Goal: Task Accomplishment & Management: Manage account settings

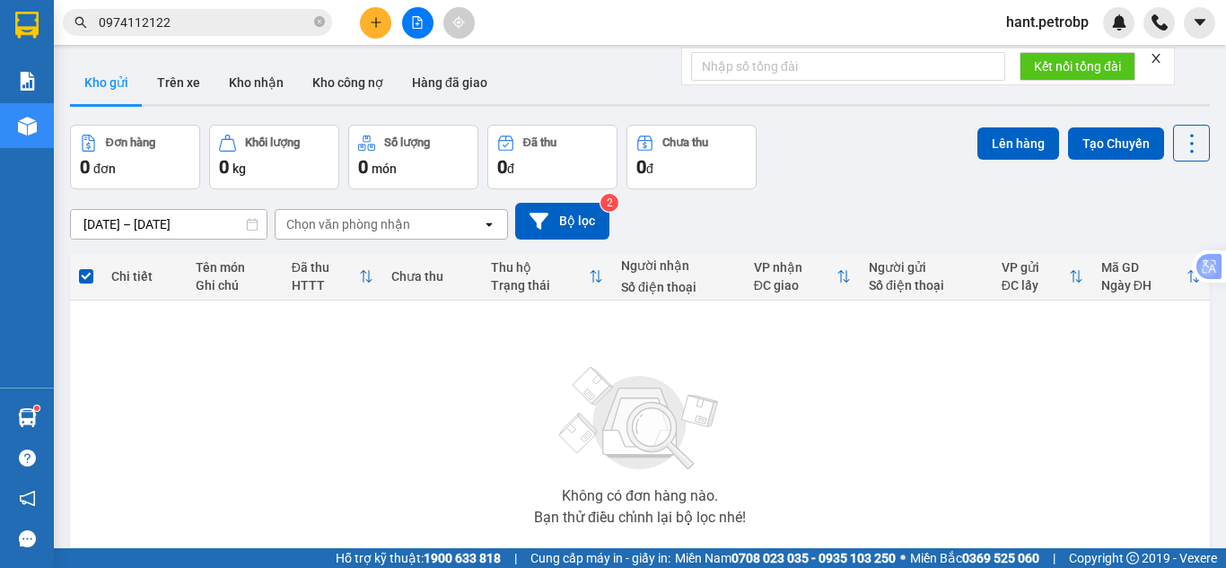
click at [204, 98] on div "Kho gửi Trên xe Kho nhận Kho công nợ Hàng đã giao" at bounding box center [640, 85] width 1140 height 48
click at [191, 83] on button "Trên xe" at bounding box center [179, 82] width 72 height 43
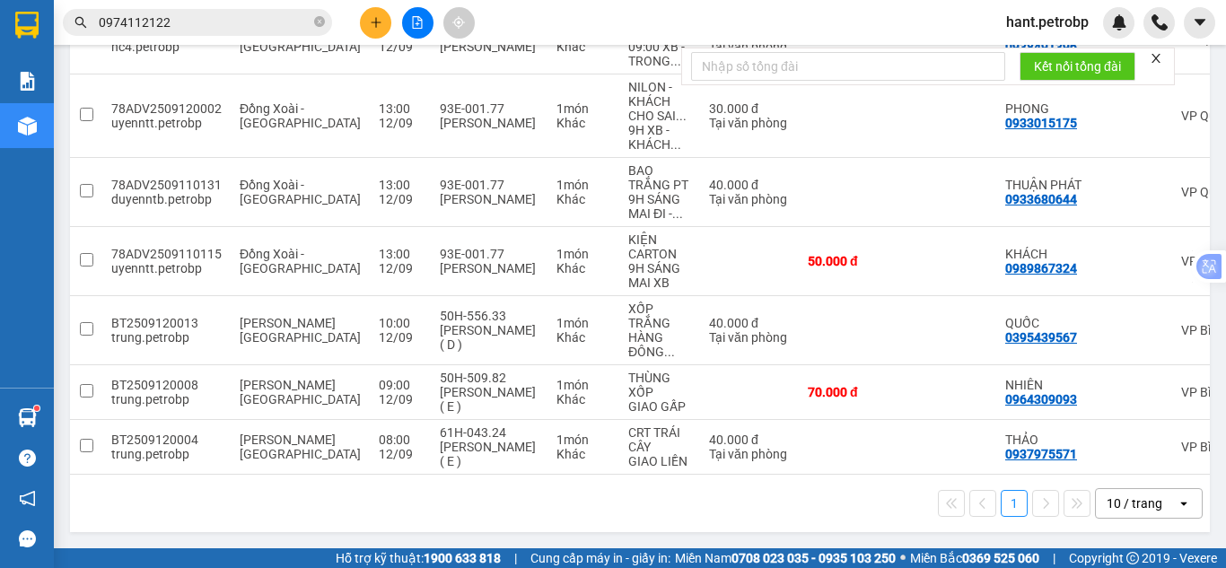
scroll to position [0, 354]
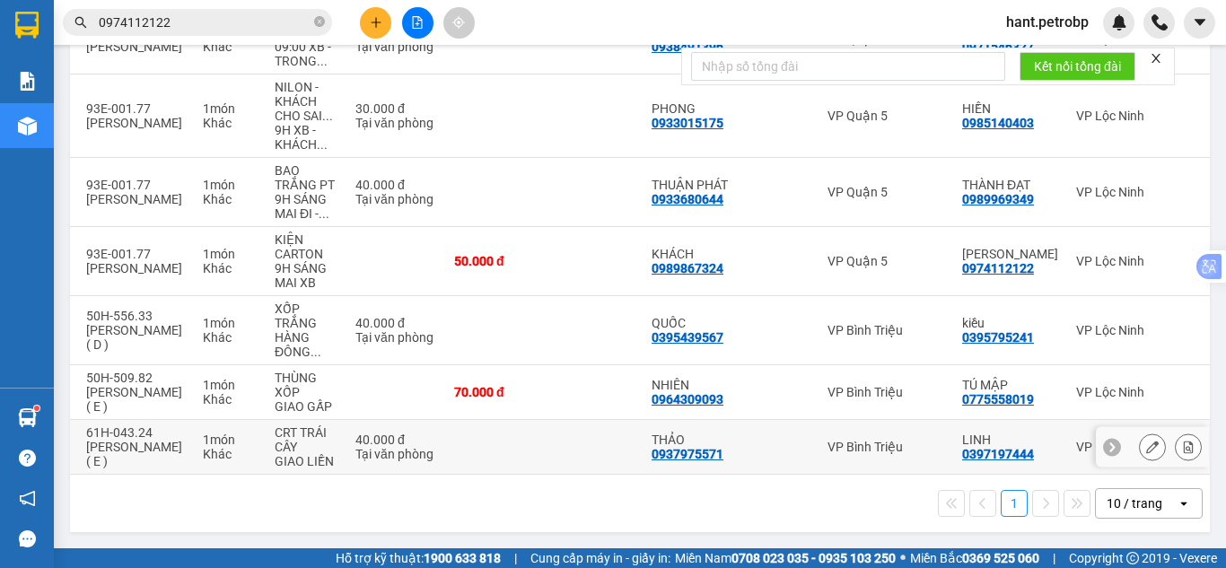
click at [1182, 442] on button at bounding box center [1188, 447] width 25 height 31
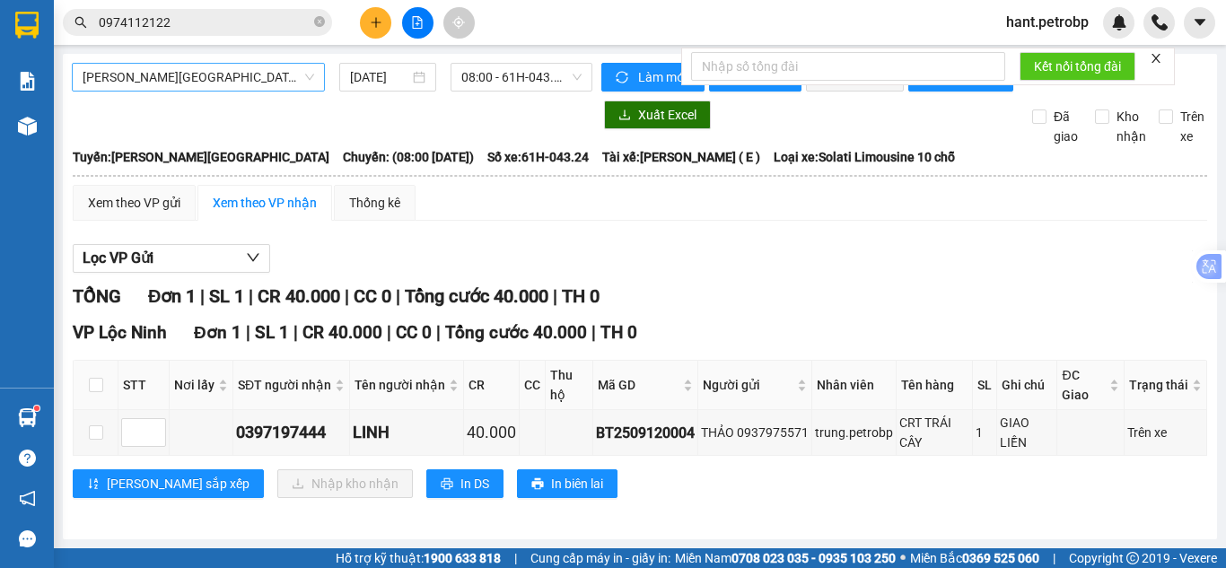
click at [245, 80] on span "[PERSON_NAME][GEOGRAPHIC_DATA]" at bounding box center [199, 77] width 232 height 27
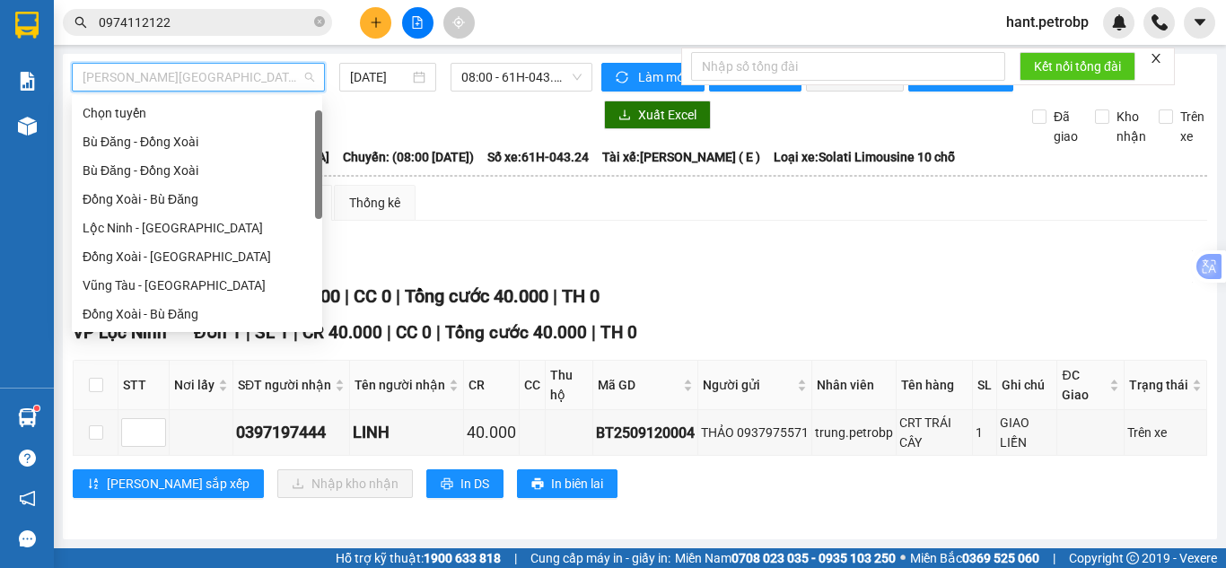
scroll to position [29, 0]
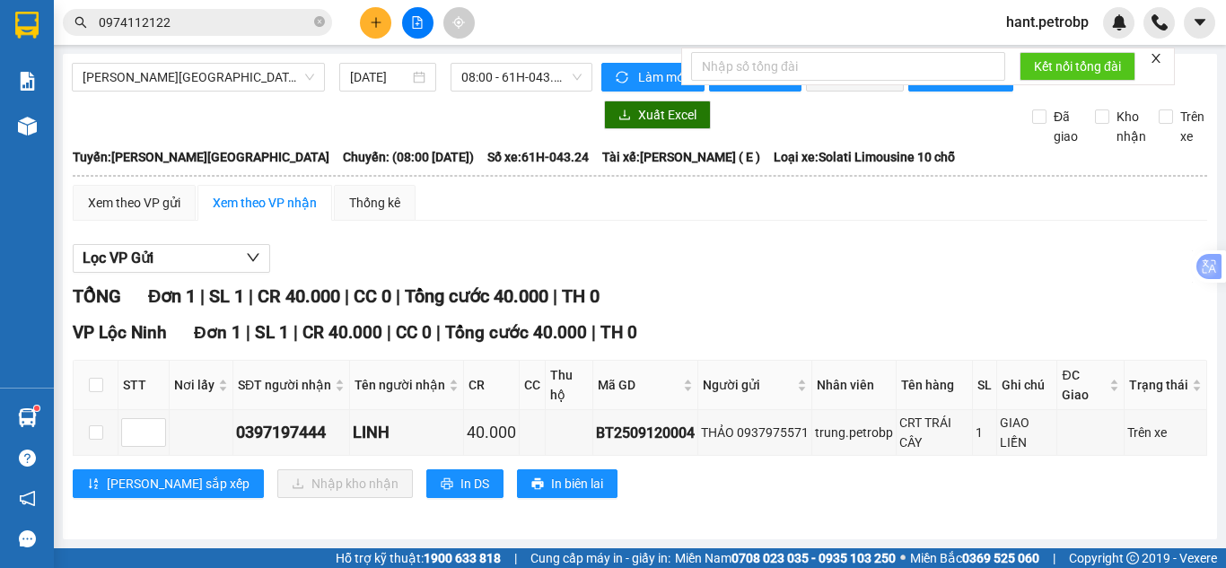
click at [516, 238] on div "Xem theo VP gửi Xem theo VP nhận Thống kê Lọc VP Gửi TỔNG Đơn 1 | SL 1 | CR 40…" at bounding box center [640, 353] width 1135 height 336
click at [98, 440] on input "checkbox" at bounding box center [96, 433] width 14 height 14
checkbox input "true"
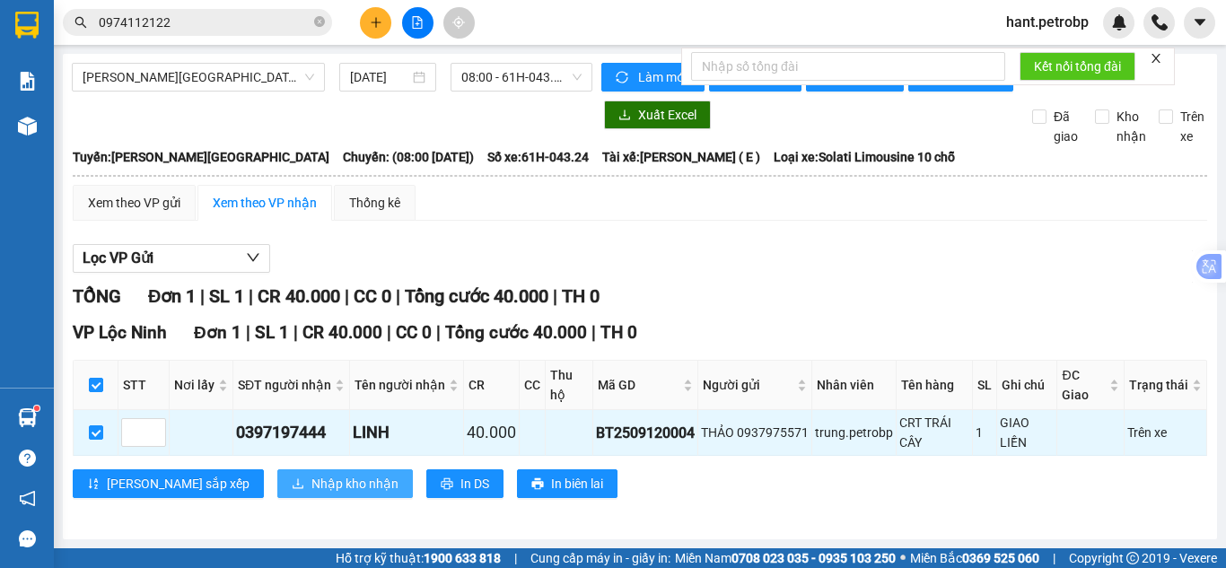
click at [312, 492] on span "Nhập kho nhận" at bounding box center [355, 484] width 87 height 20
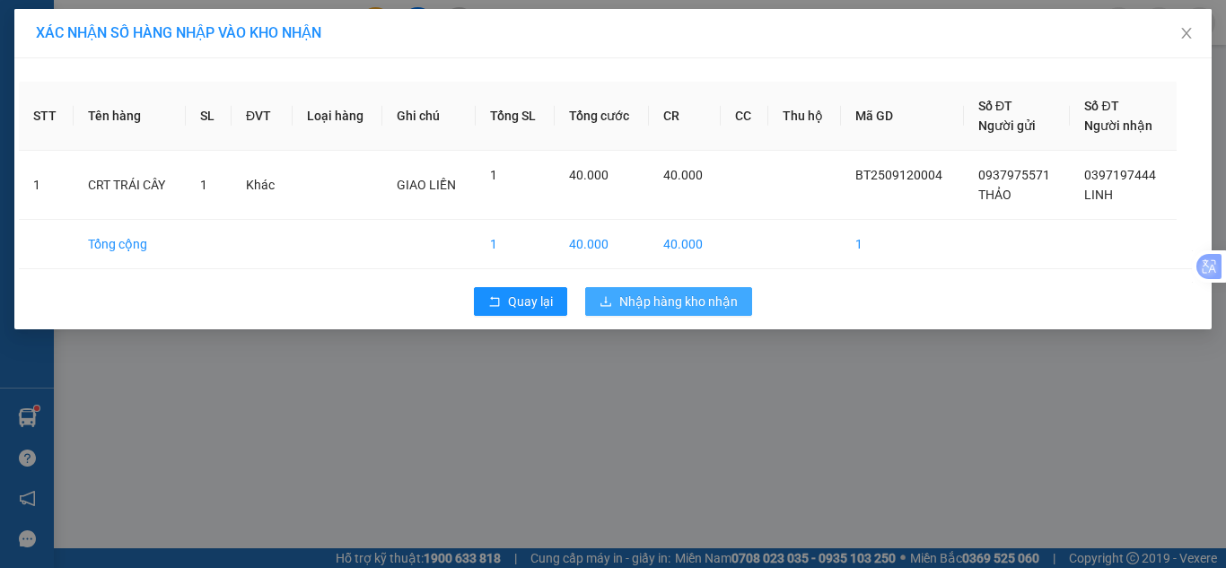
click at [671, 289] on button "Nhập hàng kho nhận" at bounding box center [668, 301] width 167 height 29
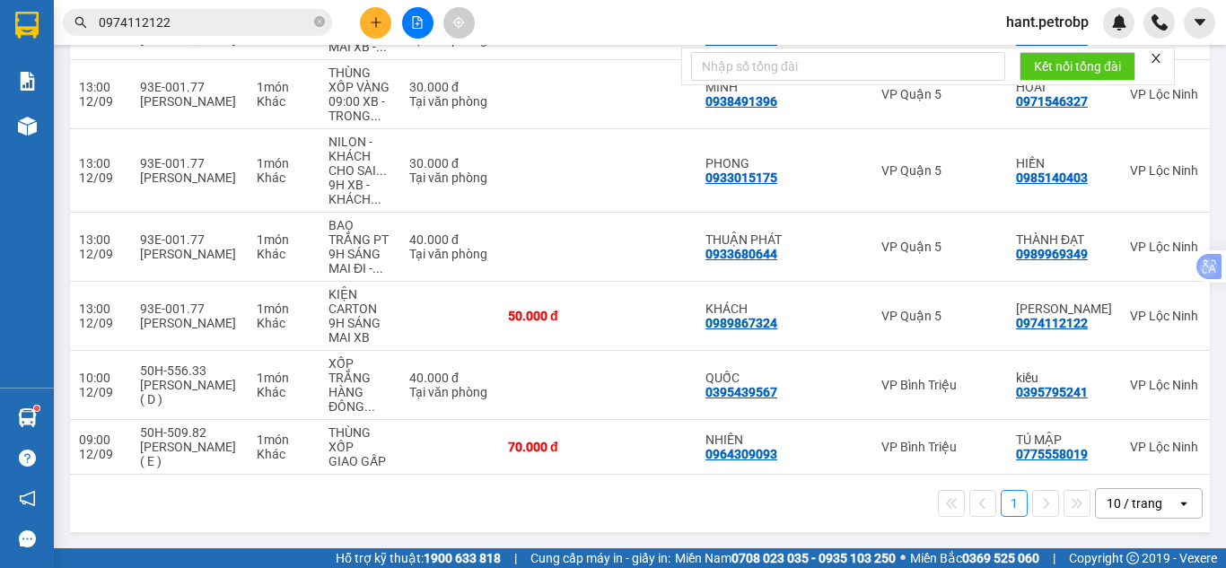
scroll to position [0, 354]
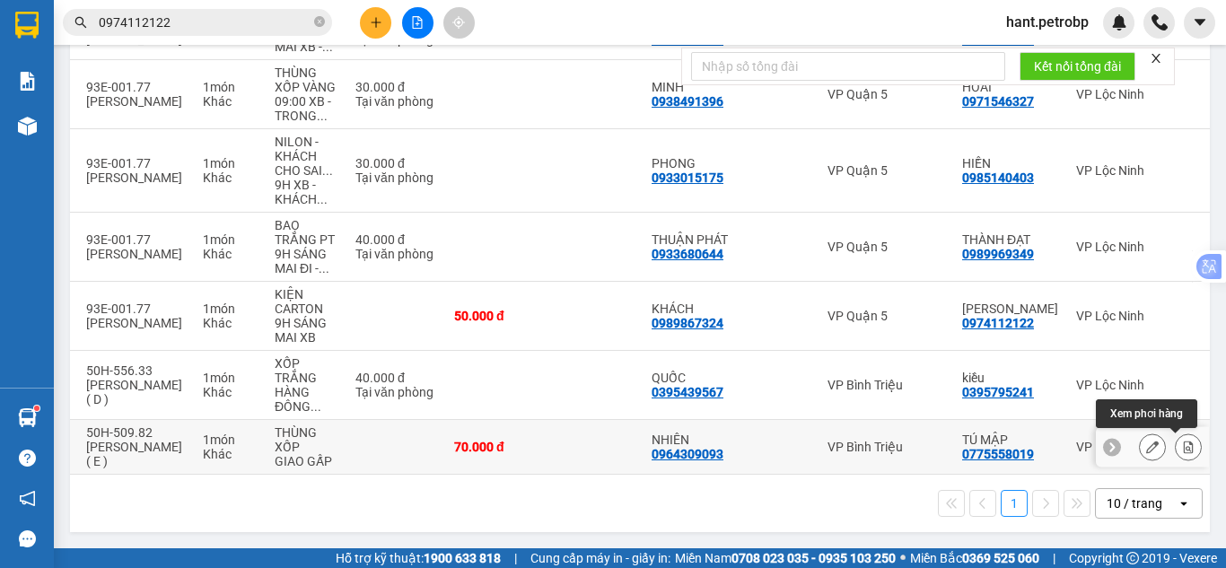
click at [1184, 444] on icon at bounding box center [1189, 447] width 10 height 13
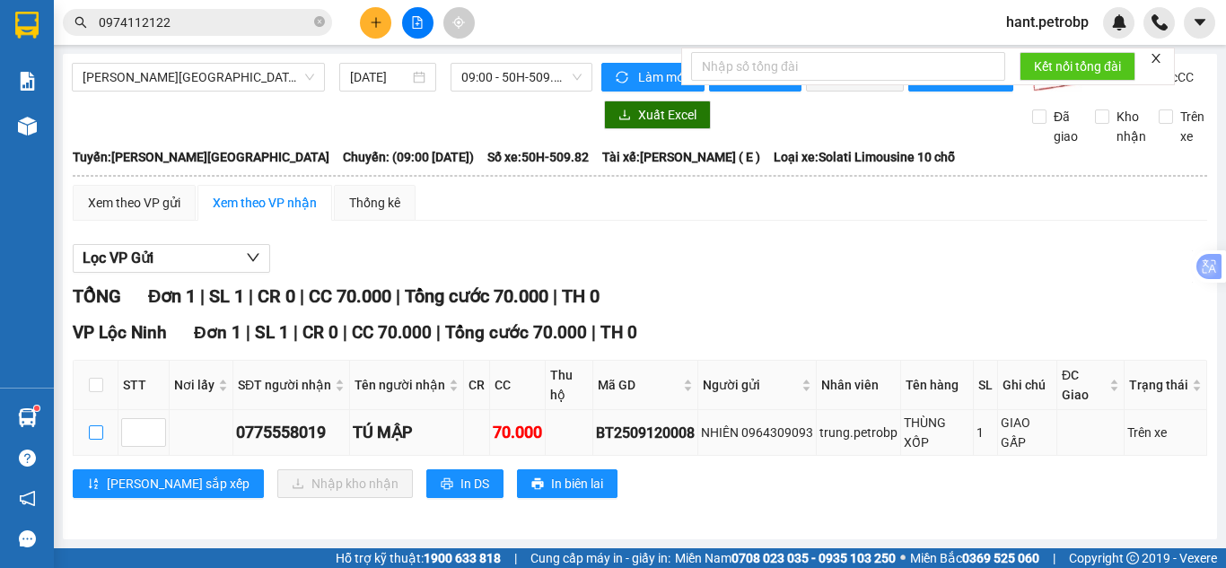
drag, startPoint x: 89, startPoint y: 440, endPoint x: 118, endPoint y: 434, distance: 30.3
click at [92, 439] on input "checkbox" at bounding box center [96, 433] width 14 height 14
checkbox input "true"
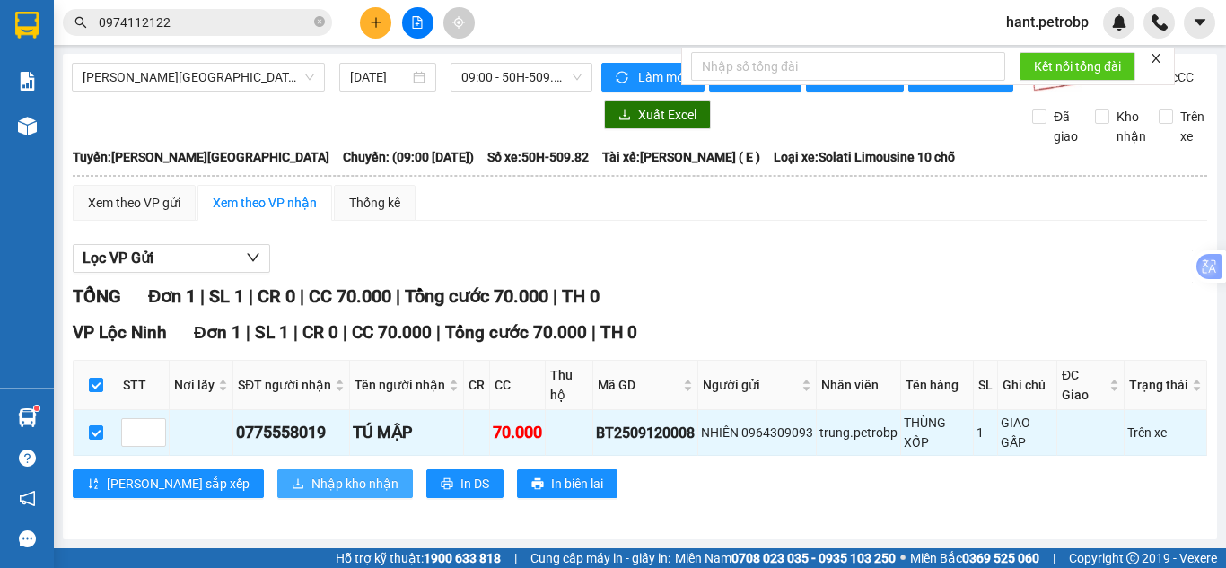
click at [312, 494] on span "Nhập kho nhận" at bounding box center [355, 484] width 87 height 20
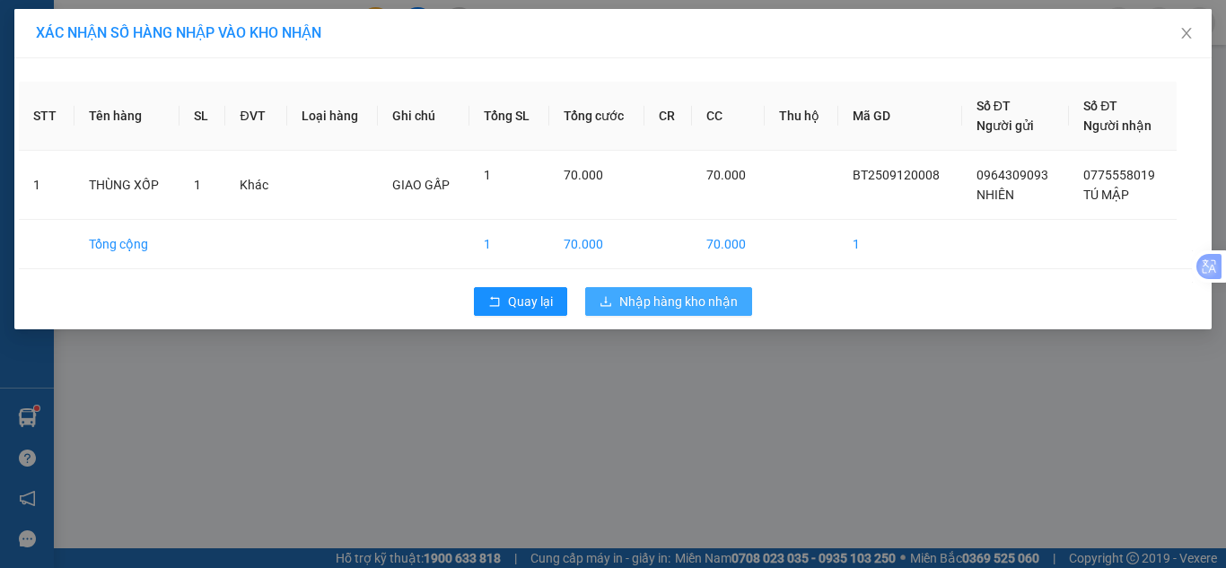
click at [664, 304] on span "Nhập hàng kho nhận" at bounding box center [678, 302] width 118 height 20
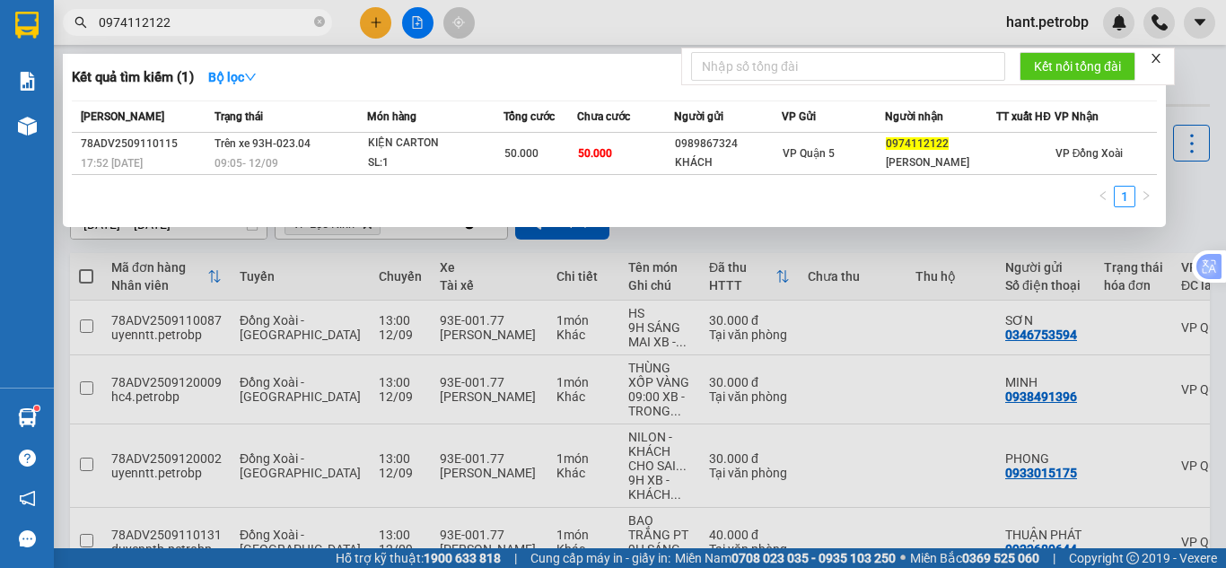
drag, startPoint x: 212, startPoint y: 14, endPoint x: 90, endPoint y: 48, distance: 126.5
click at [90, 39] on div "Kết quả tìm kiếm ( 1 ) Bộ lọc Mã ĐH Trạng thái Món hàng Tổng cước Chưa cước Ngư…" at bounding box center [175, 22] width 350 height 31
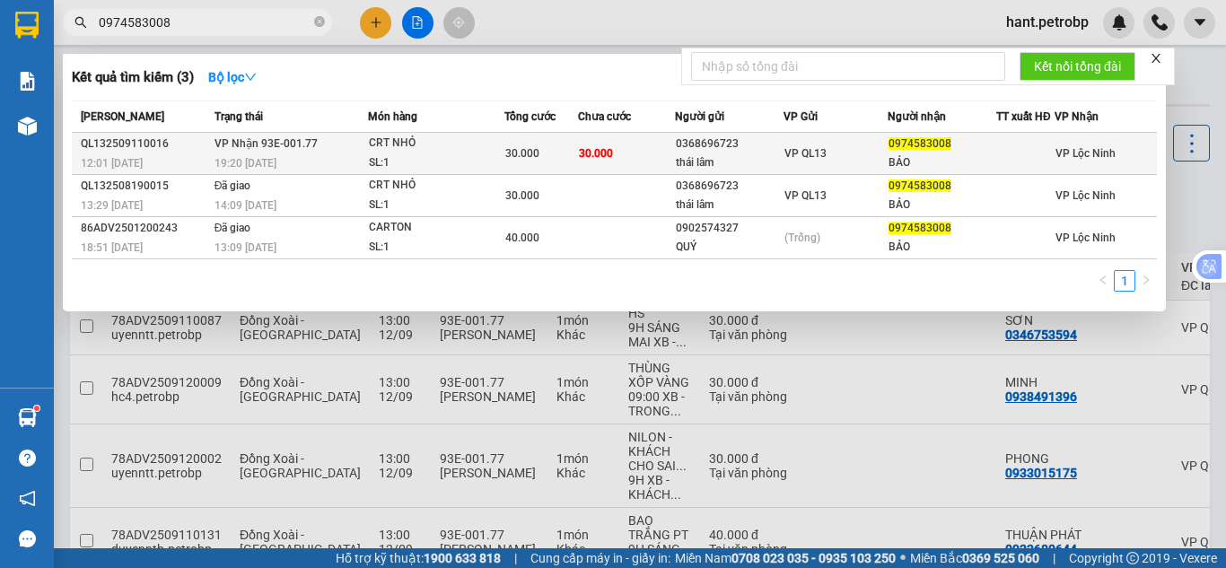
type input "0974583008"
click at [901, 155] on div "BẢO" at bounding box center [942, 163] width 107 height 19
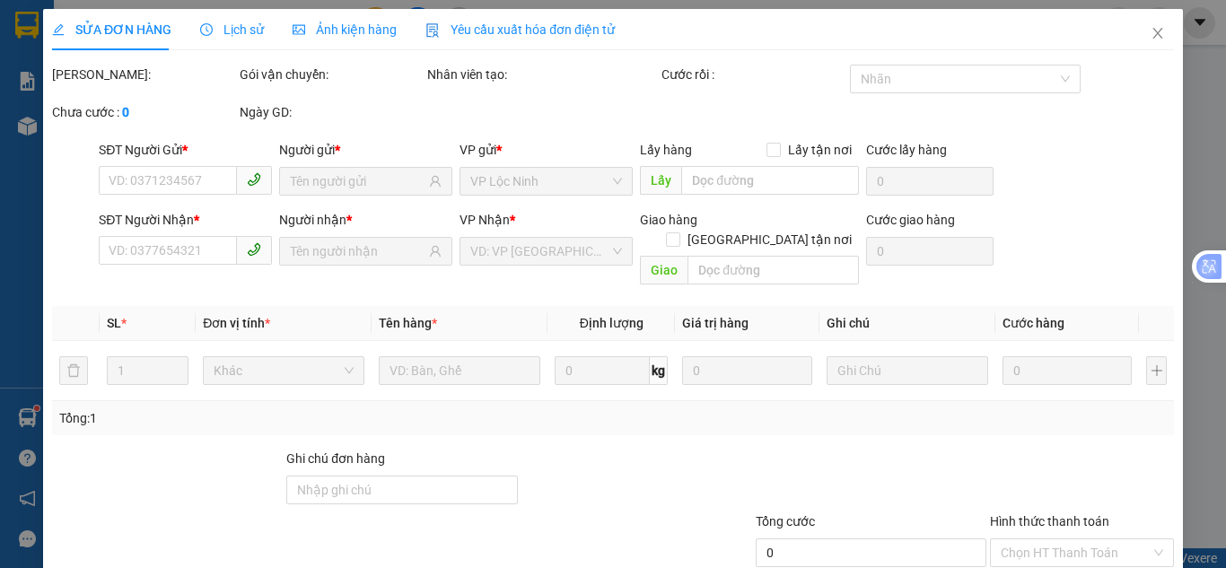
type input "0368696723"
type input "thái lâm"
type input "0974583008"
type input "BẢO"
type input "30.000"
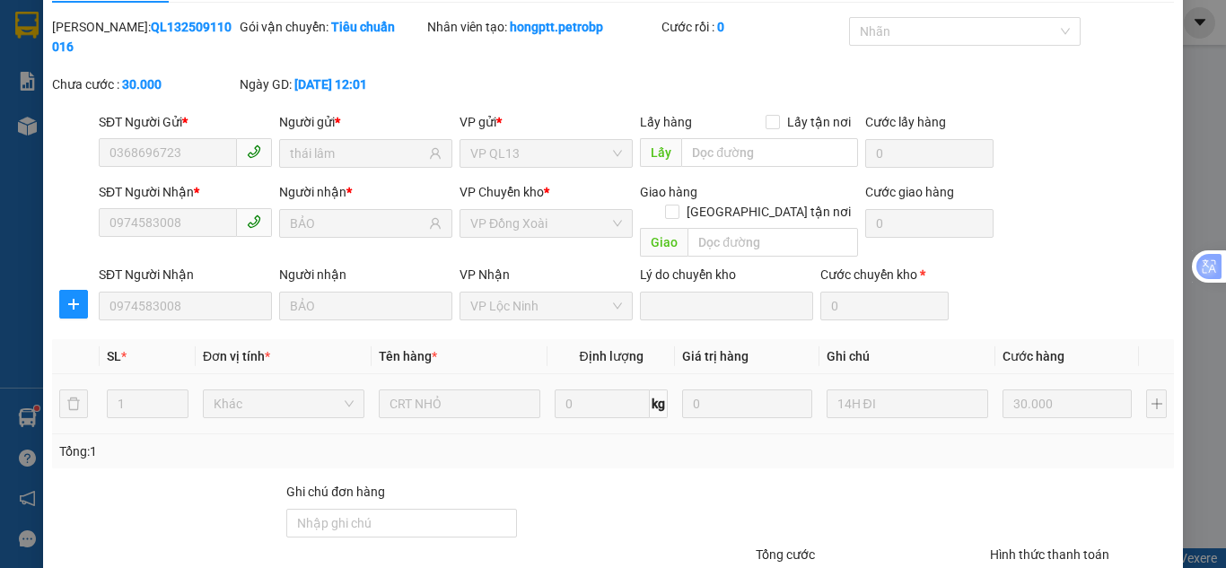
scroll to position [161, 0]
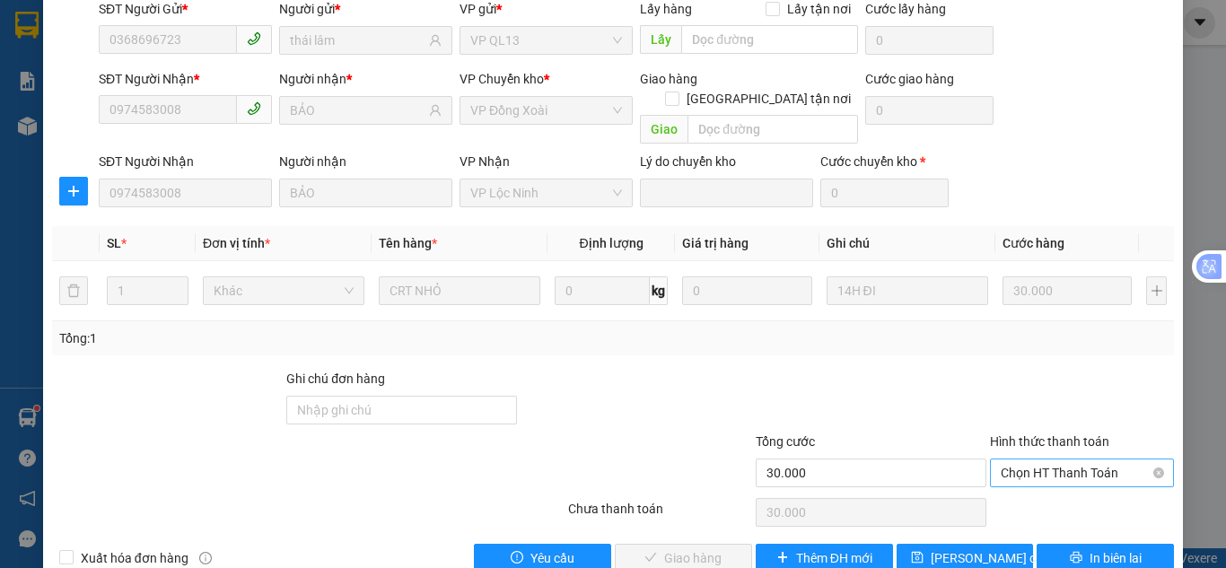
click at [1055, 460] on span "Chọn HT Thanh Toán" at bounding box center [1082, 473] width 162 height 27
click at [1042, 472] on div "Tại văn phòng" at bounding box center [1071, 470] width 161 height 20
type input "0"
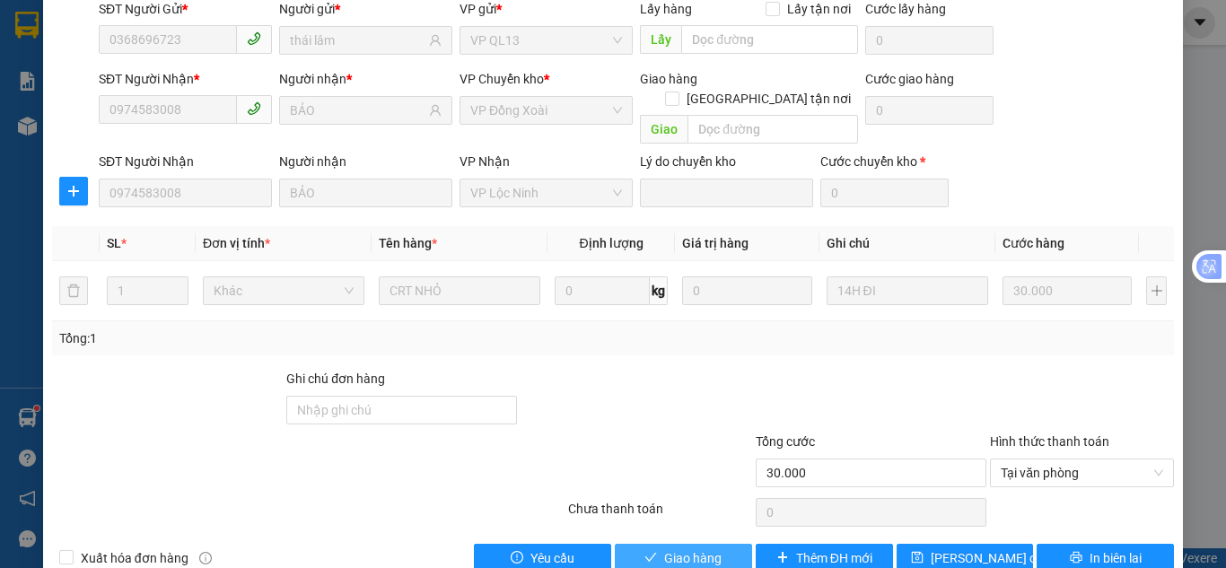
click at [654, 544] on button "Giao hàng" at bounding box center [683, 558] width 137 height 29
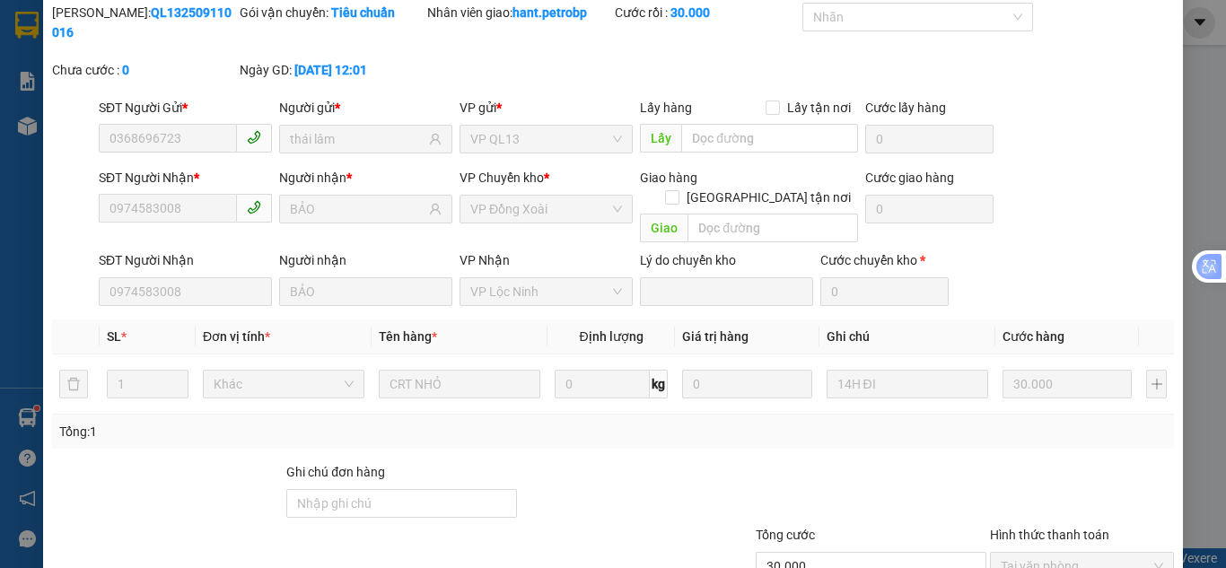
scroll to position [0, 0]
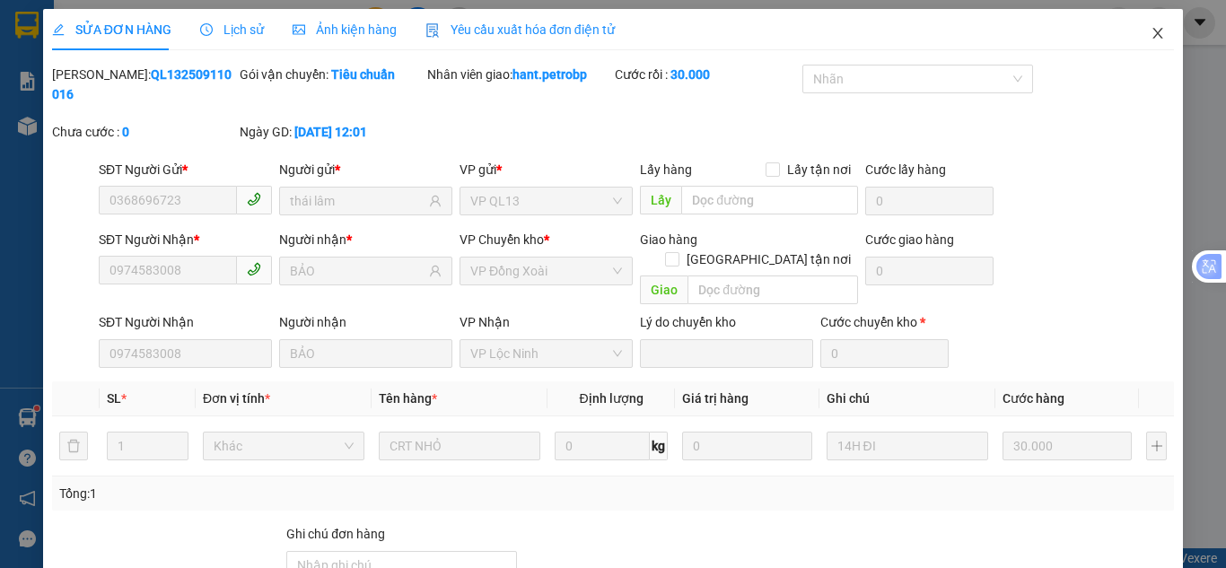
click at [1154, 35] on icon "close" at bounding box center [1159, 33] width 10 height 11
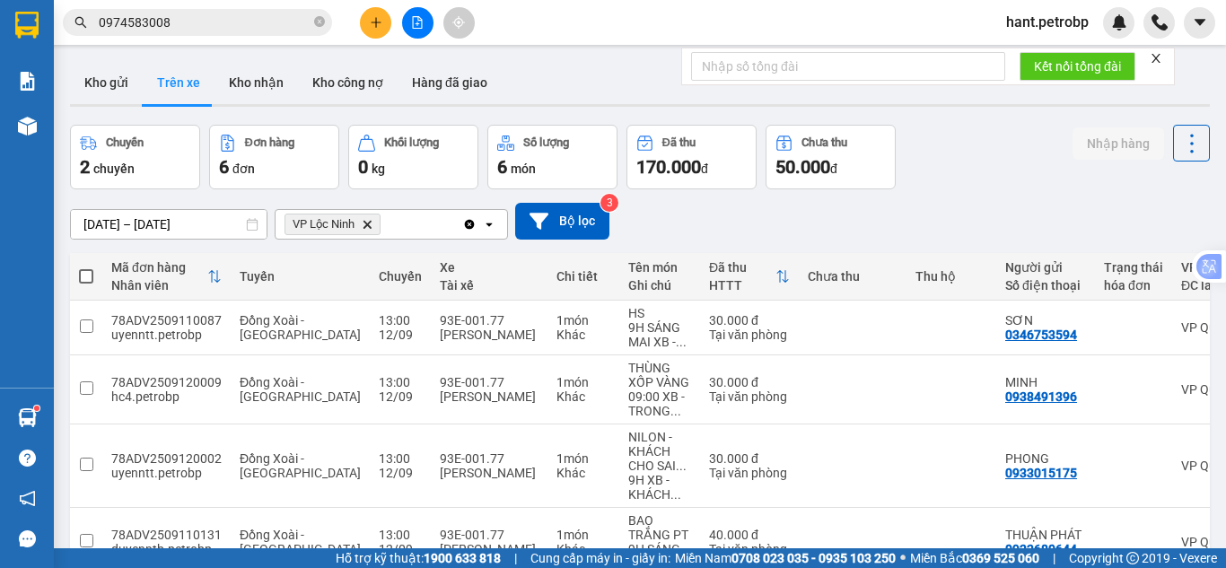
drag, startPoint x: 244, startPoint y: 99, endPoint x: 280, endPoint y: 141, distance: 55.4
click at [251, 100] on button "Kho nhận" at bounding box center [256, 82] width 83 height 43
type input "08/09/2025 – 12/09/2025"
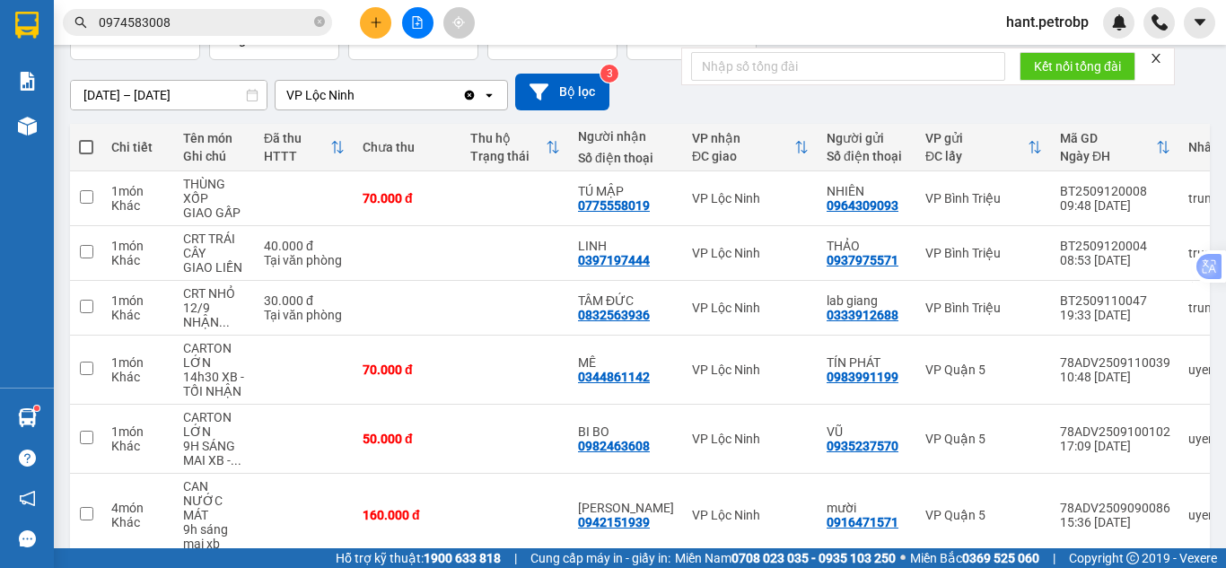
scroll to position [90, 0]
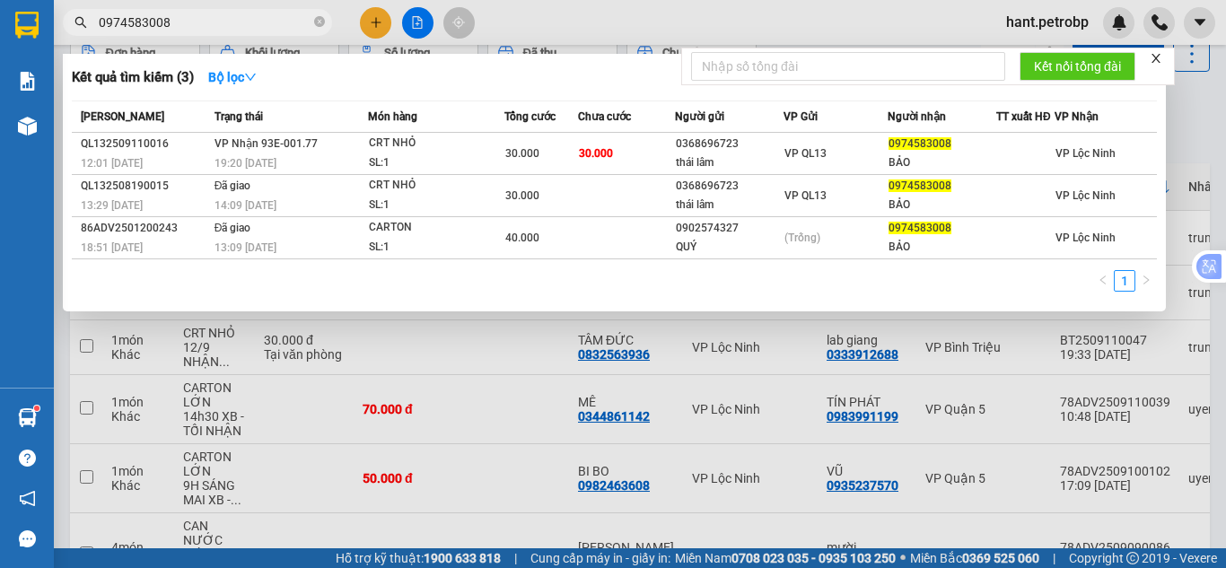
drag, startPoint x: 187, startPoint y: 24, endPoint x: 89, endPoint y: 19, distance: 98.0
click at [89, 19] on span "0974583008" at bounding box center [197, 22] width 269 height 27
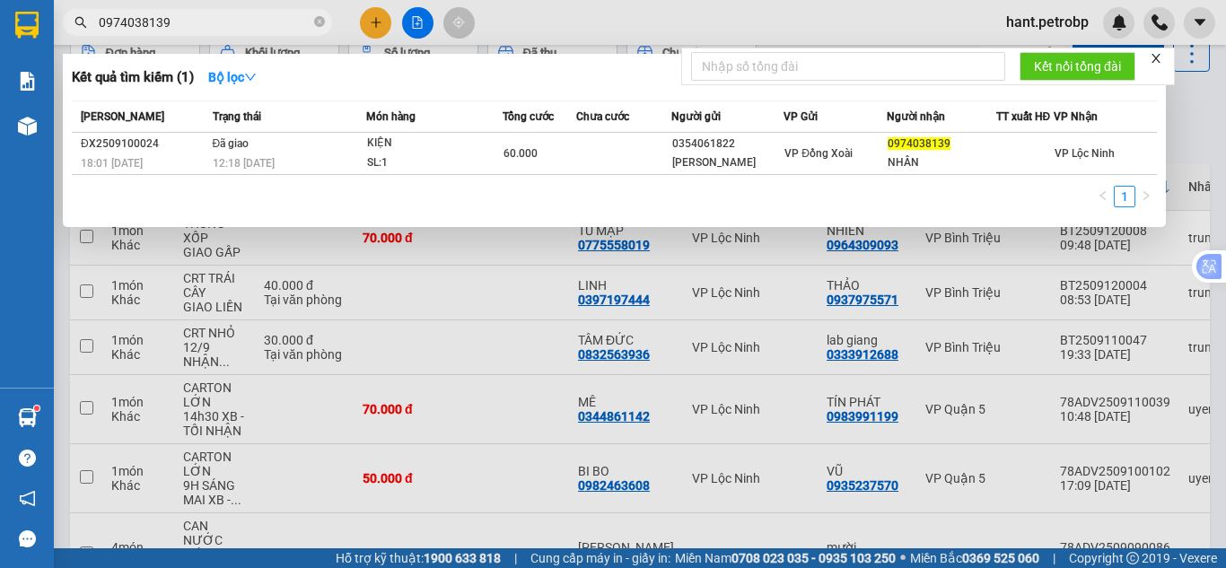
type input "0974038139"
click at [443, 290] on div at bounding box center [613, 284] width 1226 height 568
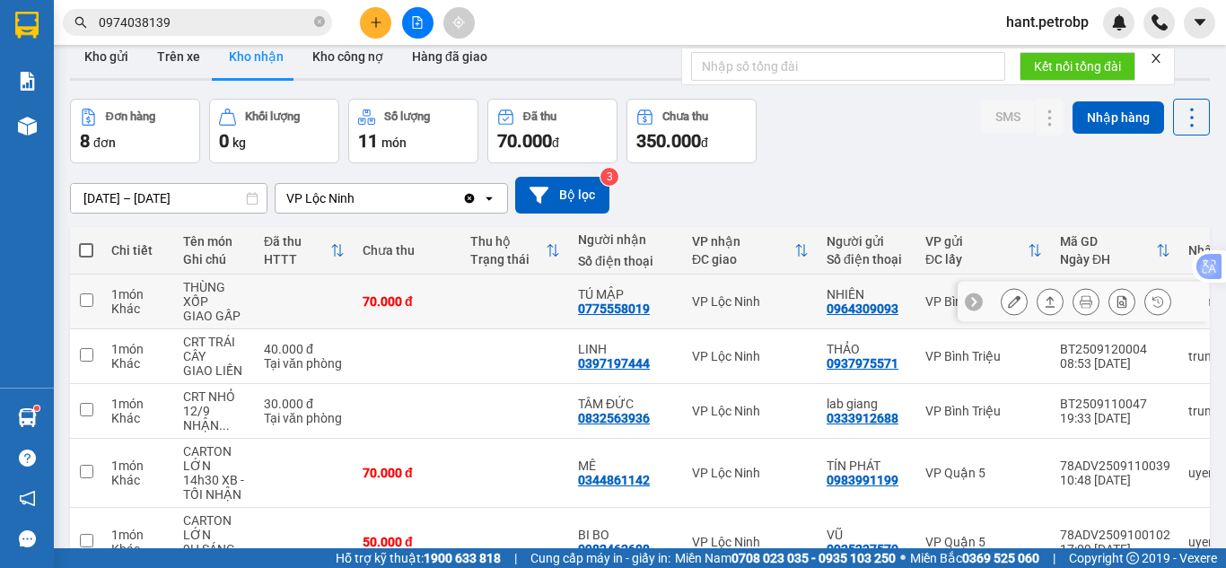
scroll to position [0, 0]
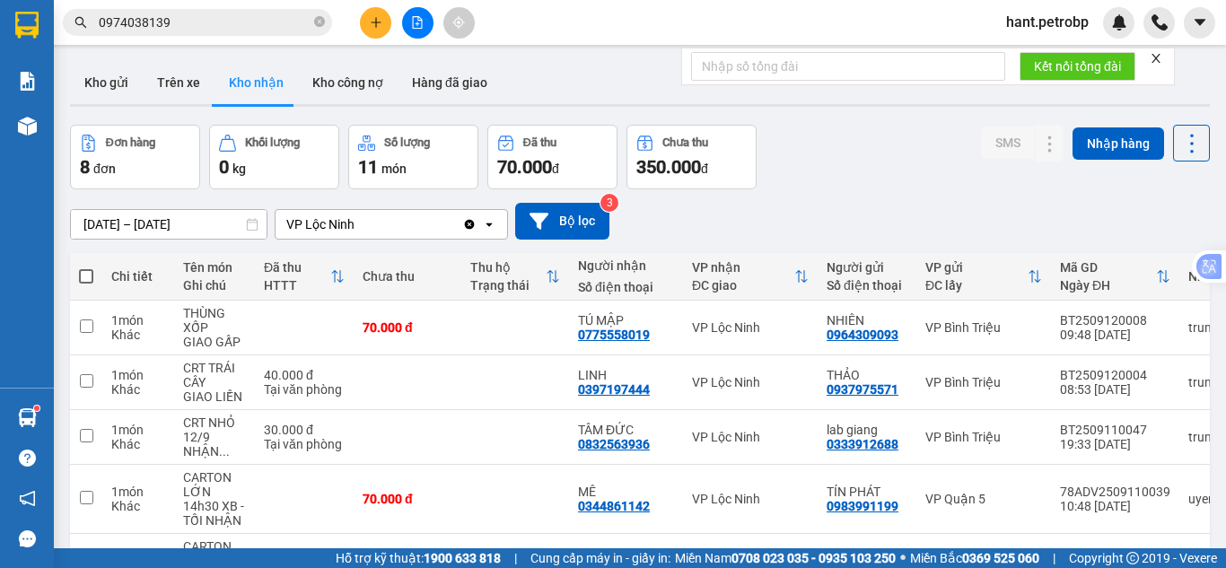
click at [110, 56] on div "ver 1.8.143 Kho gửi Trên xe Kho nhận Kho công nợ Hàng đã giao Đơn hàng 8 đơn Kh…" at bounding box center [640, 450] width 1154 height 793
click at [93, 100] on button "Kho gửi" at bounding box center [106, 82] width 73 height 43
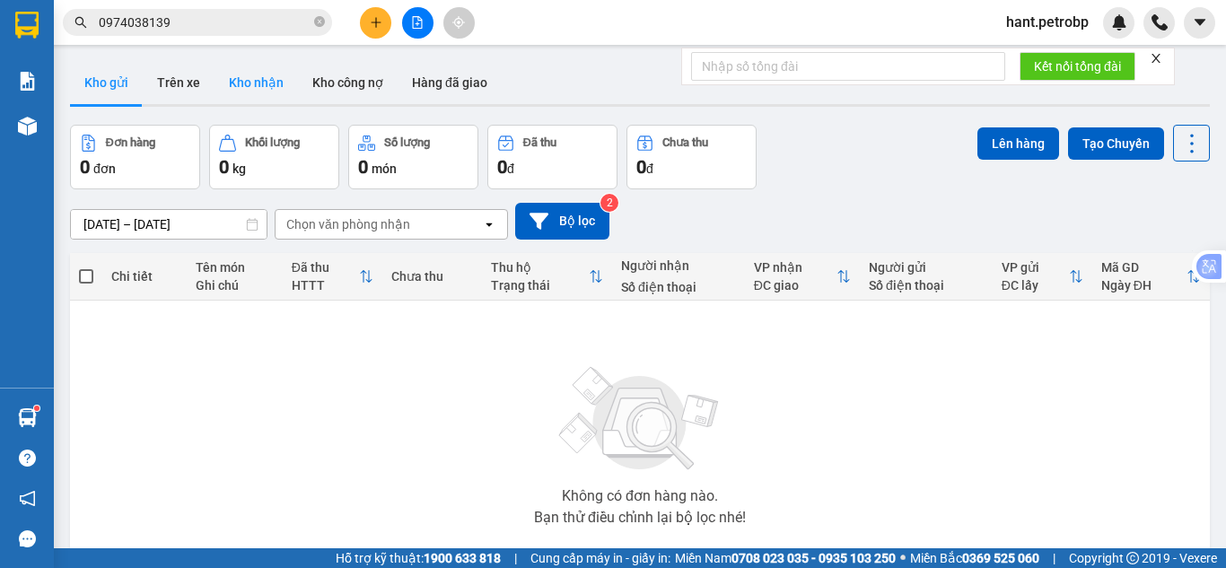
click at [262, 82] on button "Kho nhận" at bounding box center [256, 82] width 83 height 43
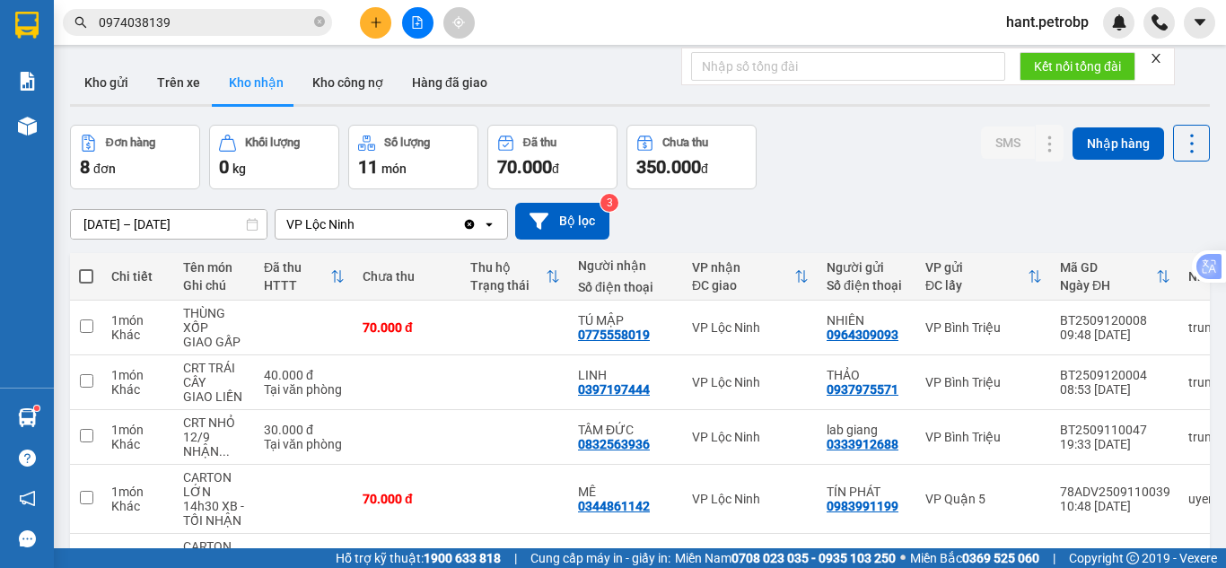
drag, startPoint x: 193, startPoint y: 86, endPoint x: 202, endPoint y: 118, distance: 33.5
click at [192, 85] on button "Trên xe" at bounding box center [179, 82] width 72 height 43
type input "[DATE] – [DATE]"
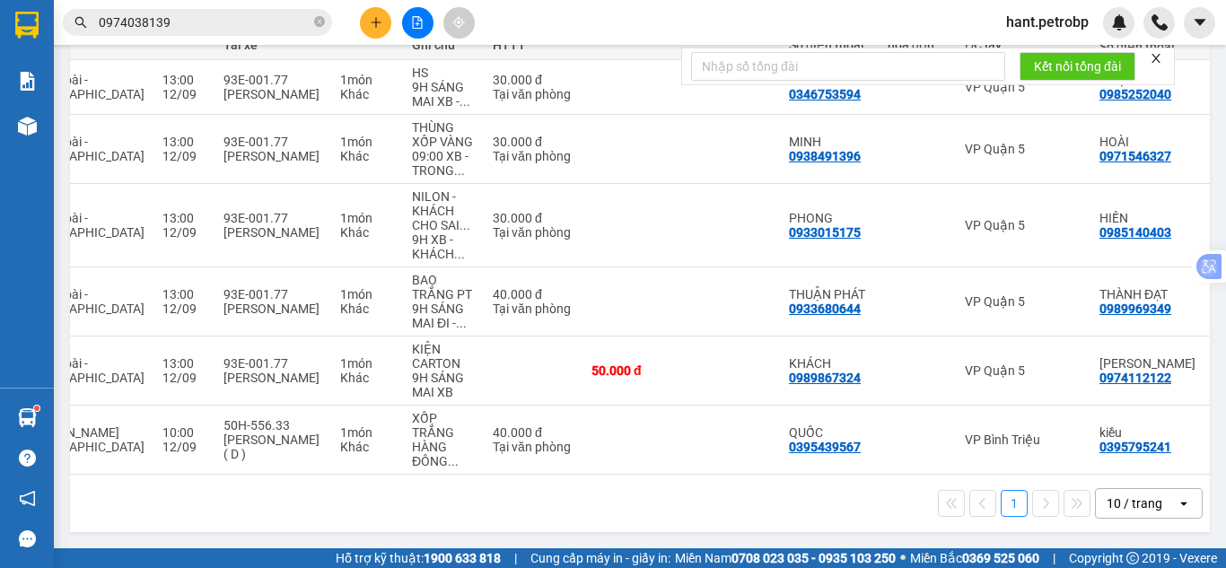
scroll to position [0, 354]
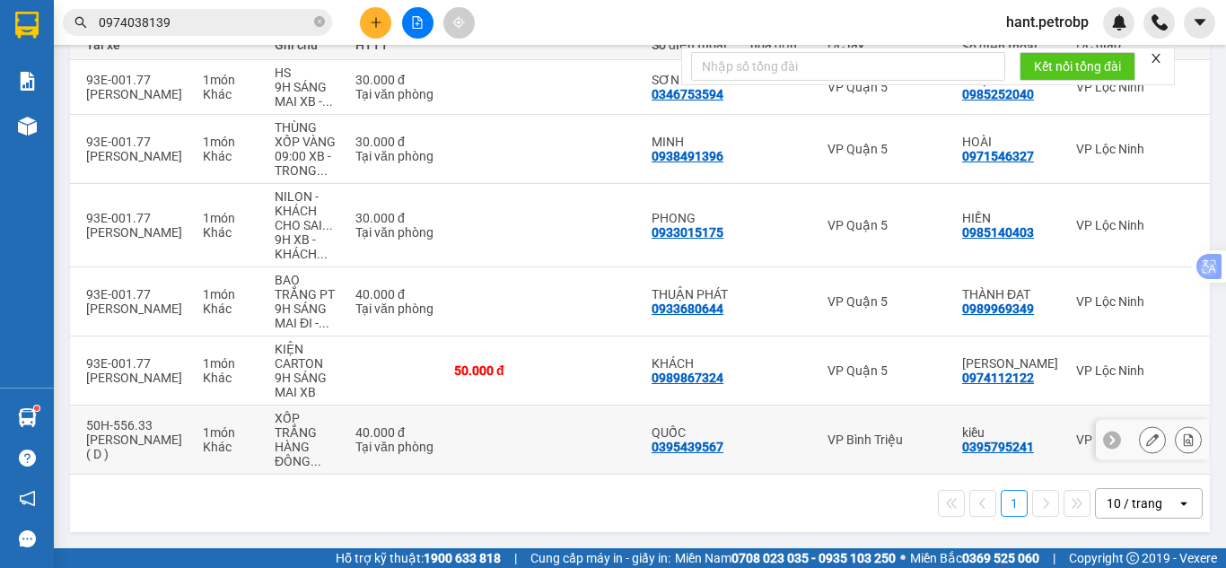
click at [1182, 438] on button at bounding box center [1188, 440] width 25 height 31
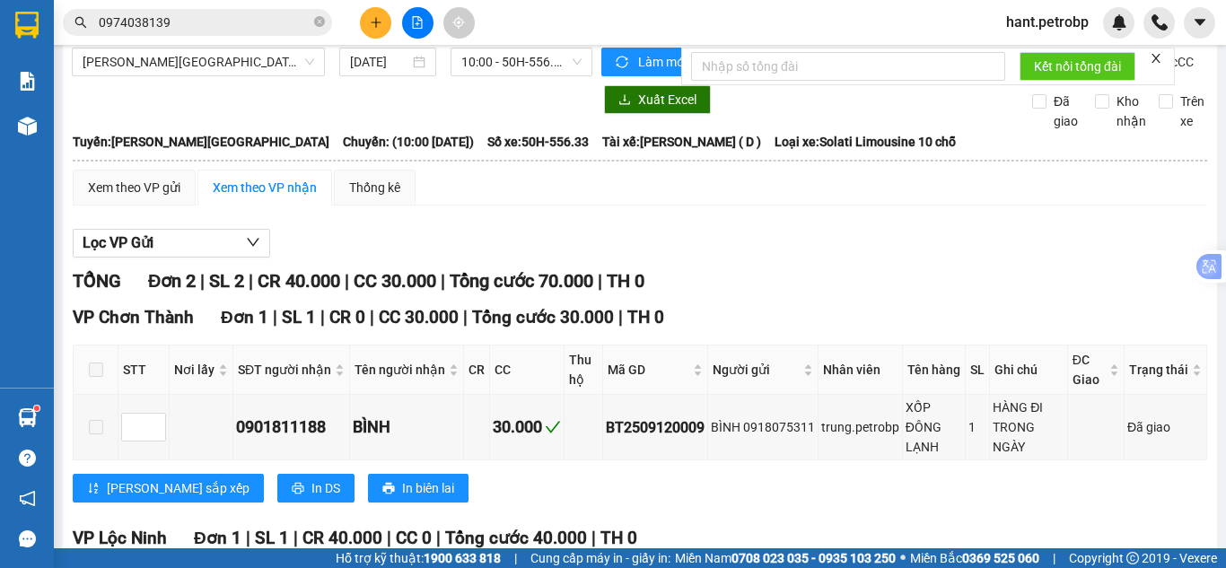
scroll to position [236, 0]
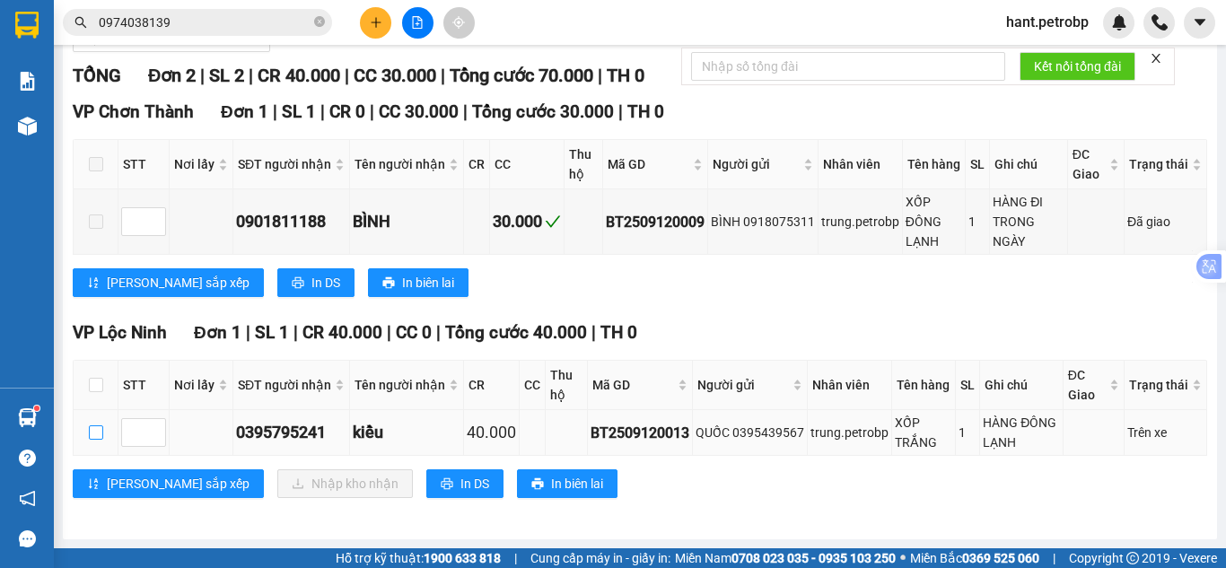
click at [93, 424] on label at bounding box center [96, 433] width 14 height 20
click at [93, 426] on input "checkbox" at bounding box center [96, 433] width 14 height 14
checkbox input "true"
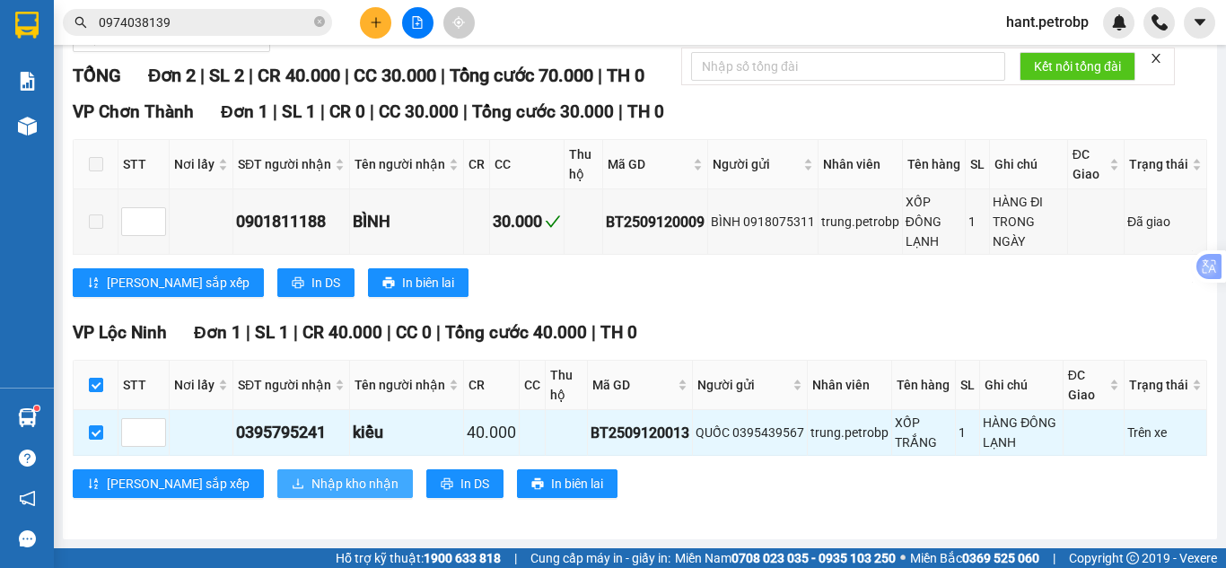
click at [312, 488] on span "Nhập kho nhận" at bounding box center [355, 484] width 87 height 20
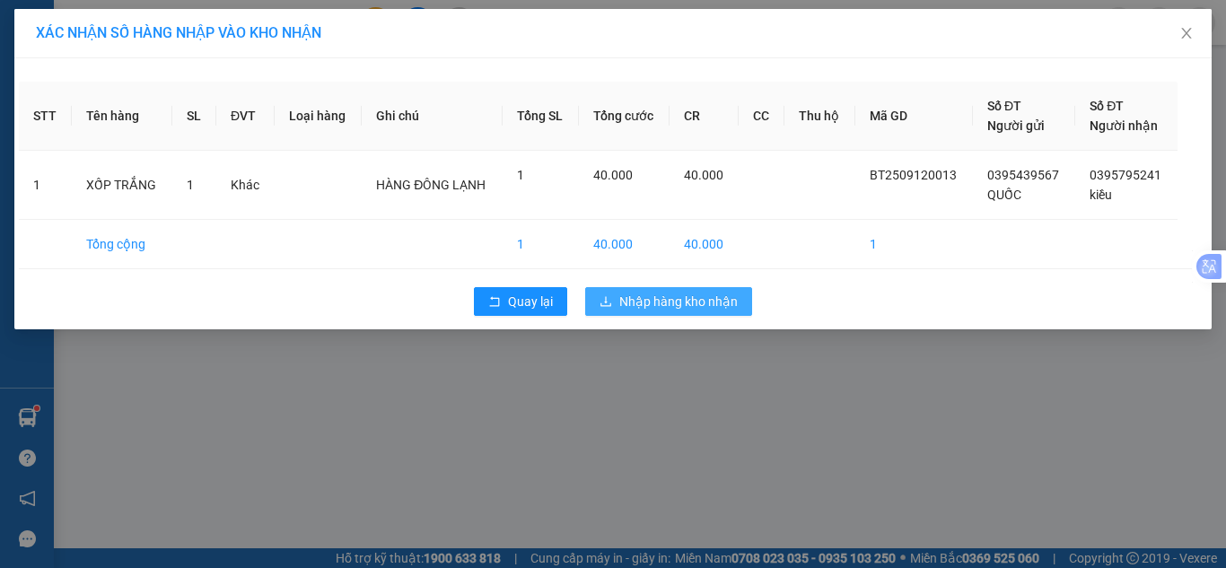
click at [696, 299] on span "Nhập hàng kho nhận" at bounding box center [678, 302] width 118 height 20
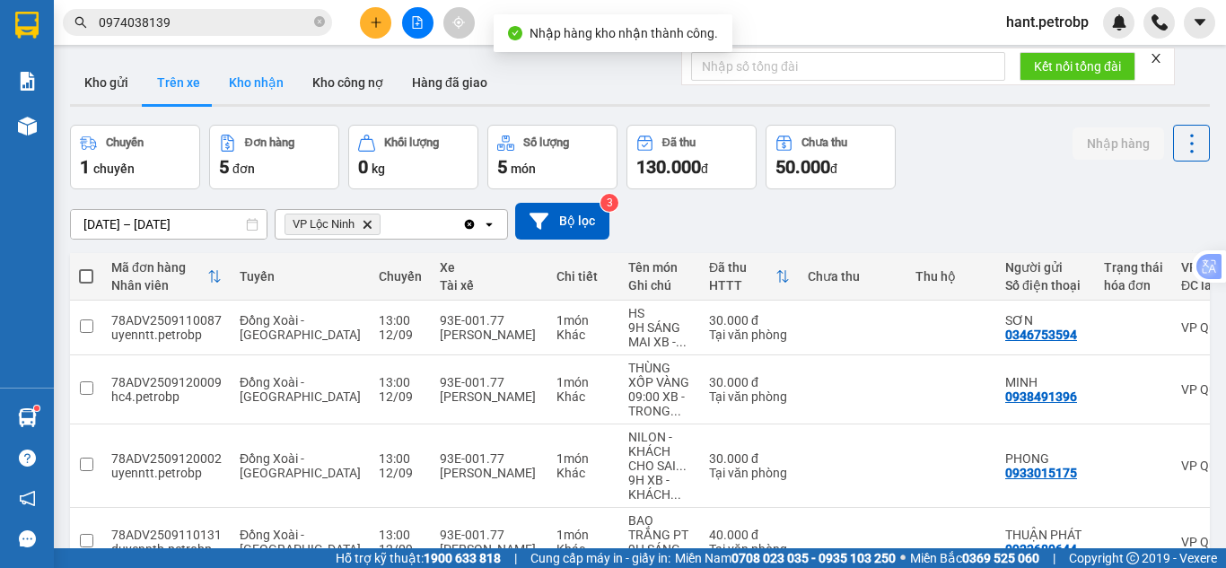
click at [268, 85] on button "Kho nhận" at bounding box center [256, 82] width 83 height 43
type input "08/09/2025 – 12/09/2025"
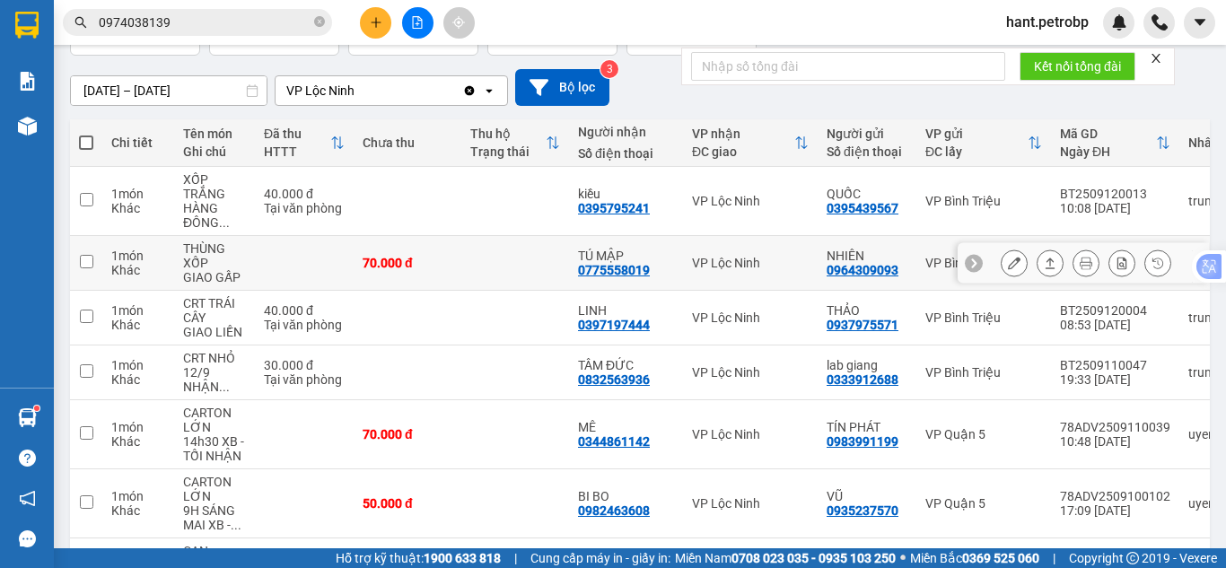
scroll to position [180, 0]
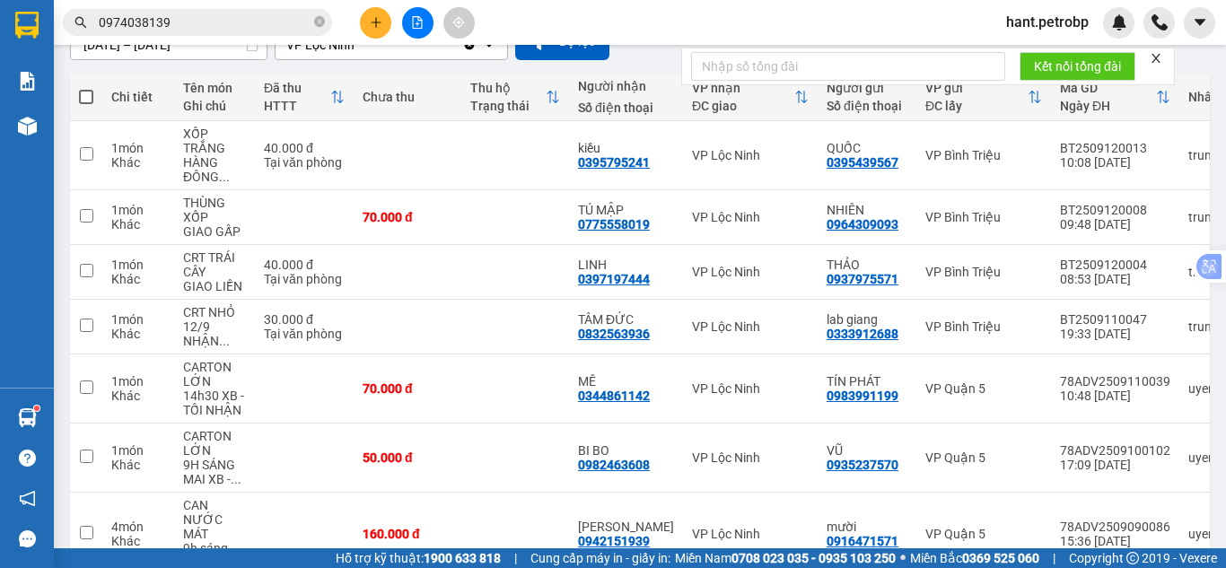
click at [999, 20] on span "hant.petrobp" at bounding box center [1047, 22] width 111 height 22
click at [1015, 48] on li "Đăng xuất" at bounding box center [1046, 55] width 115 height 29
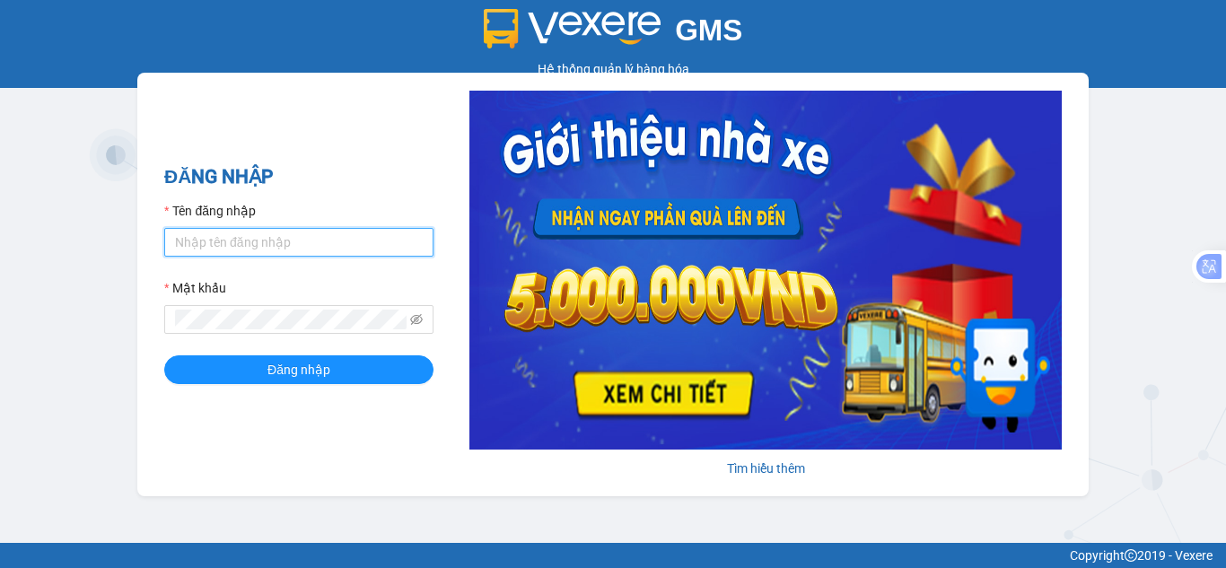
click at [326, 242] on input "Tên đăng nhập" at bounding box center [298, 242] width 269 height 29
type input "nhungnth.petrobp"
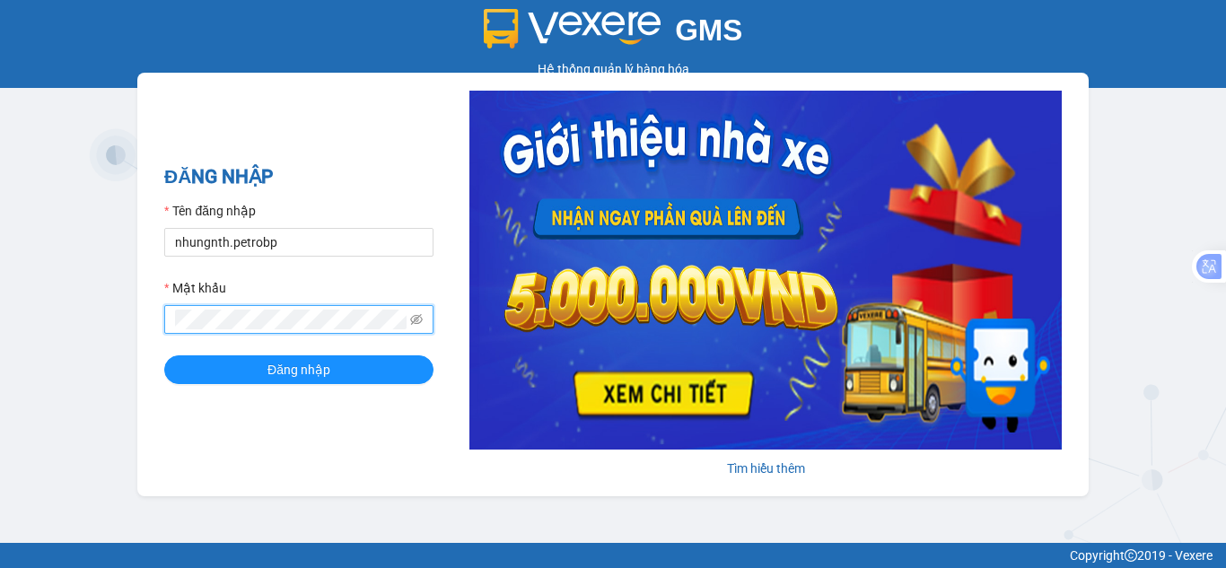
click at [164, 355] on button "Đăng nhập" at bounding box center [298, 369] width 269 height 29
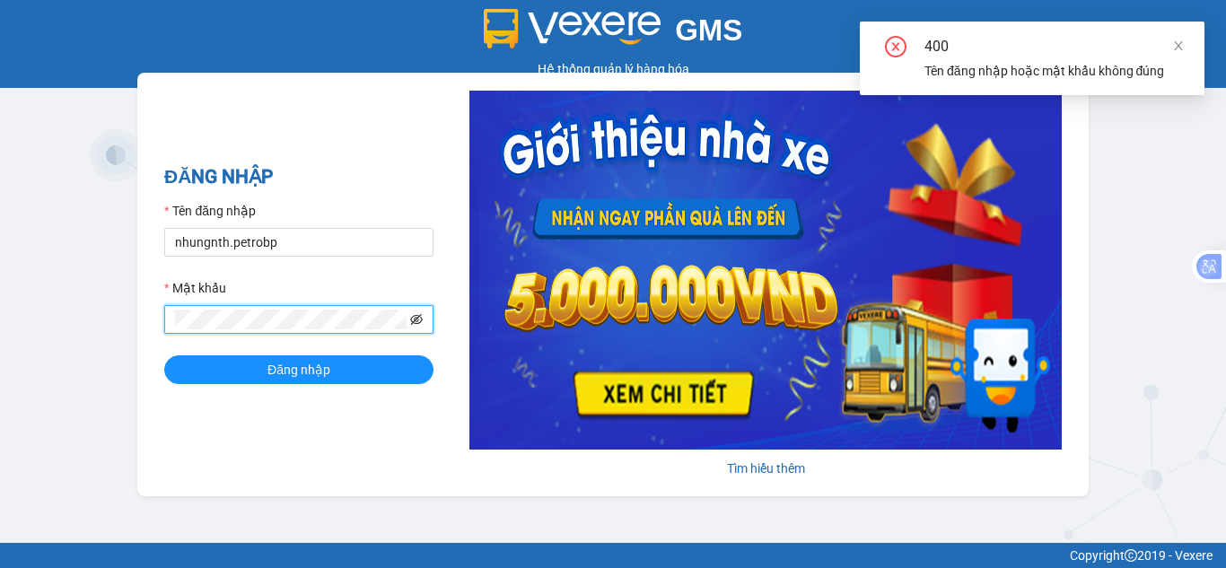
click at [417, 321] on icon "eye-invisible" at bounding box center [418, 321] width 4 height 4
click at [129, 309] on div "GMS Hệ thống quản lý hàng hóa ĐĂNG NHẬP Tên đăng nhập nhungnth.petrobp Mật khẩu…" at bounding box center [613, 271] width 1226 height 543
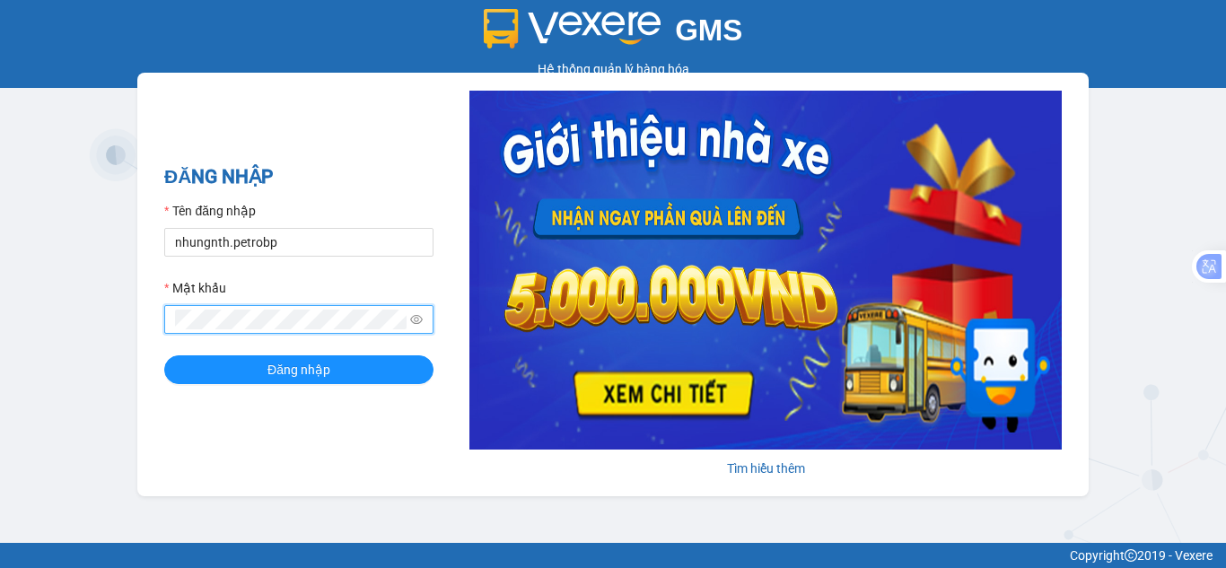
click at [164, 355] on button "Đăng nhập" at bounding box center [298, 369] width 269 height 29
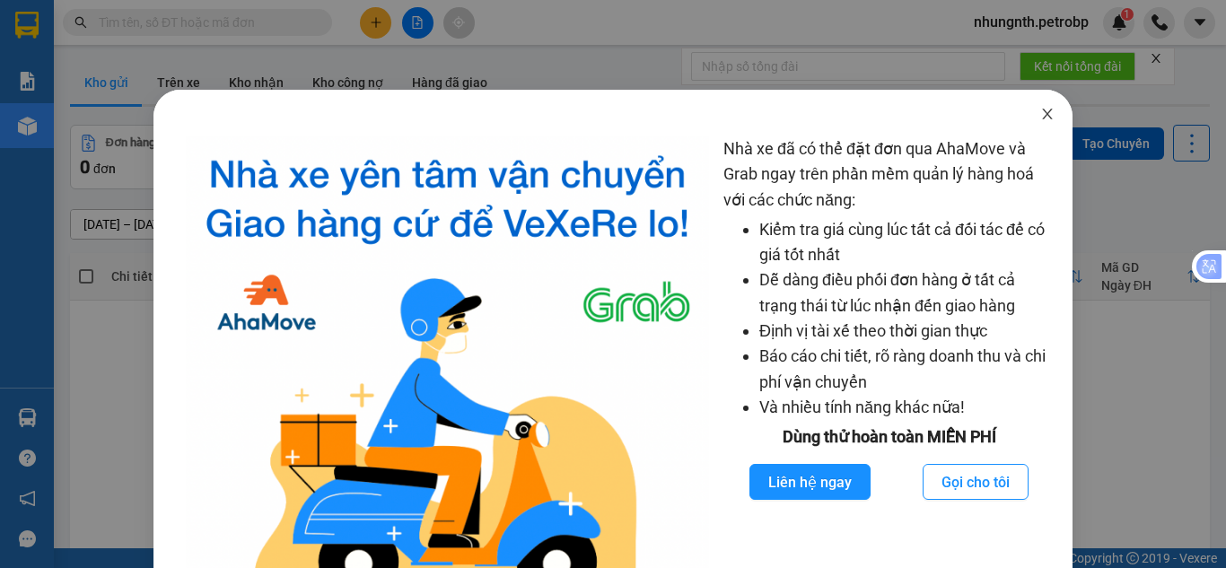
click at [1043, 111] on icon "close" at bounding box center [1048, 114] width 10 height 11
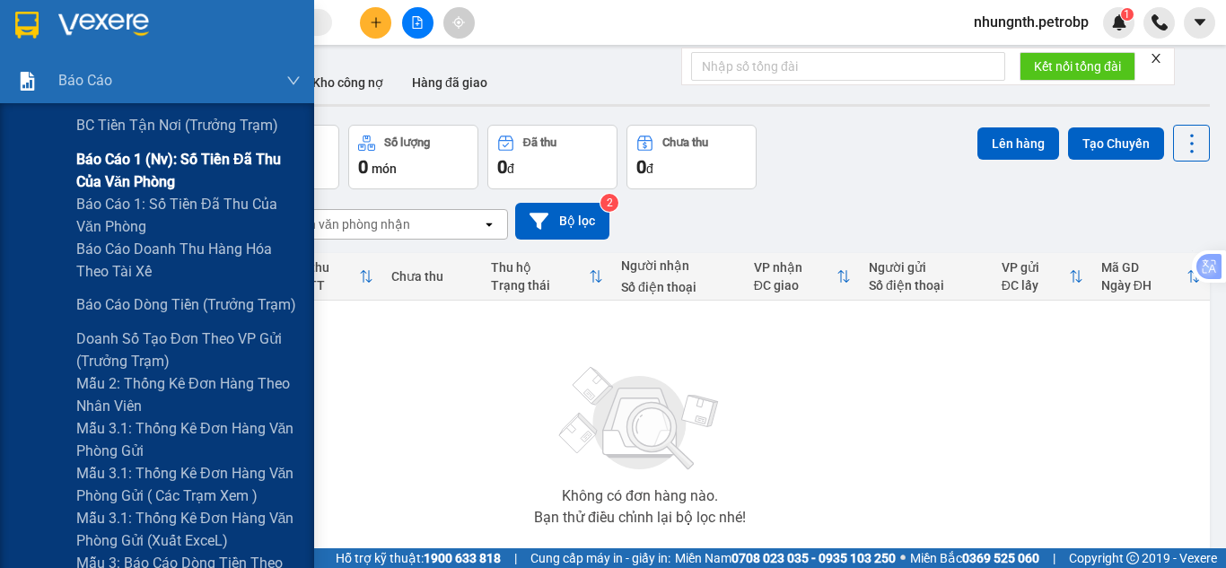
click at [110, 161] on span "Báo cáo 1 (nv): Số tiền đã thu của văn phòng" at bounding box center [188, 170] width 224 height 45
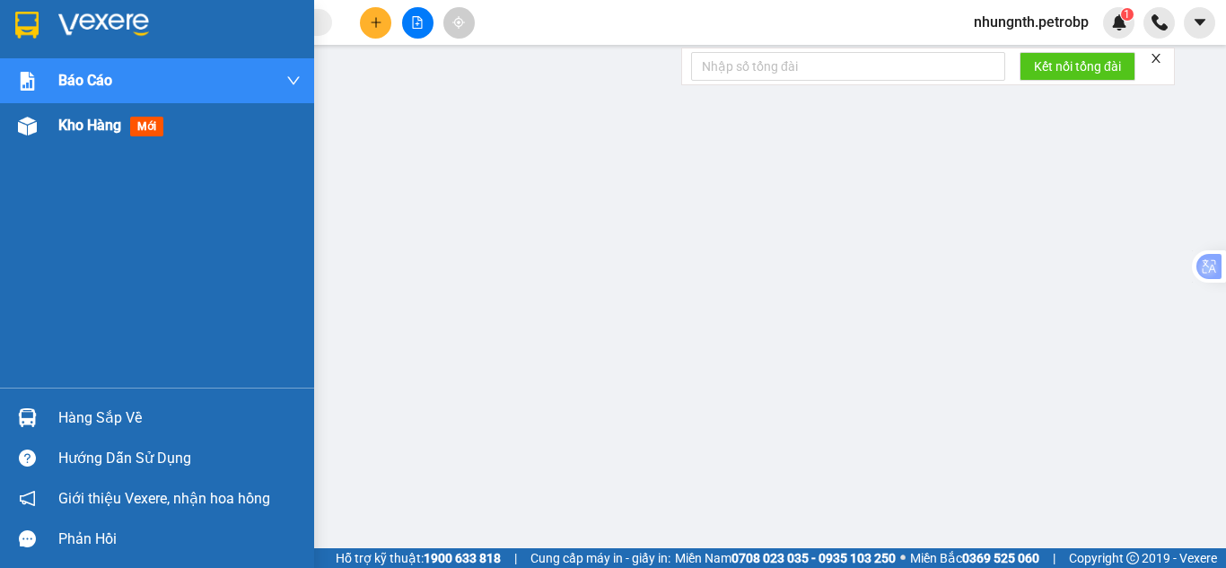
click at [71, 122] on span "Kho hàng" at bounding box center [89, 125] width 63 height 17
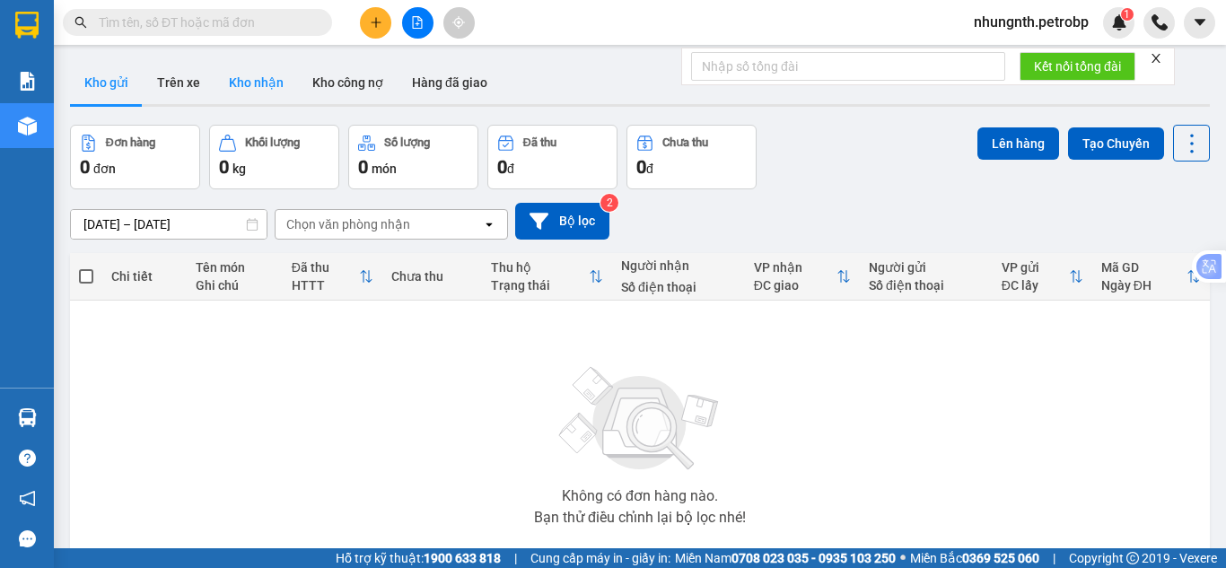
click at [250, 79] on button "Kho nhận" at bounding box center [256, 82] width 83 height 43
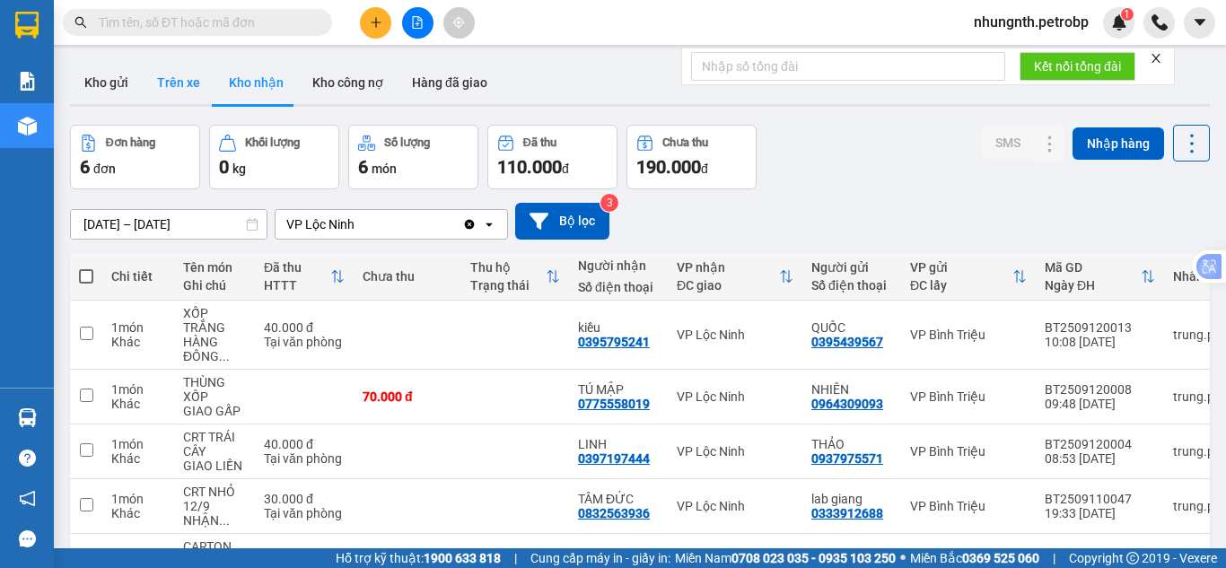
click at [187, 86] on button "Trên xe" at bounding box center [179, 82] width 72 height 43
type input "[DATE] – [DATE]"
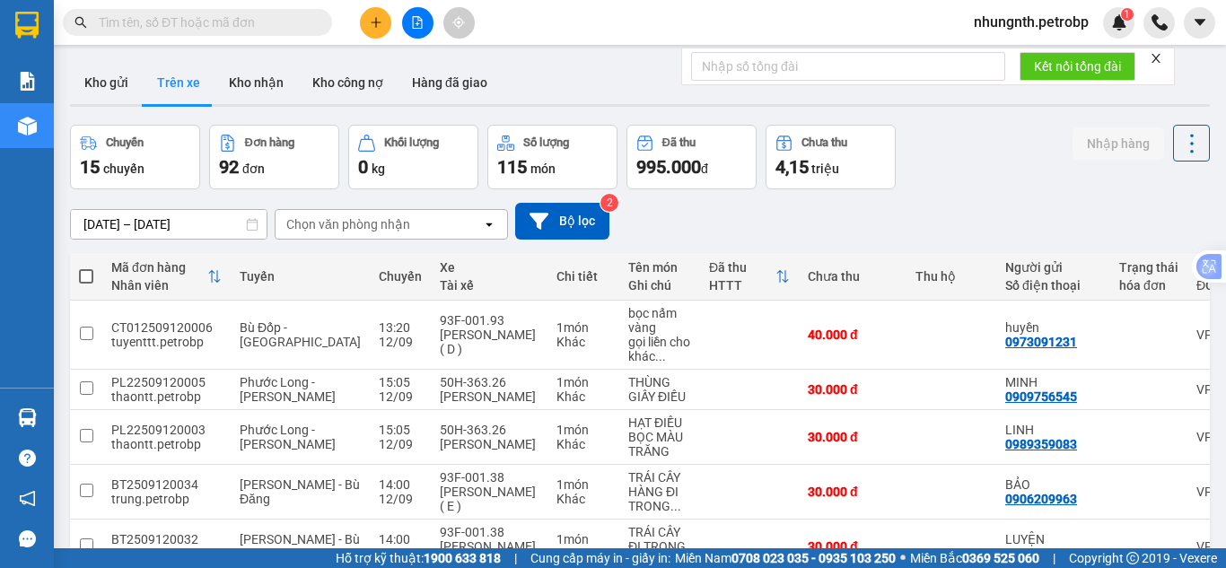
click at [314, 220] on div "Chọn văn phòng nhận" at bounding box center [348, 224] width 124 height 18
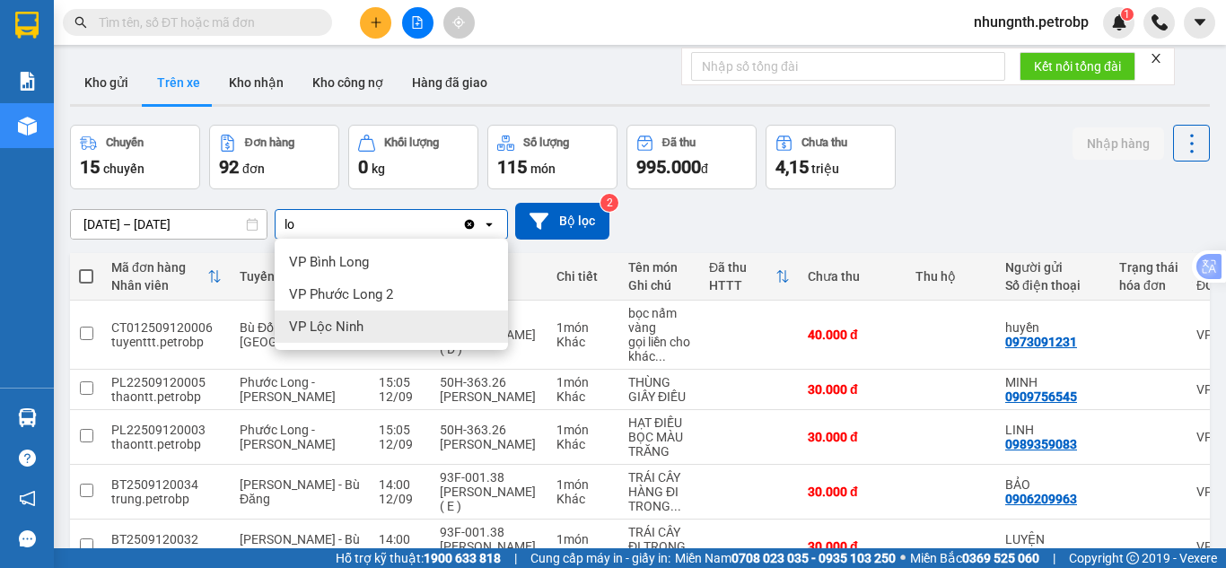
type input "lo"
click at [324, 323] on span "VP Lộc Ninh" at bounding box center [326, 327] width 75 height 18
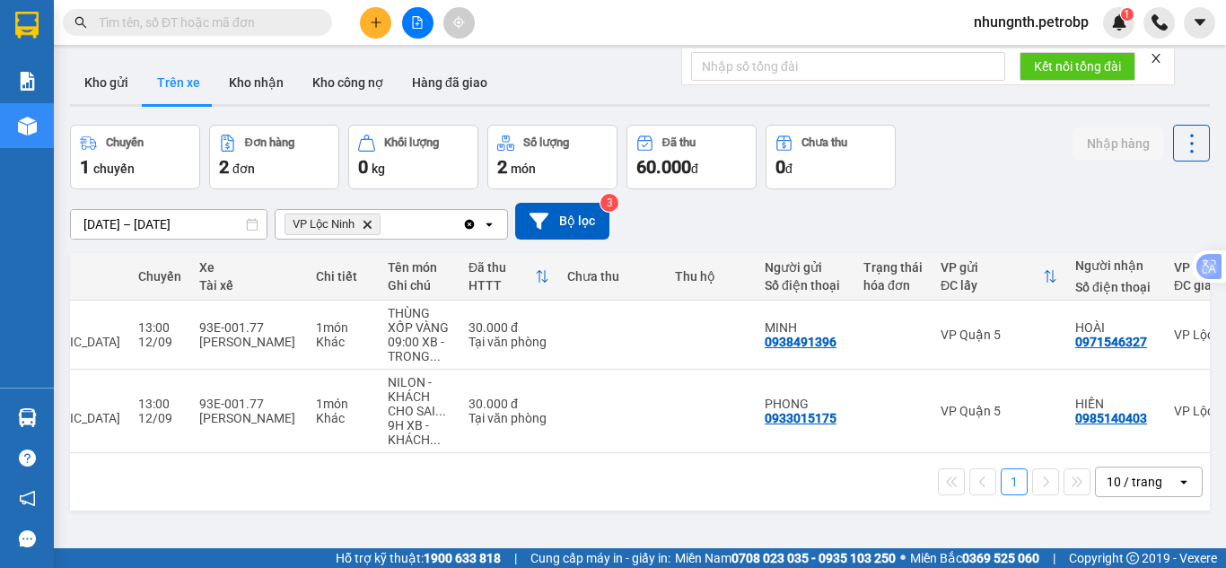
scroll to position [0, 303]
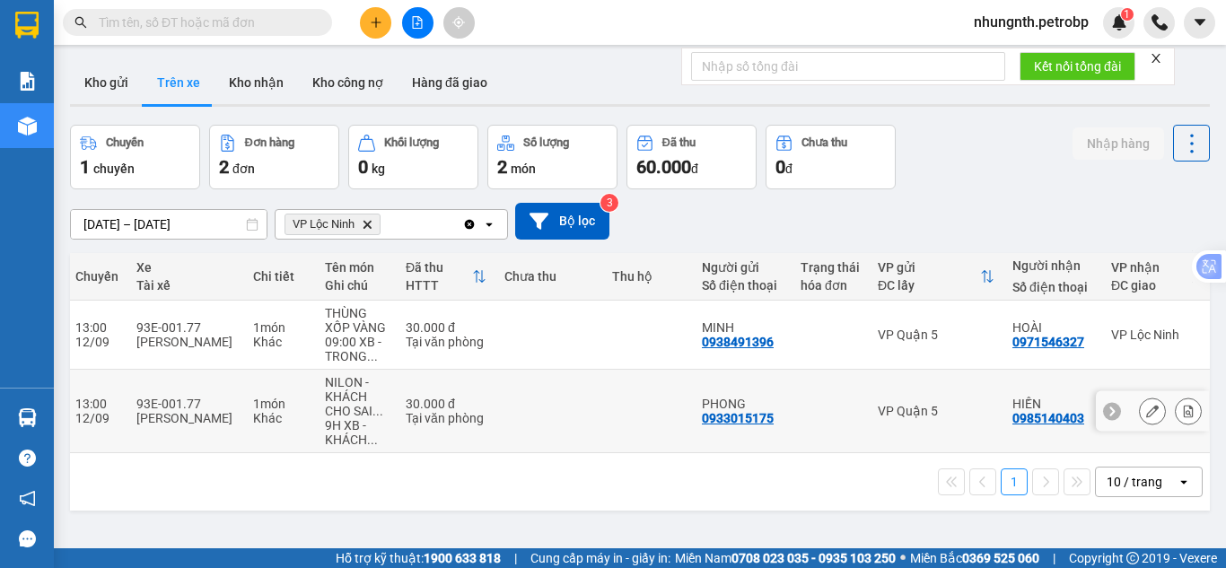
click at [1176, 414] on button at bounding box center [1188, 411] width 25 height 31
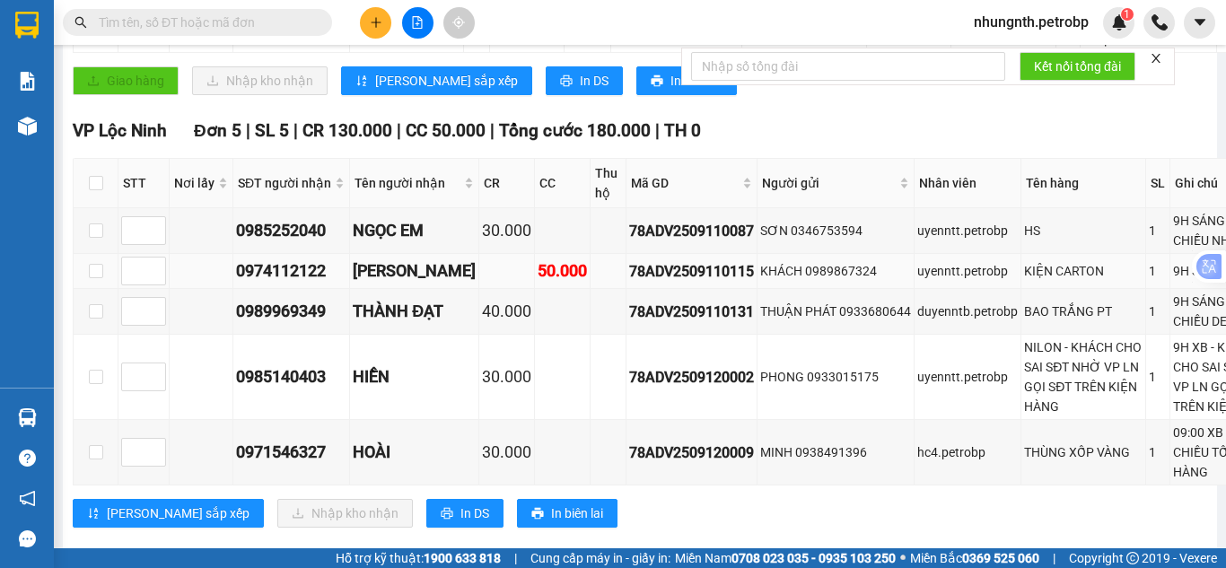
scroll to position [539, 0]
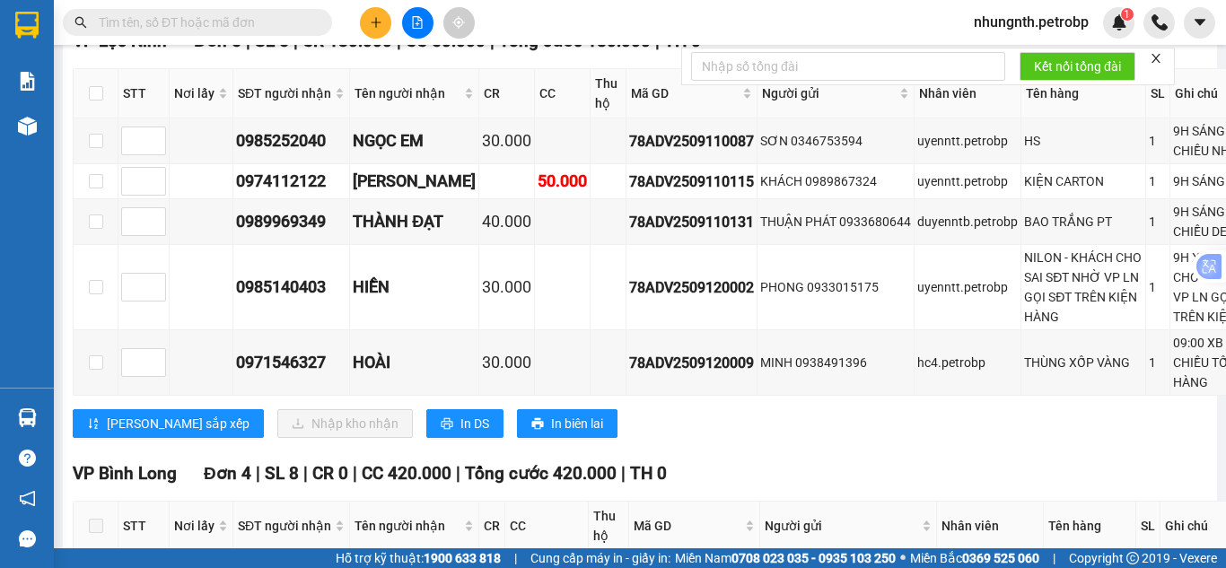
click at [192, 22] on input "text" at bounding box center [205, 23] width 212 height 20
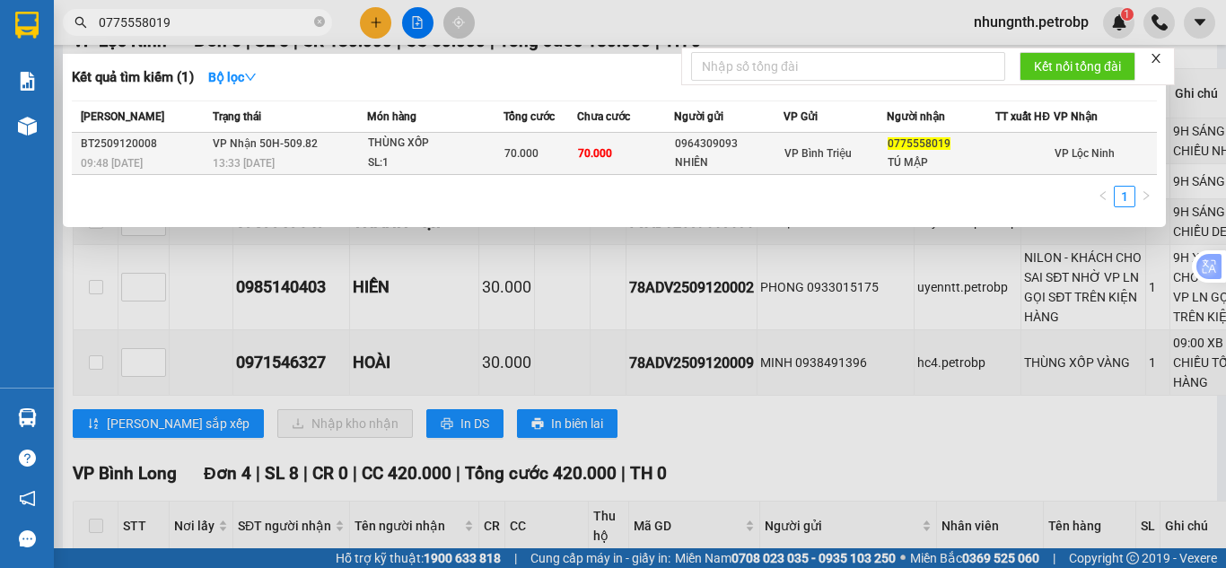
type input "0775558019"
click at [597, 160] on span "70.000" at bounding box center [595, 152] width 34 height 14
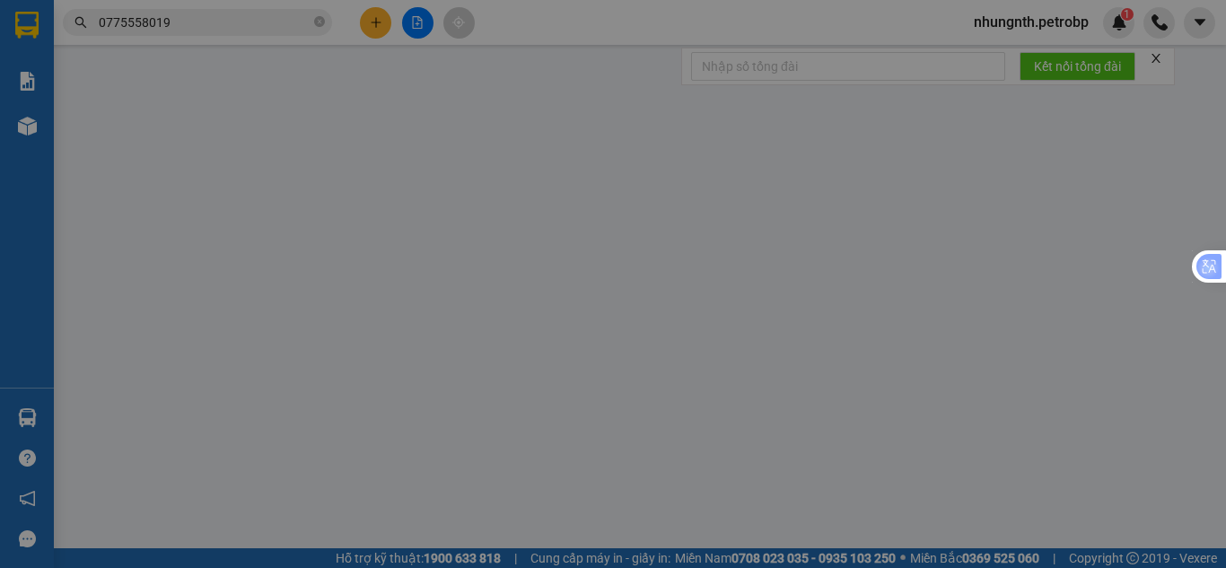
type input "0964309093"
type input "NHIÊN"
type input "0775558019"
type input "TÚ MẬP"
type input "70.000"
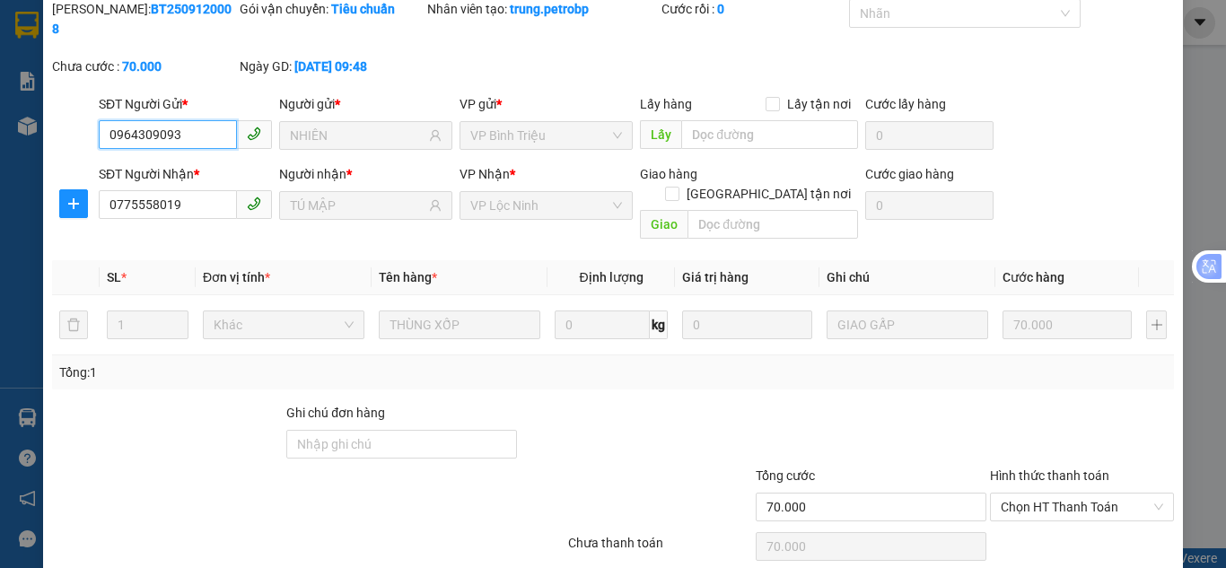
scroll to position [100, 0]
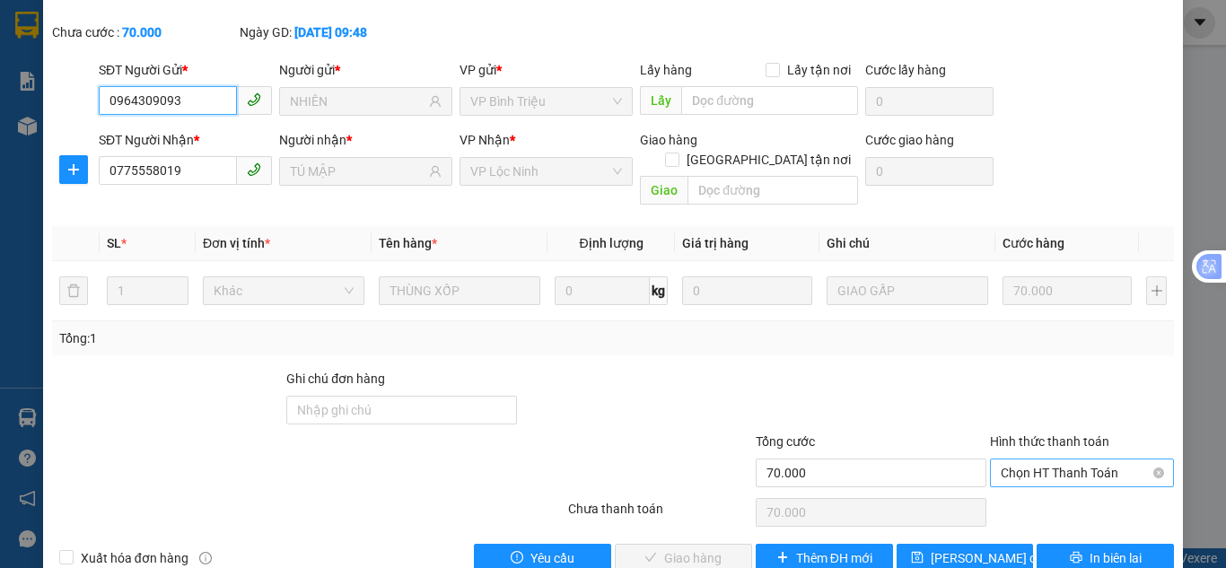
click at [1011, 460] on span "Chọn HT Thanh Toán" at bounding box center [1082, 473] width 162 height 27
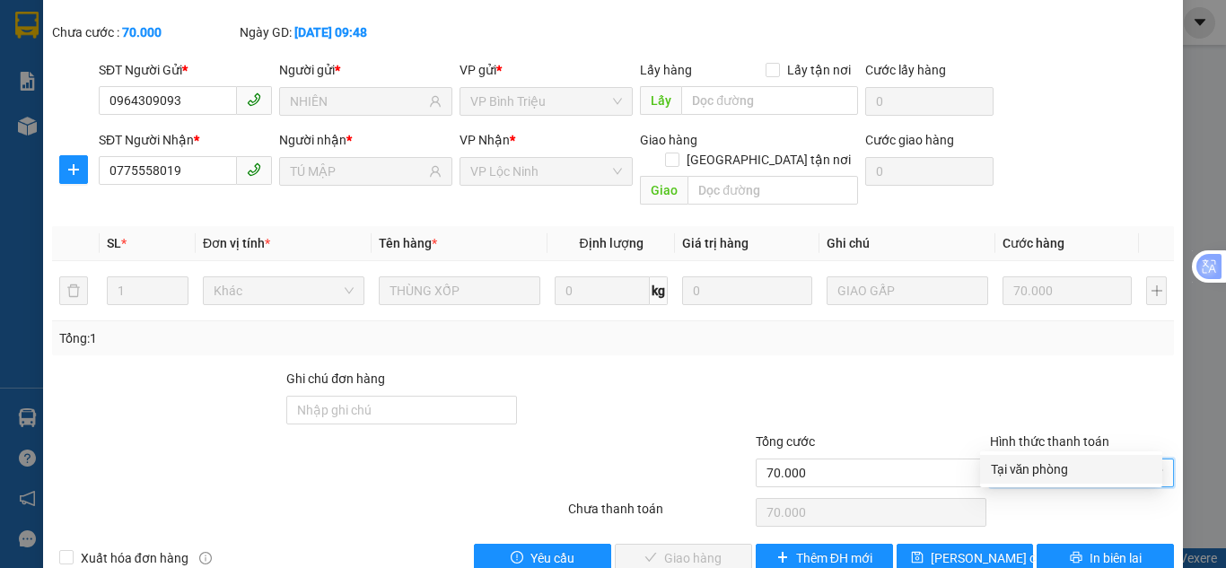
click at [1034, 464] on div "Tại văn phòng" at bounding box center [1071, 470] width 161 height 20
type input "0"
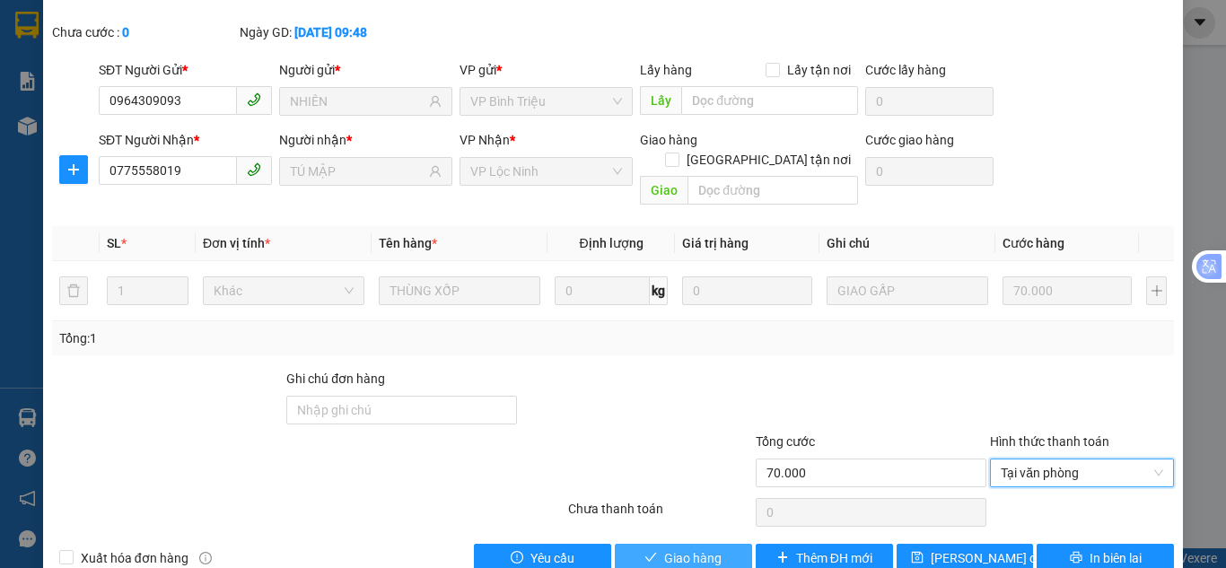
click at [690, 549] on span "Giao hàng" at bounding box center [692, 559] width 57 height 20
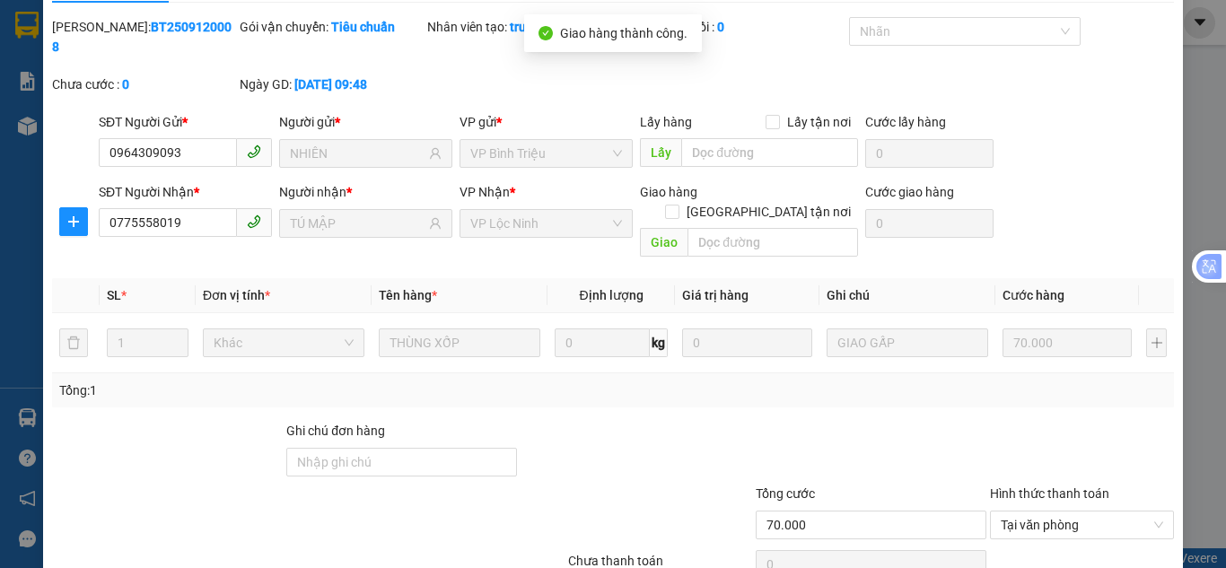
scroll to position [0, 0]
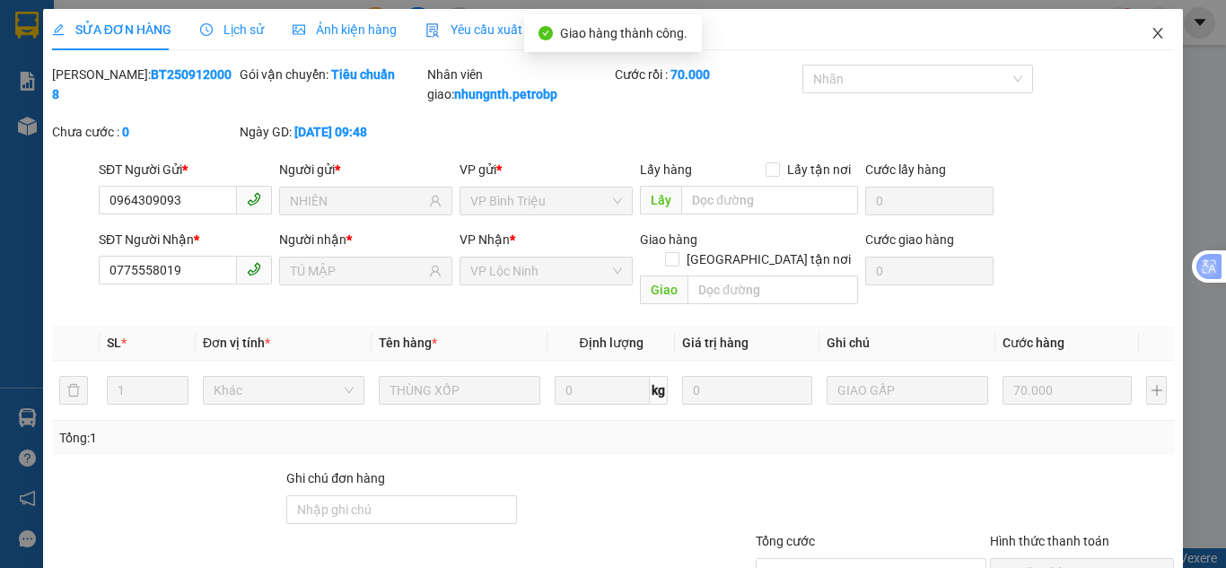
click at [1151, 34] on icon "close" at bounding box center [1158, 33] width 14 height 14
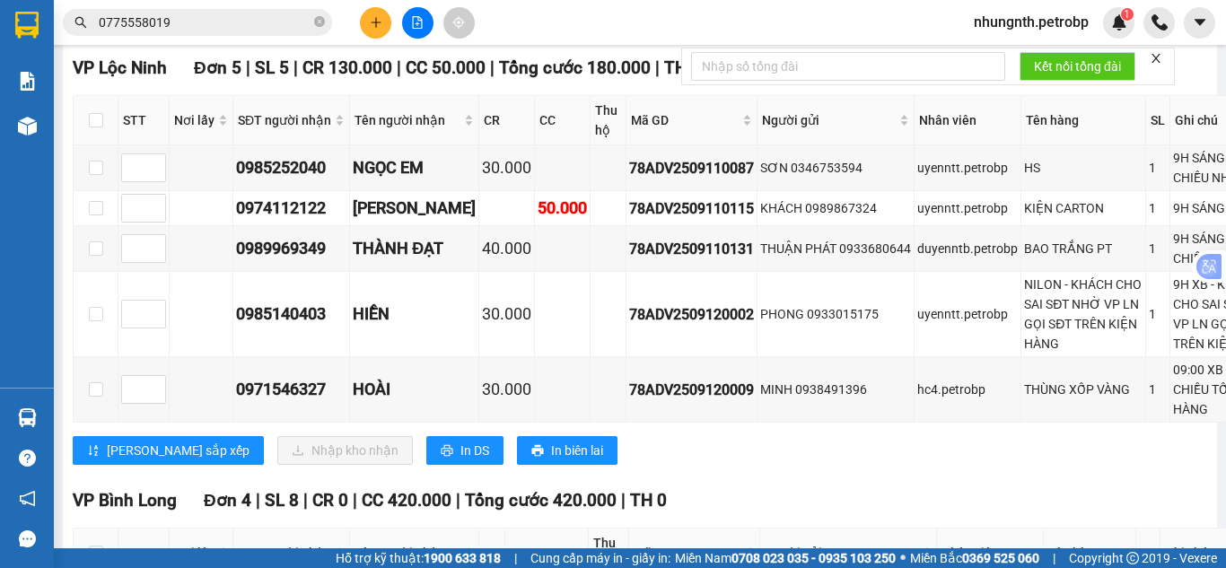
scroll to position [539, 0]
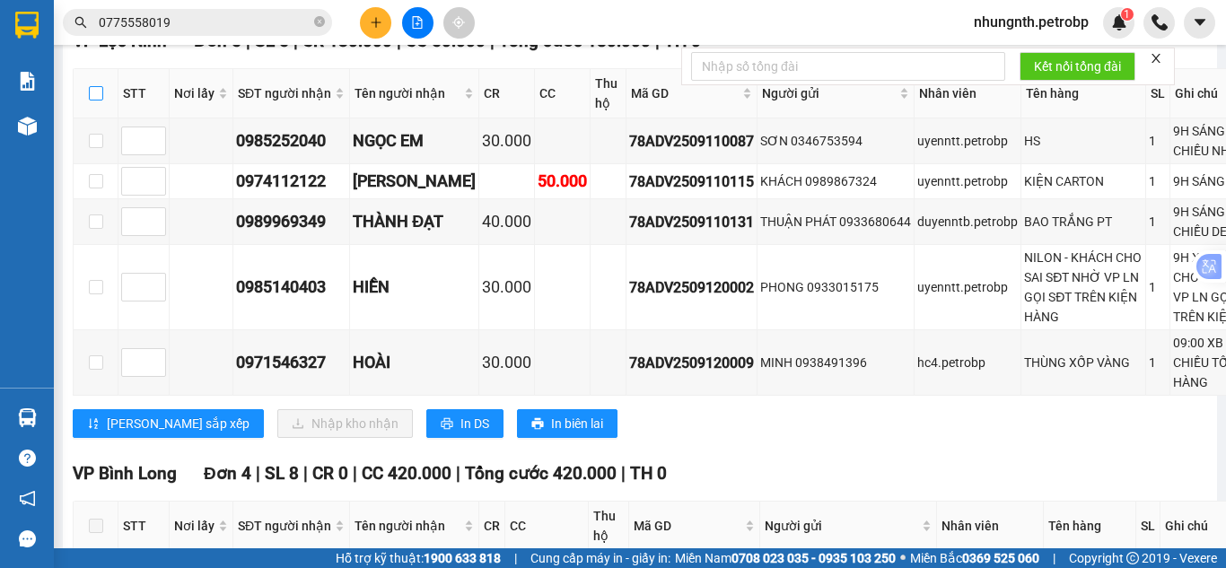
click at [101, 101] on input "checkbox" at bounding box center [96, 93] width 14 height 14
checkbox input "true"
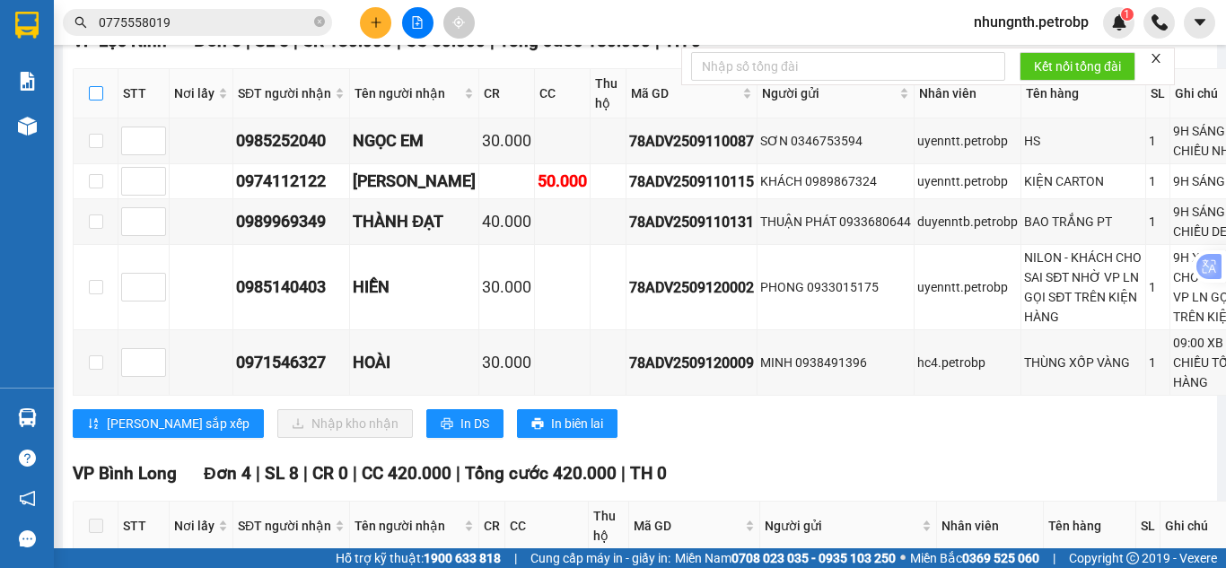
checkbox input "true"
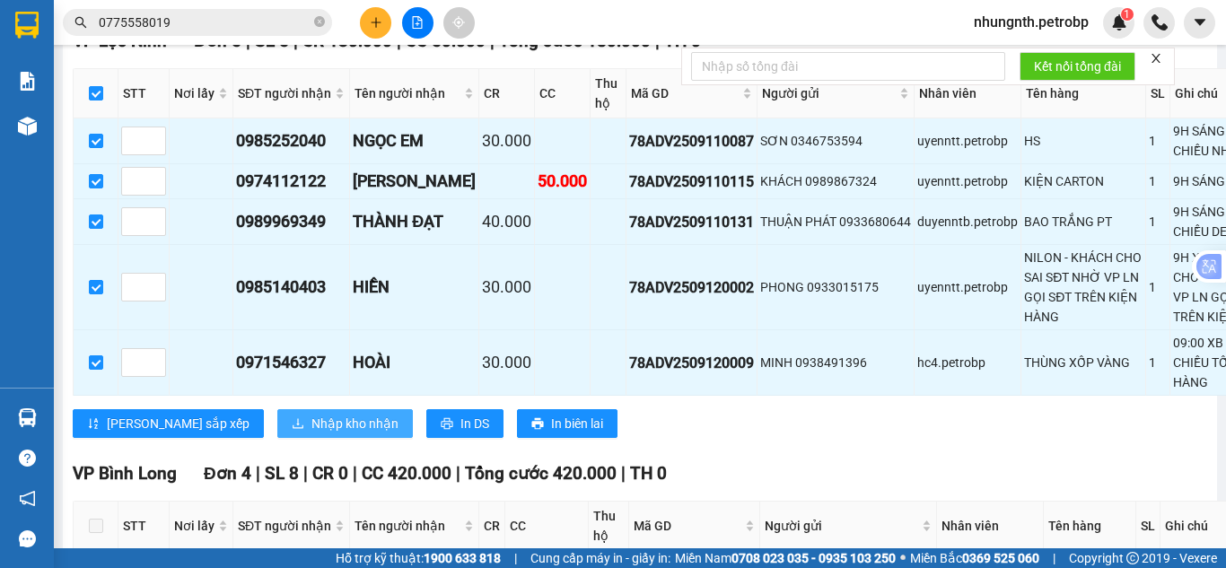
click at [312, 434] on span "Nhập kho nhận" at bounding box center [355, 424] width 87 height 20
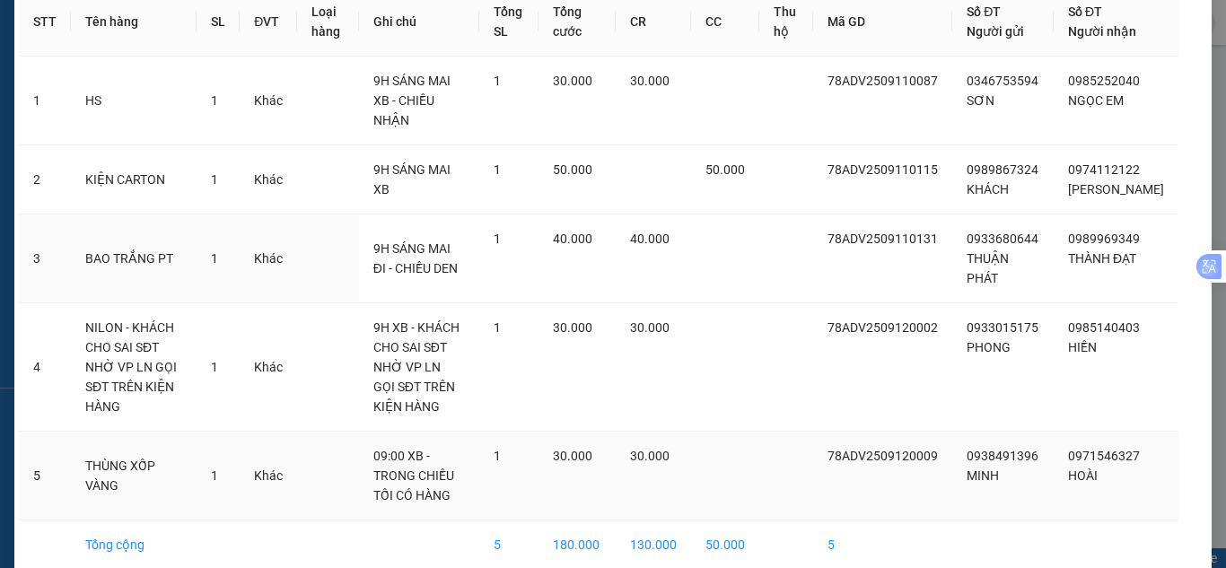
scroll to position [158, 0]
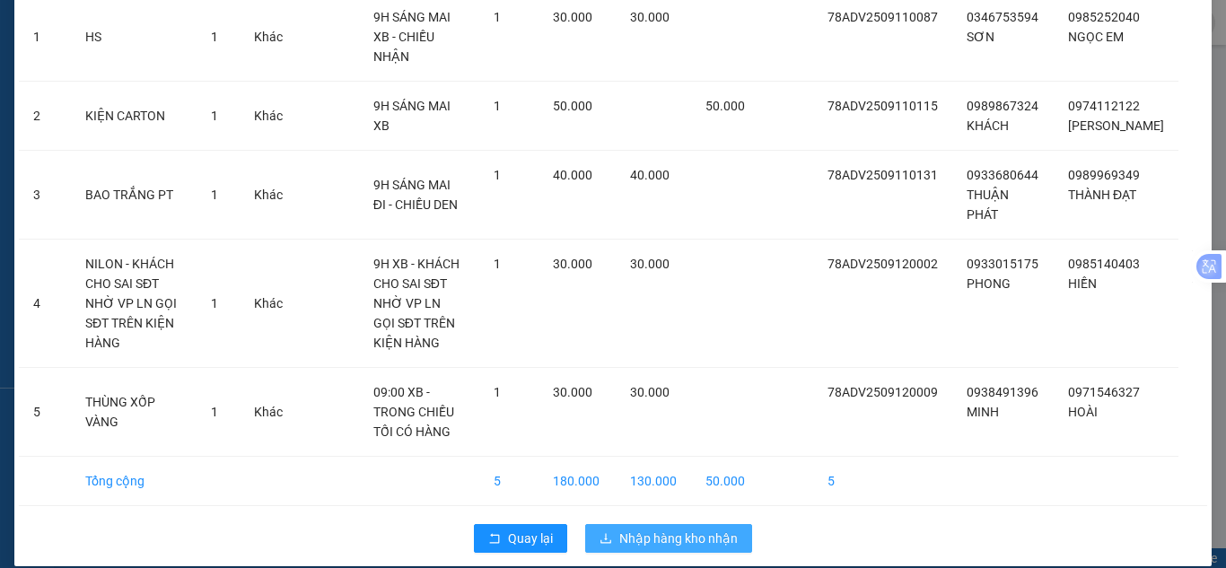
click at [676, 529] on span "Nhập hàng kho nhận" at bounding box center [678, 539] width 118 height 20
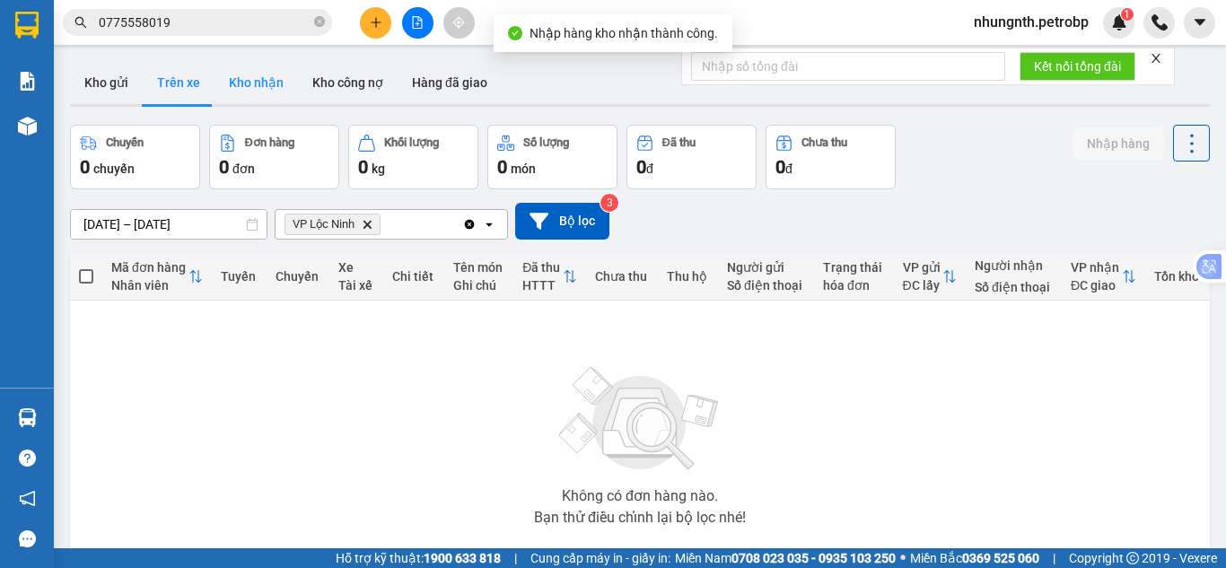
click at [256, 82] on button "Kho nhận" at bounding box center [256, 82] width 83 height 43
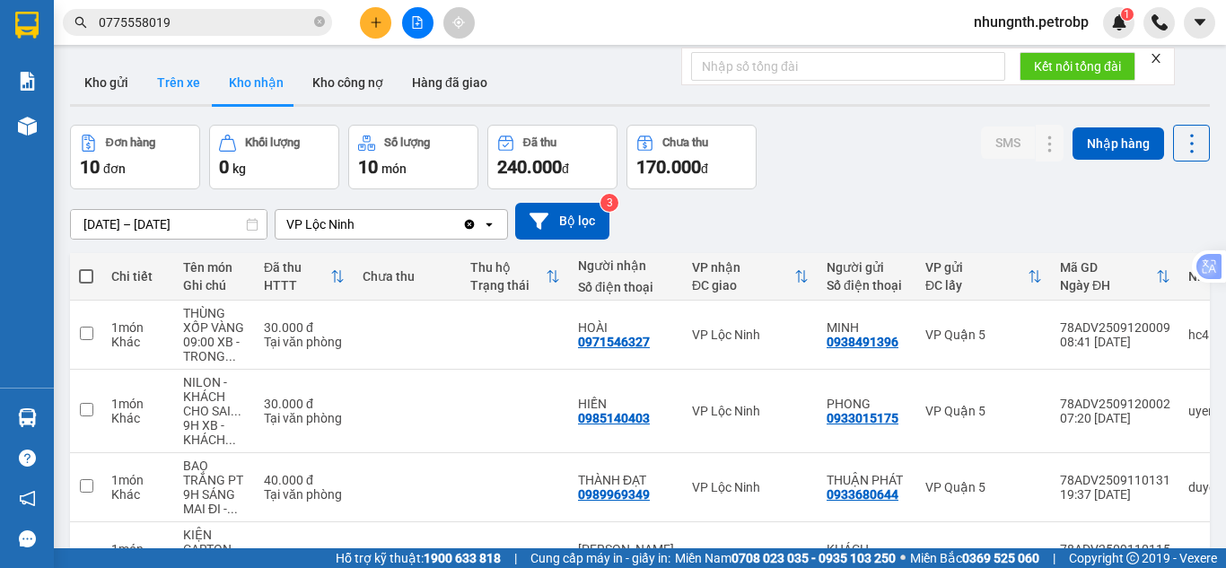
click at [195, 83] on button "Trên xe" at bounding box center [179, 82] width 72 height 43
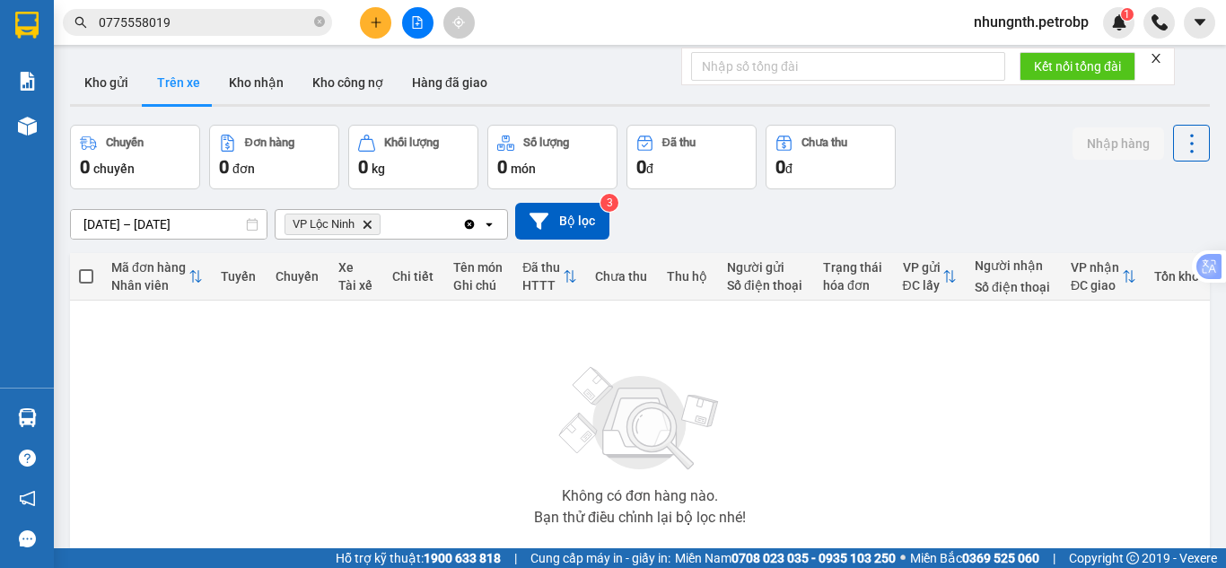
click at [98, 224] on input "[DATE] – [DATE]" at bounding box center [169, 224] width 196 height 29
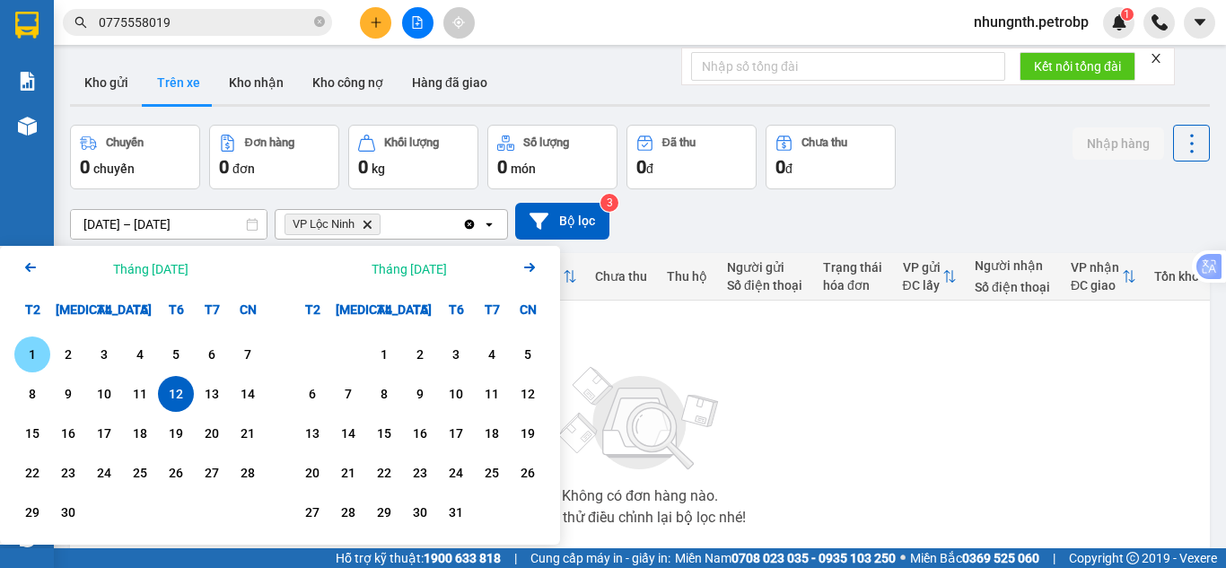
click at [43, 356] on div "1" at bounding box center [32, 355] width 25 height 22
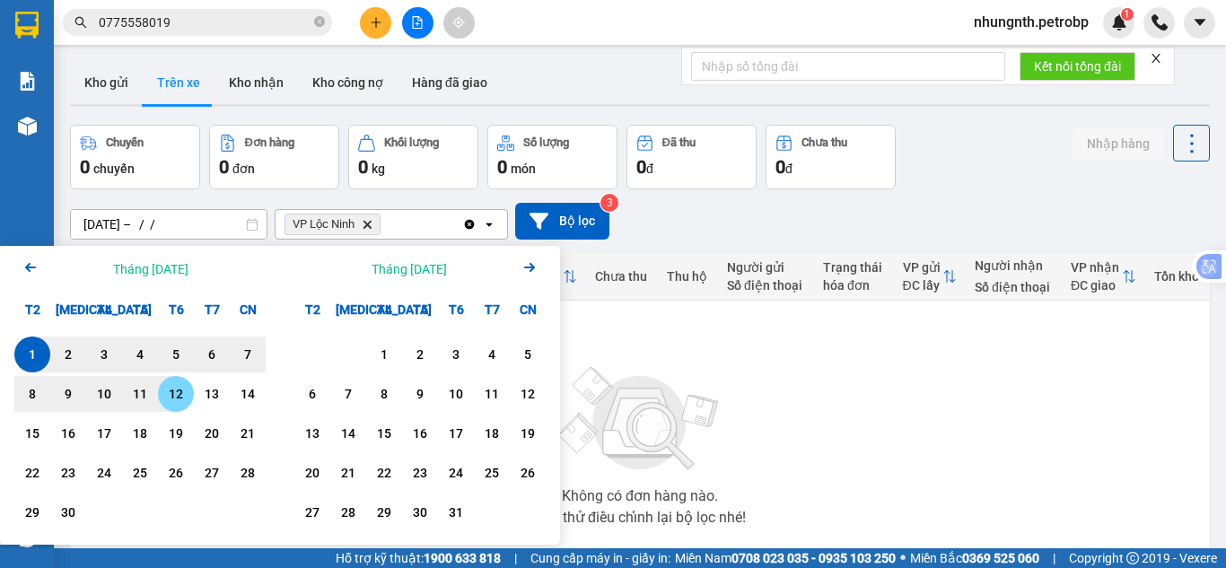
click at [179, 391] on div "12" at bounding box center [175, 394] width 25 height 22
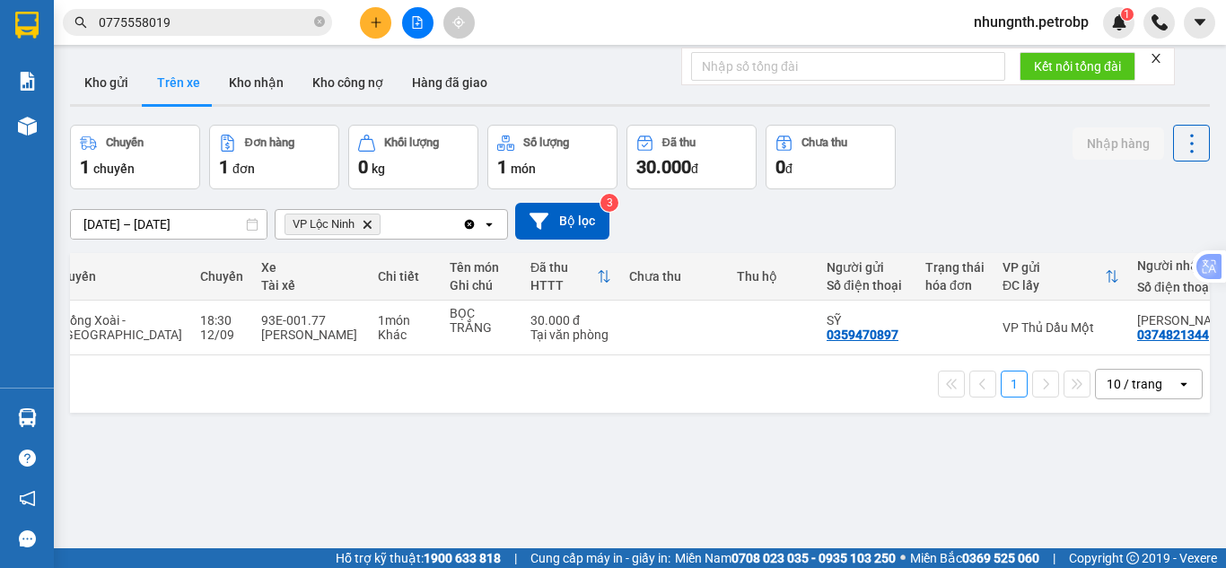
scroll to position [0, 58]
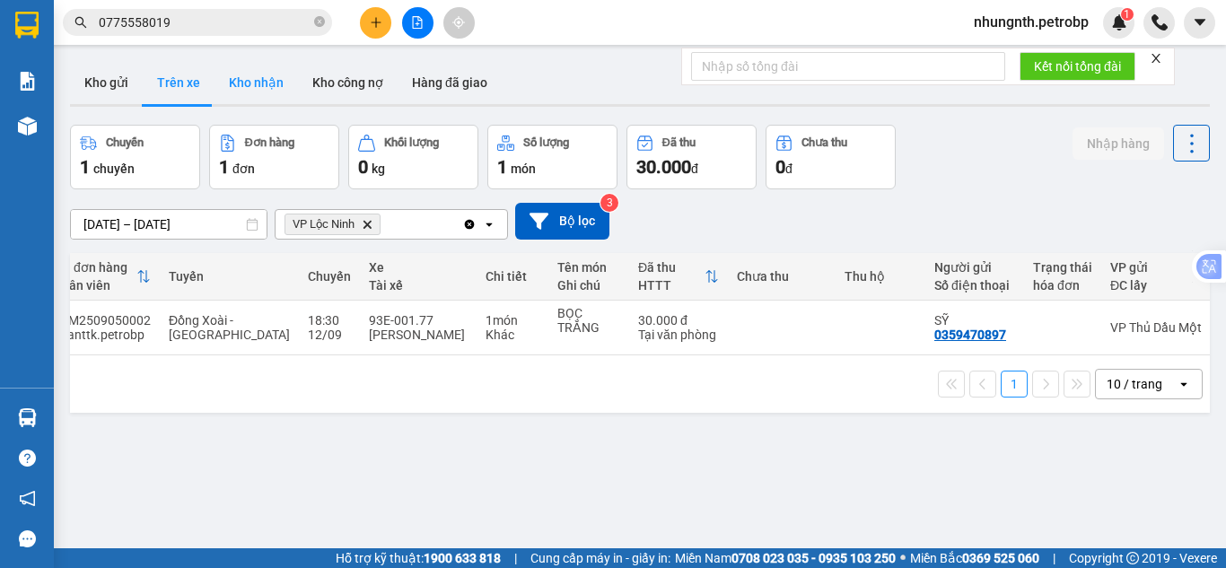
click at [241, 82] on button "Kho nhận" at bounding box center [256, 82] width 83 height 43
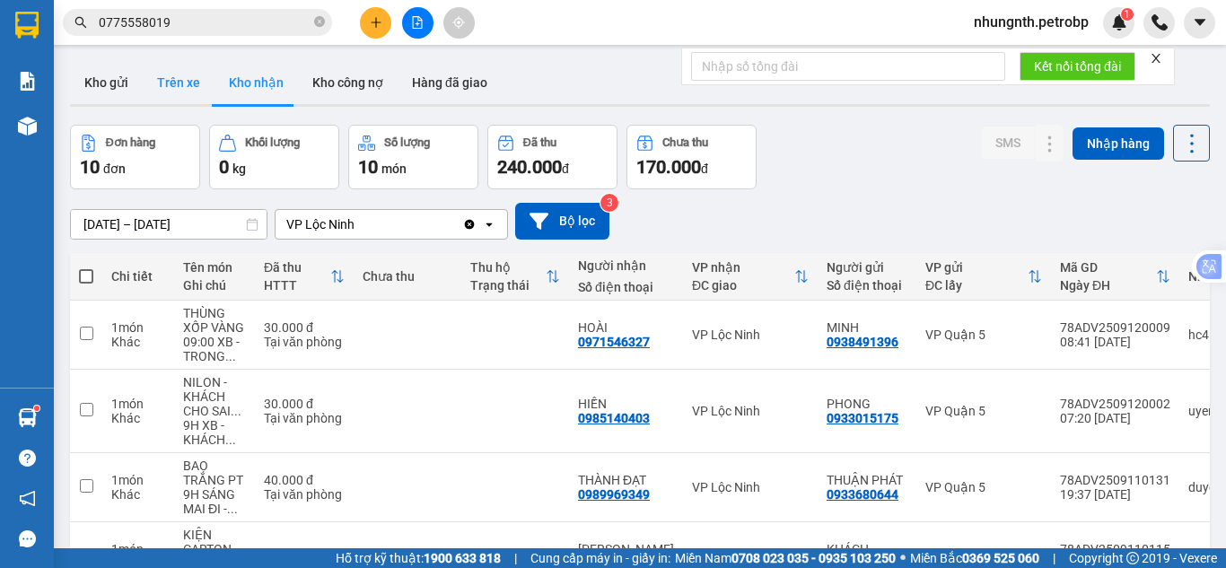
click at [174, 78] on button "Trên xe" at bounding box center [179, 82] width 72 height 43
type input "[DATE] – [DATE]"
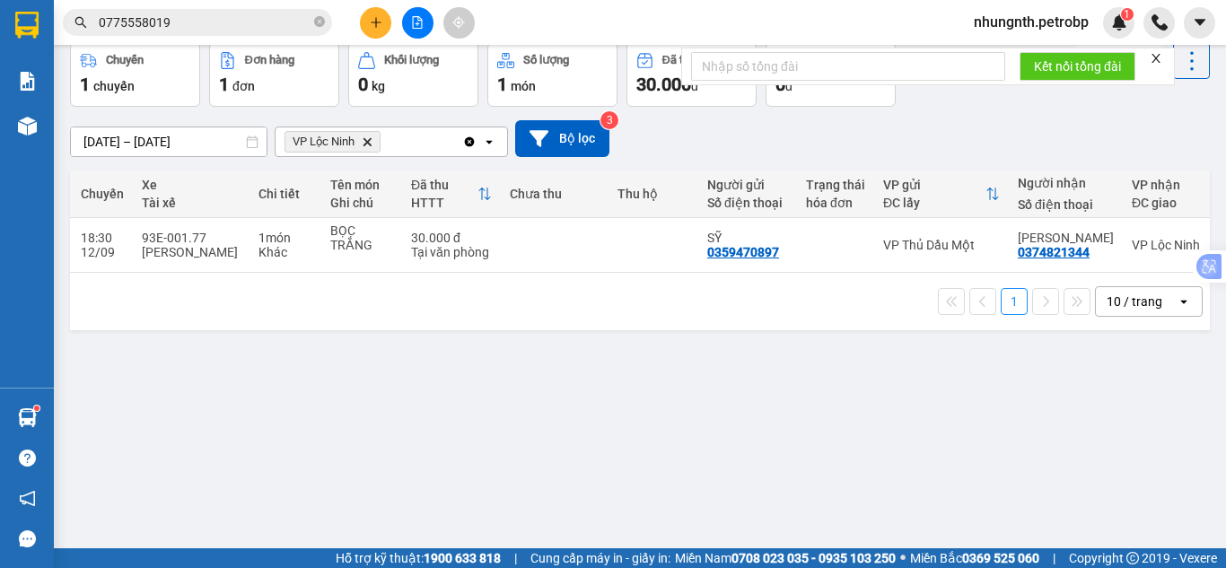
scroll to position [0, 343]
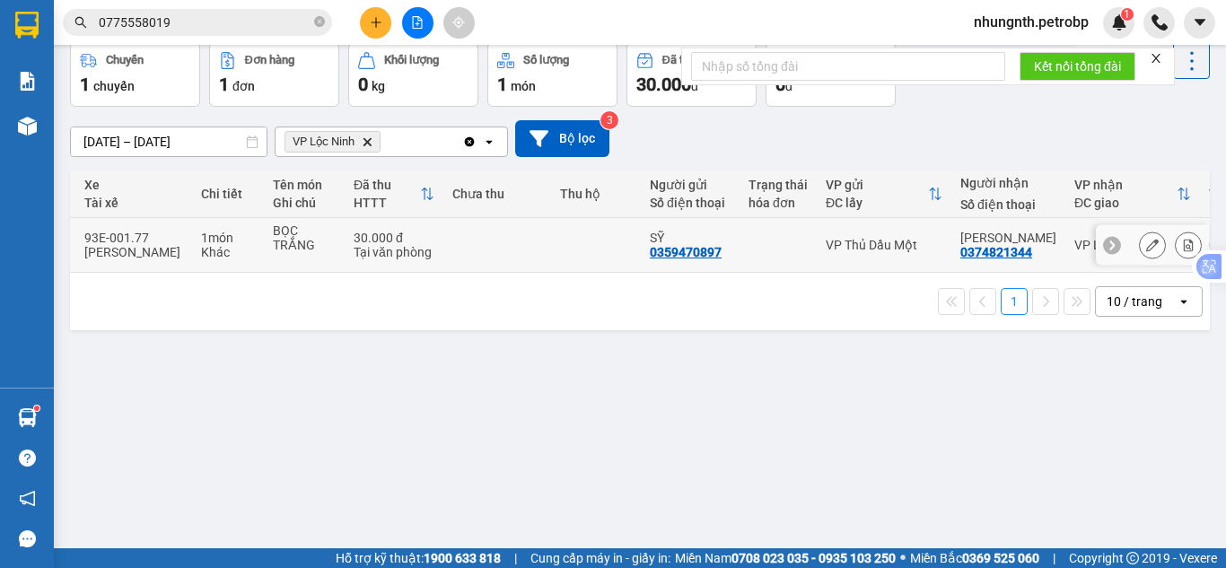
click at [1184, 251] on icon at bounding box center [1189, 245] width 10 height 13
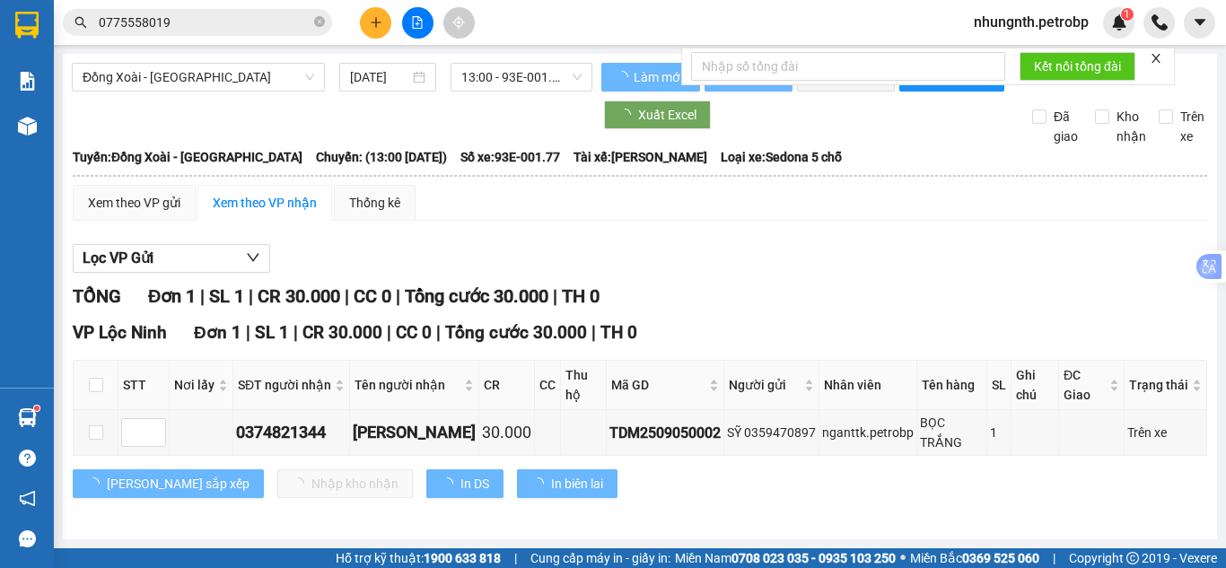
scroll to position [15, 0]
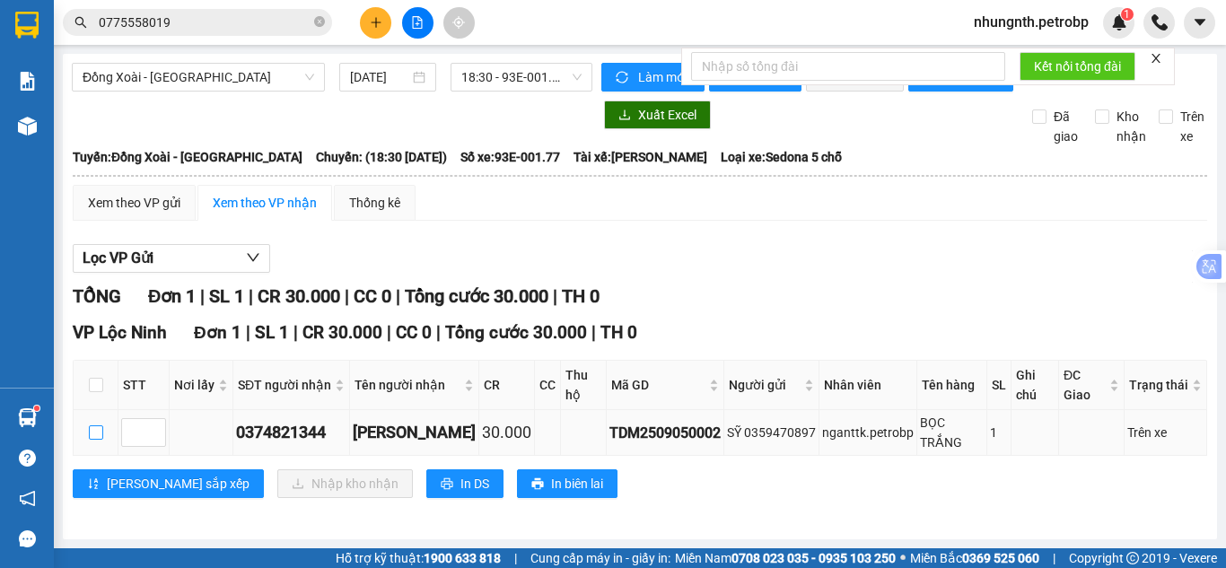
click at [92, 432] on input "checkbox" at bounding box center [96, 433] width 14 height 14
checkbox input "true"
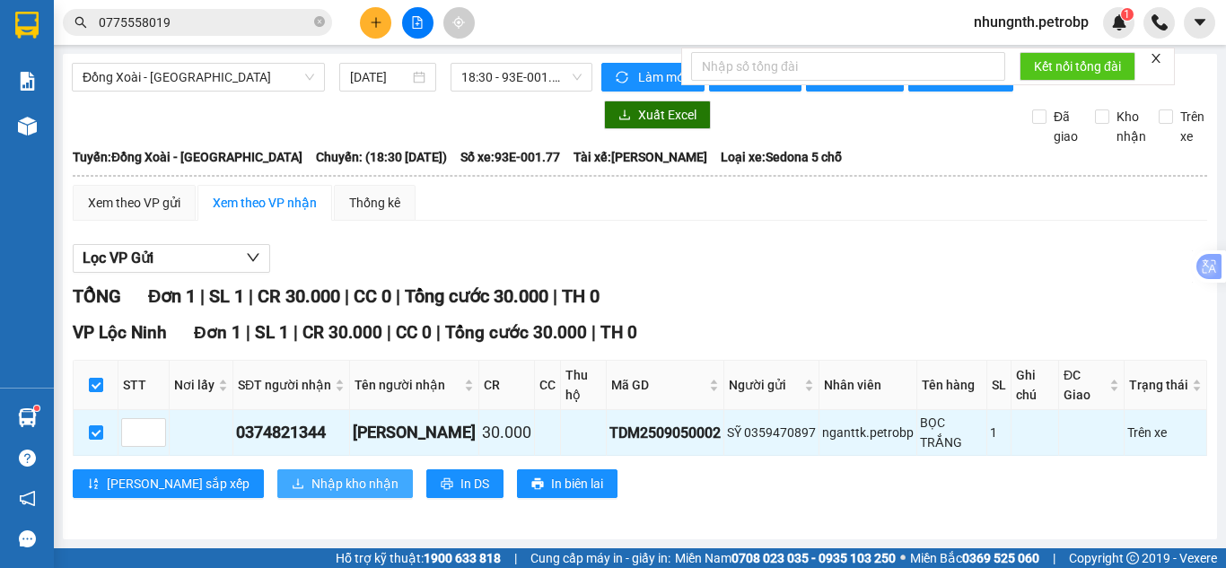
click at [277, 473] on button "Nhập kho nhận" at bounding box center [345, 484] width 136 height 29
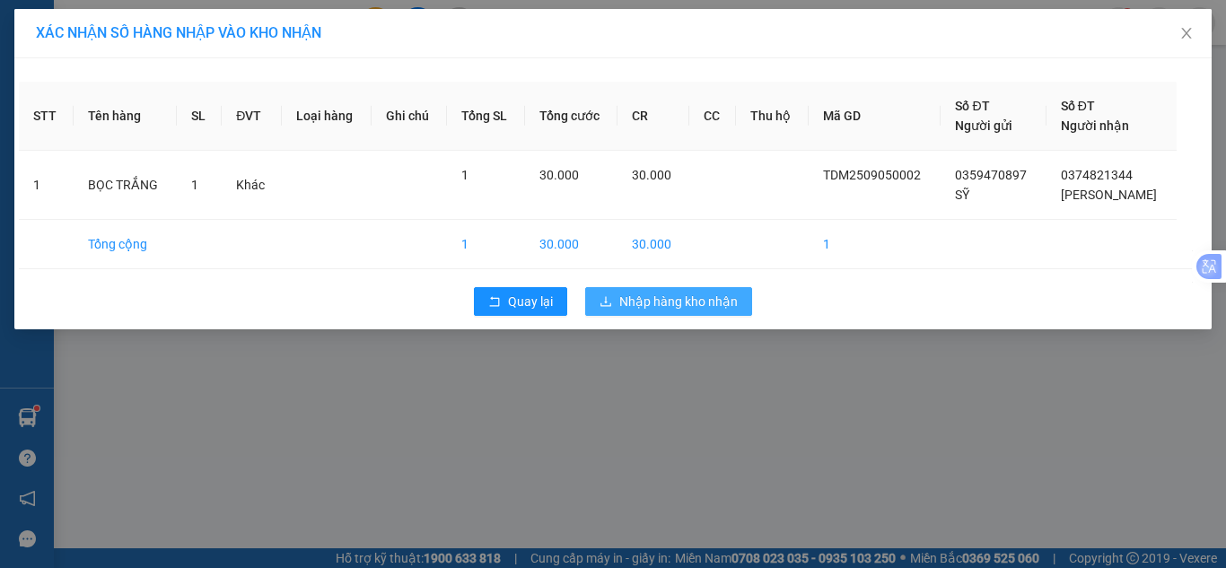
click at [705, 303] on span "Nhập hàng kho nhận" at bounding box center [678, 302] width 118 height 20
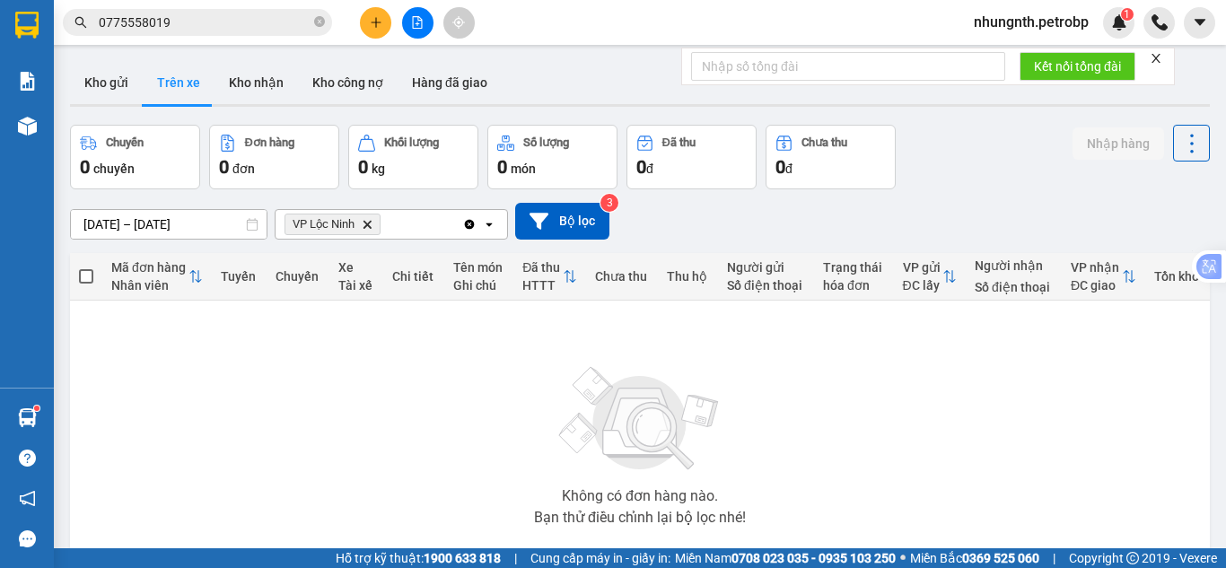
drag, startPoint x: 315, startPoint y: 24, endPoint x: 300, endPoint y: 22, distance: 15.4
click at [315, 23] on icon "close-circle" at bounding box center [319, 21] width 11 height 11
click at [198, 22] on input "text" at bounding box center [205, 23] width 212 height 20
click at [198, 16] on input "text" at bounding box center [205, 23] width 212 height 20
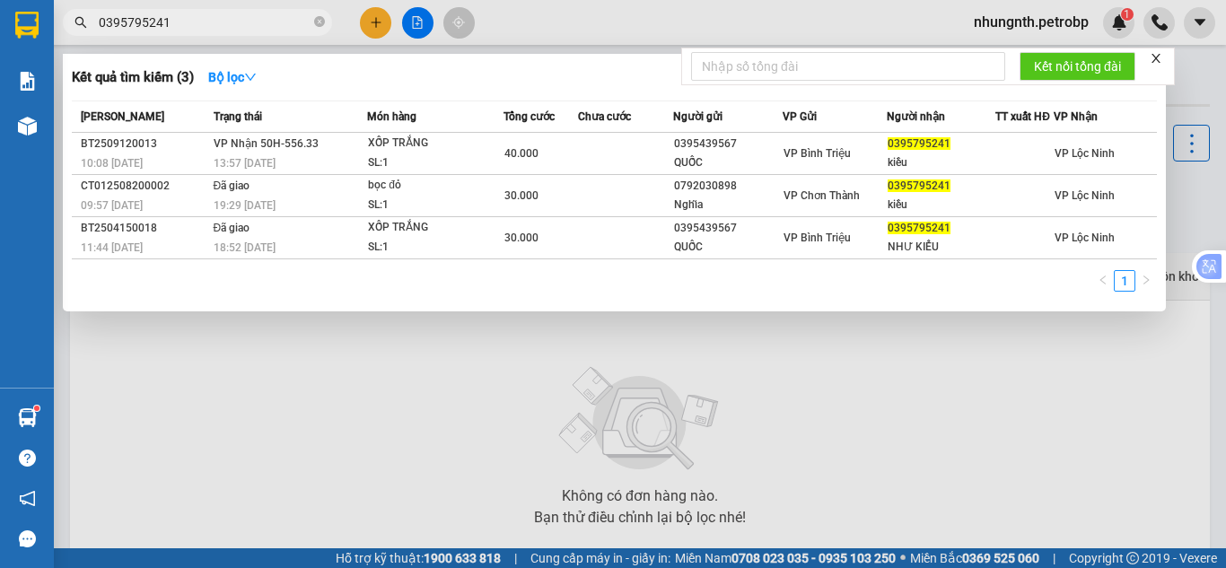
type input "0395795241"
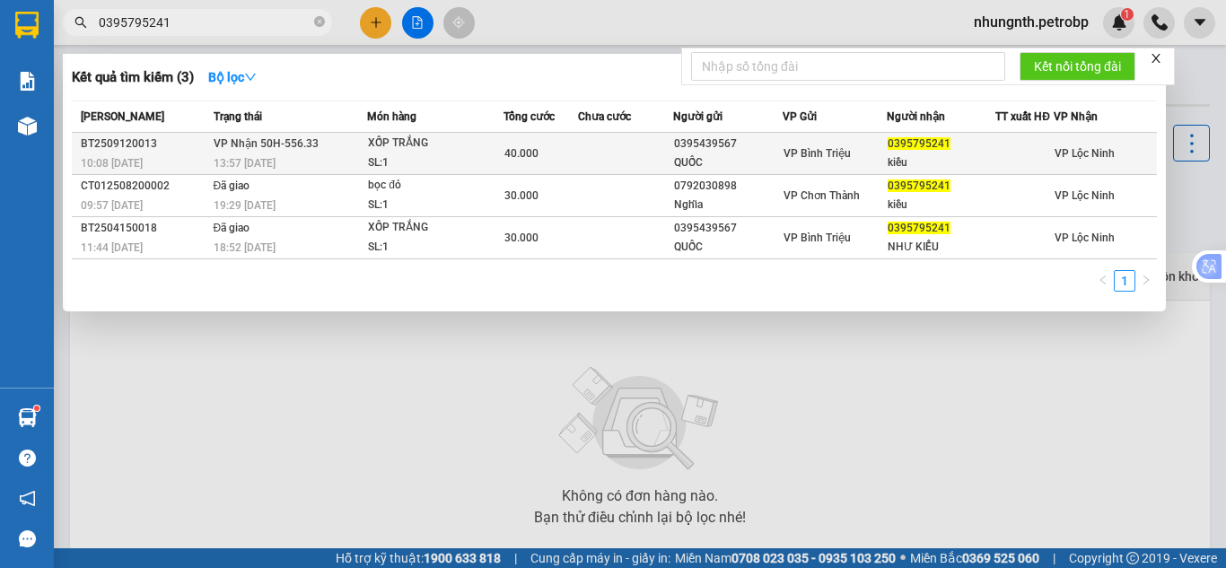
click at [653, 148] on td at bounding box center [626, 154] width 96 height 42
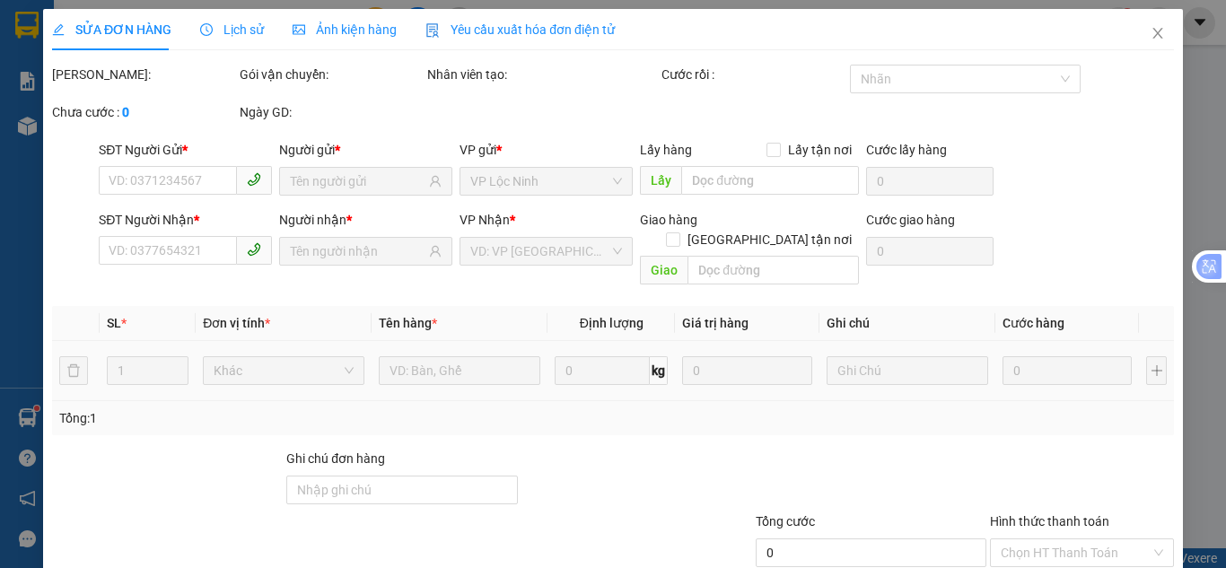
type input "0395439567"
type input "QUỐC"
type input "0395795241"
type input "kiều"
type input "40.000"
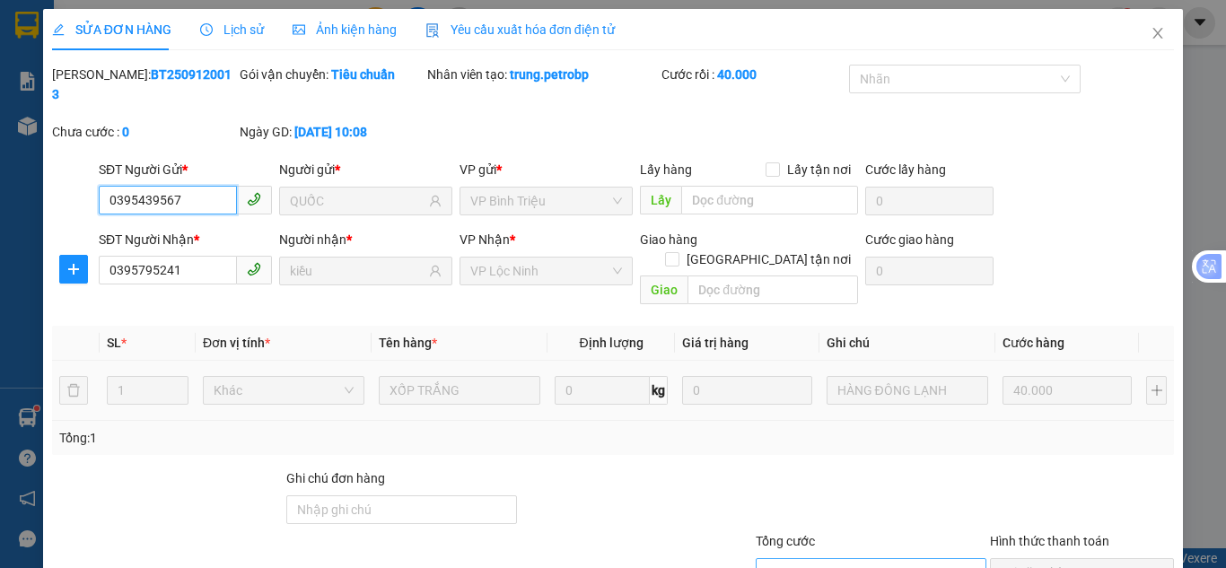
scroll to position [100, 0]
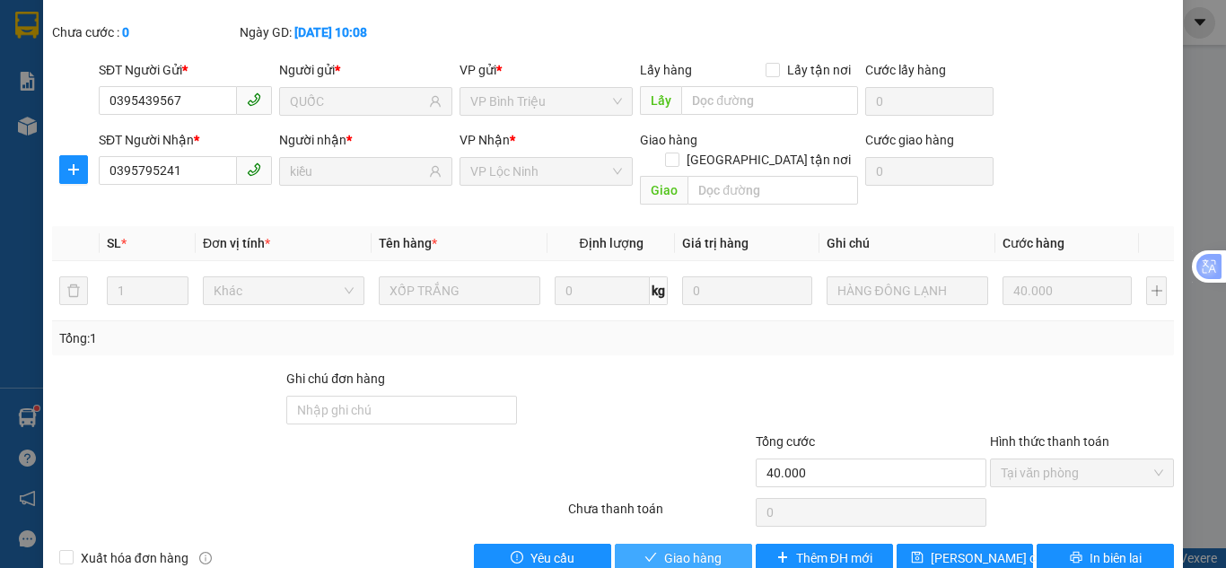
click at [688, 549] on span "Giao hàng" at bounding box center [692, 559] width 57 height 20
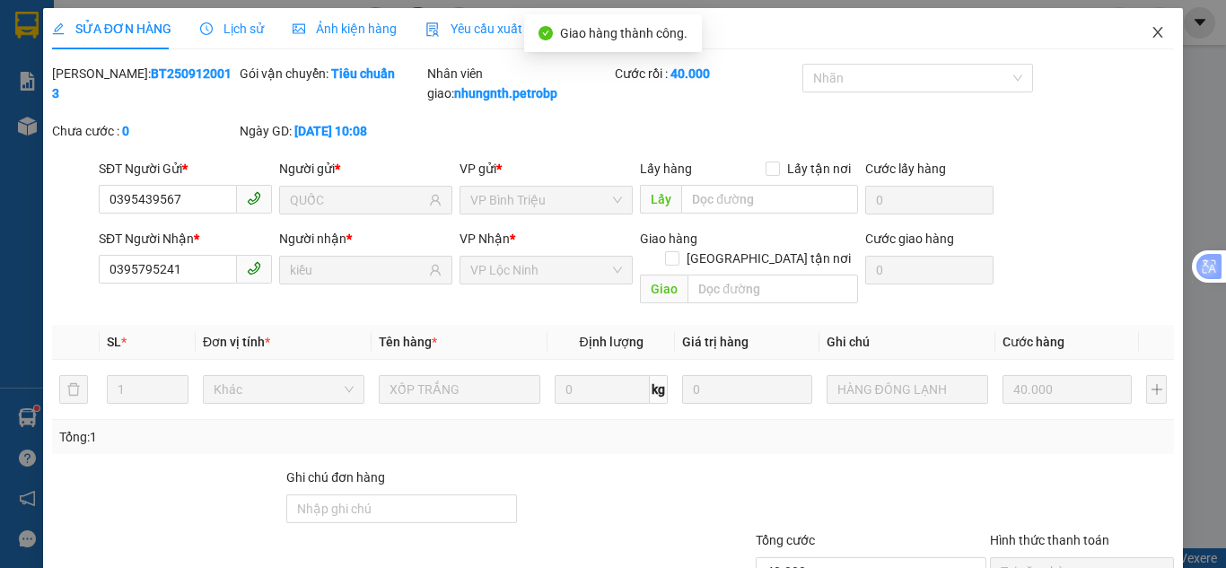
scroll to position [0, 0]
click at [1151, 30] on icon "close" at bounding box center [1158, 33] width 14 height 14
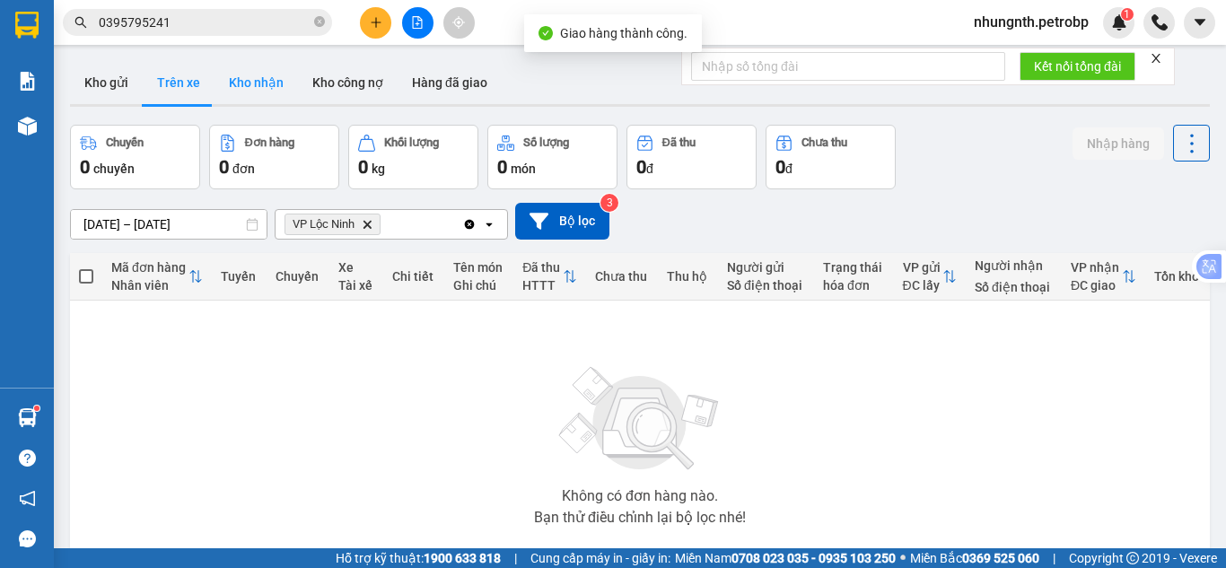
click at [280, 84] on button "Kho nhận" at bounding box center [256, 82] width 83 height 43
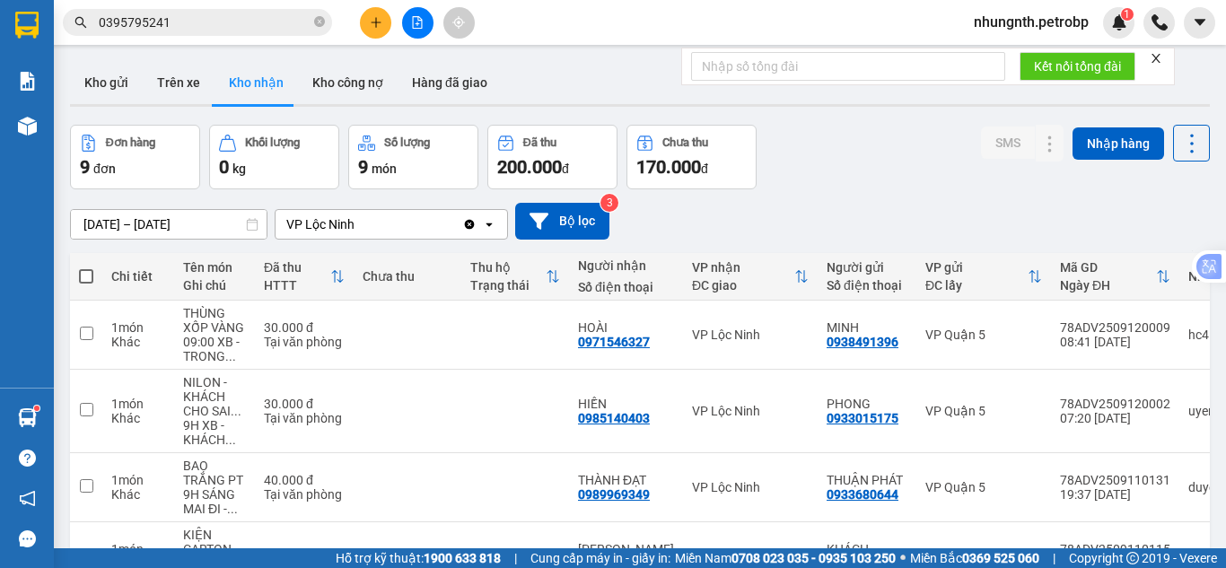
click at [92, 219] on input "[DATE] – [DATE]" at bounding box center [169, 224] width 196 height 29
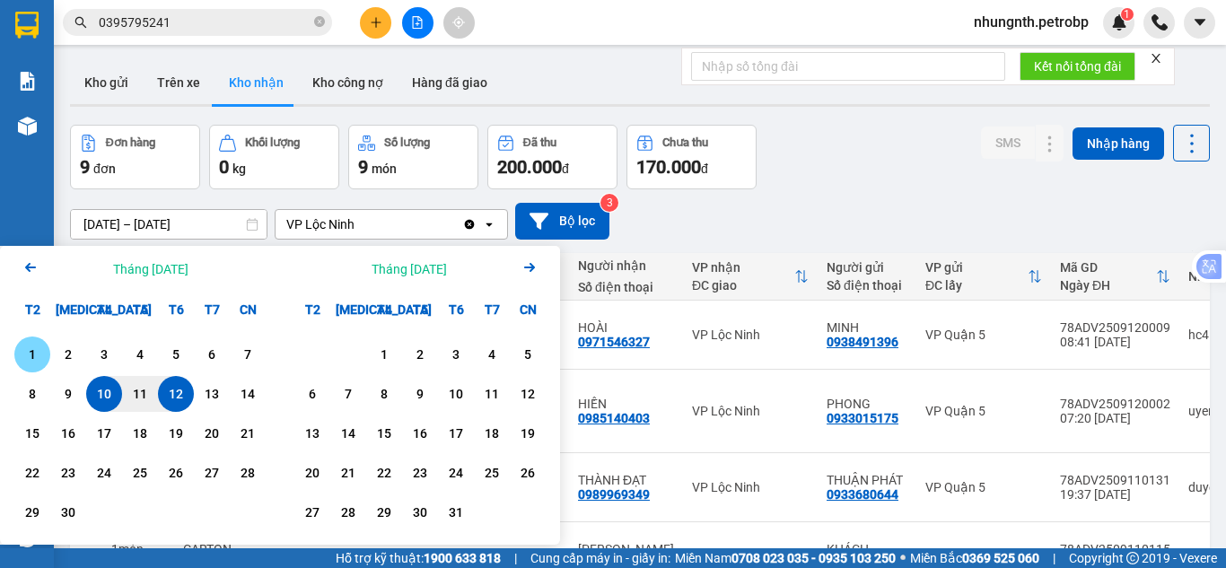
click at [38, 357] on div "1" at bounding box center [32, 355] width 25 height 22
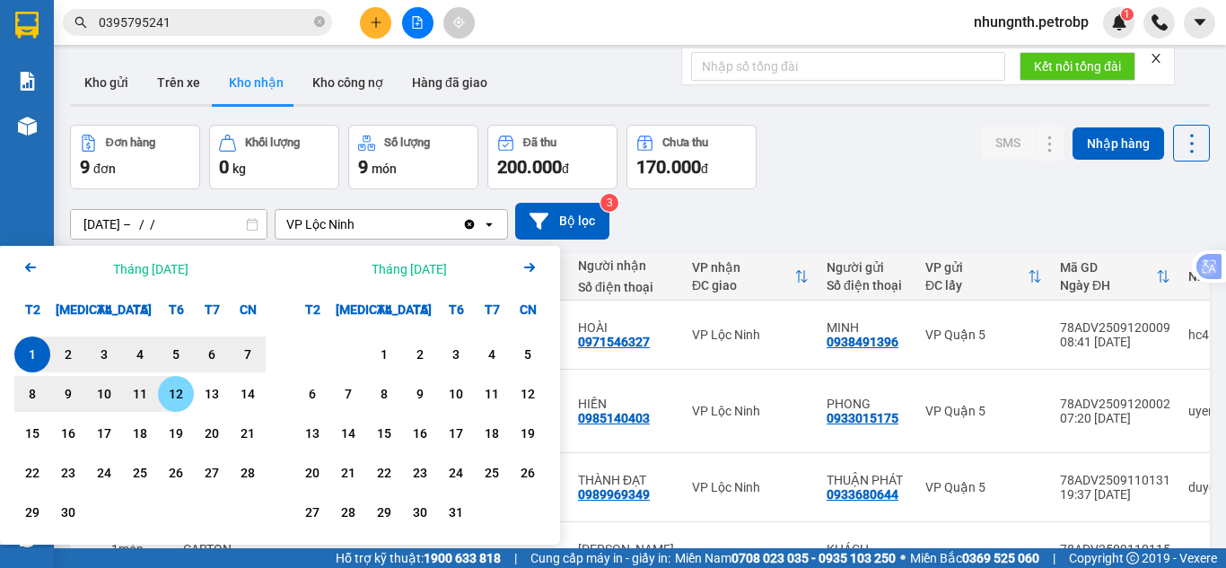
click at [165, 391] on div "12" at bounding box center [175, 394] width 25 height 22
type input "[DATE] – [DATE]"
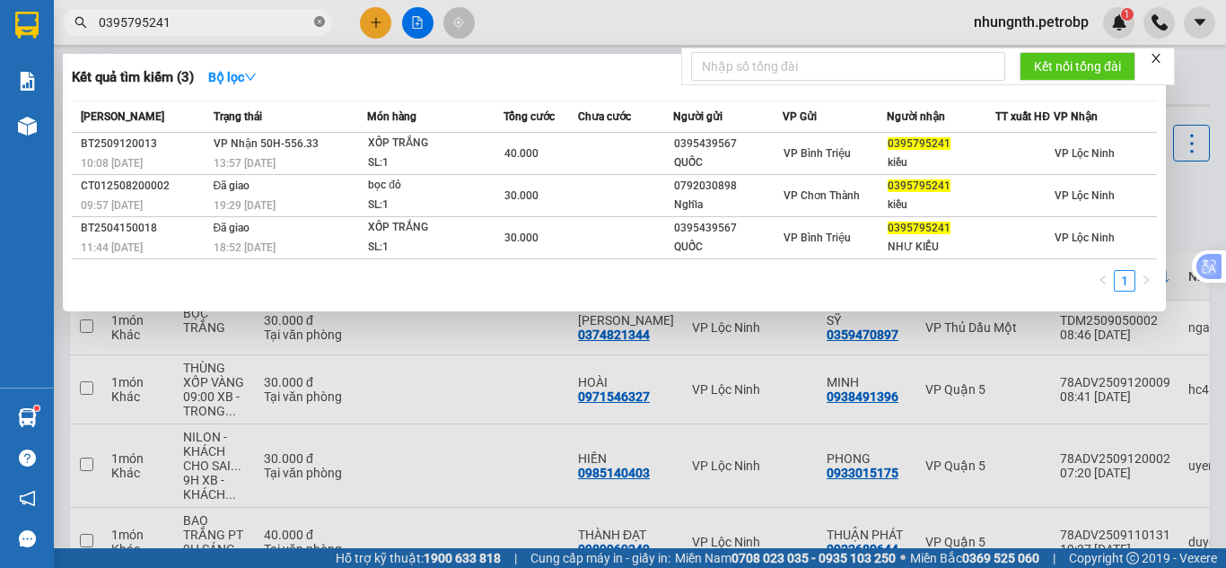
click at [315, 23] on icon "close-circle" at bounding box center [319, 21] width 11 height 11
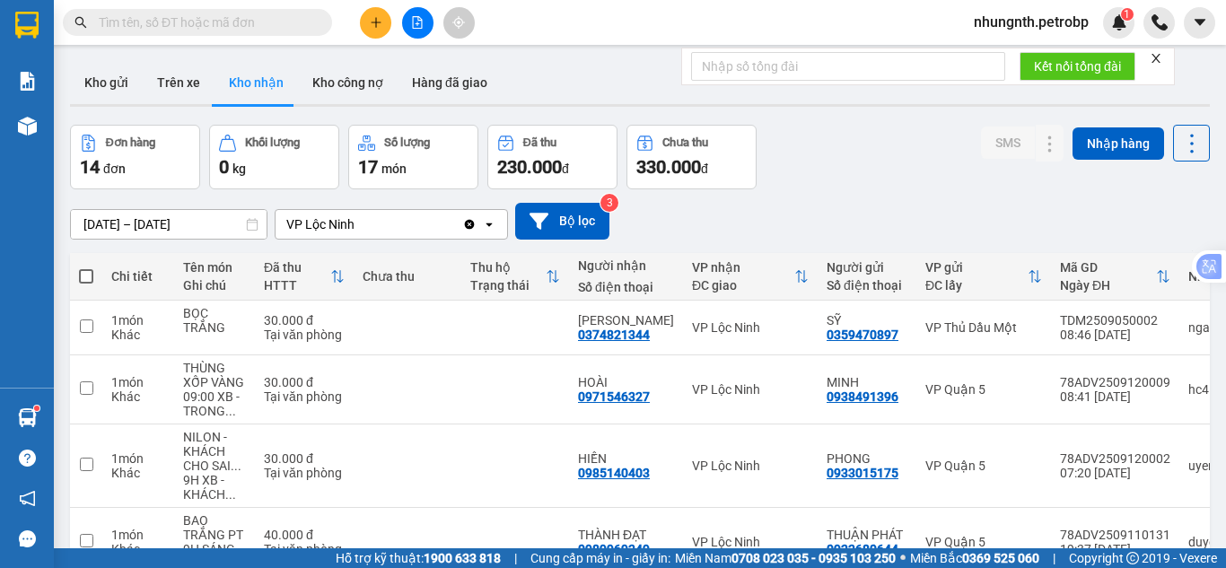
click at [219, 21] on input "text" at bounding box center [205, 23] width 212 height 20
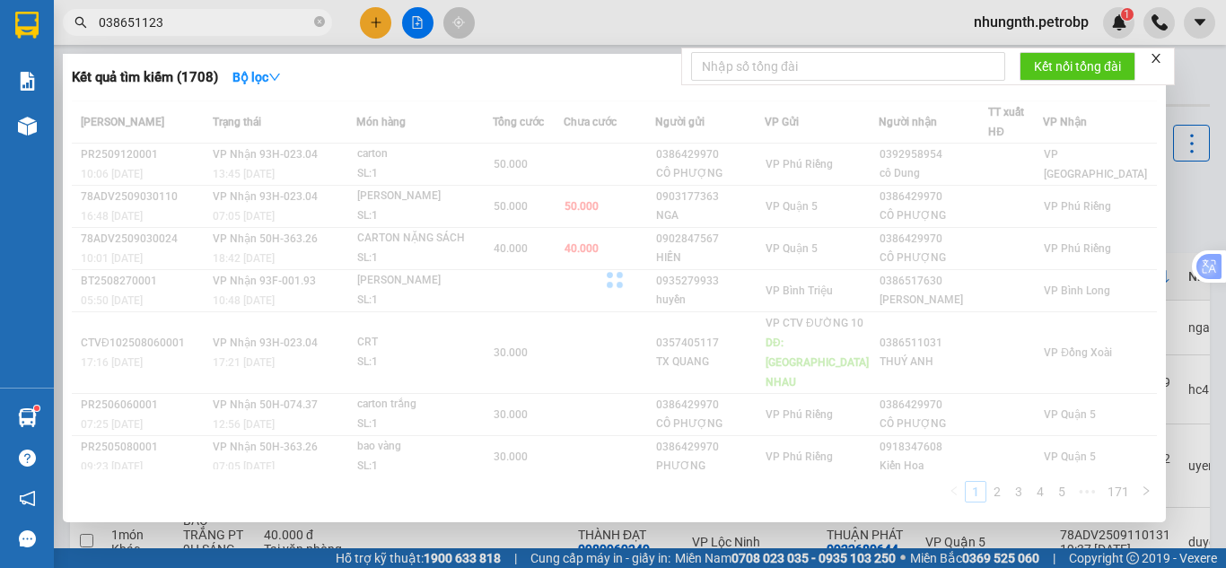
type input "0386511230"
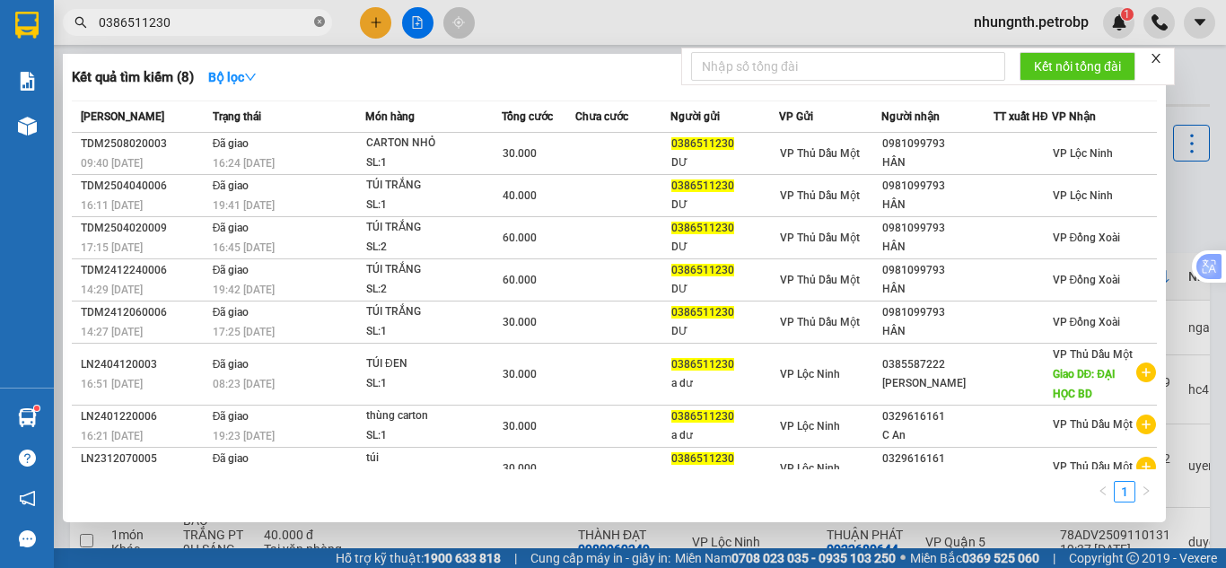
click at [316, 23] on icon "close-circle" at bounding box center [319, 21] width 11 height 11
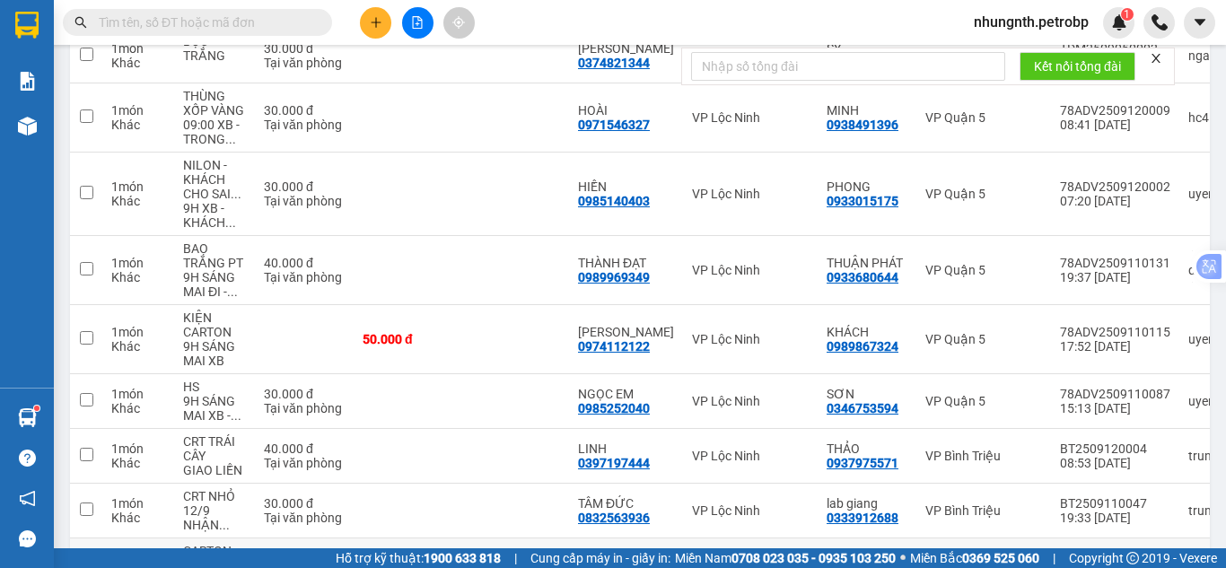
scroll to position [269, 0]
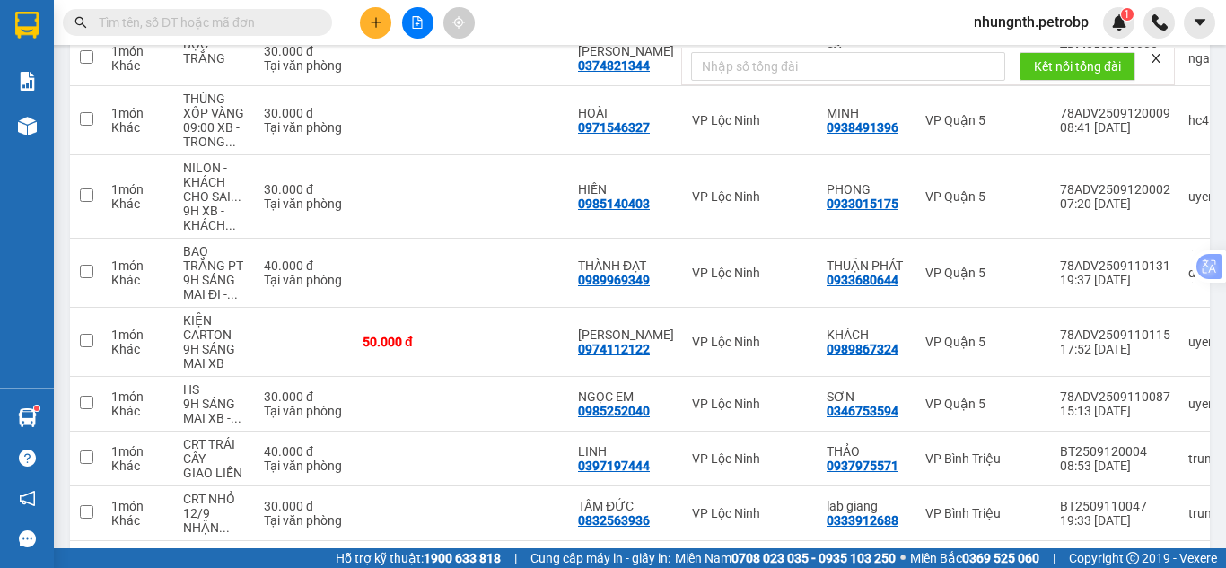
click at [218, 20] on input "text" at bounding box center [205, 23] width 212 height 20
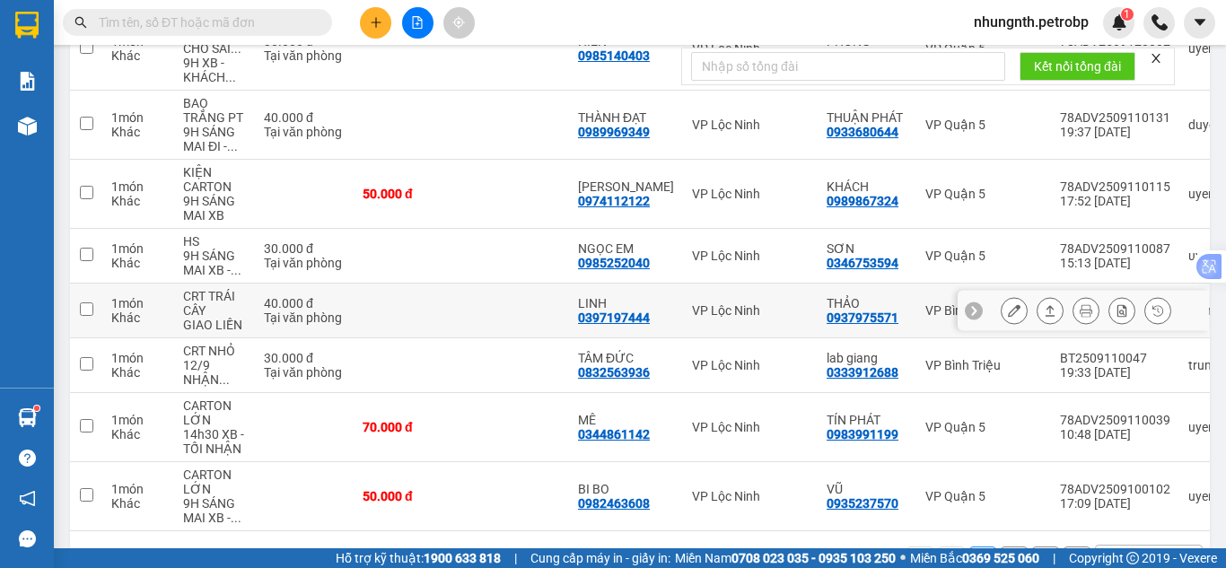
scroll to position [449, 0]
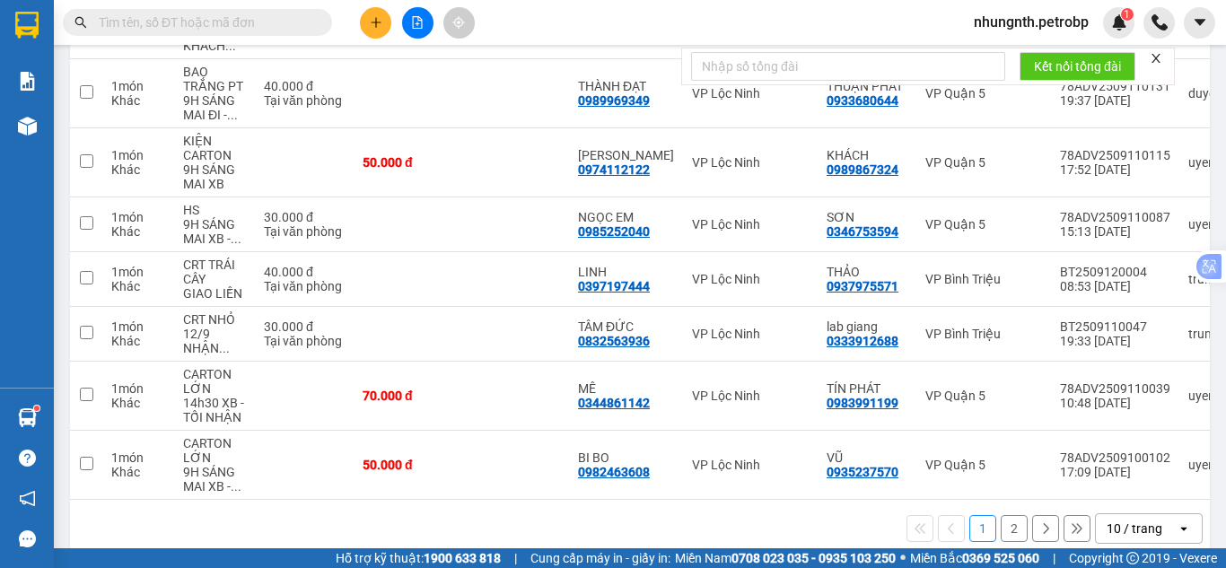
click at [1003, 534] on button "2" at bounding box center [1014, 528] width 27 height 27
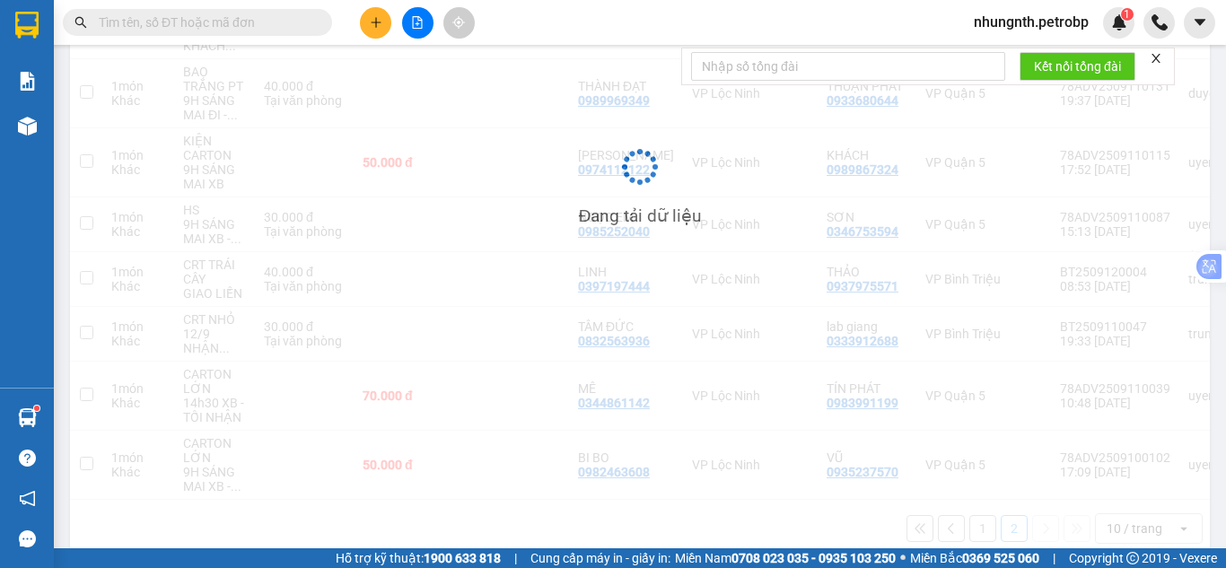
scroll to position [83, 0]
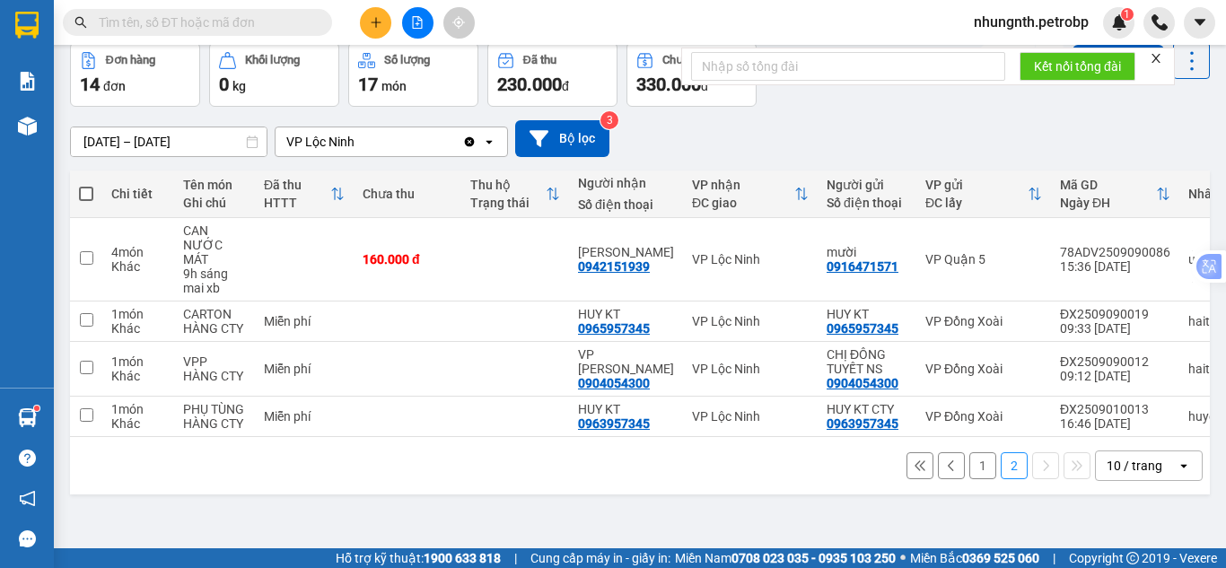
click at [970, 478] on button "1" at bounding box center [983, 465] width 27 height 27
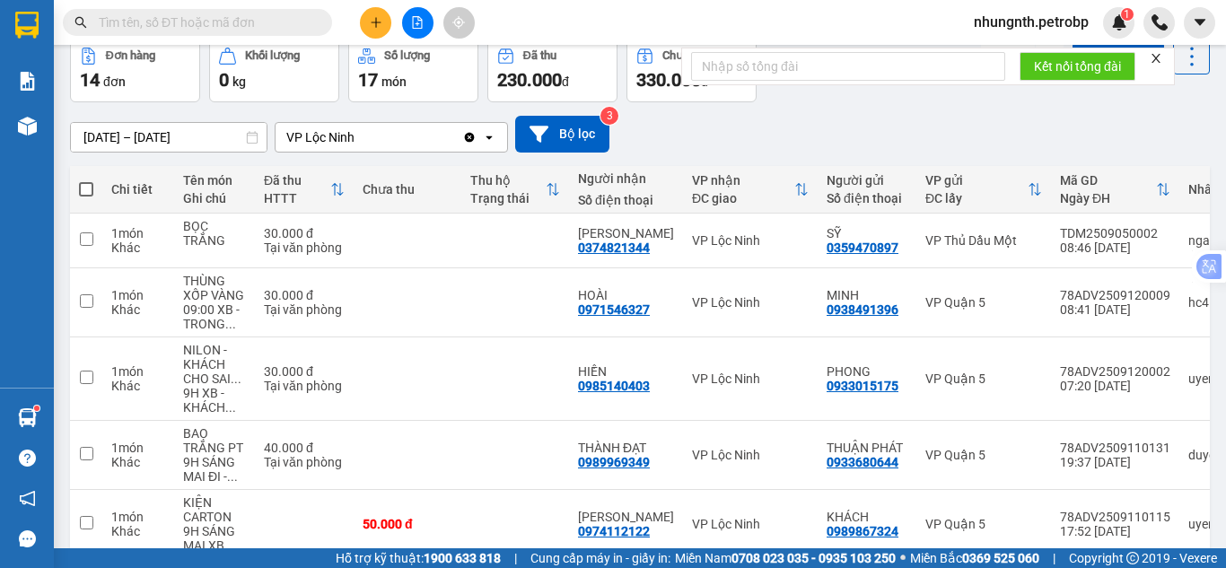
scroll to position [0, 0]
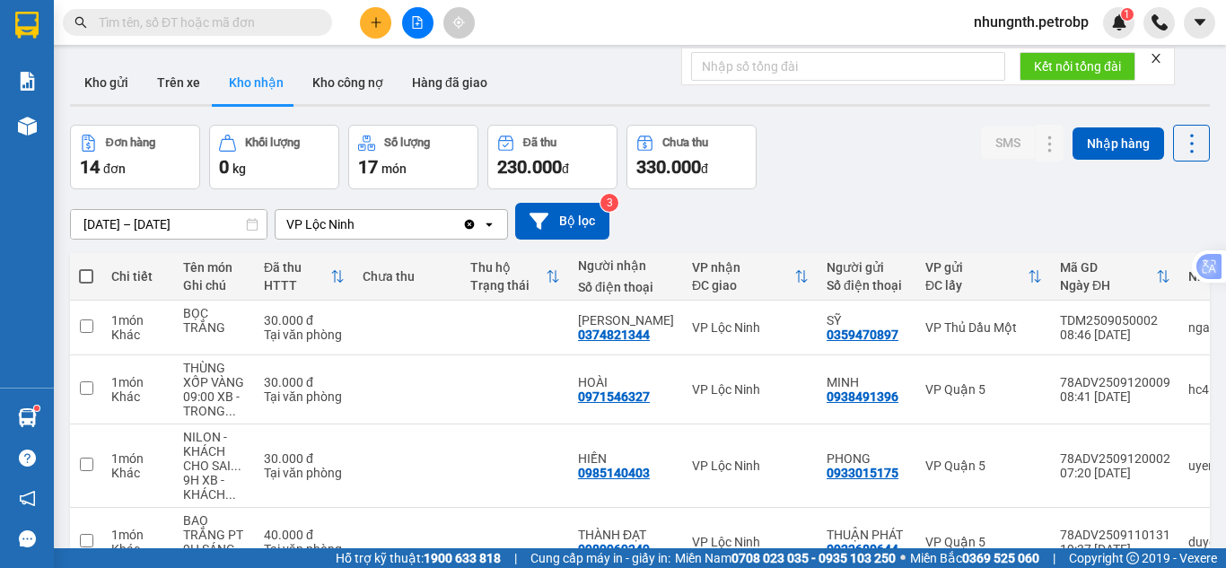
click at [229, 28] on input "text" at bounding box center [205, 23] width 212 height 20
paste input "TDM2509050002"
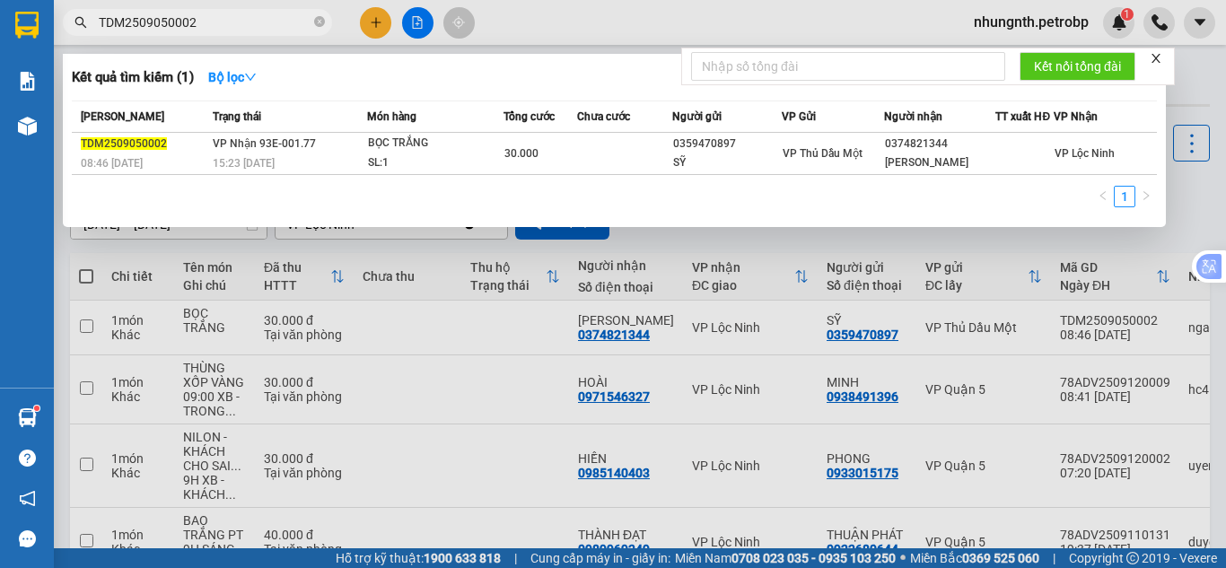
type input "TDM2509050002"
click at [548, 399] on div at bounding box center [613, 284] width 1226 height 568
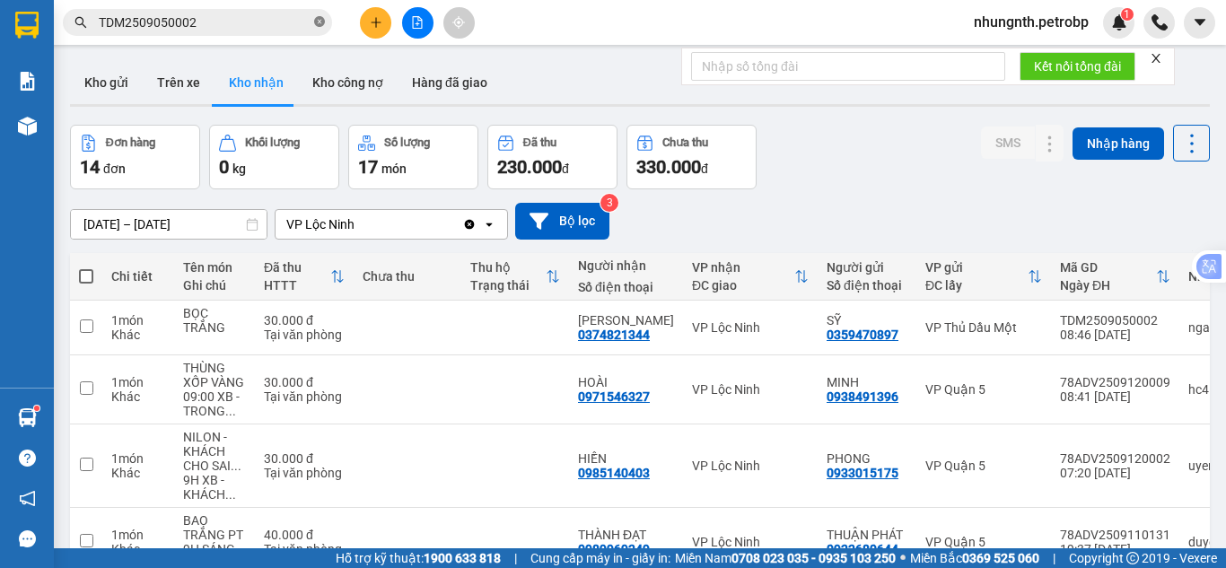
click at [322, 23] on icon "close-circle" at bounding box center [319, 21] width 11 height 11
click at [222, 21] on input "text" at bounding box center [205, 23] width 212 height 20
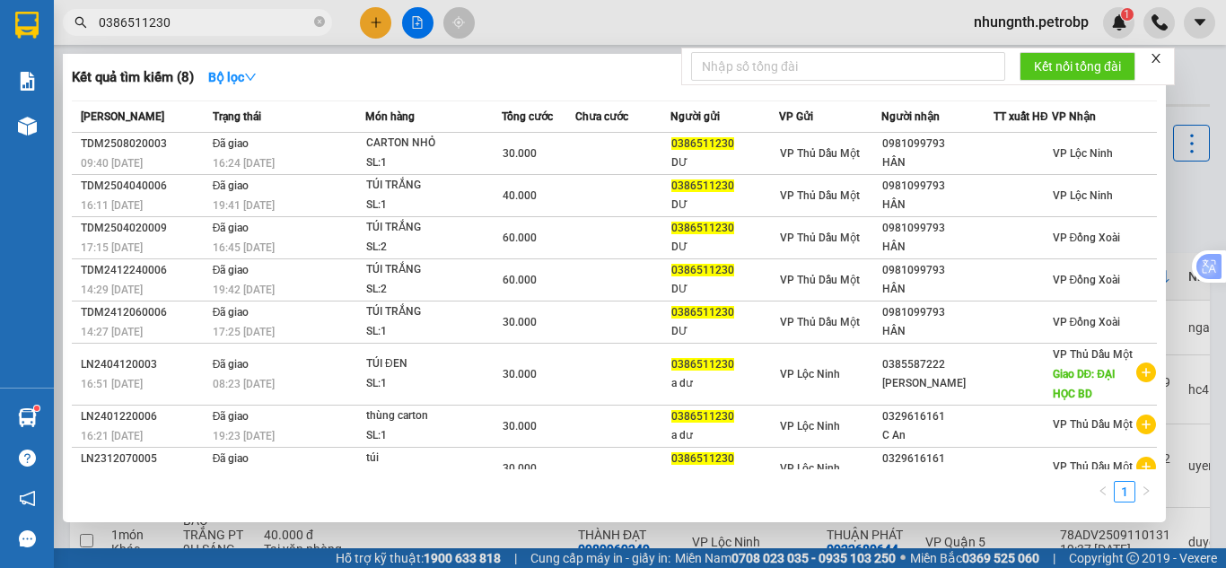
type input "0386511230"
click at [322, 22] on icon "close-circle" at bounding box center [319, 21] width 11 height 11
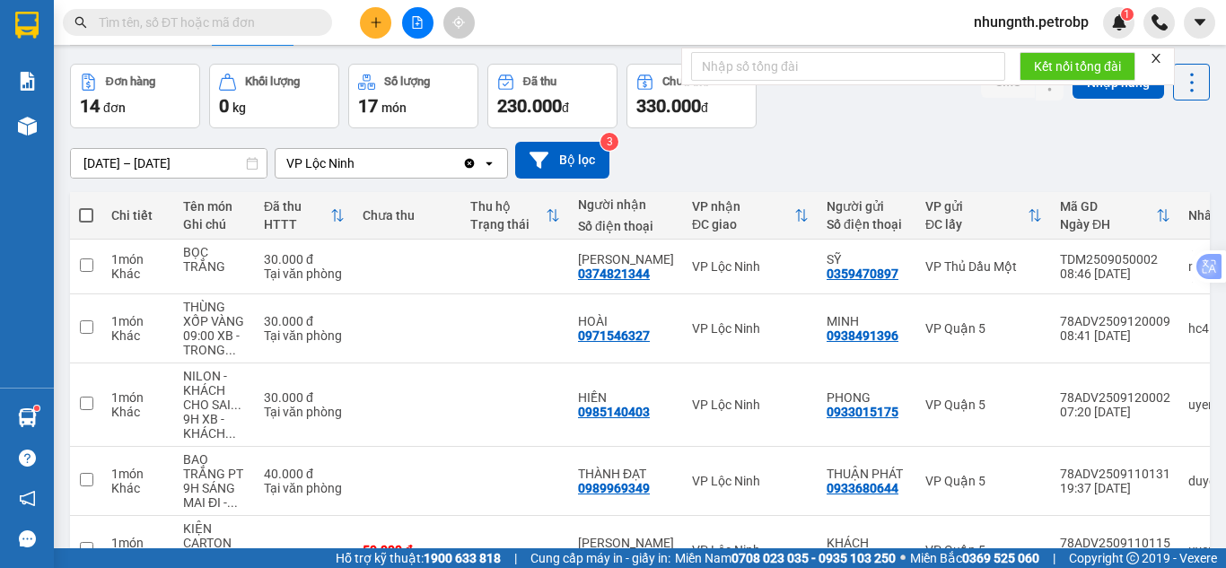
scroll to position [90, 0]
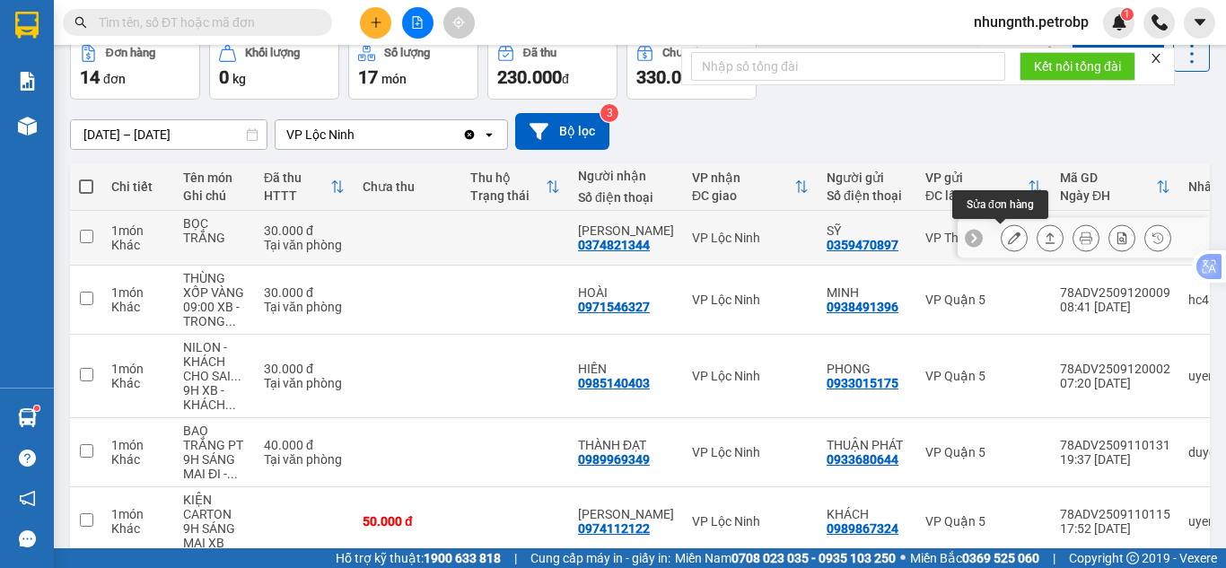
click at [1008, 239] on icon at bounding box center [1014, 238] width 13 height 13
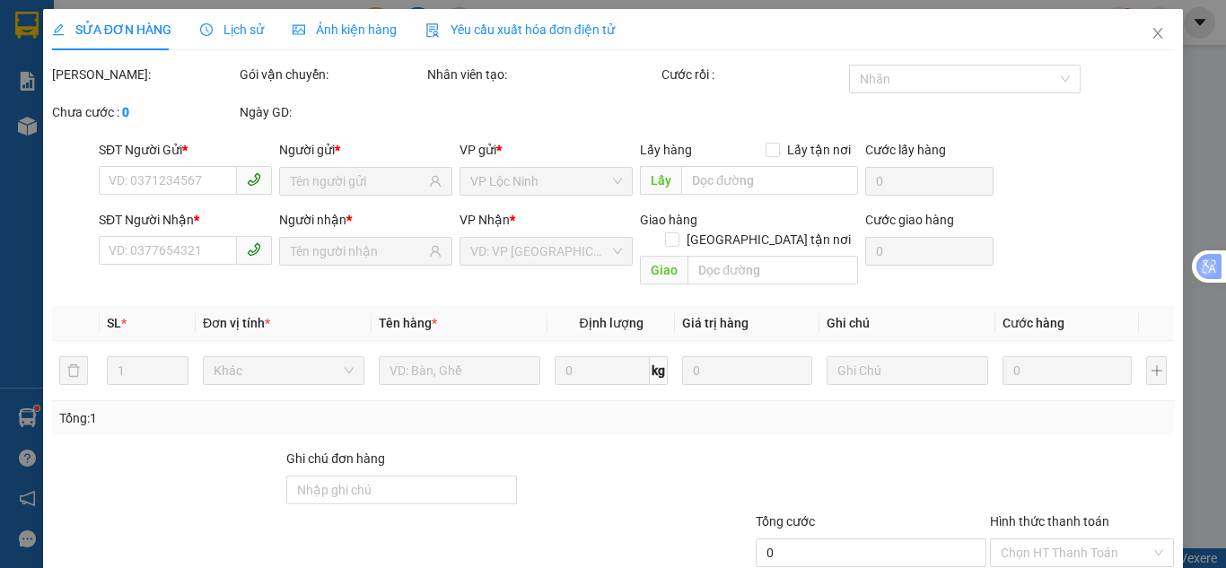
type input "0359470897"
type input "SỸ"
type input "0374821344"
type input "[PERSON_NAME]"
type input "30.000"
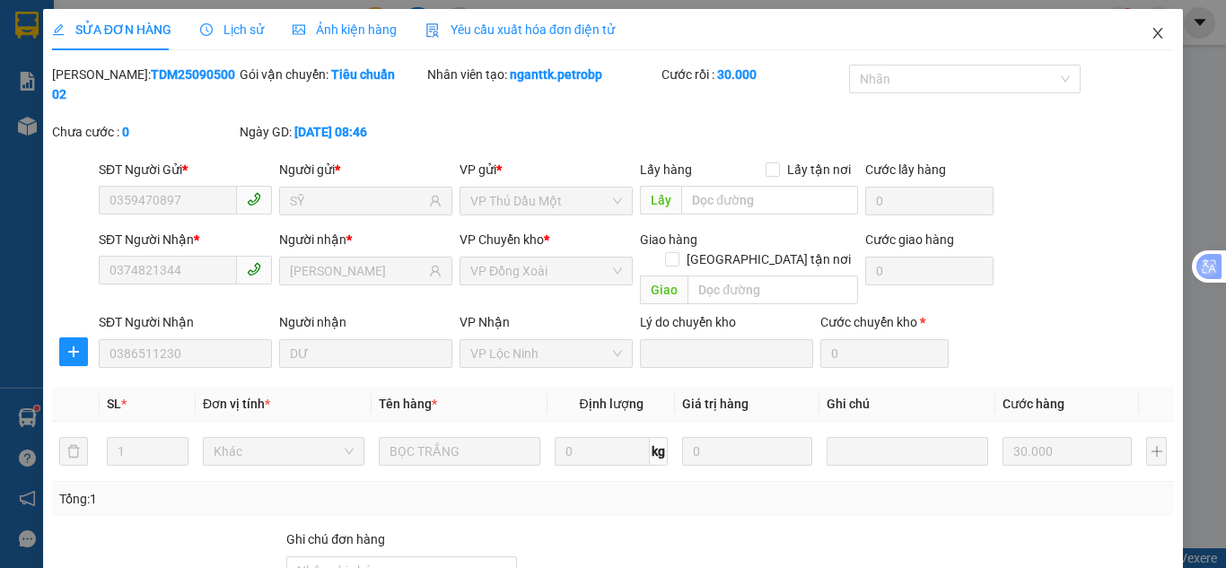
click at [1137, 34] on span "Close" at bounding box center [1158, 34] width 50 height 50
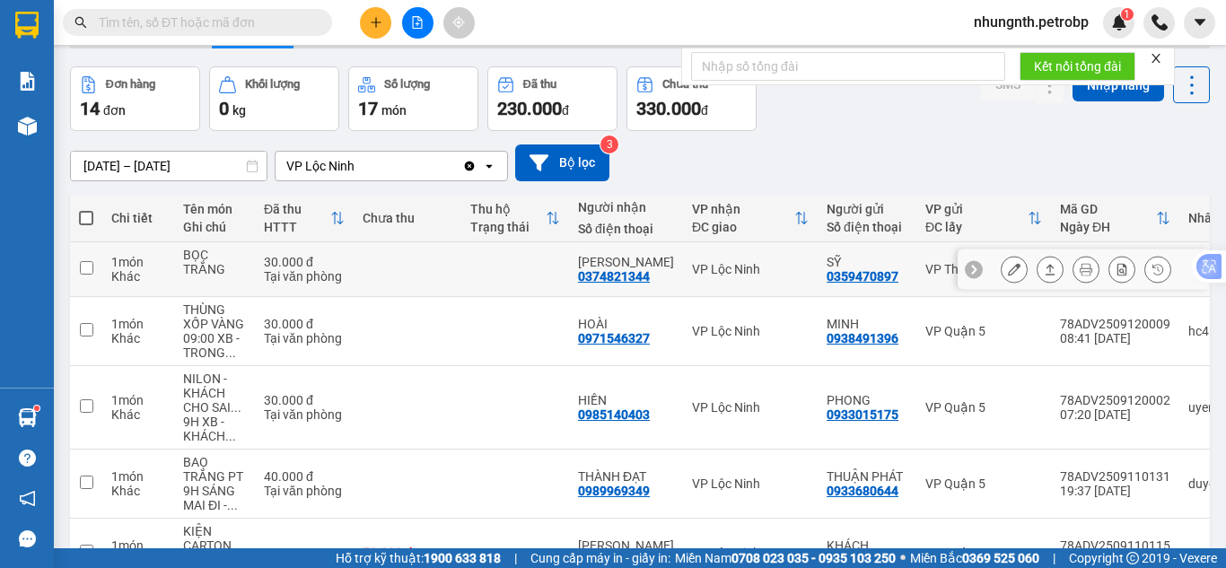
scroll to position [90, 0]
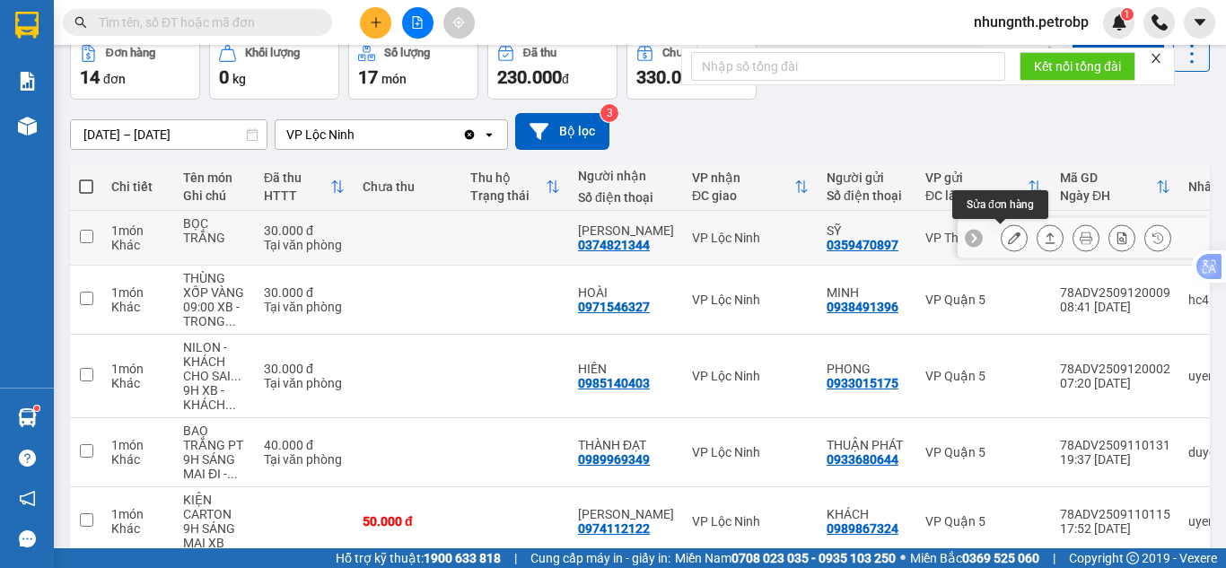
click at [1002, 233] on button at bounding box center [1014, 238] width 25 height 31
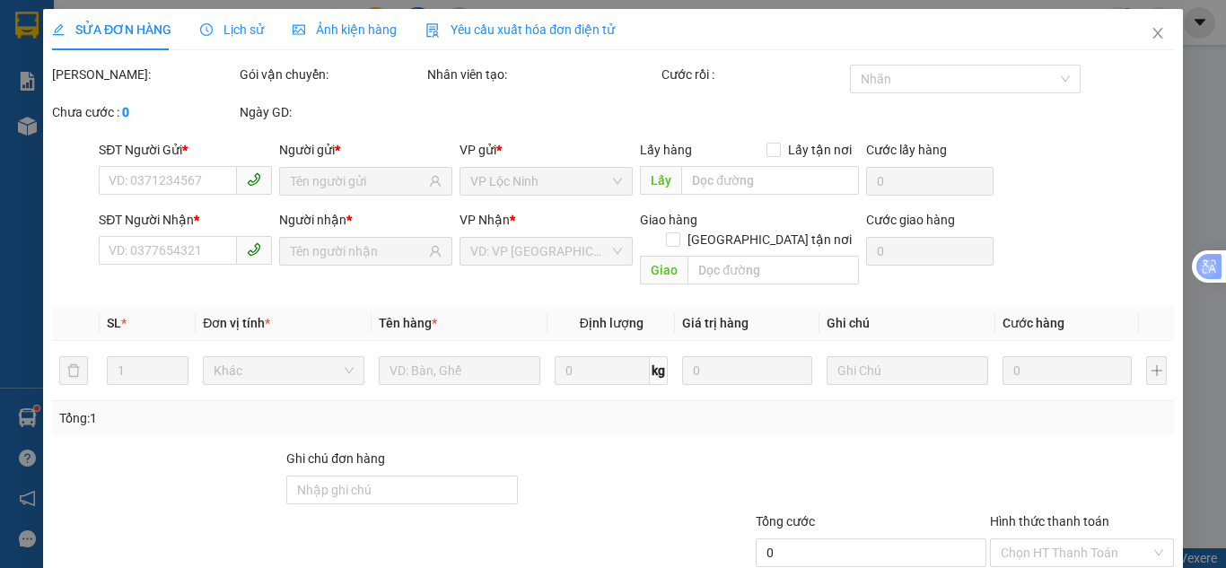
type input "0359470897"
type input "SỸ"
type input "0374821344"
type input "[PERSON_NAME]"
type input "30.000"
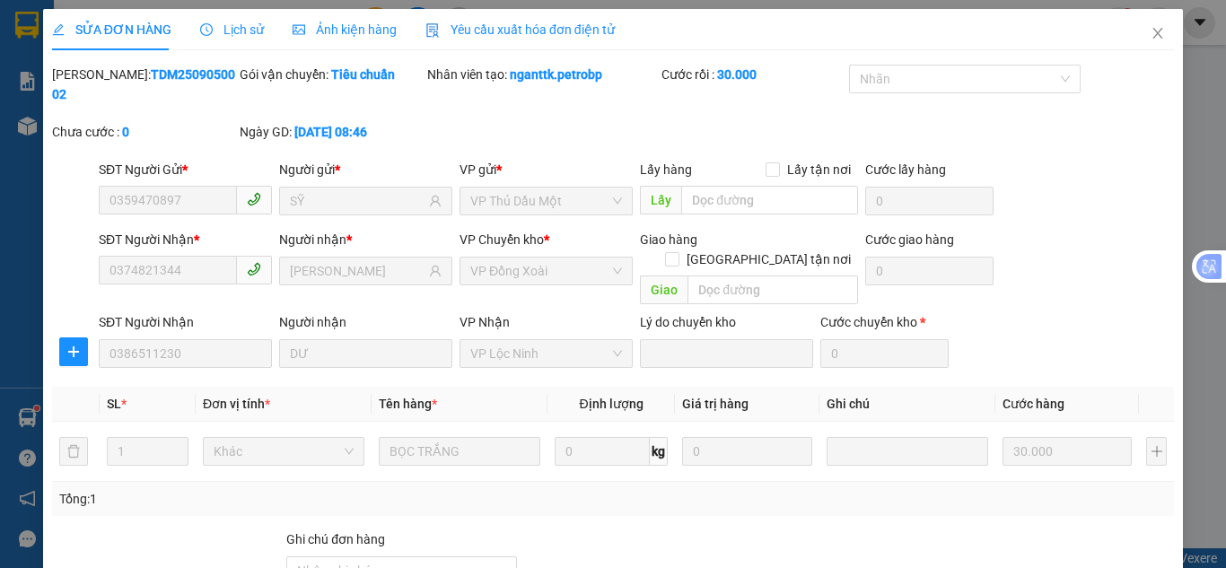
scroll to position [161, 0]
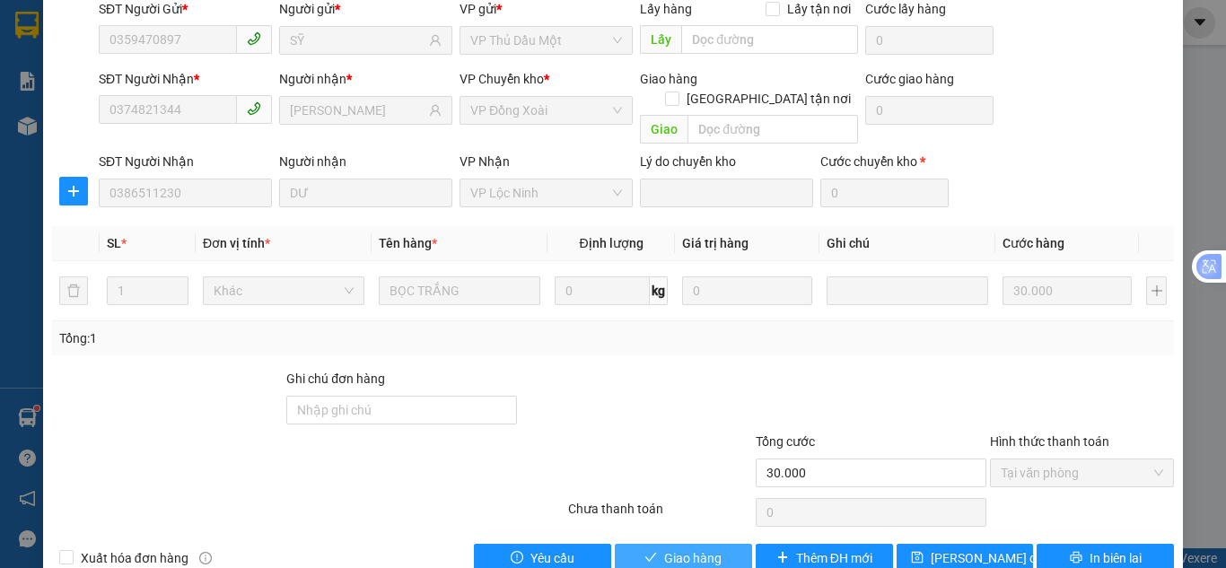
click at [684, 549] on span "Giao hàng" at bounding box center [692, 559] width 57 height 20
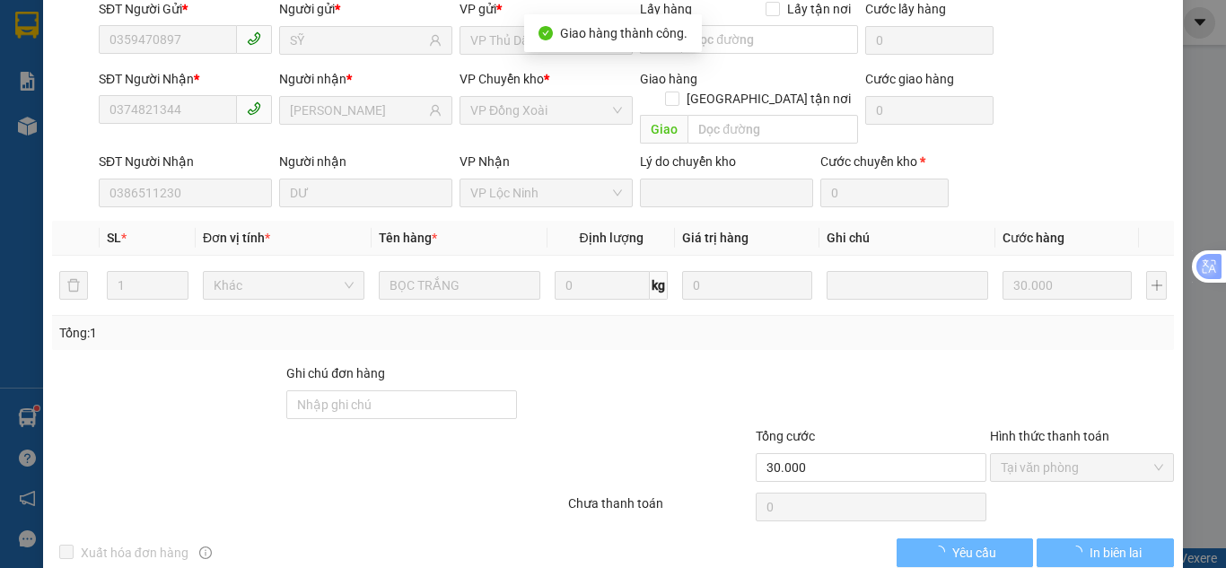
scroll to position [20, 0]
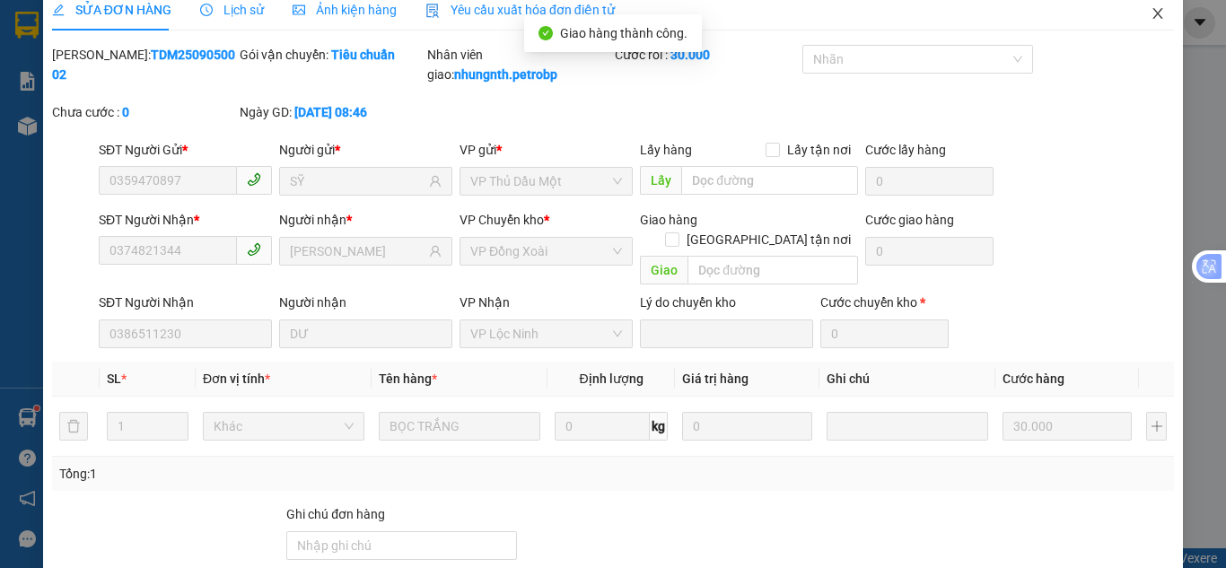
click at [1151, 13] on icon "close" at bounding box center [1158, 13] width 14 height 14
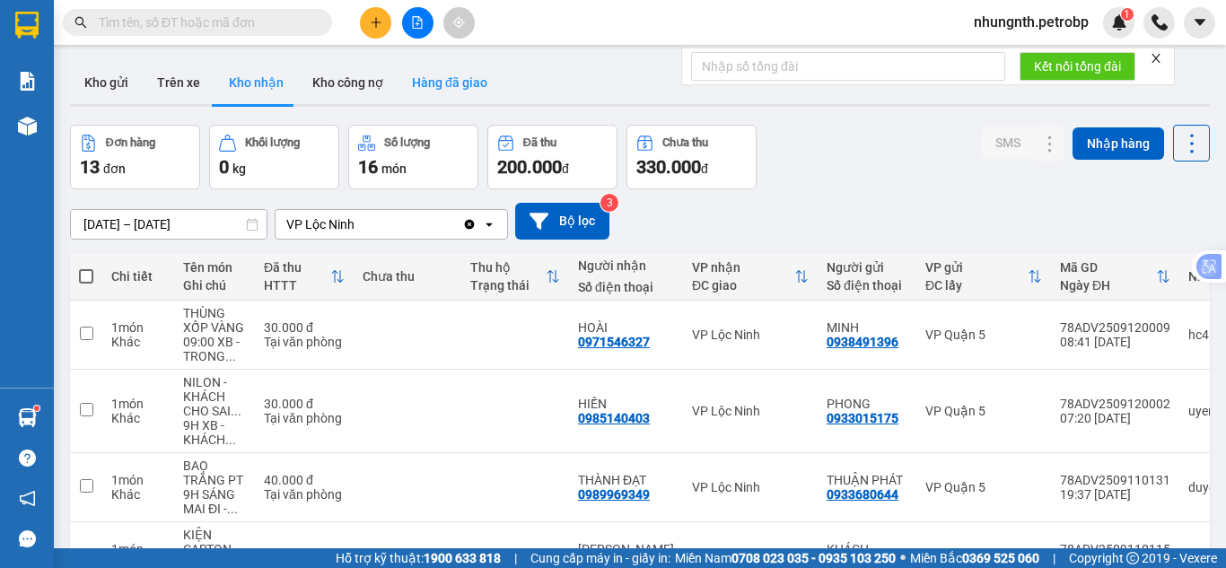
click at [457, 75] on button "Hàng đã giao" at bounding box center [450, 82] width 104 height 43
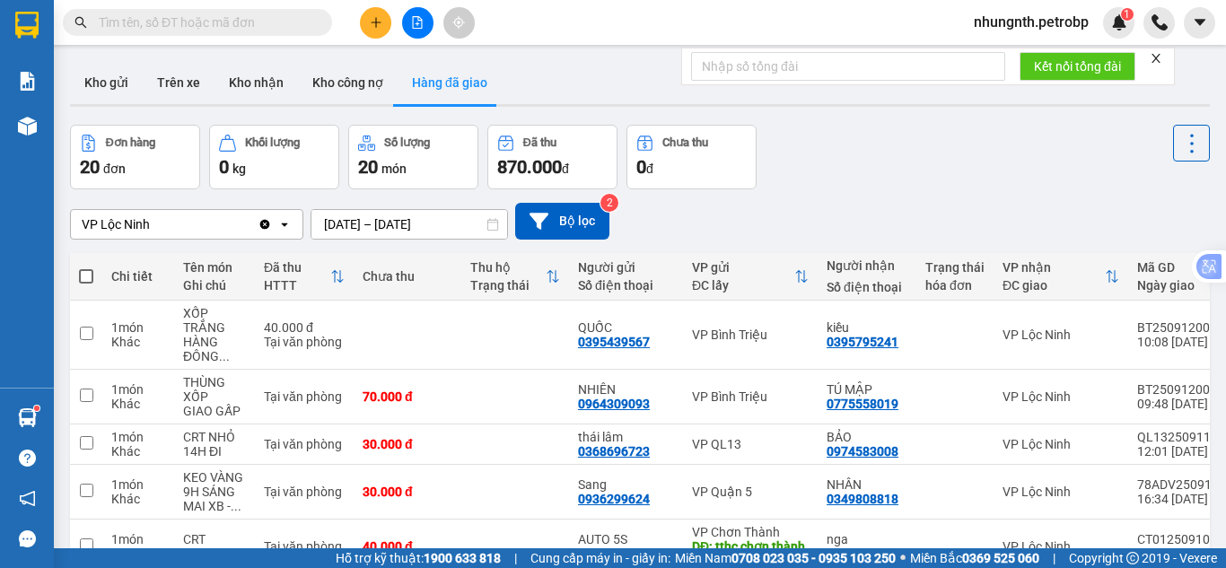
click at [373, 11] on button at bounding box center [375, 22] width 31 height 31
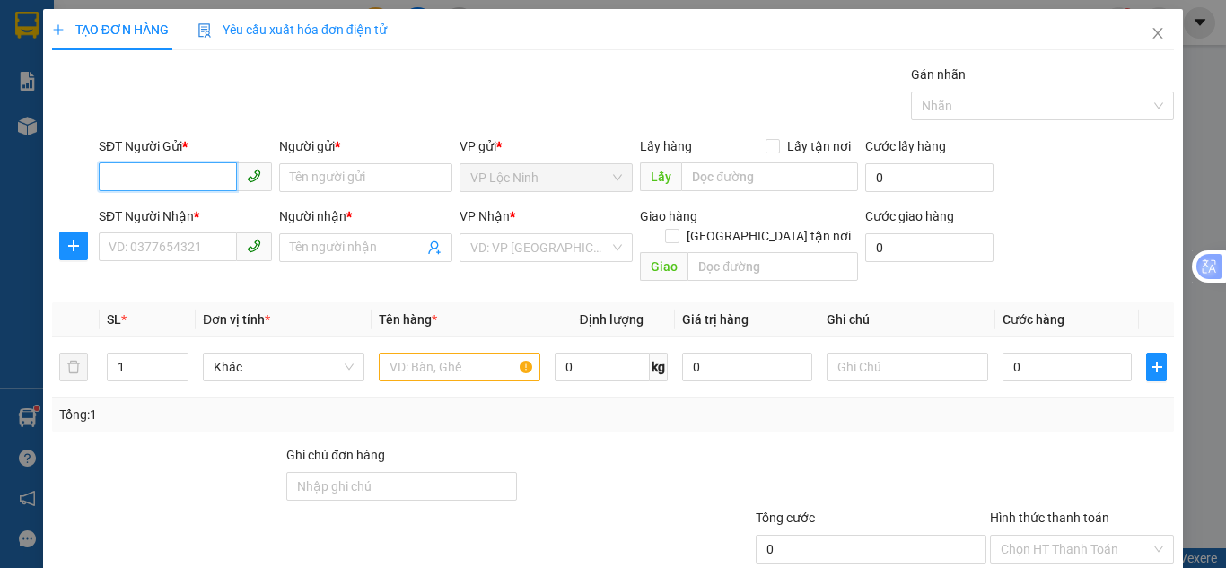
click at [127, 180] on input "SĐT Người Gửi *" at bounding box center [168, 176] width 138 height 29
type input "0926071170"
click at [382, 179] on input "Người gửi *" at bounding box center [365, 177] width 173 height 29
type input "tuyền"
drag, startPoint x: 189, startPoint y: 176, endPoint x: 107, endPoint y: 180, distance: 82.7
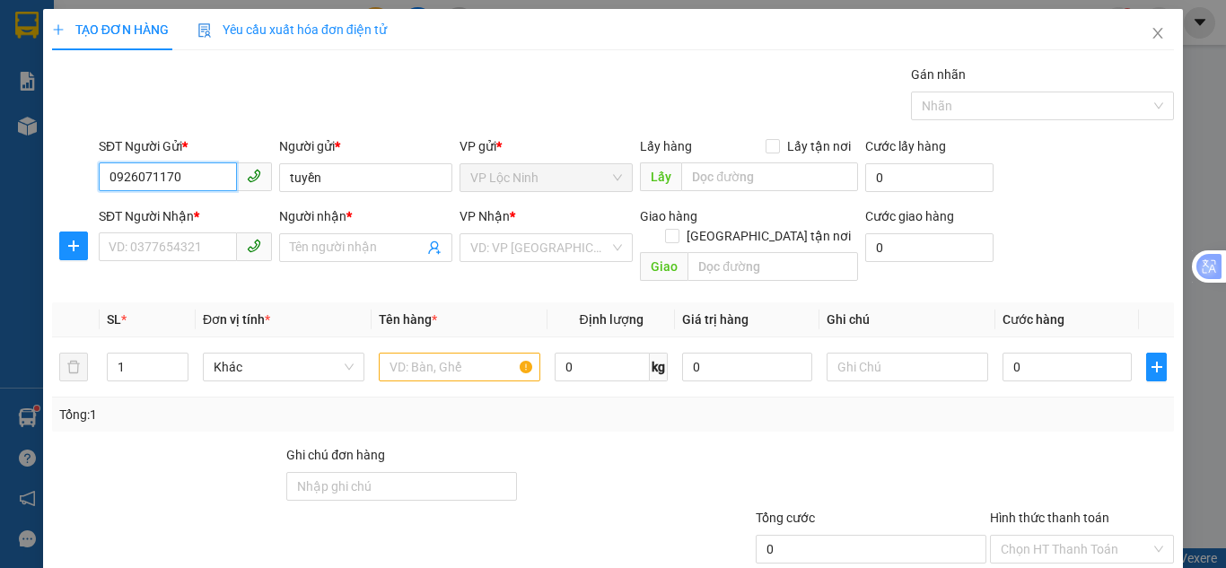
click at [107, 180] on input "0926071170" at bounding box center [168, 176] width 138 height 29
click at [145, 249] on input "SĐT Người Nhận *" at bounding box center [168, 247] width 138 height 29
paste input "0926071170"
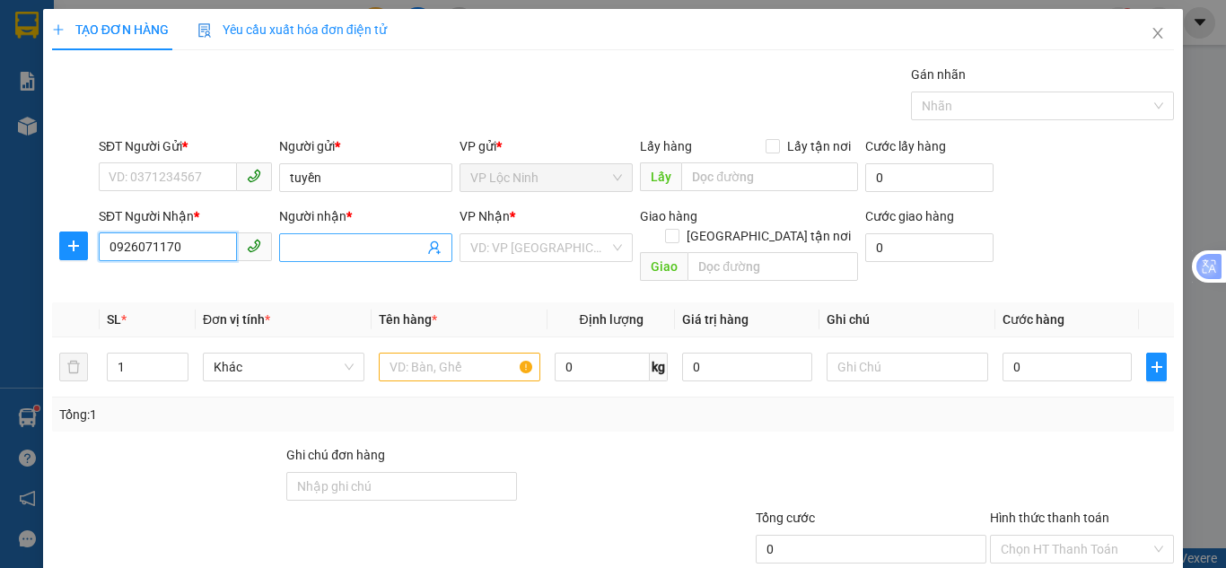
type input "0926071170"
click at [312, 251] on input "Người nhận *" at bounding box center [357, 248] width 134 height 20
type input "tuyền"
click at [191, 173] on input "SĐT Người Gửi *" at bounding box center [168, 176] width 138 height 29
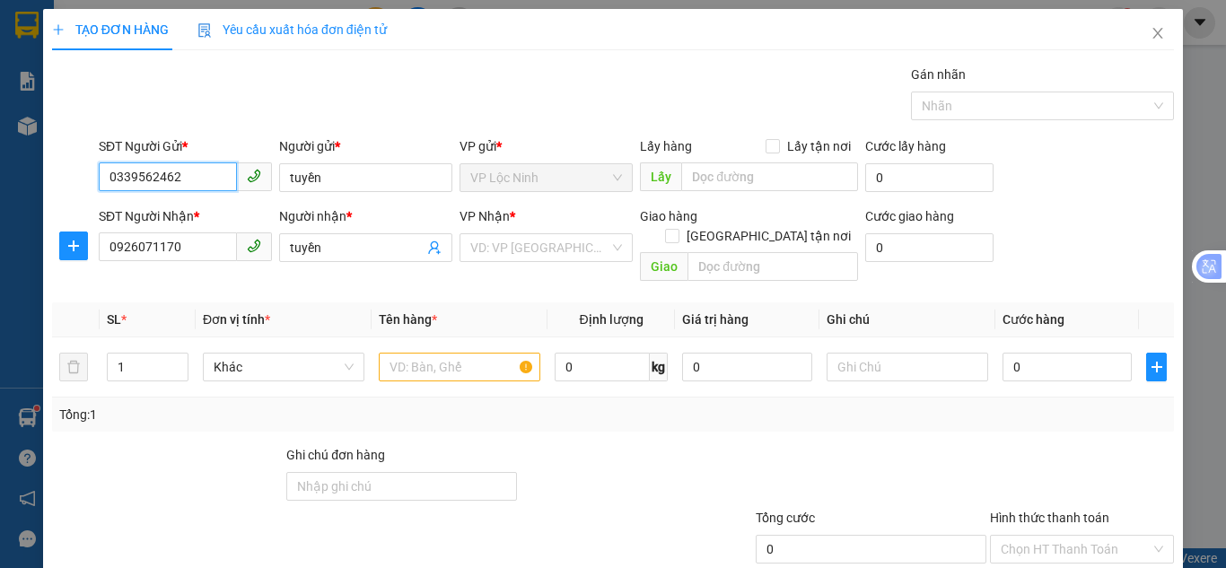
click at [193, 181] on input "0339562462" at bounding box center [168, 176] width 138 height 29
click at [194, 180] on input "0339562462" at bounding box center [168, 176] width 138 height 29
type input "0339562462"
drag, startPoint x: 338, startPoint y: 177, endPoint x: 289, endPoint y: 177, distance: 49.4
click at [289, 177] on input "tuyền" at bounding box center [365, 177] width 173 height 29
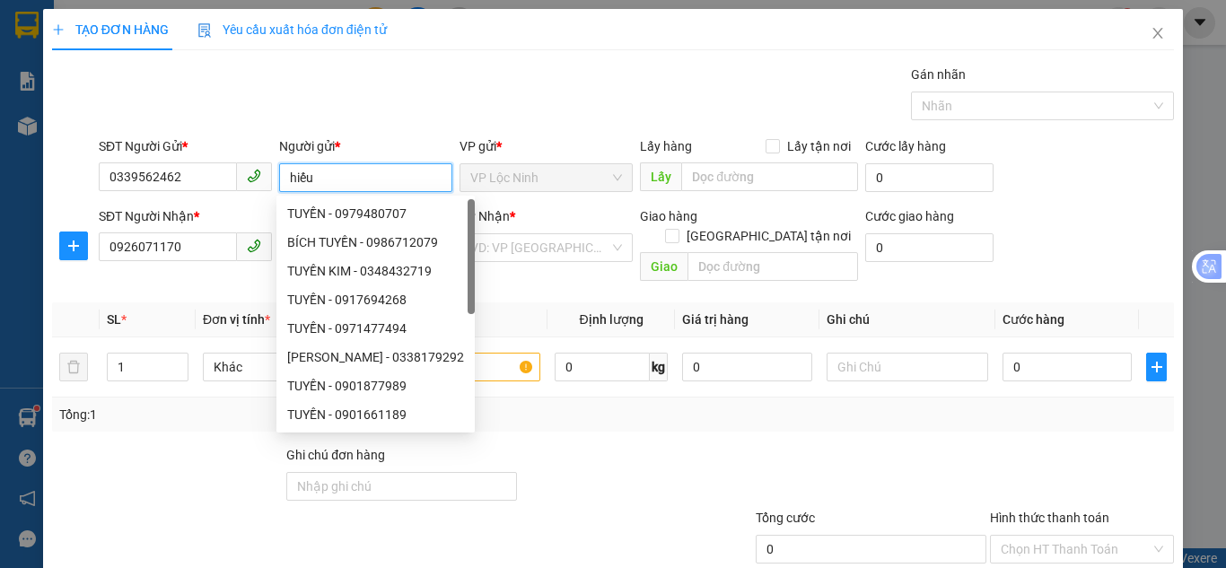
type input "hiếu"
click at [162, 413] on div "Transit Pickup Surcharge Ids Transit Deliver Surcharge Ids Transit Deliver Surc…" at bounding box center [613, 357] width 1122 height 584
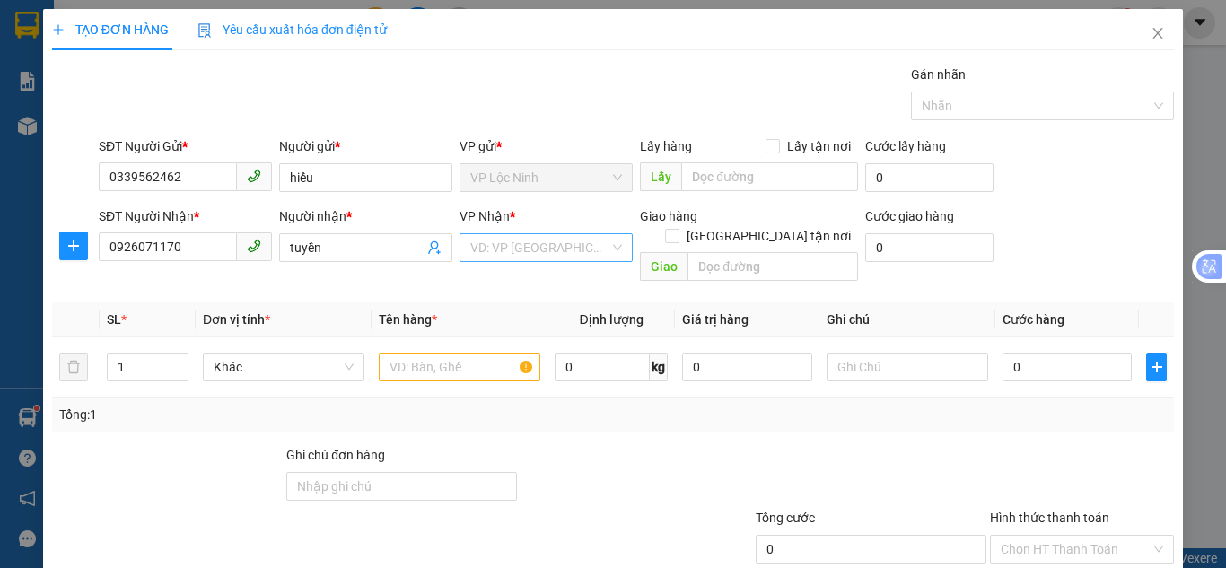
click at [524, 250] on input "search" at bounding box center [539, 247] width 139 height 27
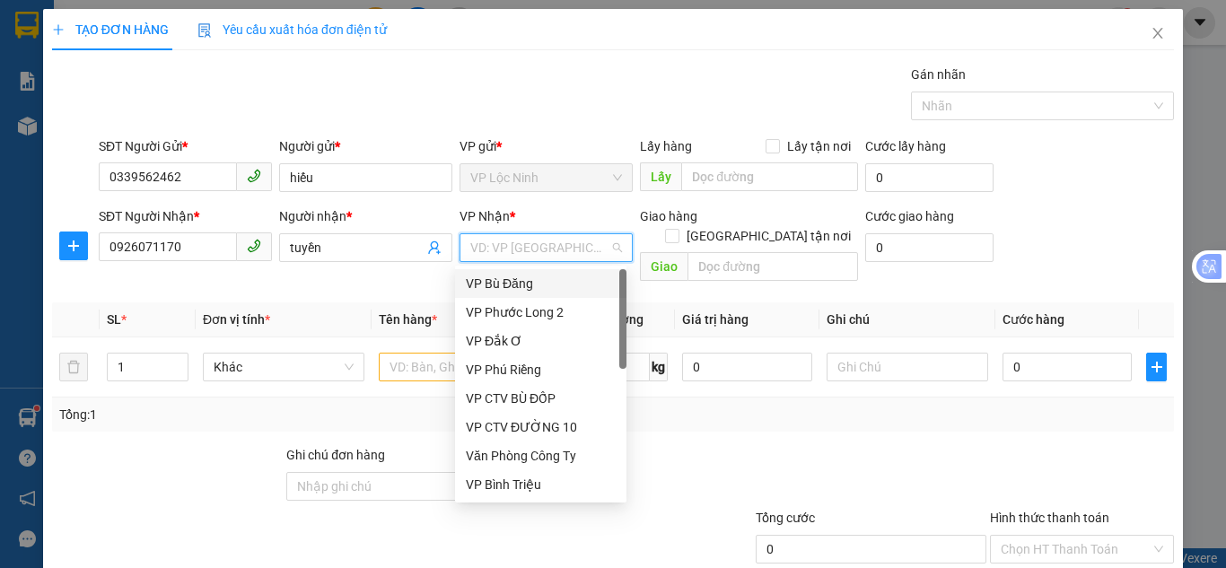
type input "5"
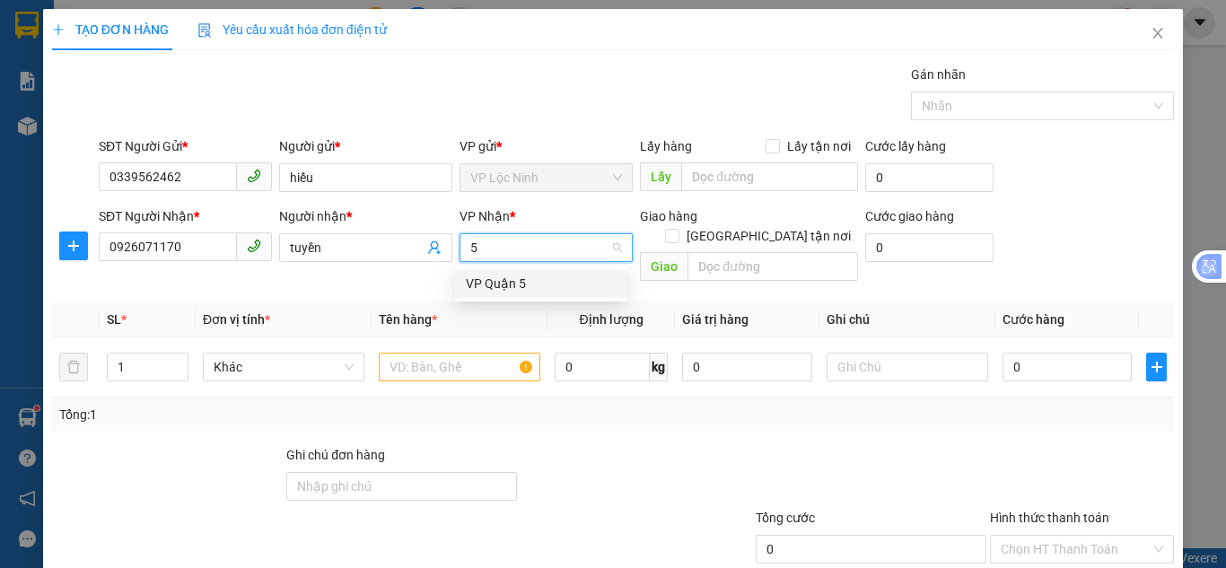
click at [516, 289] on div "VP Quận 5" at bounding box center [541, 284] width 150 height 20
click at [452, 354] on input "text" at bounding box center [460, 367] width 162 height 29
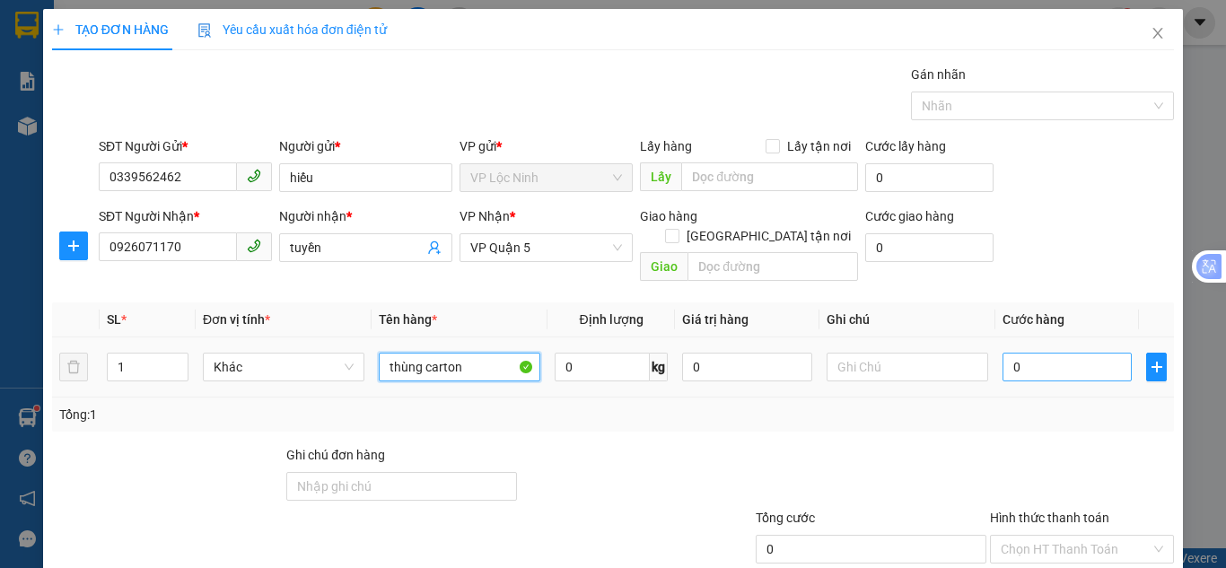
type input "thùng carton"
type input "4"
type input "40"
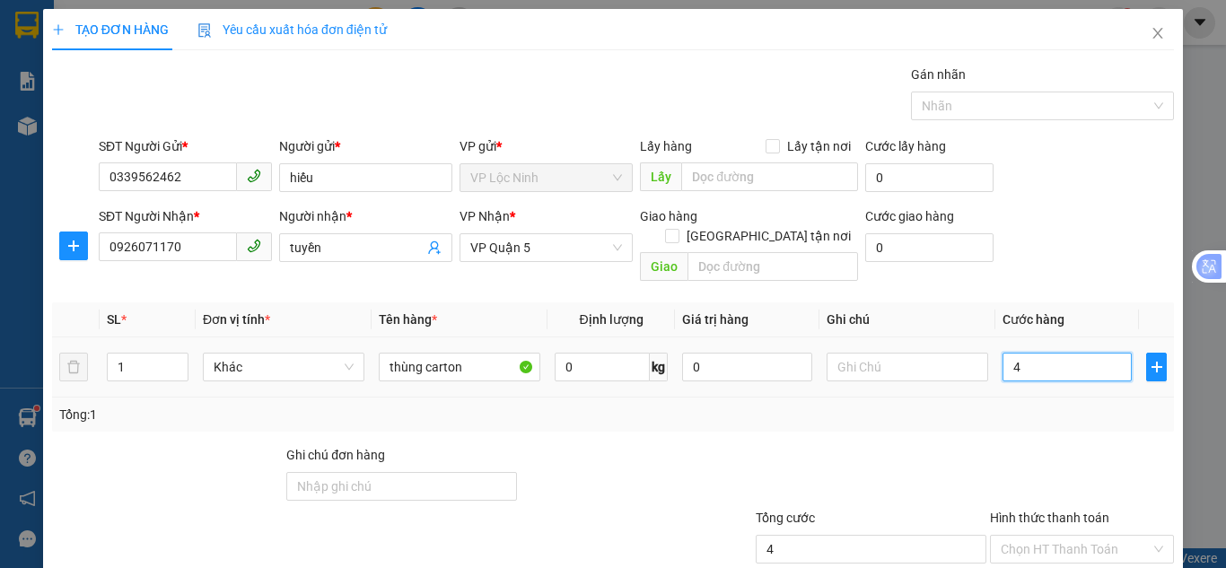
type input "40"
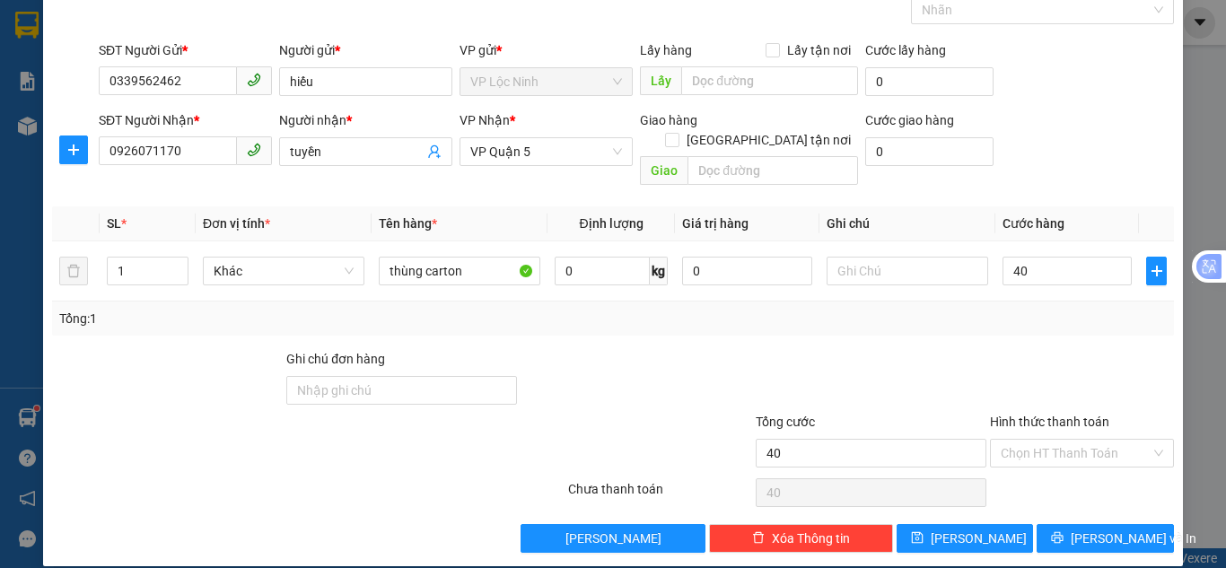
type input "40.000"
drag, startPoint x: 724, startPoint y: 339, endPoint x: 750, endPoint y: 335, distance: 27.3
click at [725, 349] on div at bounding box center [636, 380] width 234 height 63
drag, startPoint x: 1024, startPoint y: 441, endPoint x: 1017, endPoint y: 421, distance: 21.0
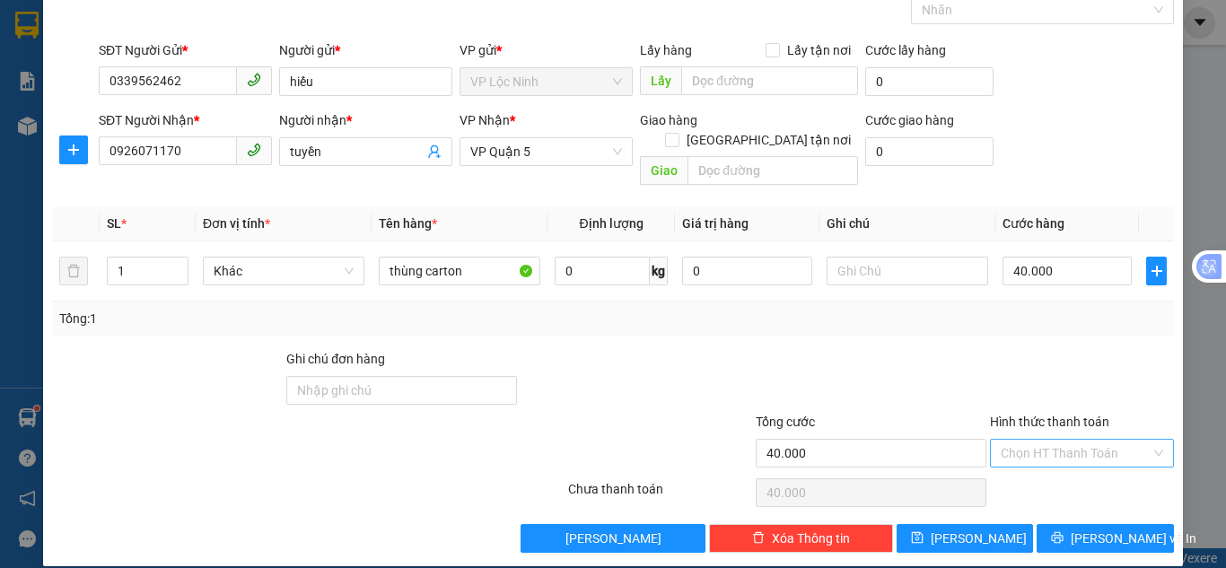
click at [1023, 441] on input "Hình thức thanh toán" at bounding box center [1076, 453] width 150 height 27
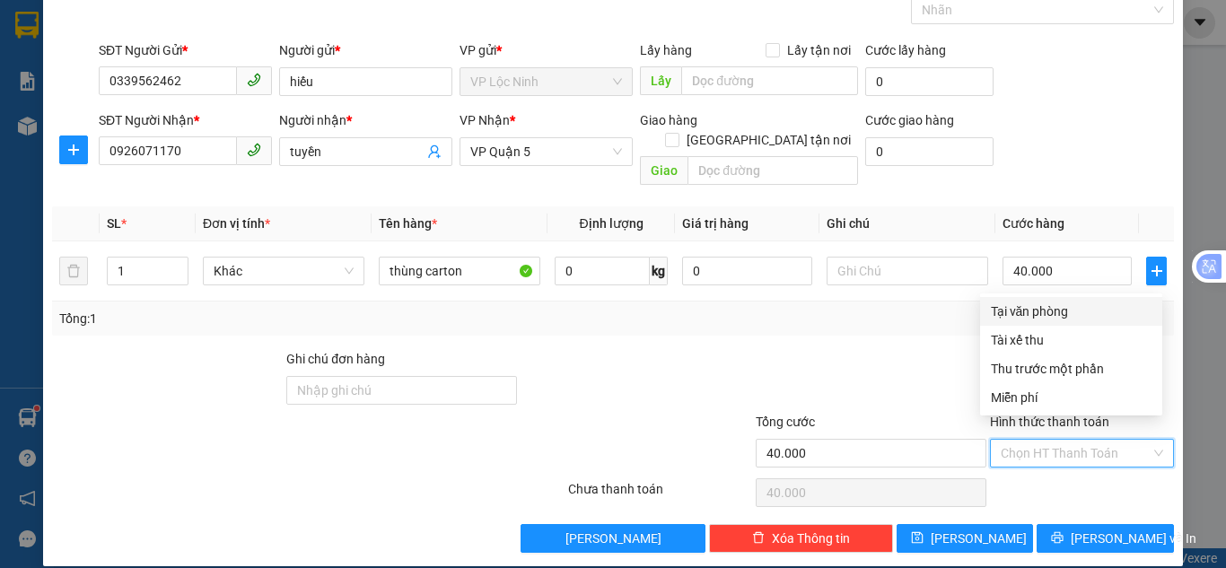
click at [1024, 315] on div "Tại văn phòng" at bounding box center [1071, 312] width 161 height 20
type input "0"
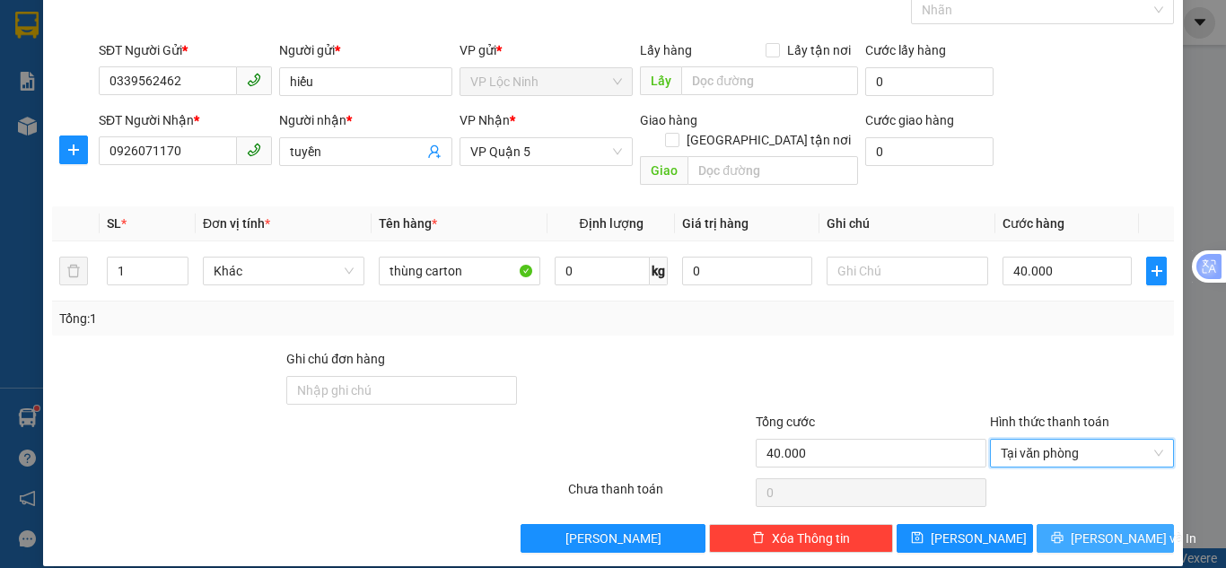
click at [1083, 529] on span "[PERSON_NAME] và In" at bounding box center [1134, 539] width 126 height 20
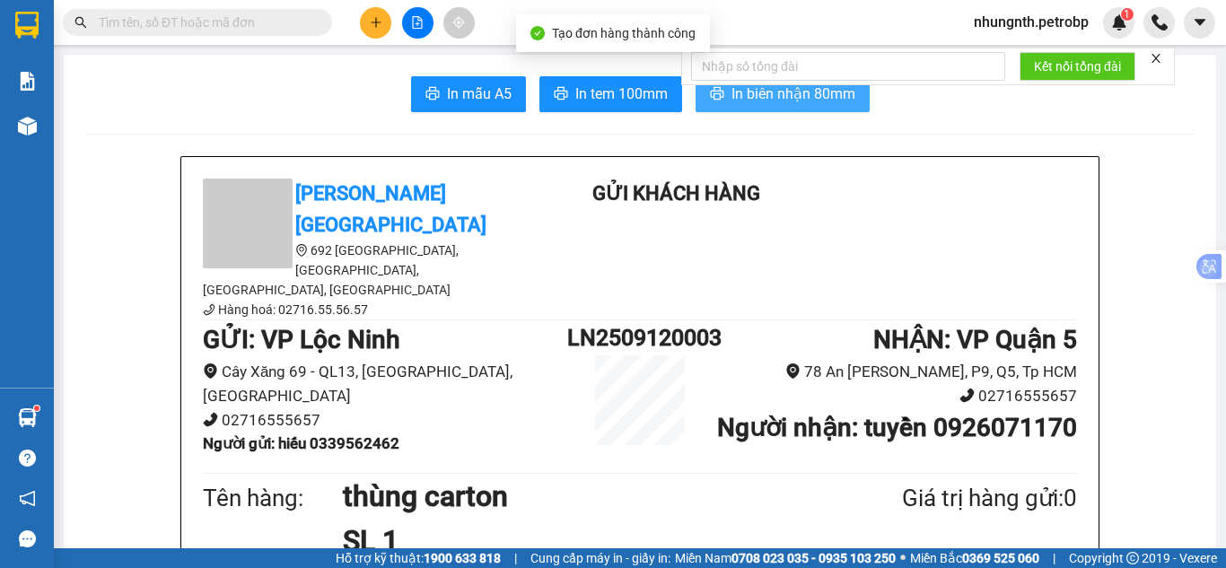
drag, startPoint x: 759, startPoint y: 100, endPoint x: 949, endPoint y: 166, distance: 201.6
click at [760, 100] on span "In biên nhận 80mm" at bounding box center [794, 94] width 124 height 22
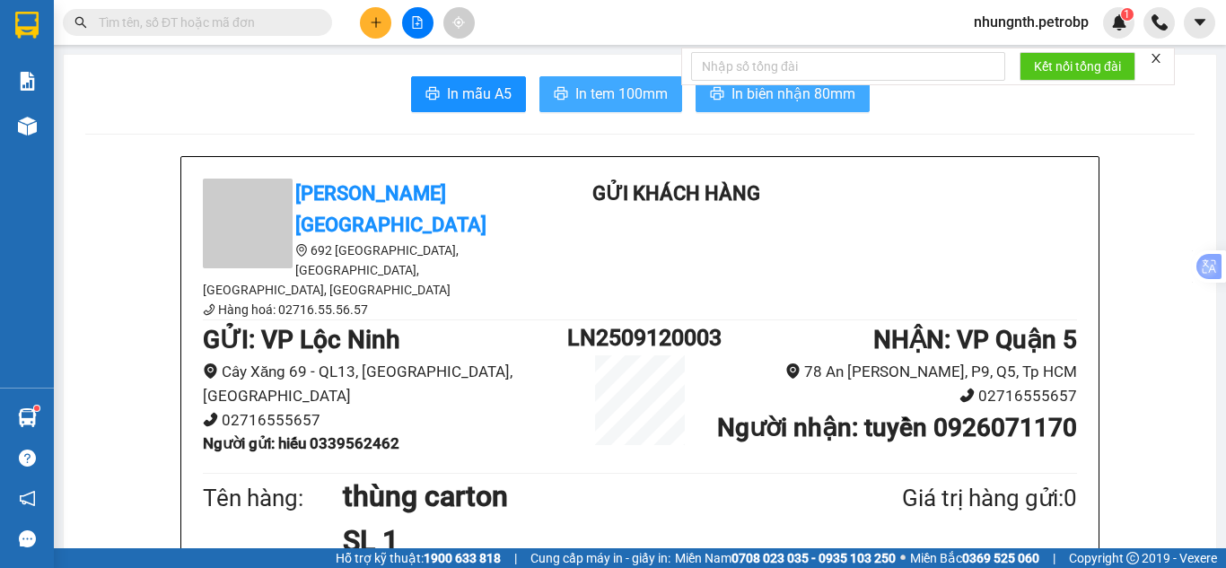
drag, startPoint x: 617, startPoint y: 88, endPoint x: 730, endPoint y: 91, distance: 113.1
click at [617, 85] on span "In tem 100mm" at bounding box center [621, 94] width 92 height 22
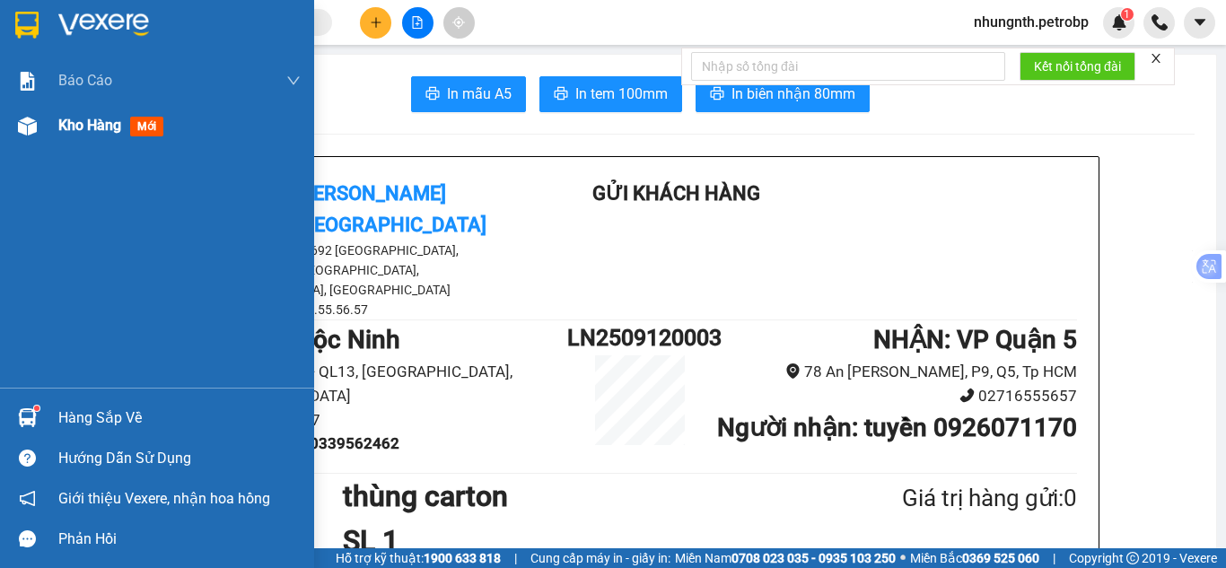
click at [74, 126] on span "Kho hàng" at bounding box center [89, 125] width 63 height 17
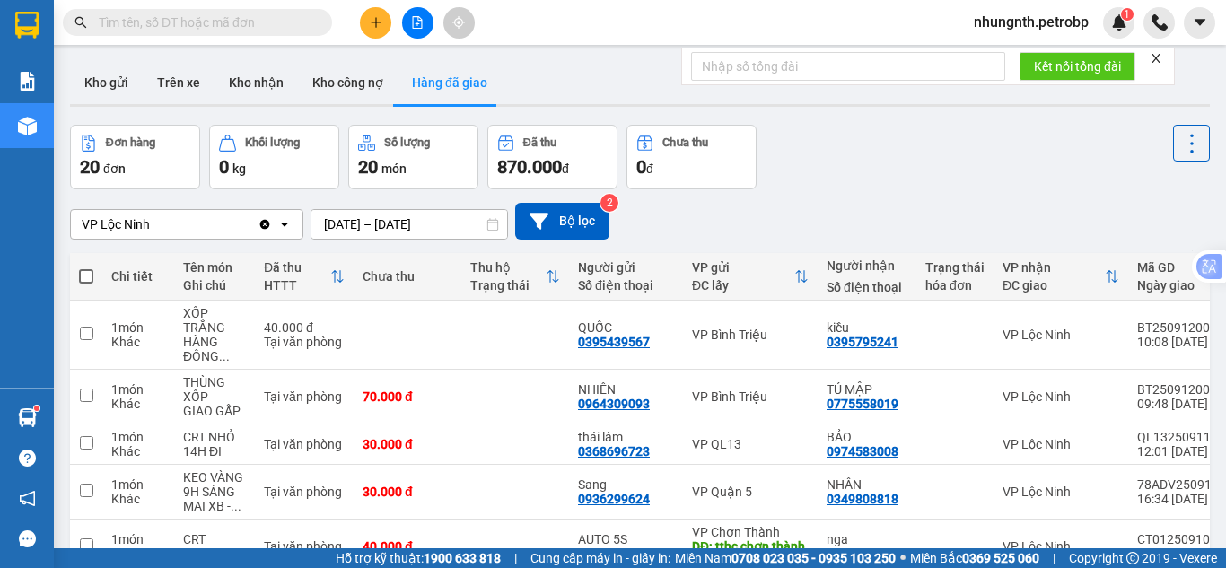
click at [281, 18] on input "text" at bounding box center [205, 23] width 212 height 20
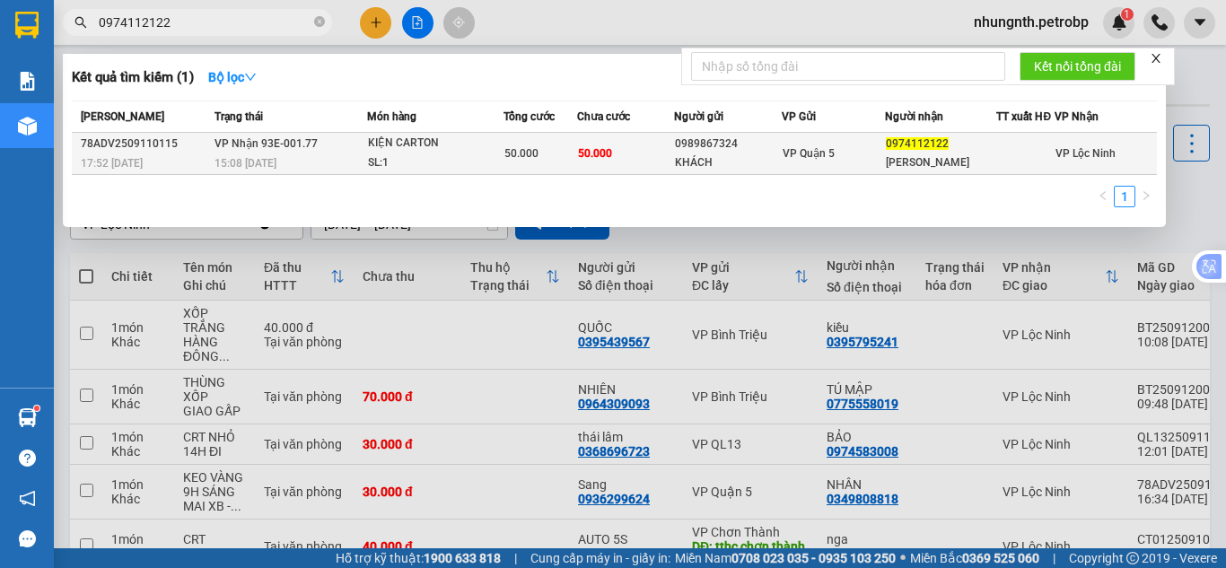
type input "0974112122"
click at [603, 154] on span "50.000" at bounding box center [595, 153] width 34 height 13
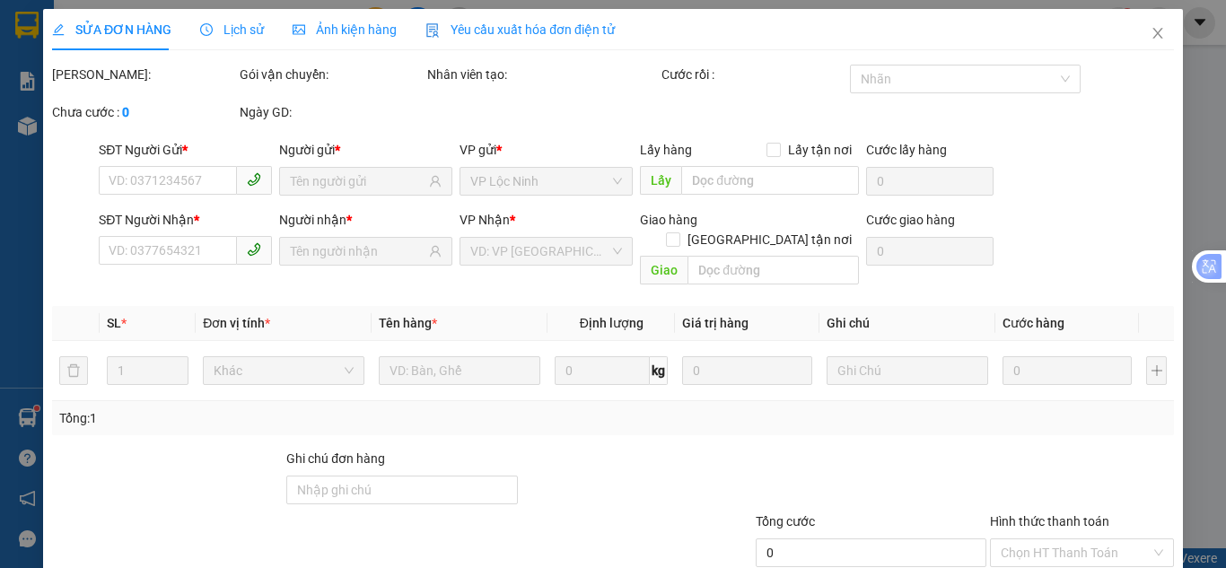
type input "0989867324"
type input "KHÁCH"
type input "0974112122"
type input "[PERSON_NAME]"
type input "50.000"
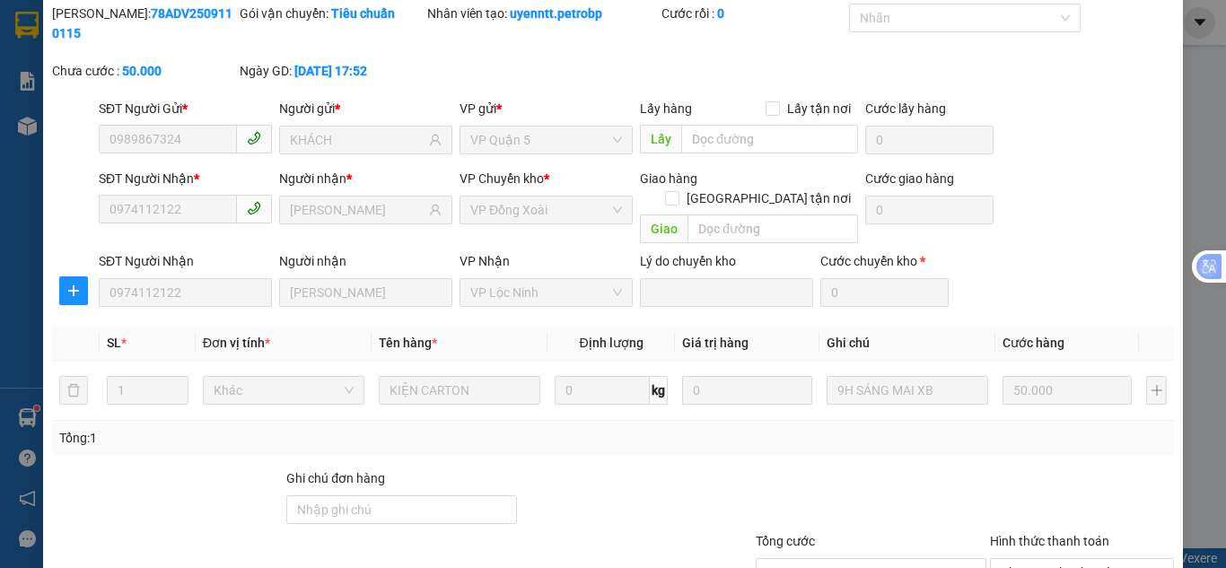
scroll to position [161, 0]
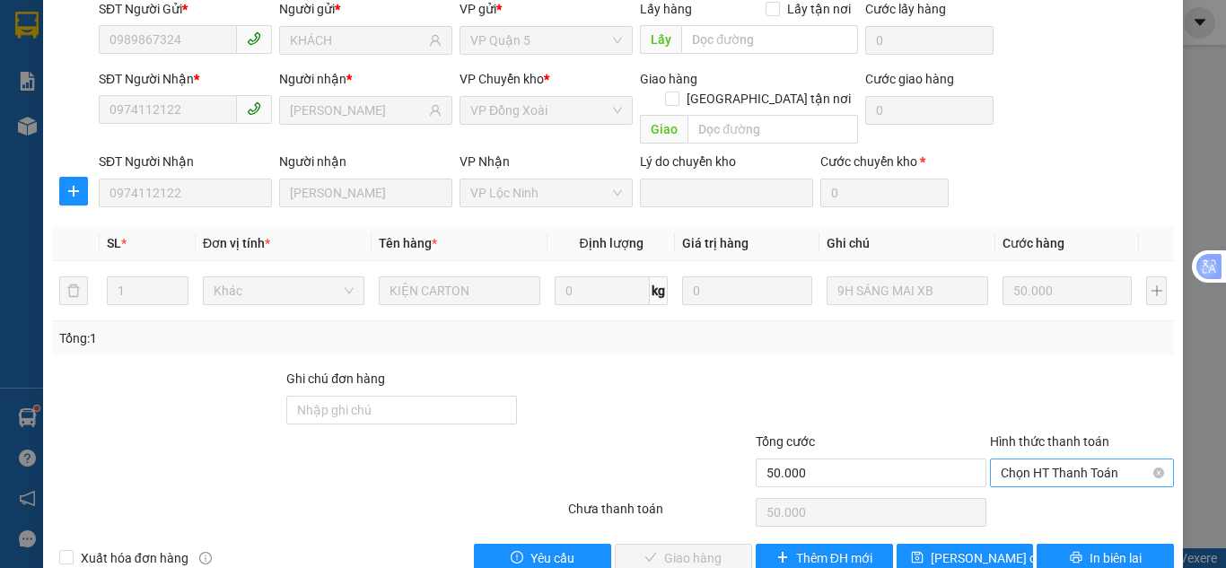
click at [990, 459] on div "Chọn HT Thanh Toán" at bounding box center [1082, 473] width 184 height 29
drag, startPoint x: 996, startPoint y: 475, endPoint x: 842, endPoint y: 487, distance: 154.0
click at [995, 473] on div "Tại văn phòng" at bounding box center [1071, 470] width 161 height 20
type input "0"
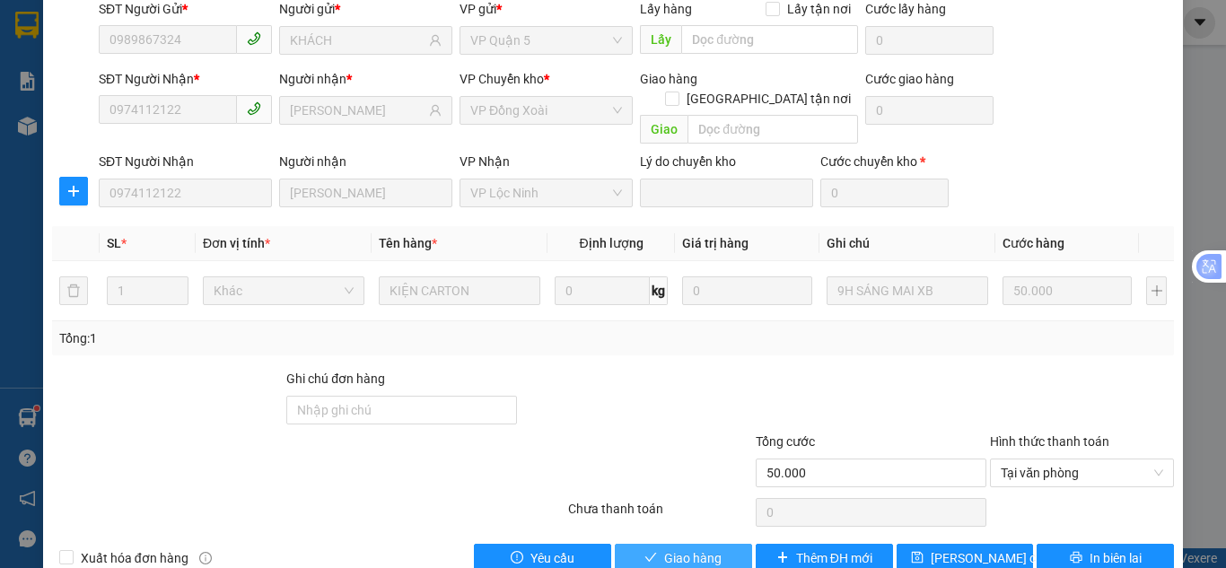
click at [671, 549] on span "Giao hàng" at bounding box center [692, 559] width 57 height 20
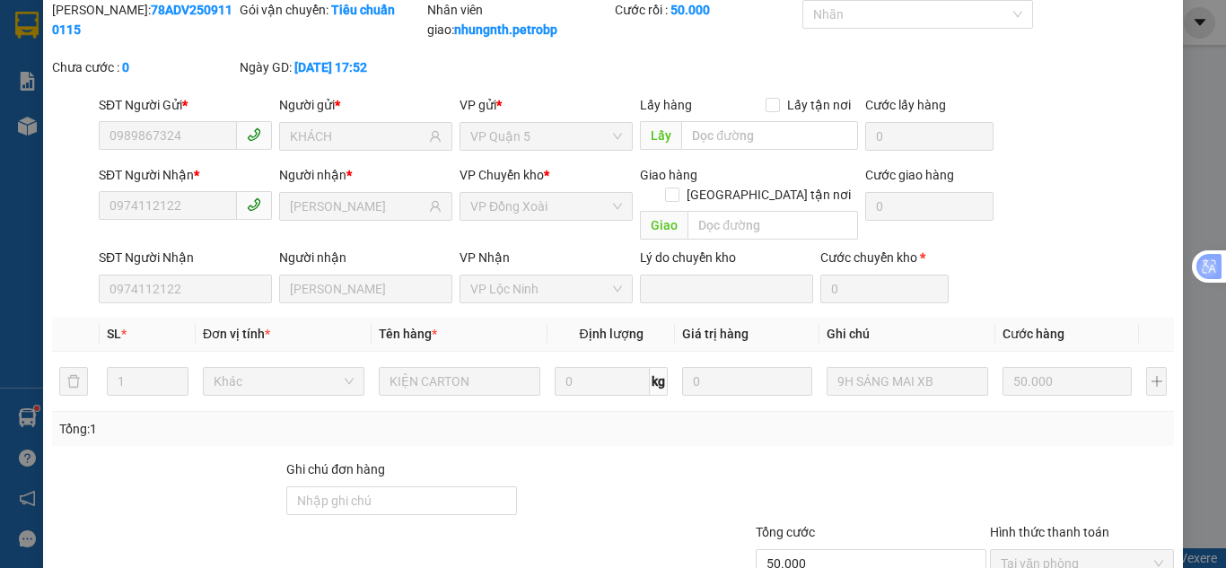
scroll to position [0, 0]
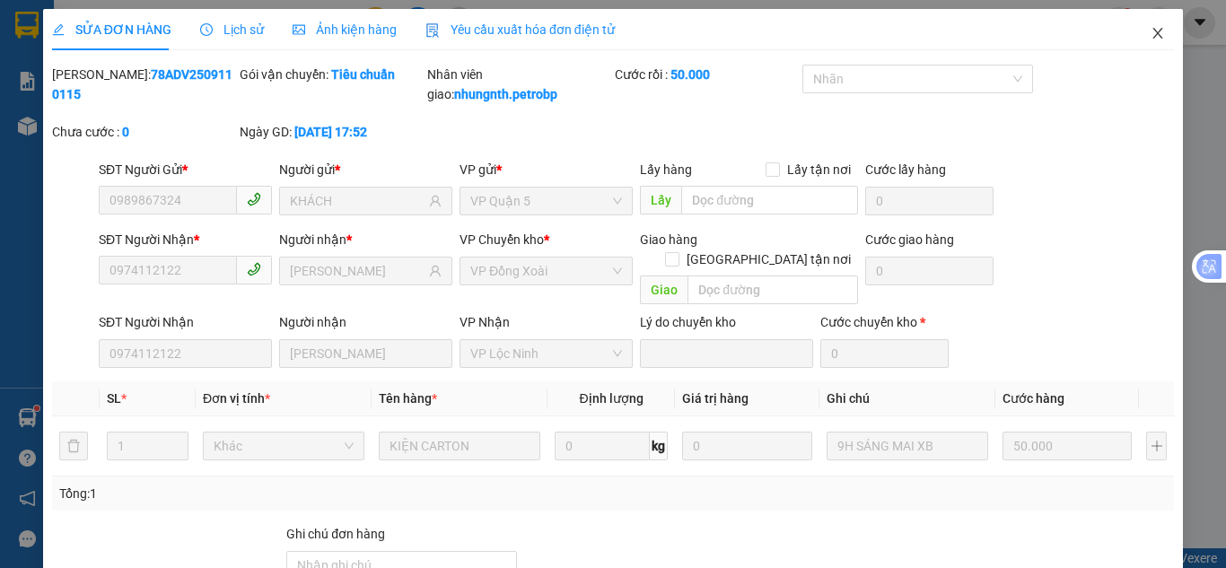
click at [1145, 26] on span "Close" at bounding box center [1158, 34] width 50 height 50
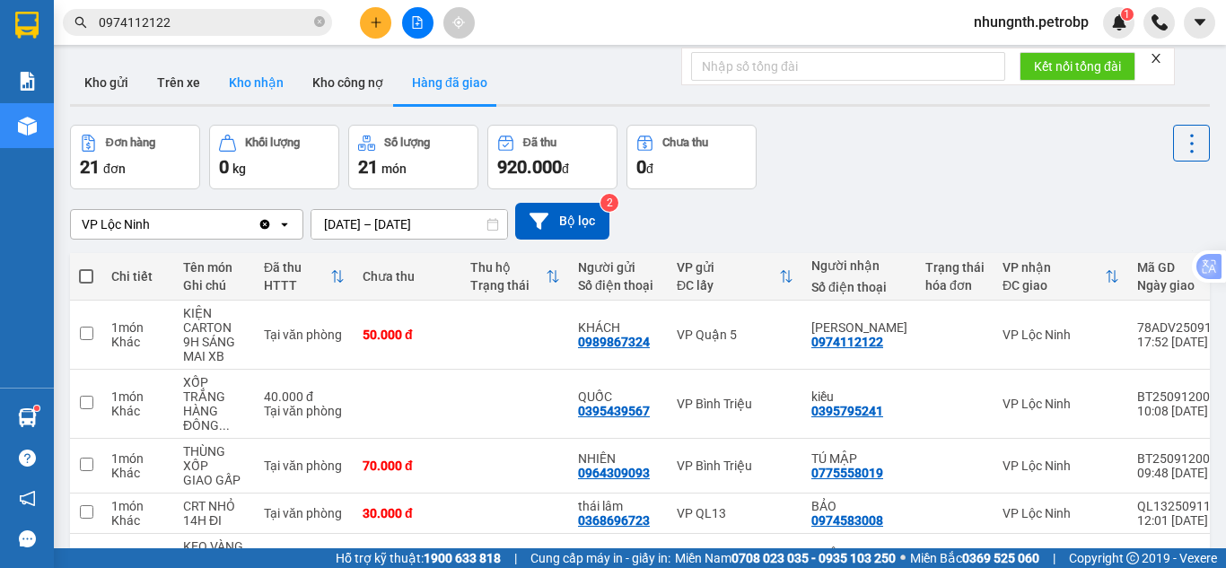
click at [263, 86] on button "Kho nhận" at bounding box center [256, 82] width 83 height 43
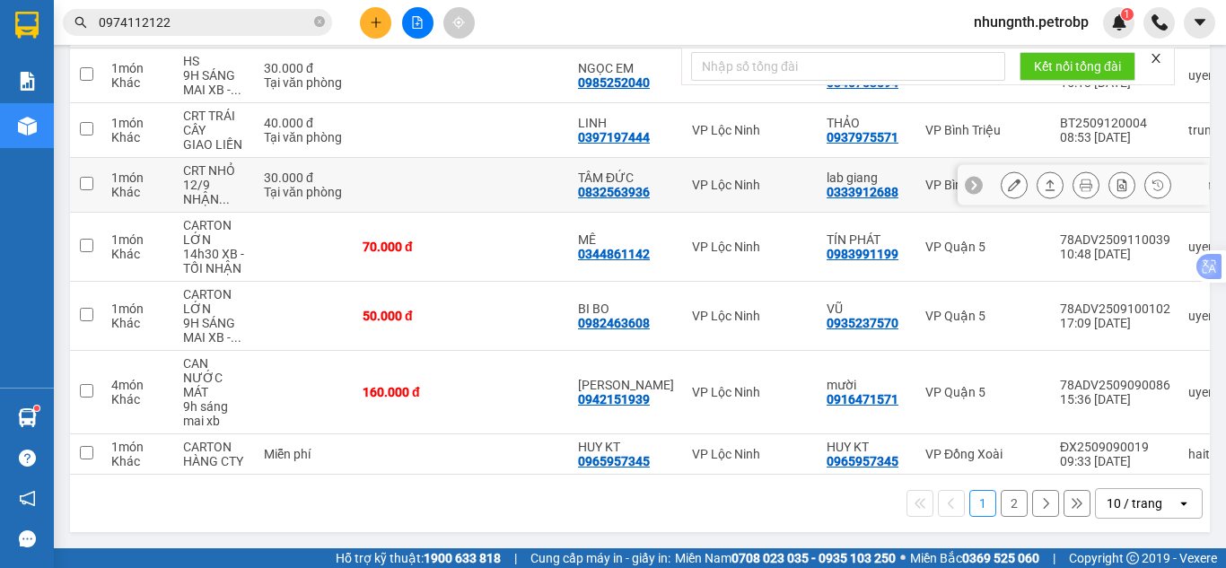
scroll to position [481, 0]
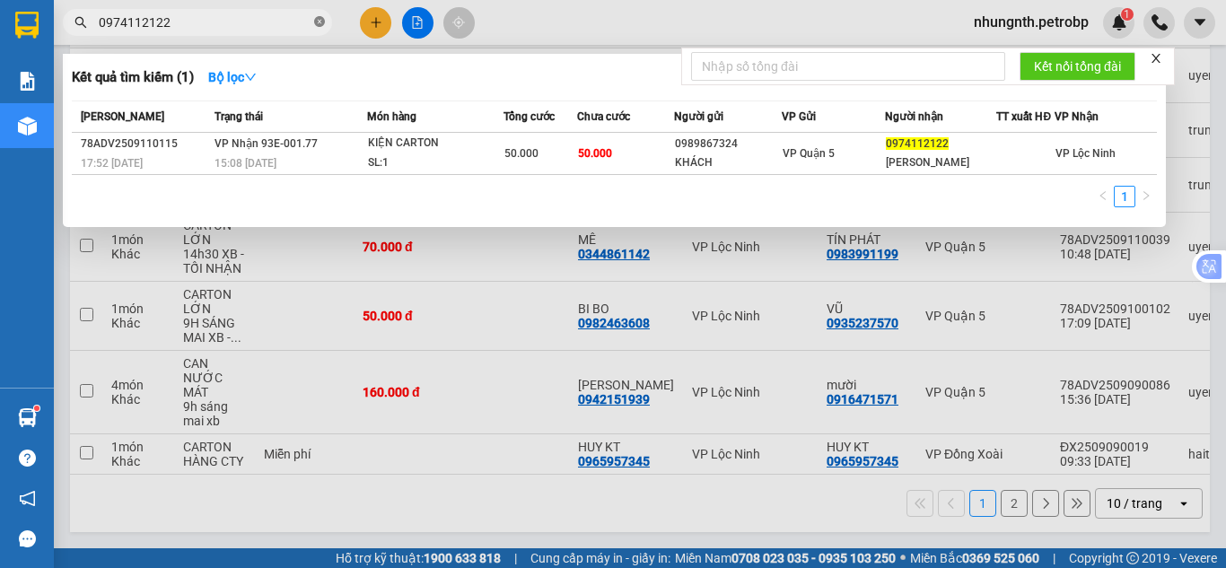
click at [317, 23] on icon "close-circle" at bounding box center [319, 21] width 11 height 11
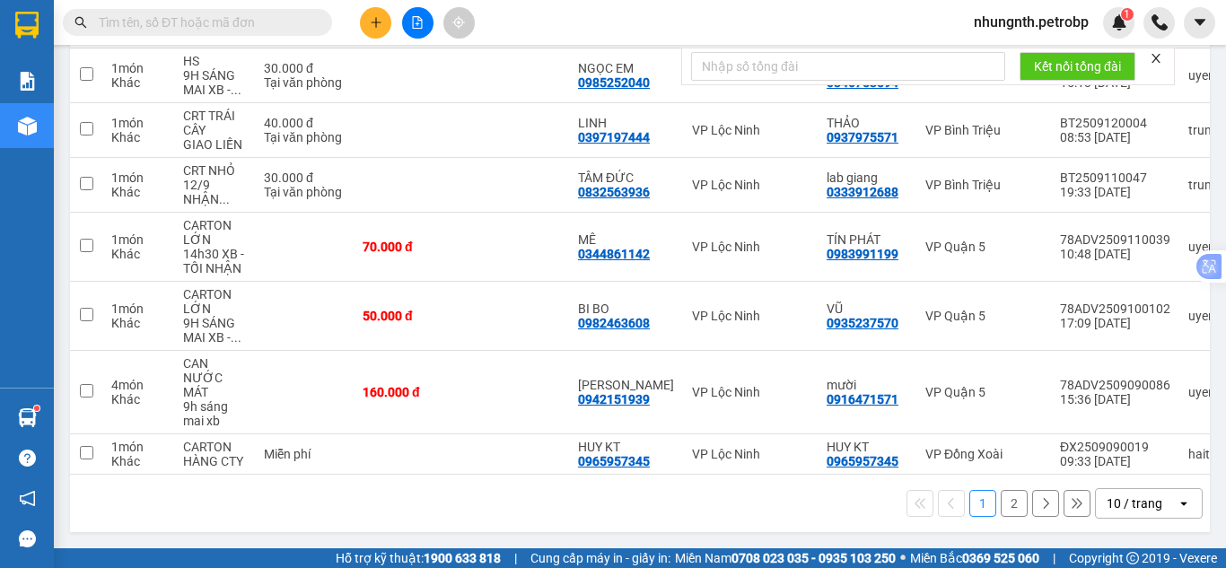
click at [239, 24] on input "text" at bounding box center [205, 23] width 212 height 20
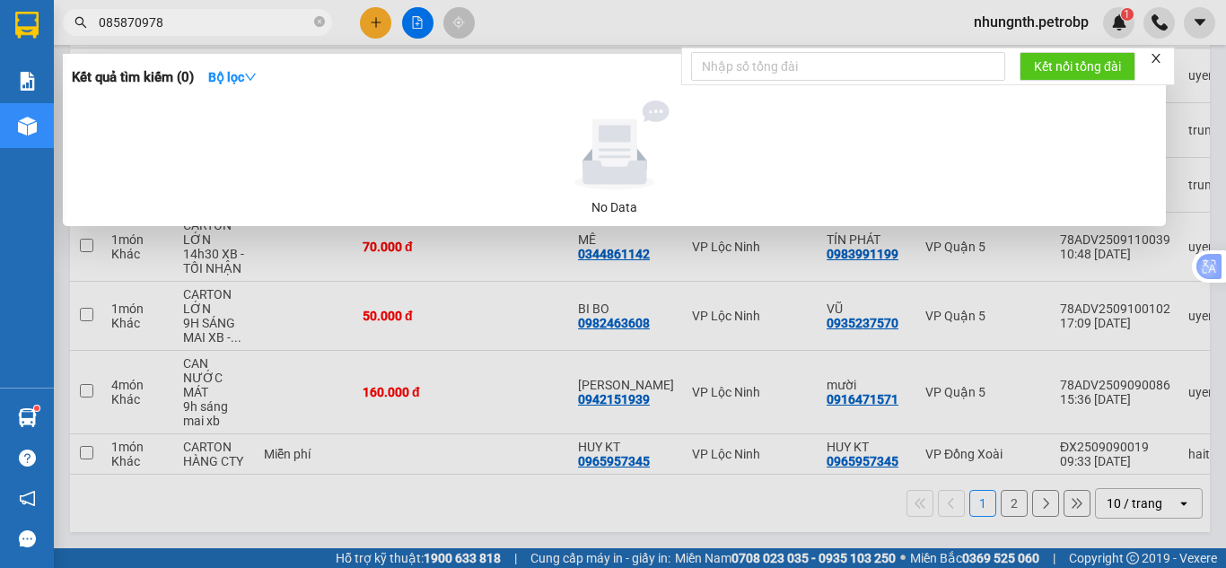
type input "0858709789"
click at [162, 23] on input "0858709789" at bounding box center [205, 23] width 212 height 20
click at [187, 20] on input "0858709789" at bounding box center [205, 23] width 212 height 20
click at [192, 27] on input "0858709789" at bounding box center [205, 23] width 212 height 20
click at [320, 19] on icon "close-circle" at bounding box center [319, 21] width 11 height 11
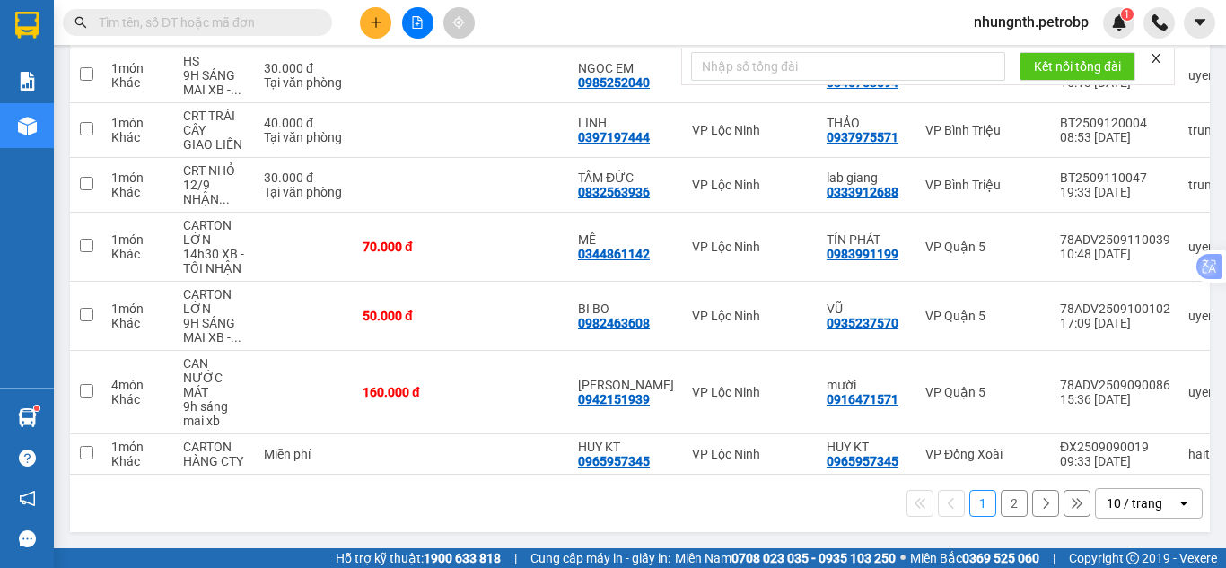
click at [214, 18] on input "text" at bounding box center [205, 23] width 212 height 20
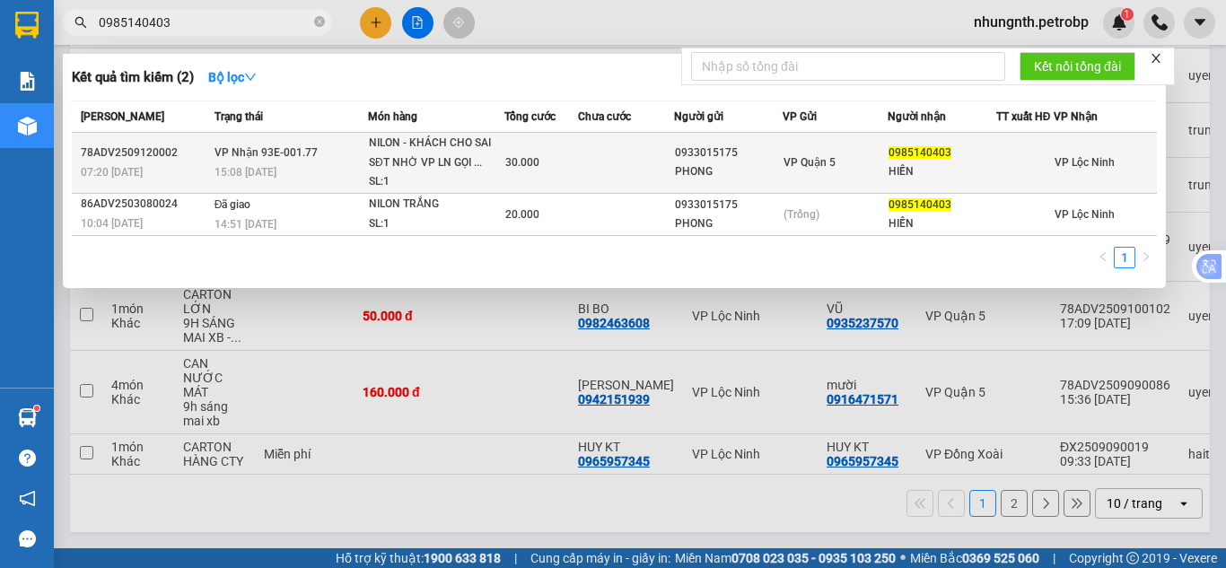
type input "0985140403"
click at [448, 159] on div "NILON - KHÁCH CHO SAI SĐT NHỜ VP LN GỌI ..." at bounding box center [436, 153] width 135 height 39
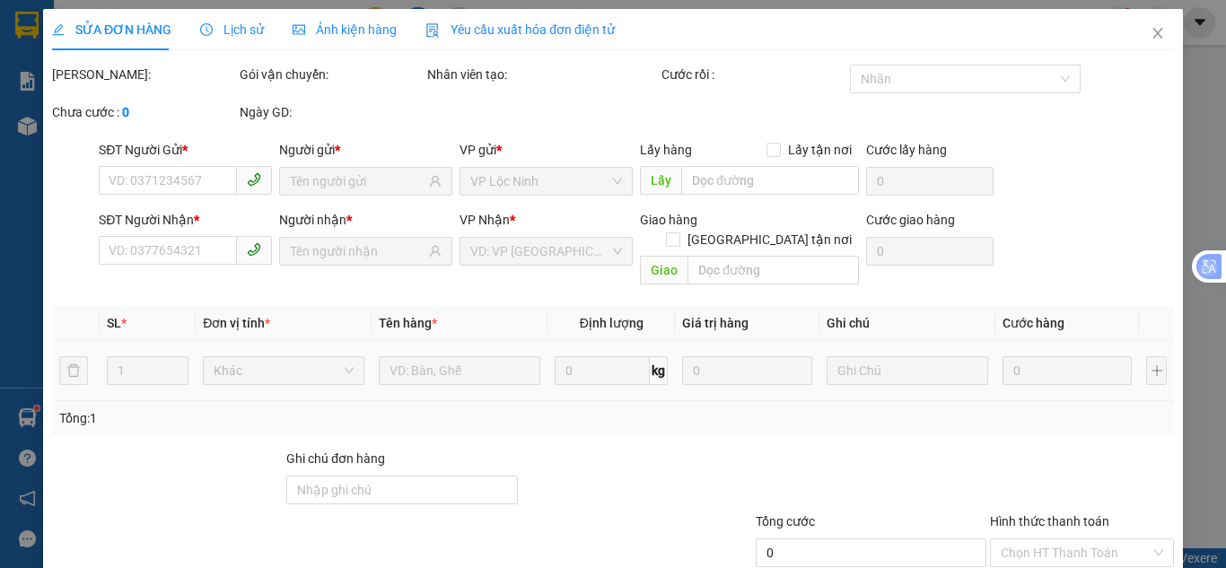
type input "0933015175"
type input "PHONG"
type input "0985140403"
type input "HIỀN"
type input "30.000"
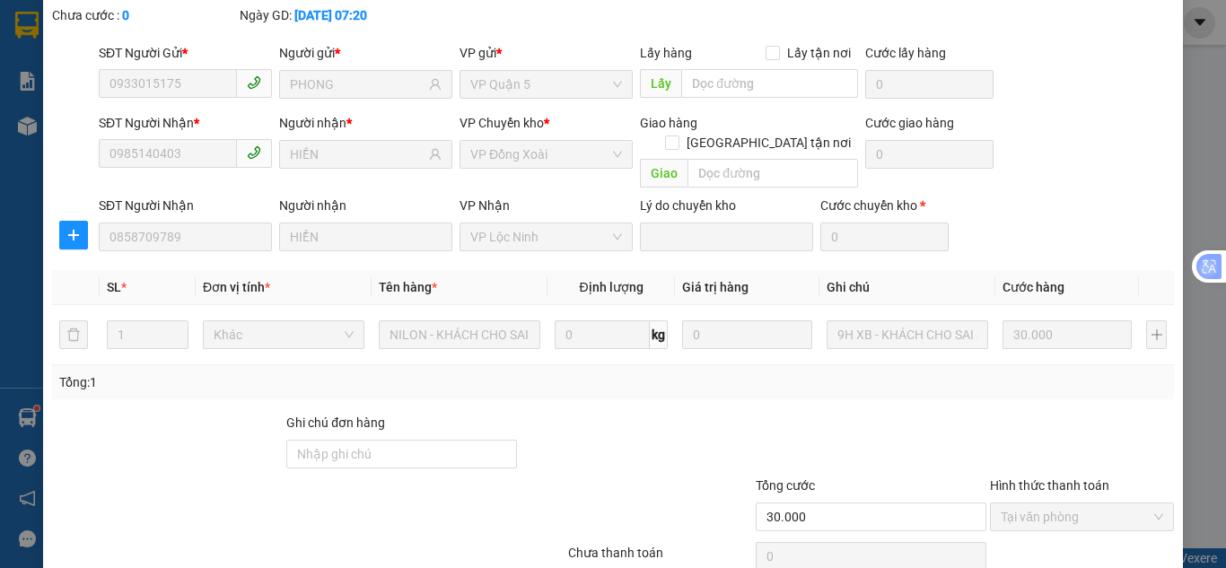
scroll to position [161, 0]
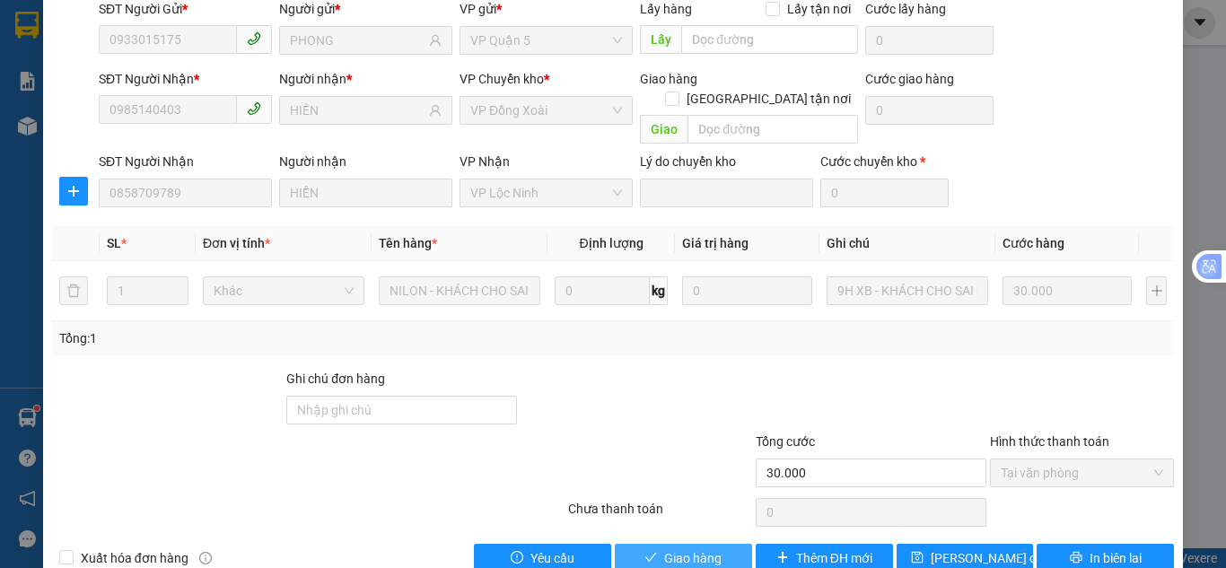
click at [690, 549] on span "Giao hàng" at bounding box center [692, 559] width 57 height 20
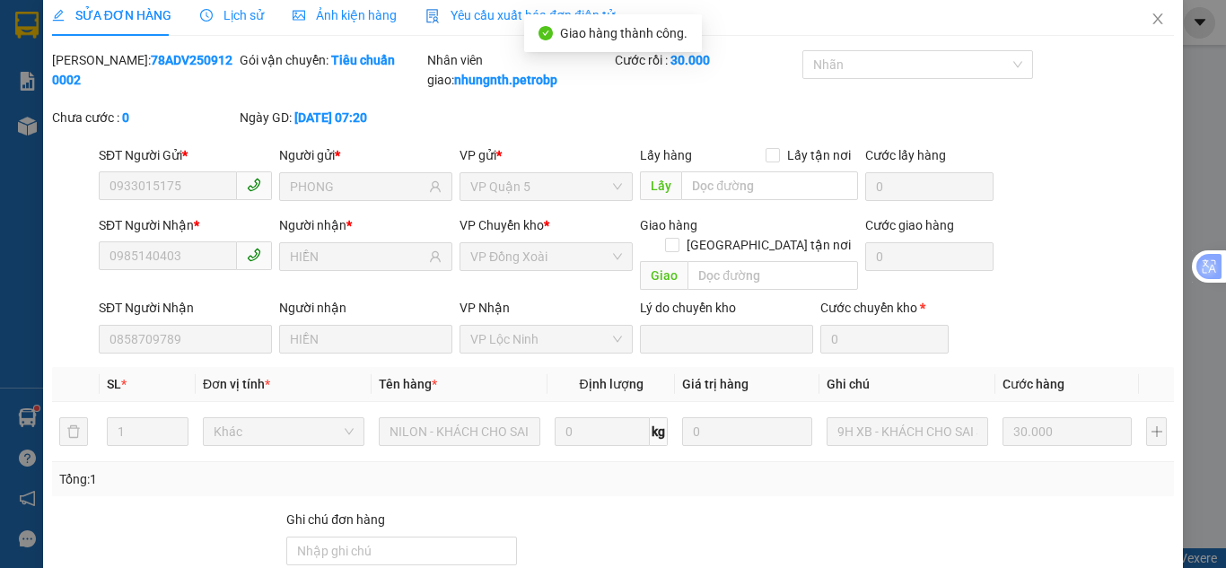
scroll to position [0, 0]
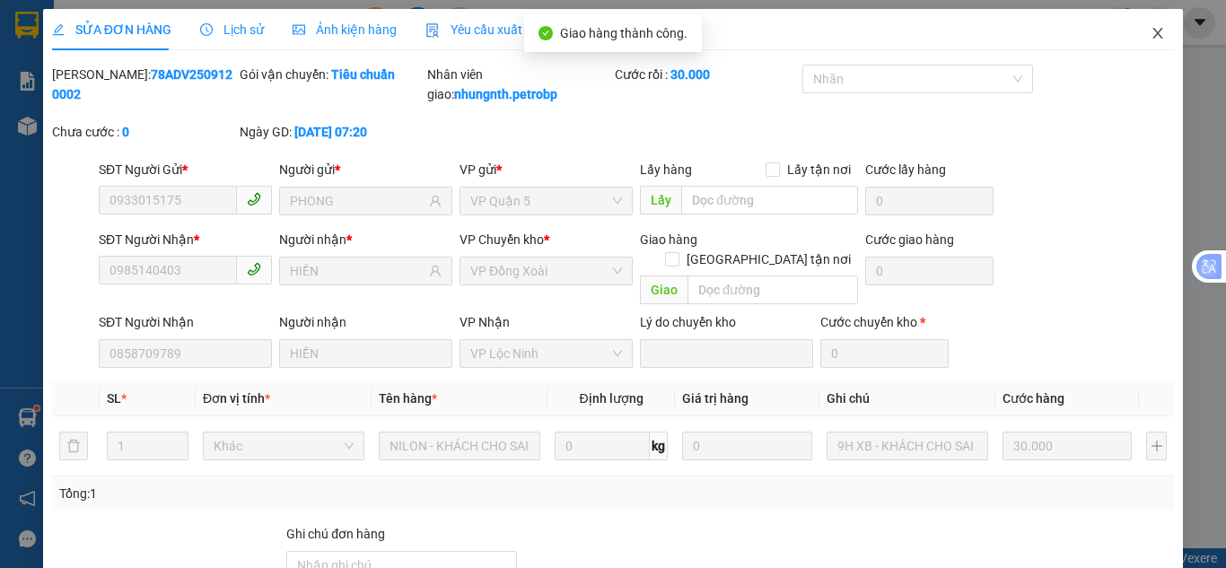
click at [1154, 38] on icon "close" at bounding box center [1159, 33] width 10 height 11
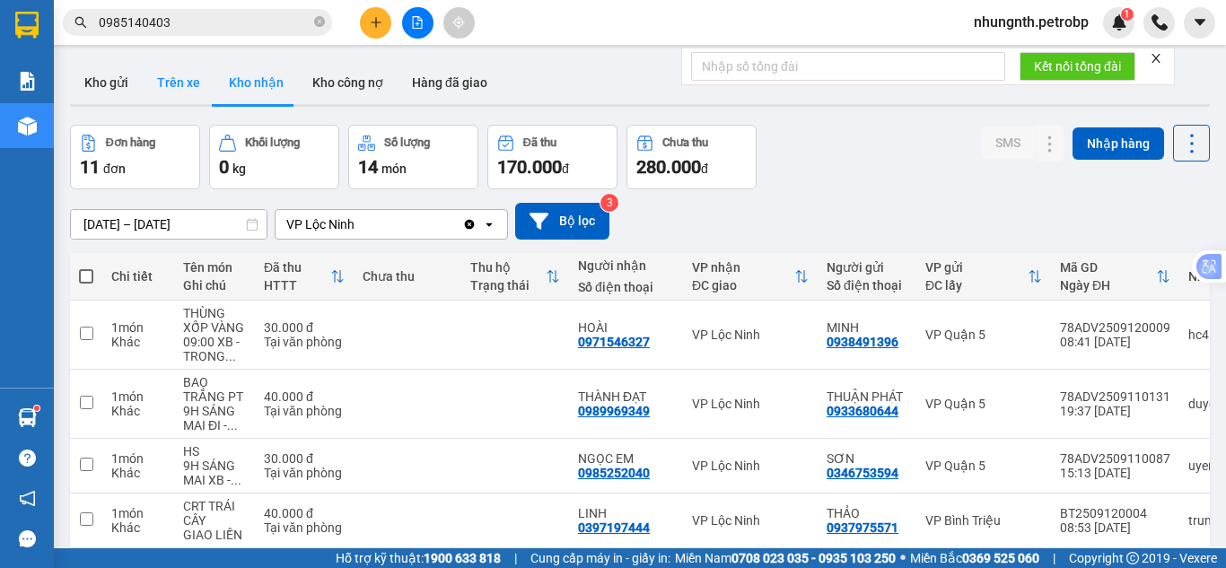
click at [158, 83] on button "Trên xe" at bounding box center [179, 82] width 72 height 43
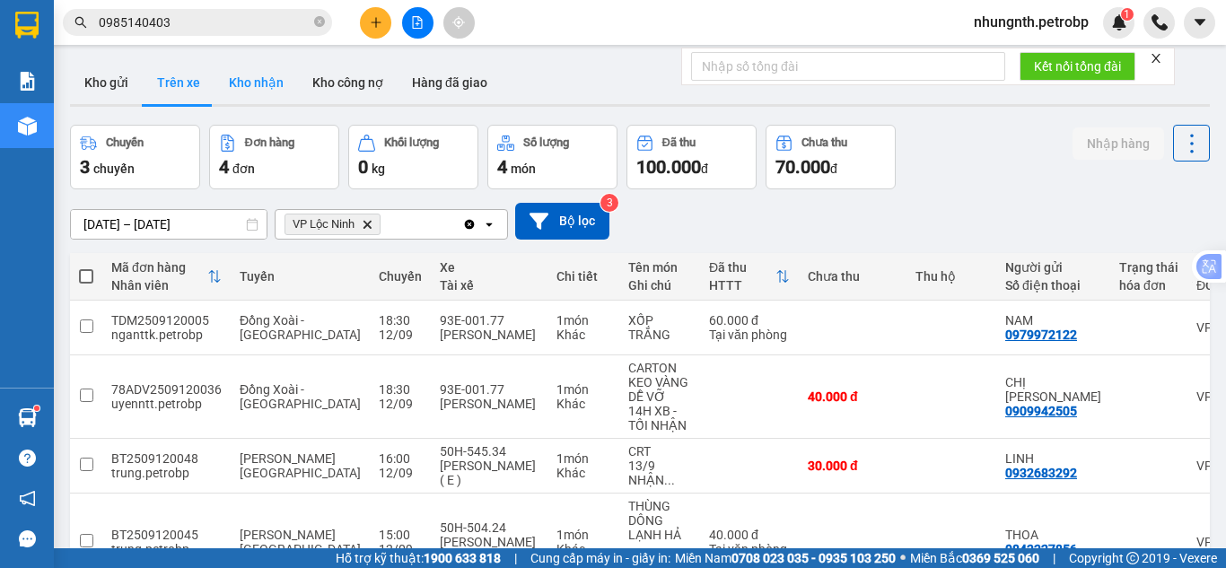
click at [260, 85] on button "Kho nhận" at bounding box center [256, 82] width 83 height 43
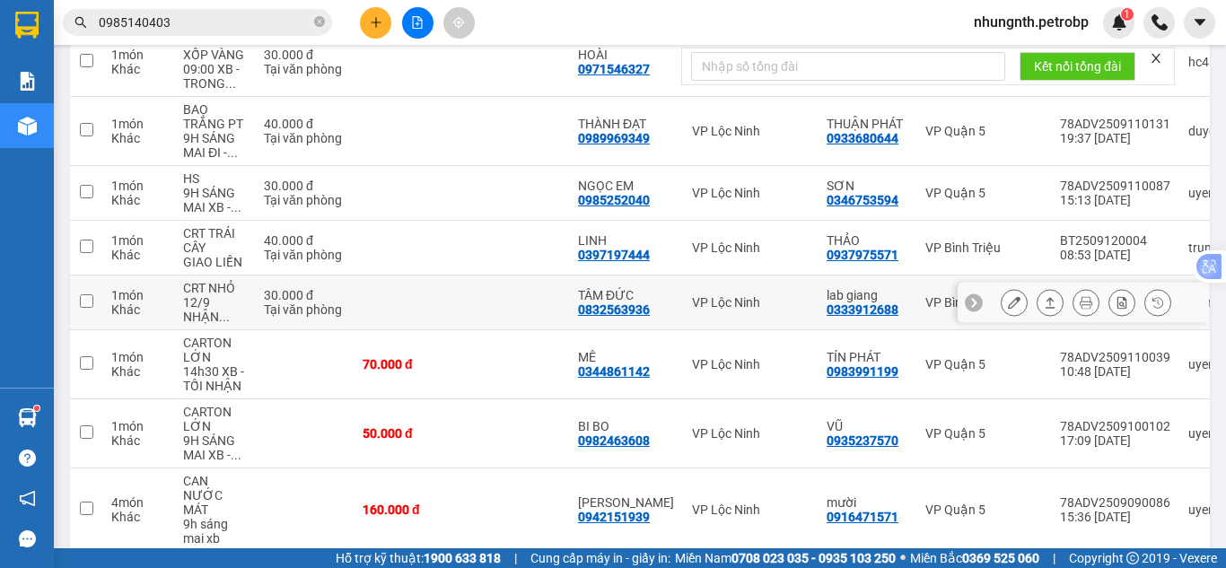
scroll to position [452, 0]
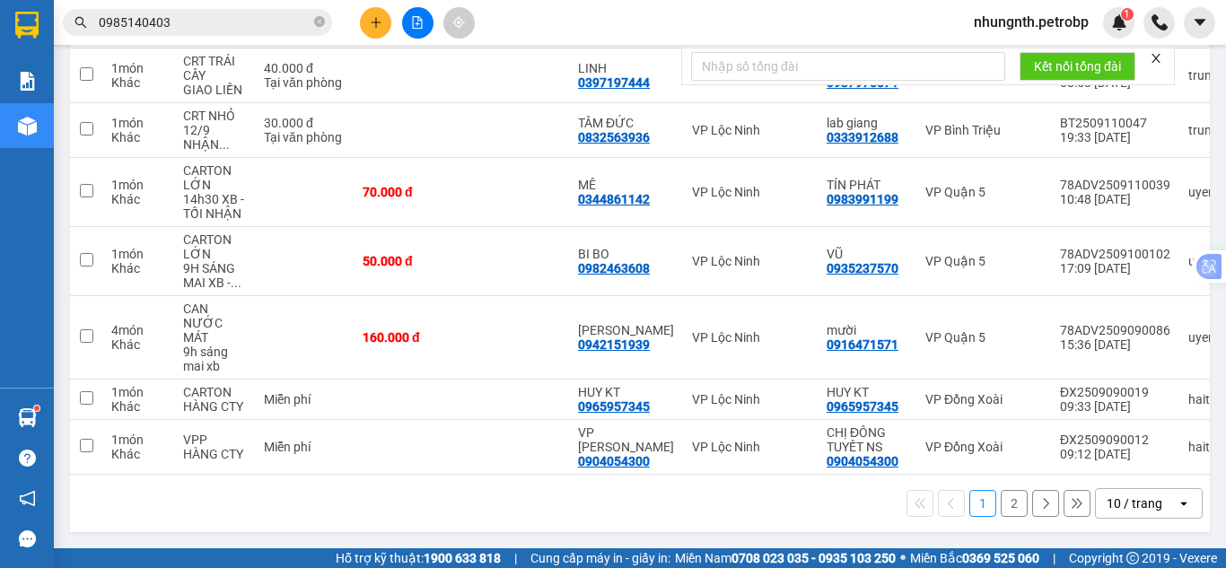
click at [1010, 506] on button "2" at bounding box center [1014, 503] width 27 height 27
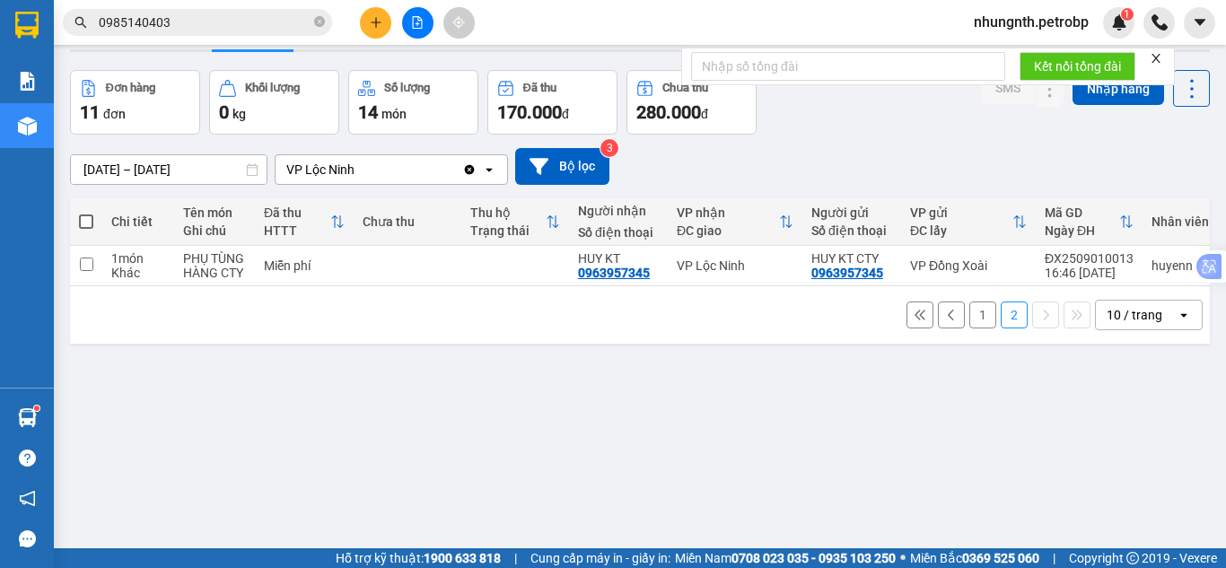
scroll to position [83, 0]
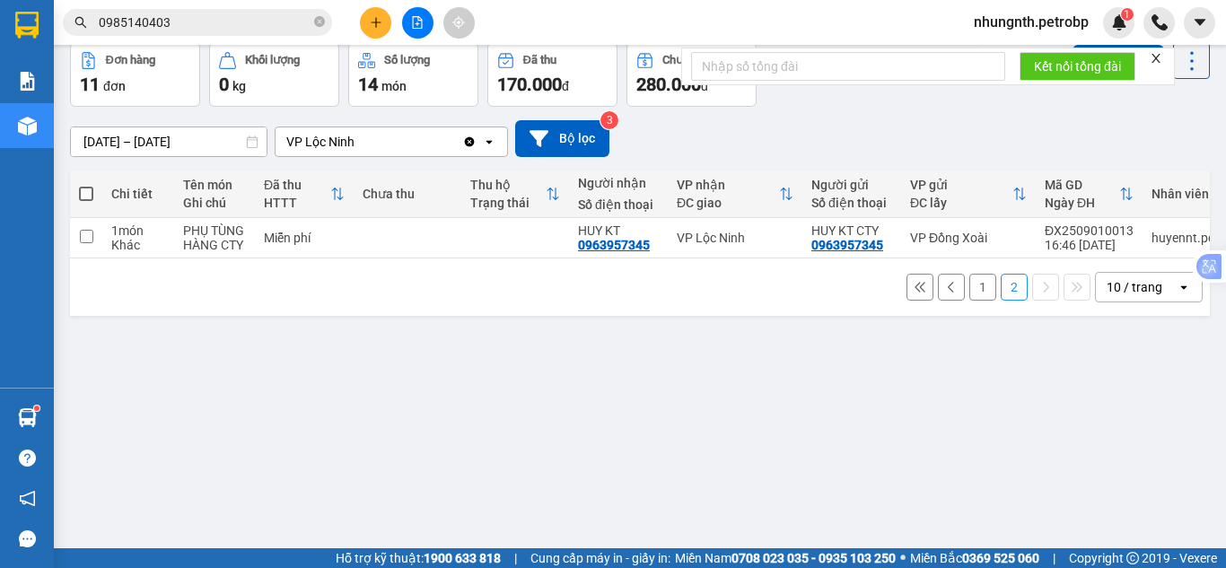
click at [970, 297] on button "1" at bounding box center [983, 287] width 27 height 27
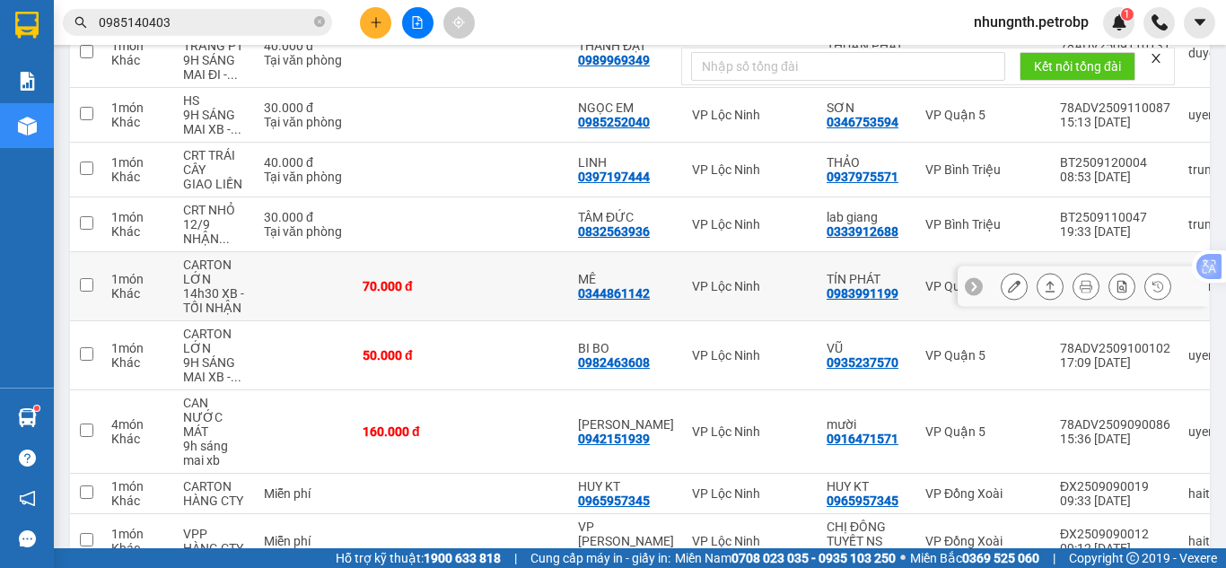
scroll to position [352, 0]
click at [1008, 288] on icon at bounding box center [1014, 285] width 13 height 13
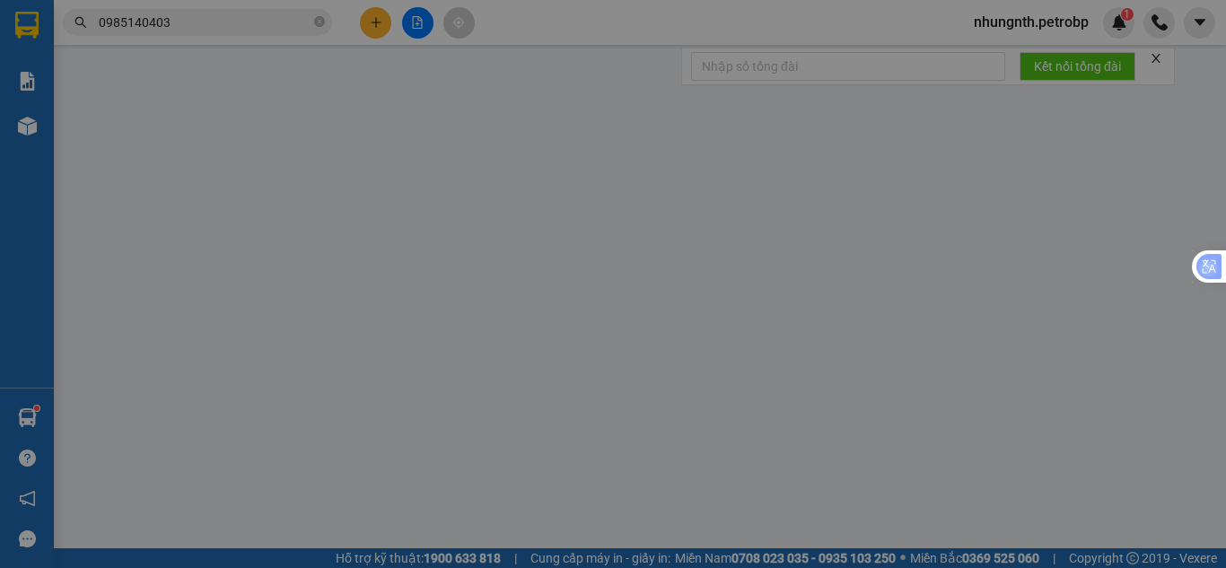
type input "0983991199"
type input "TÍN PHÁT"
type input "0344861142"
type input "MÊ"
type input "70.000"
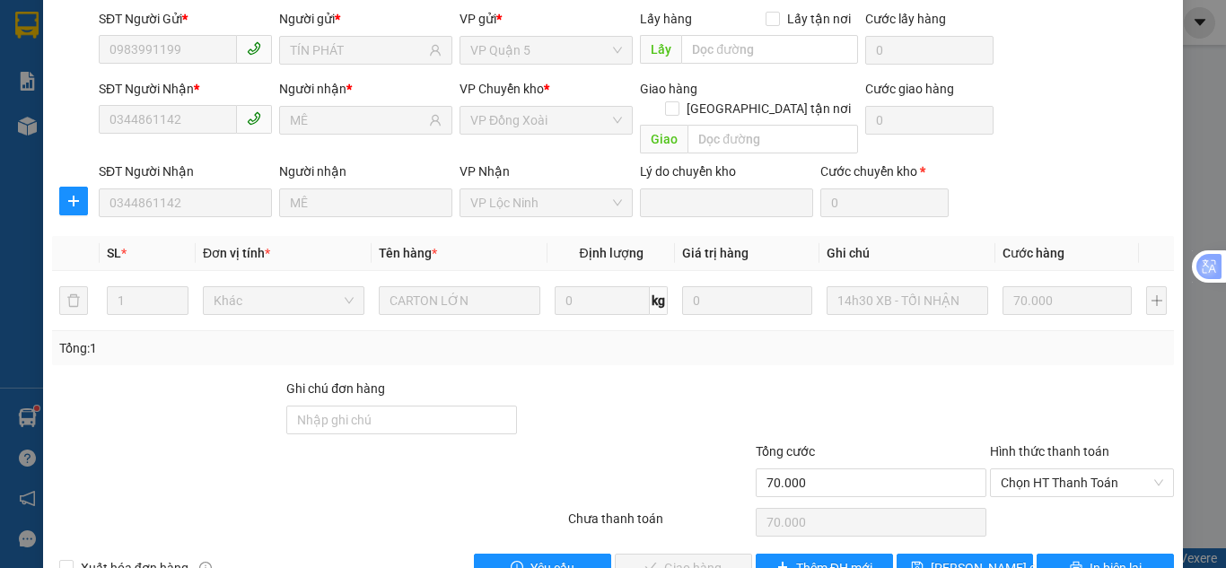
scroll to position [161, 0]
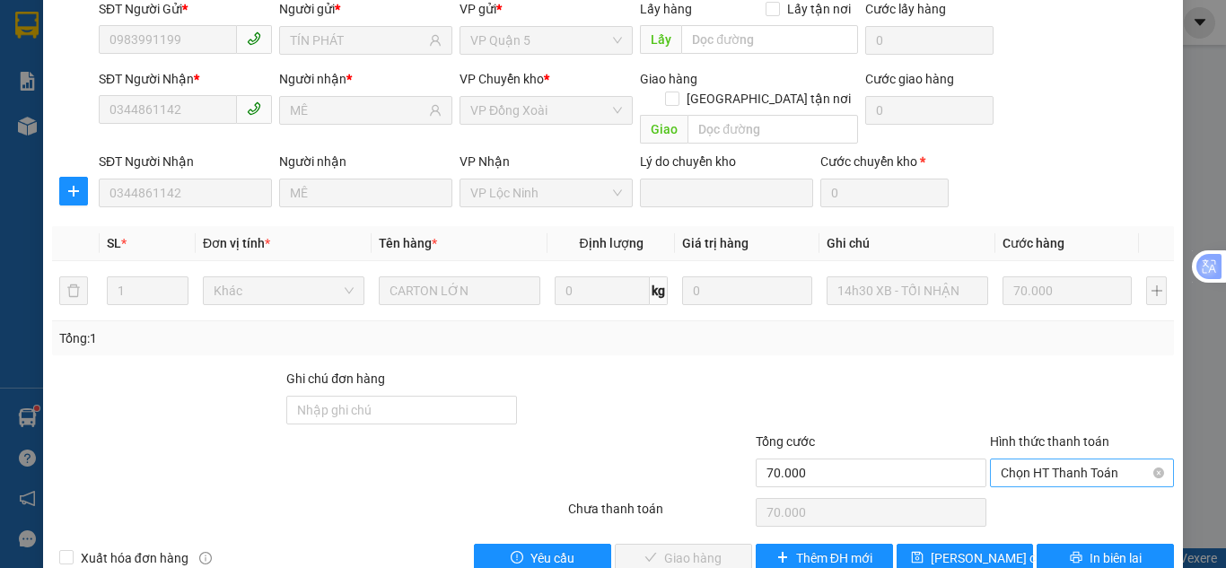
click at [1014, 460] on span "Chọn HT Thanh Toán" at bounding box center [1082, 473] width 162 height 27
click at [999, 470] on div "Tại văn phòng" at bounding box center [1071, 470] width 161 height 20
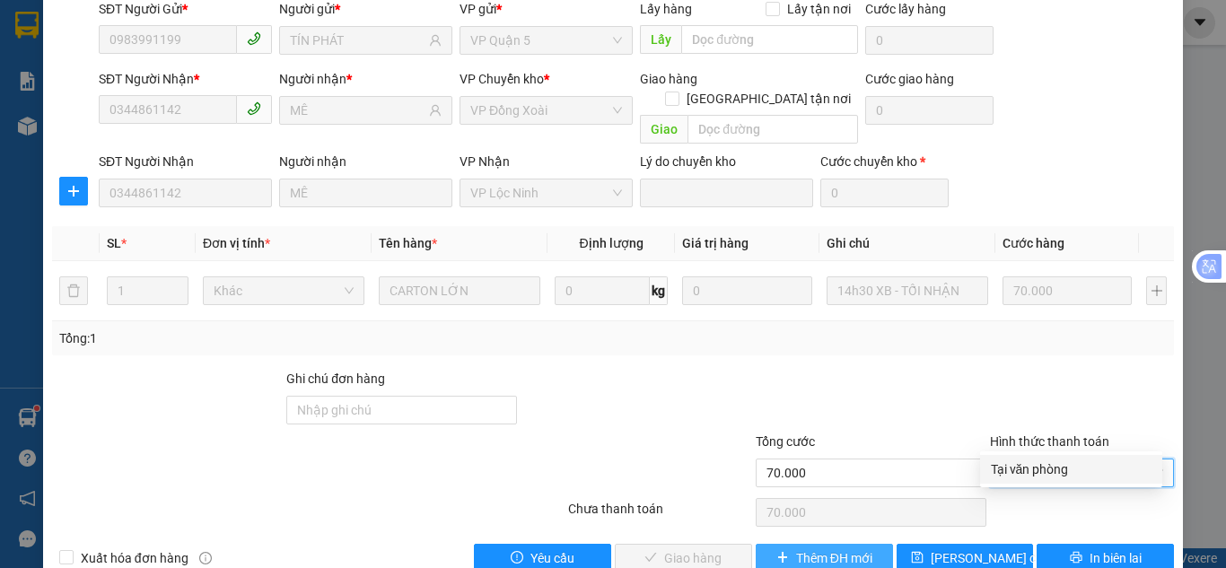
type input "0"
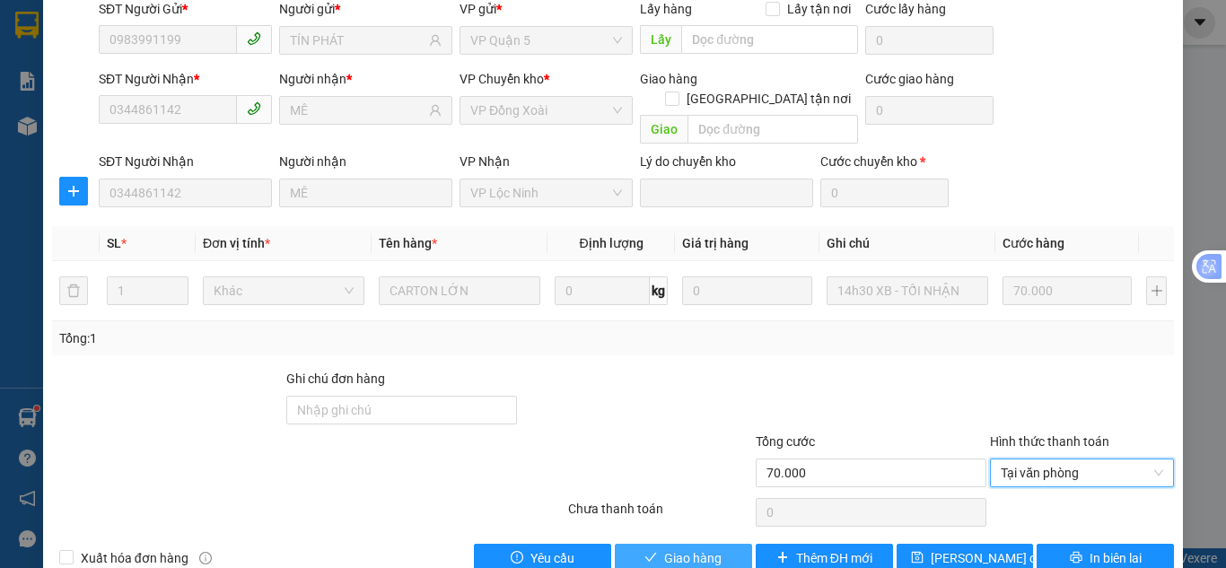
click at [698, 549] on span "Giao hàng" at bounding box center [692, 559] width 57 height 20
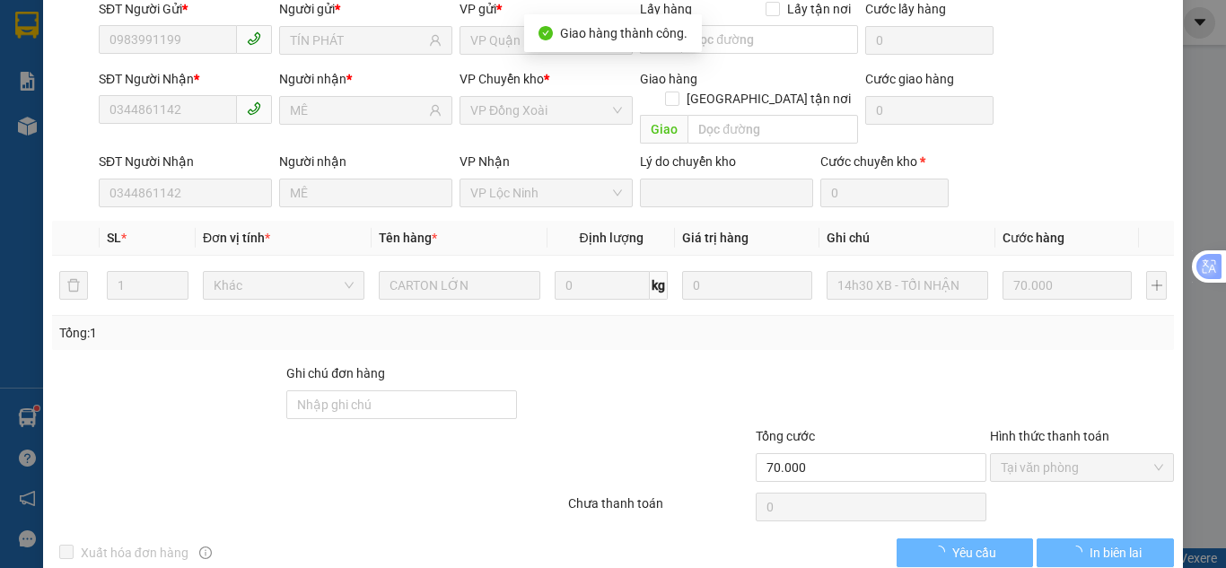
scroll to position [14, 0]
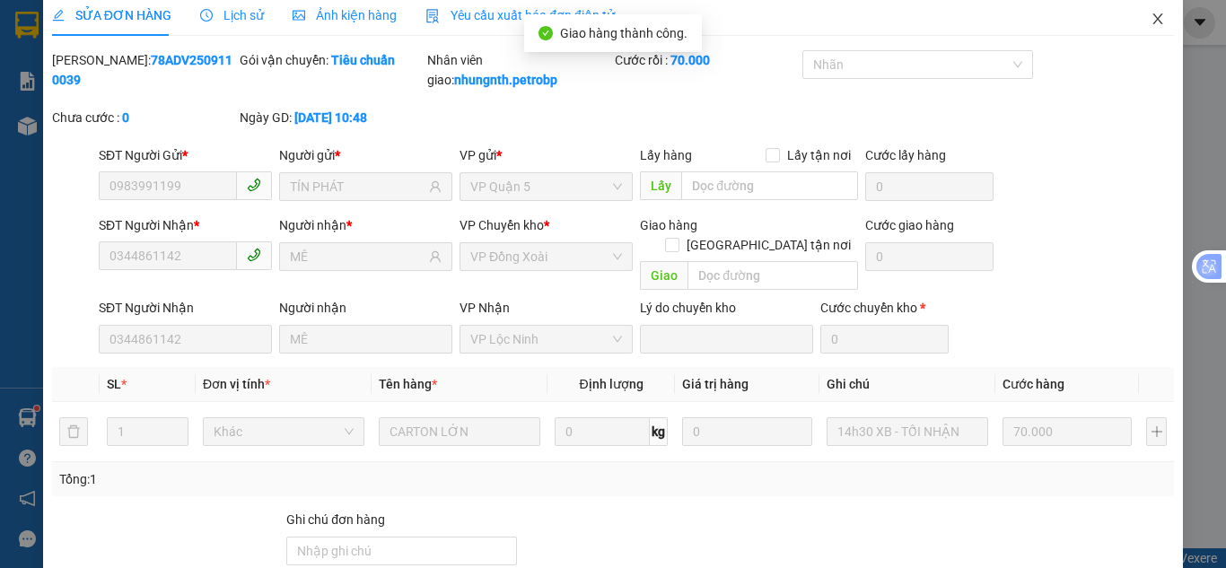
click at [1151, 21] on icon "close" at bounding box center [1158, 19] width 14 height 14
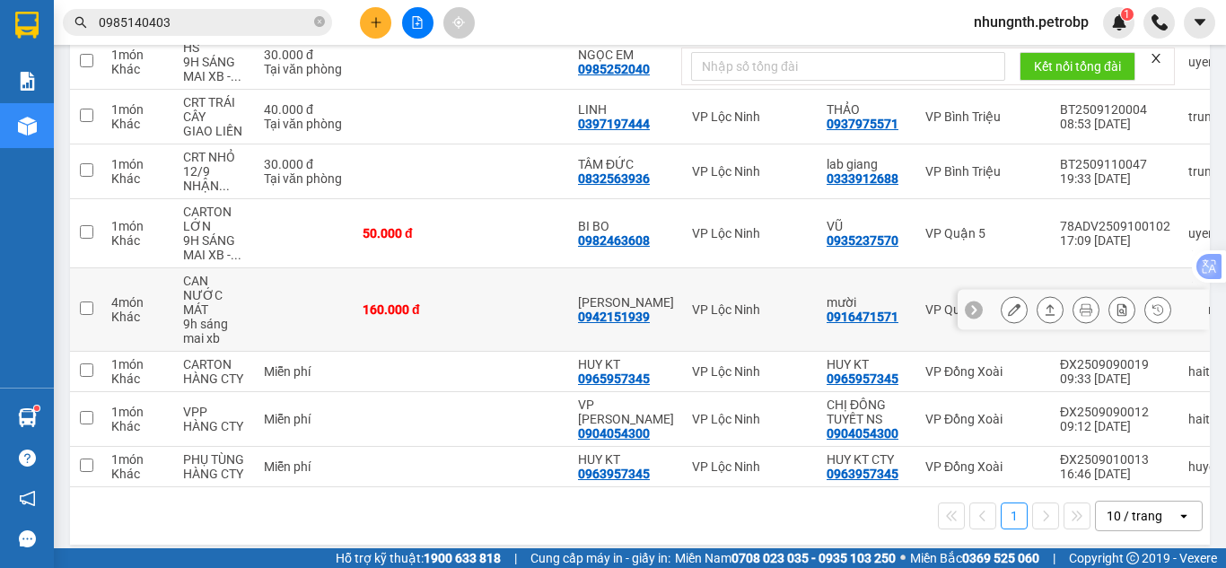
scroll to position [424, 0]
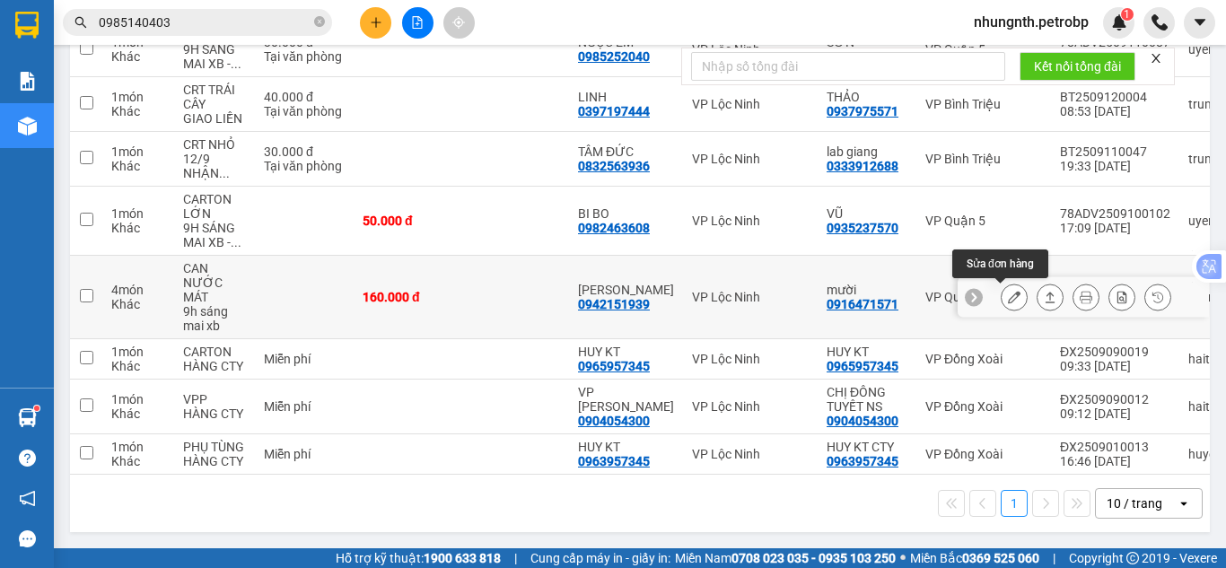
click at [1002, 301] on button at bounding box center [1014, 297] width 25 height 31
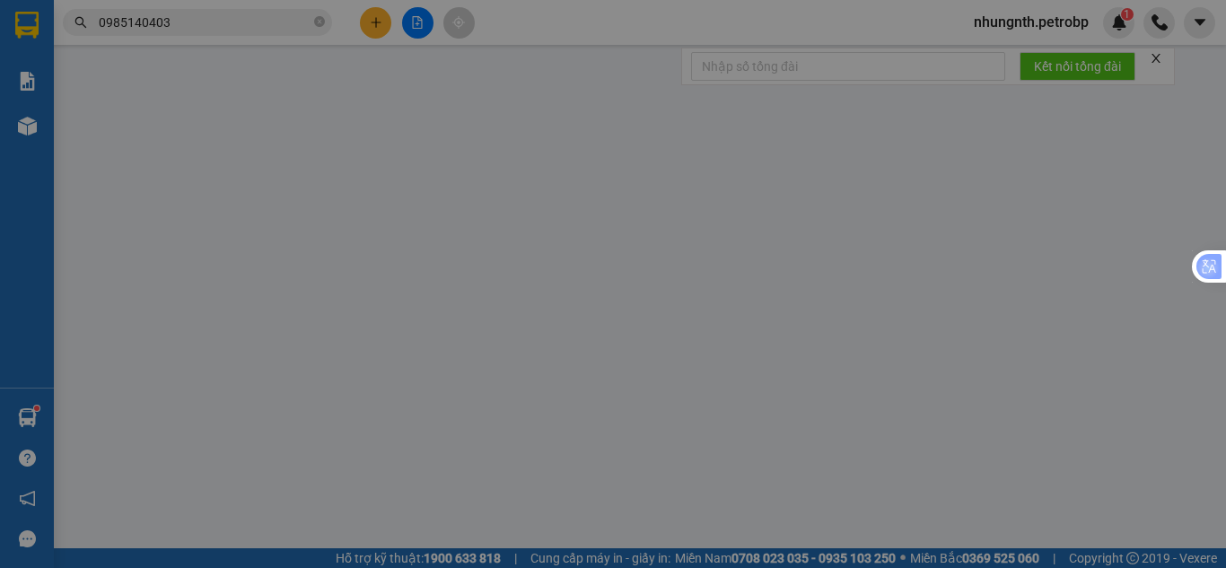
type input "0916471571"
type input "mười"
type input "0942151939"
type input "[PERSON_NAME]"
type input "160.000"
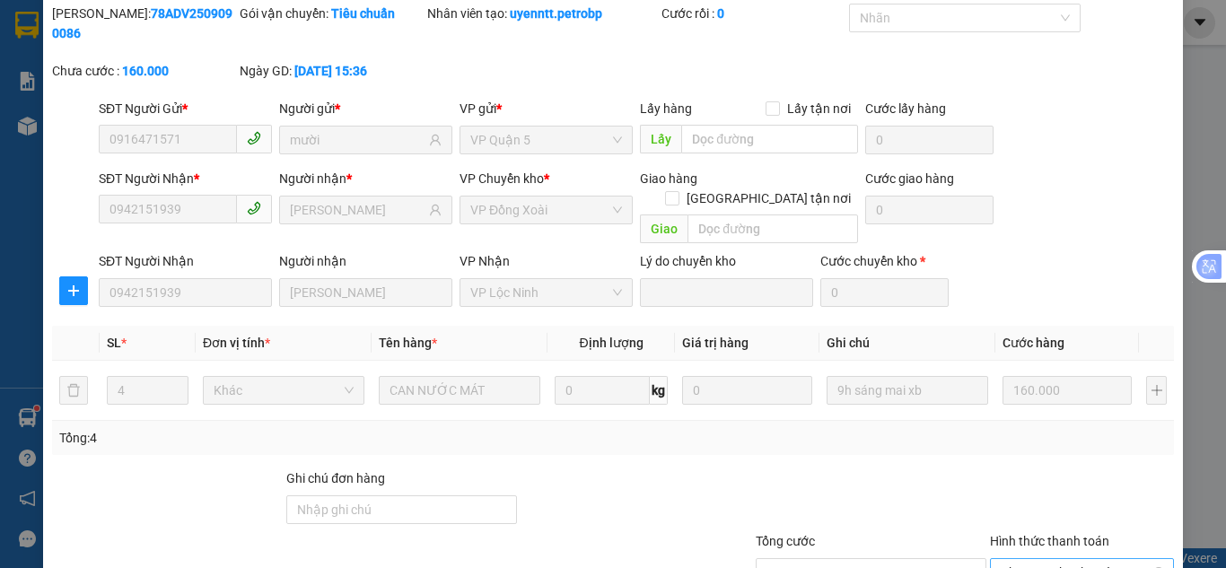
scroll to position [161, 0]
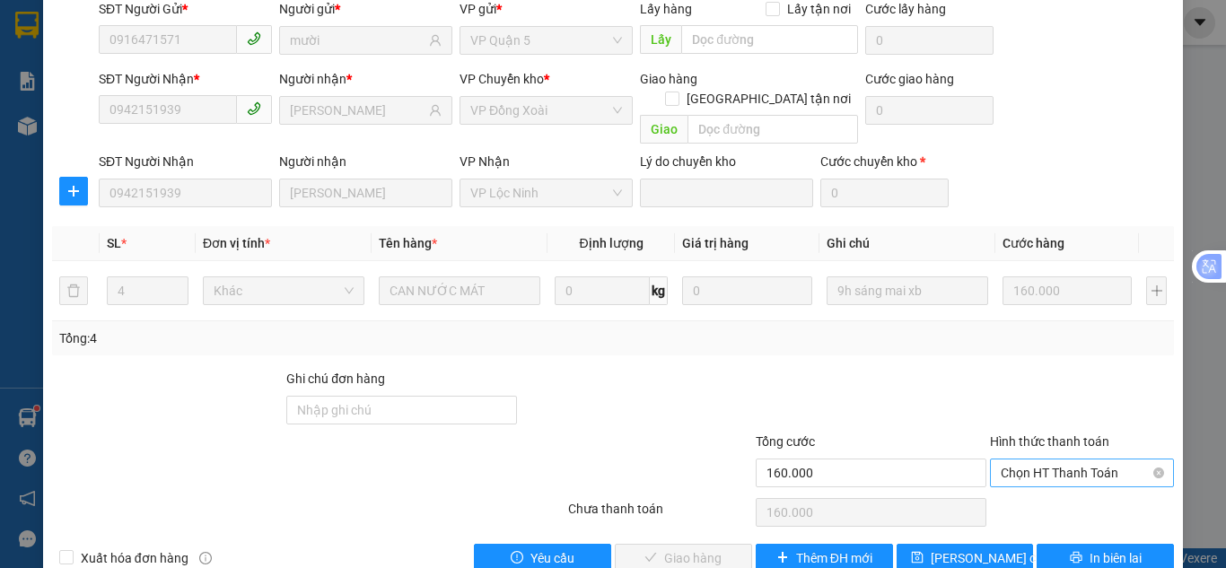
click at [1027, 460] on span "Chọn HT Thanh Toán" at bounding box center [1082, 473] width 162 height 27
drag, startPoint x: 1019, startPoint y: 472, endPoint x: 860, endPoint y: 478, distance: 159.0
click at [1018, 472] on div "Tại văn phòng" at bounding box center [1071, 470] width 161 height 20
type input "0"
click at [709, 549] on span "Giao hàng" at bounding box center [692, 559] width 57 height 20
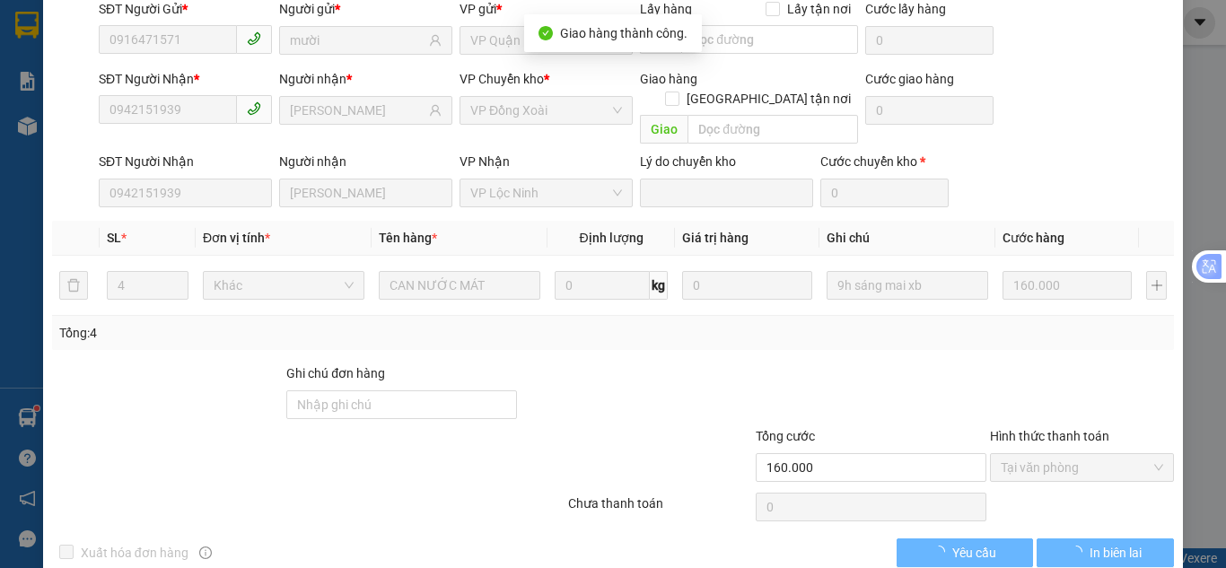
scroll to position [14, 0]
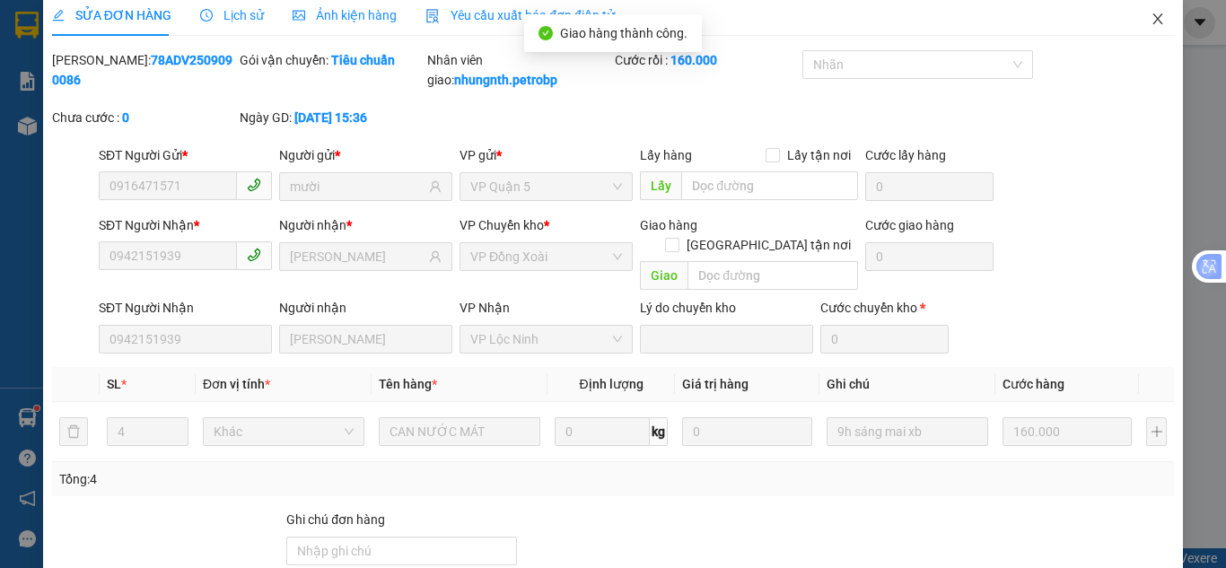
click at [1145, 27] on span "Close" at bounding box center [1158, 20] width 50 height 50
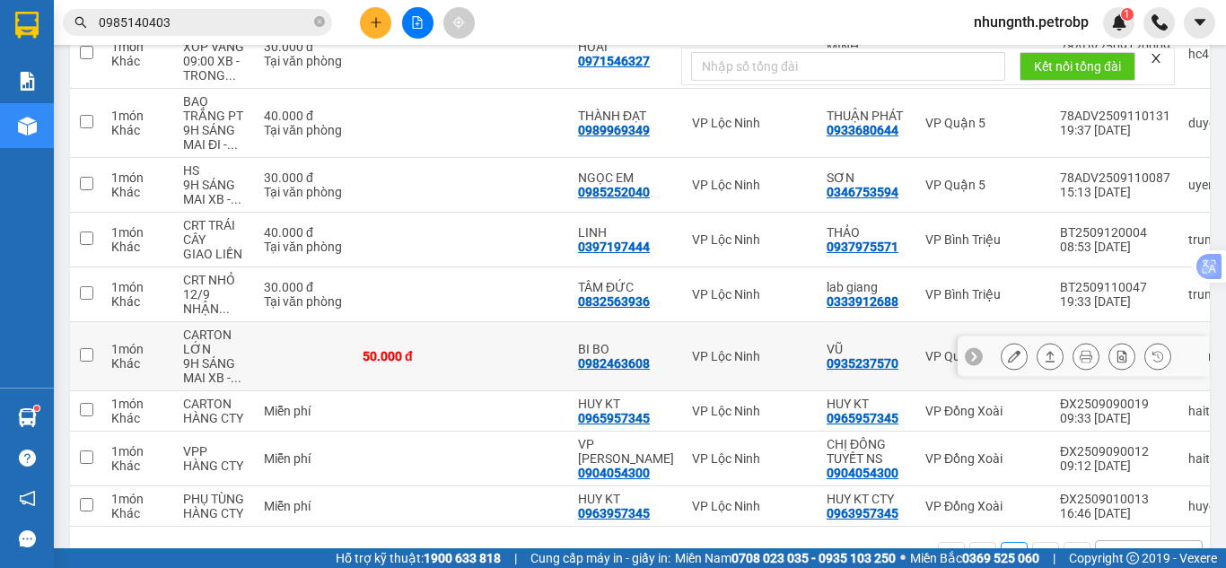
scroll to position [250, 0]
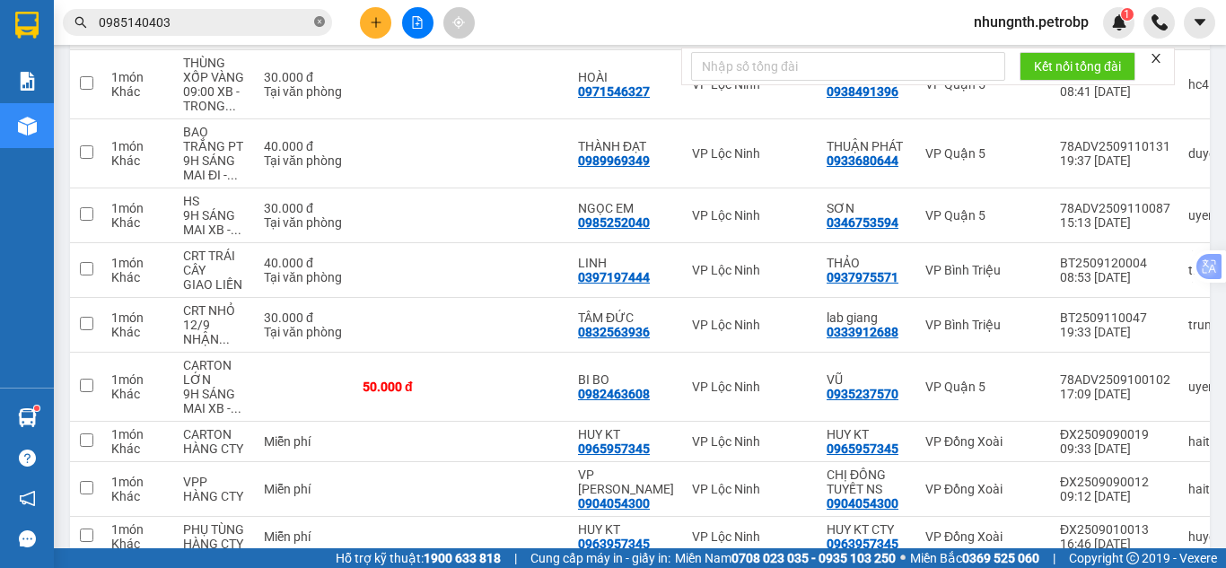
click at [322, 22] on icon "close-circle" at bounding box center [319, 21] width 11 height 11
click at [206, 22] on input "text" at bounding box center [205, 23] width 212 height 20
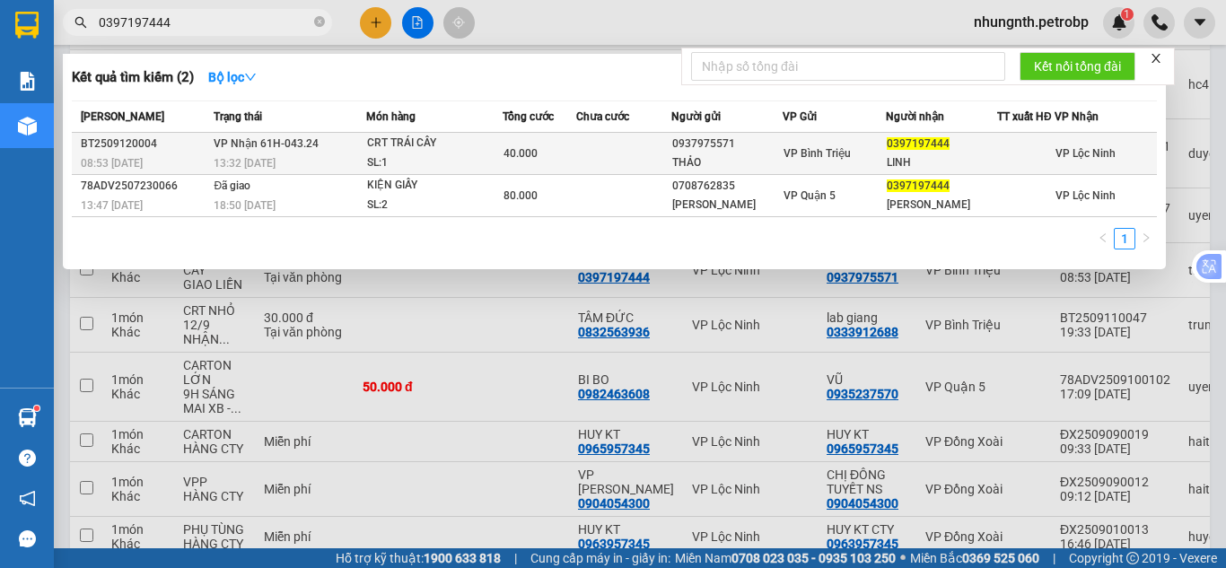
type input "0397197444"
click at [584, 148] on td at bounding box center [623, 154] width 95 height 42
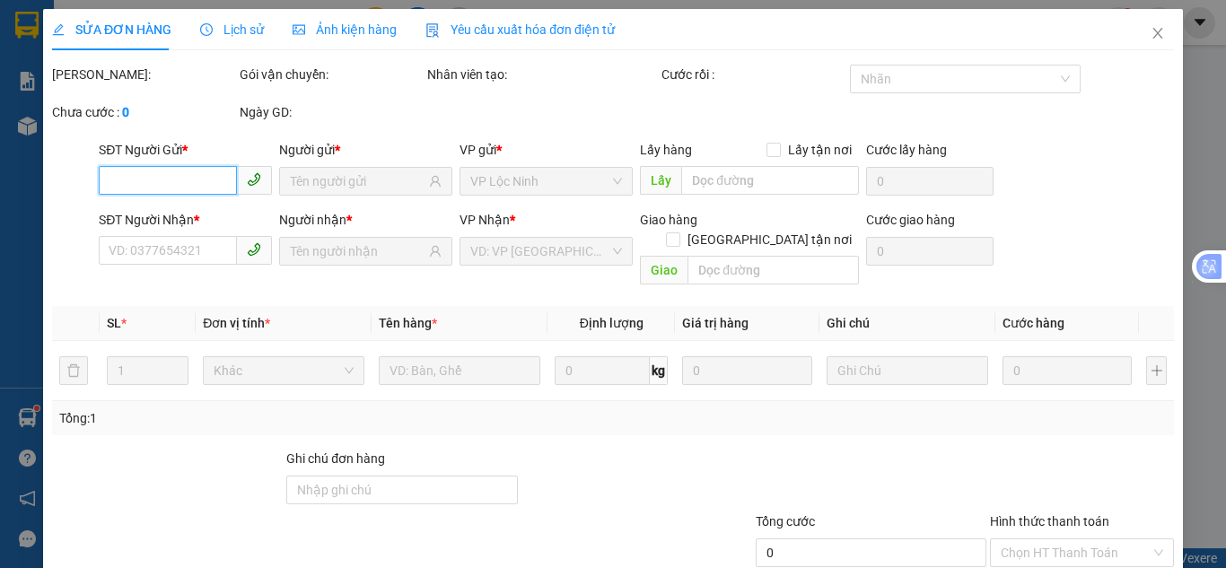
type input "0937975571"
type input "THẢO"
type input "0397197444"
type input "LINH"
type input "40.000"
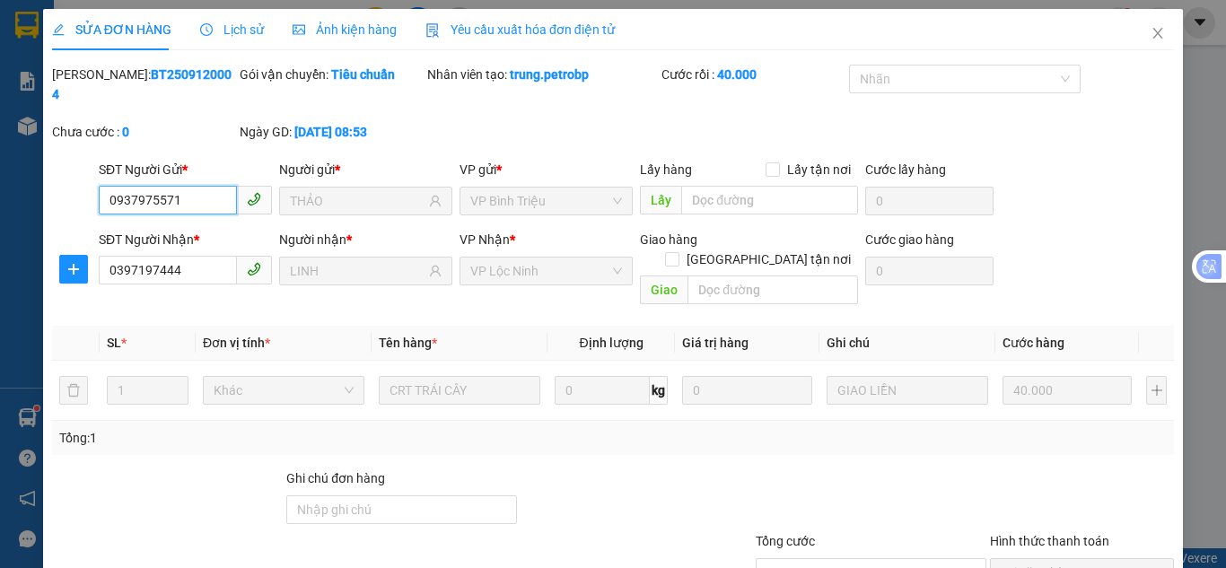
scroll to position [100, 0]
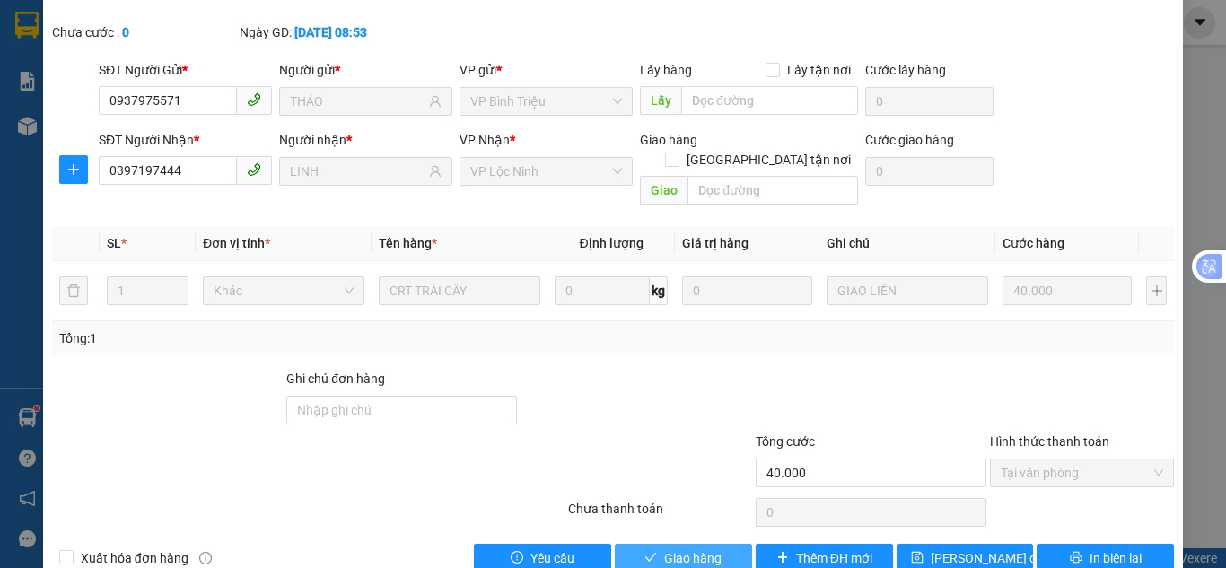
click at [698, 544] on button "Giao hàng" at bounding box center [683, 558] width 137 height 29
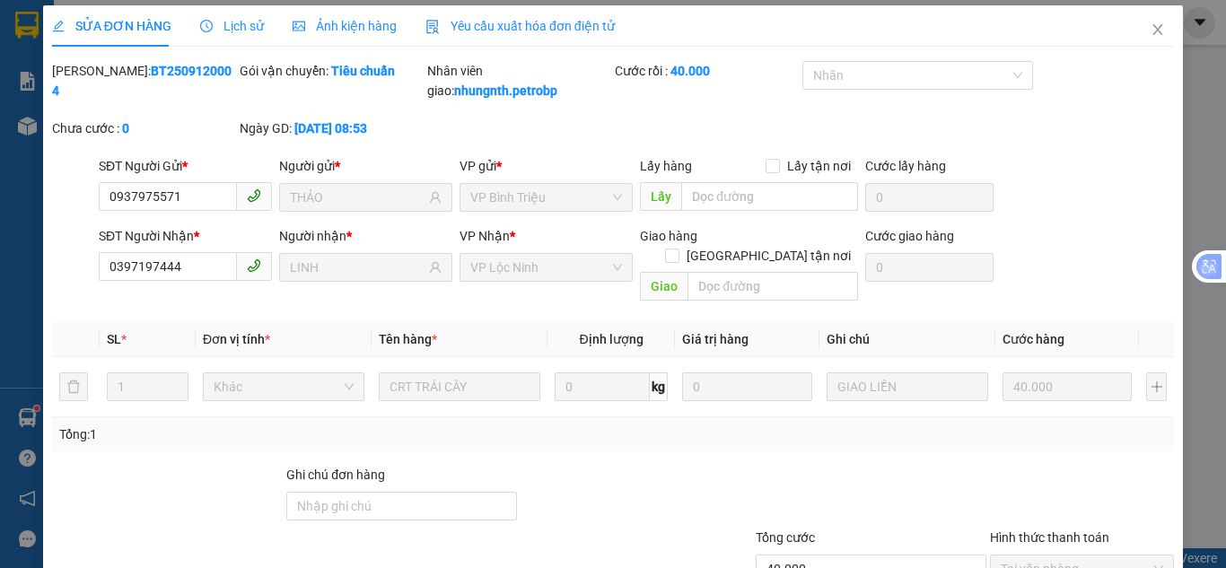
scroll to position [0, 0]
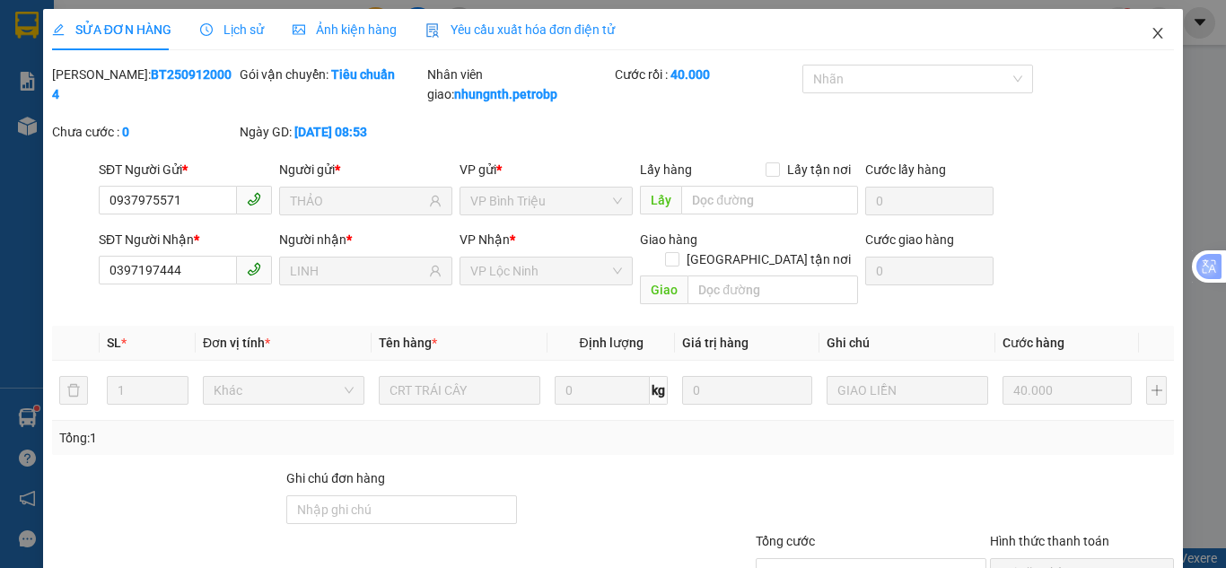
click at [1151, 39] on icon "close" at bounding box center [1158, 33] width 14 height 14
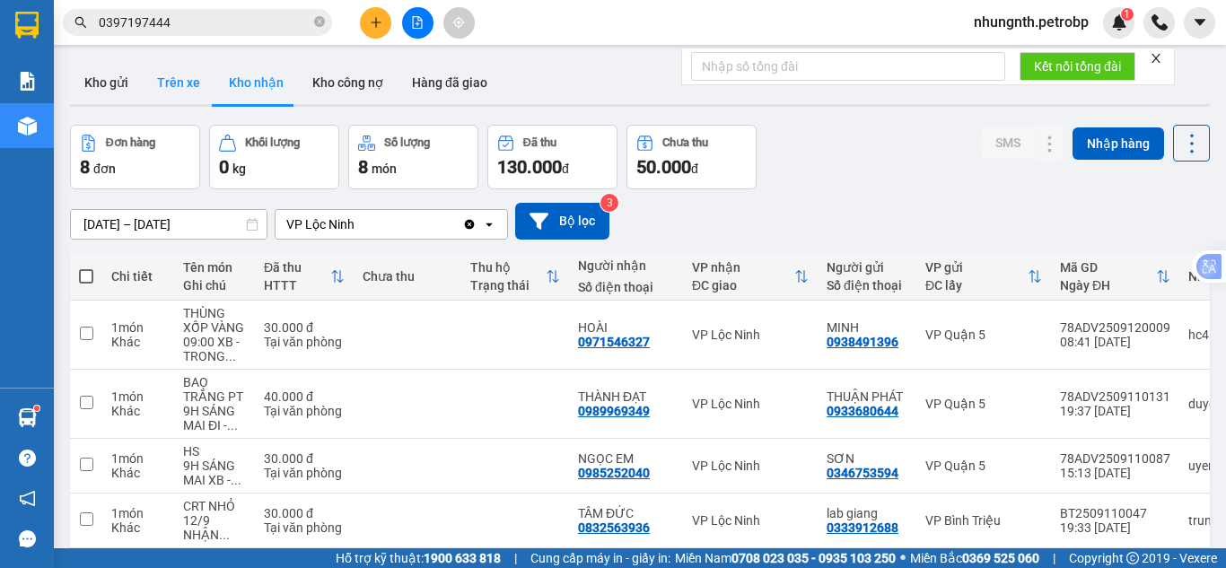
click at [187, 88] on button "Trên xe" at bounding box center [179, 82] width 72 height 43
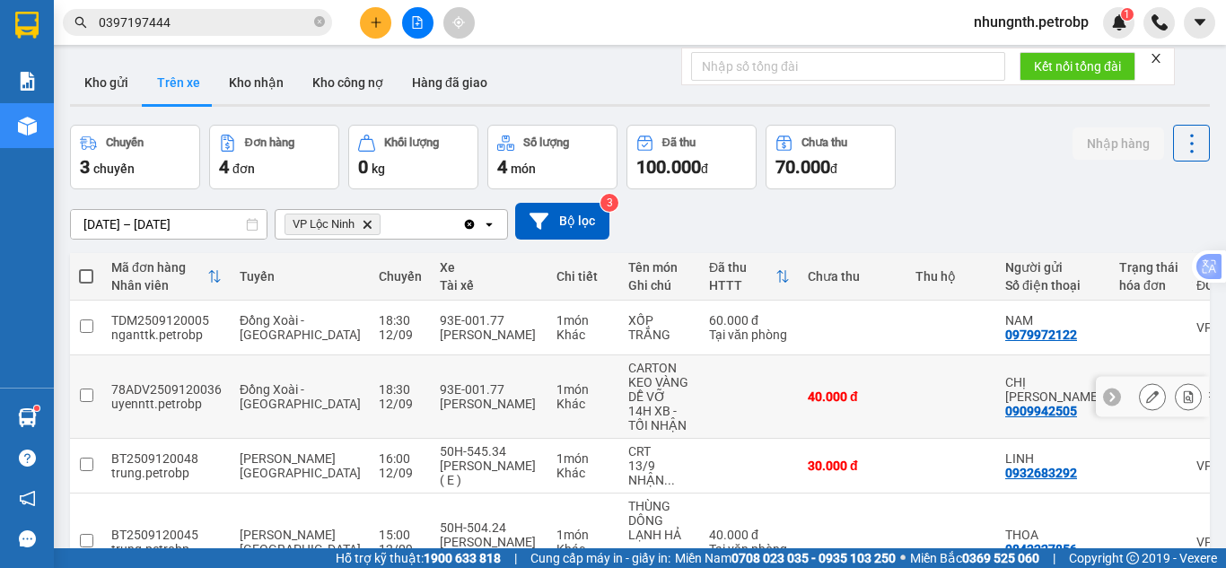
scroll to position [90, 0]
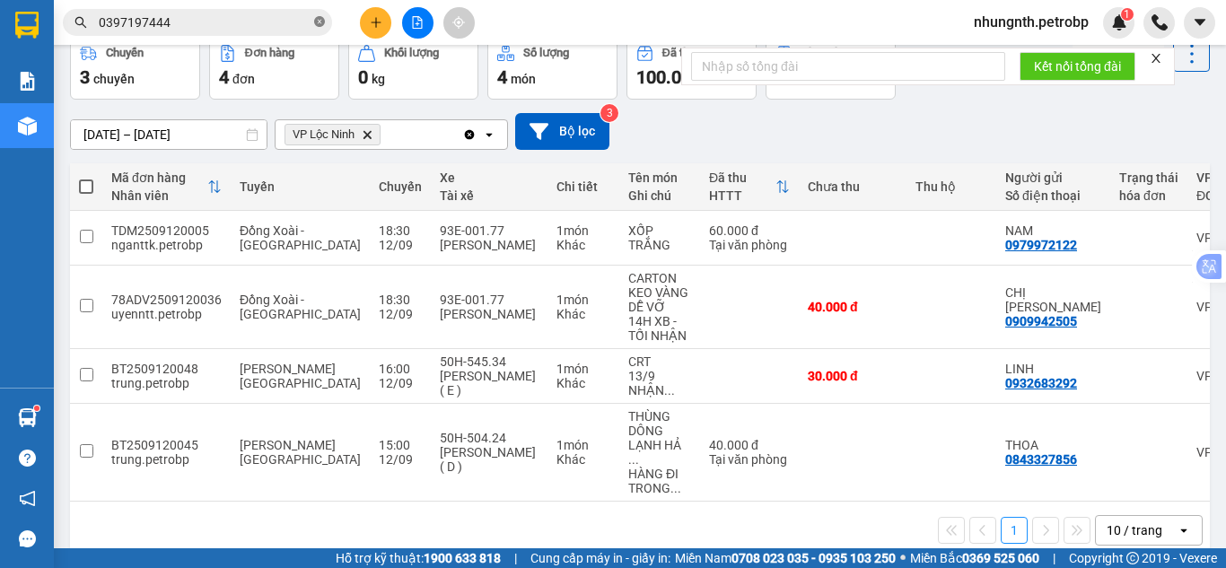
click at [323, 22] on icon "close-circle" at bounding box center [319, 21] width 11 height 11
click at [224, 23] on input "text" at bounding box center [205, 23] width 212 height 20
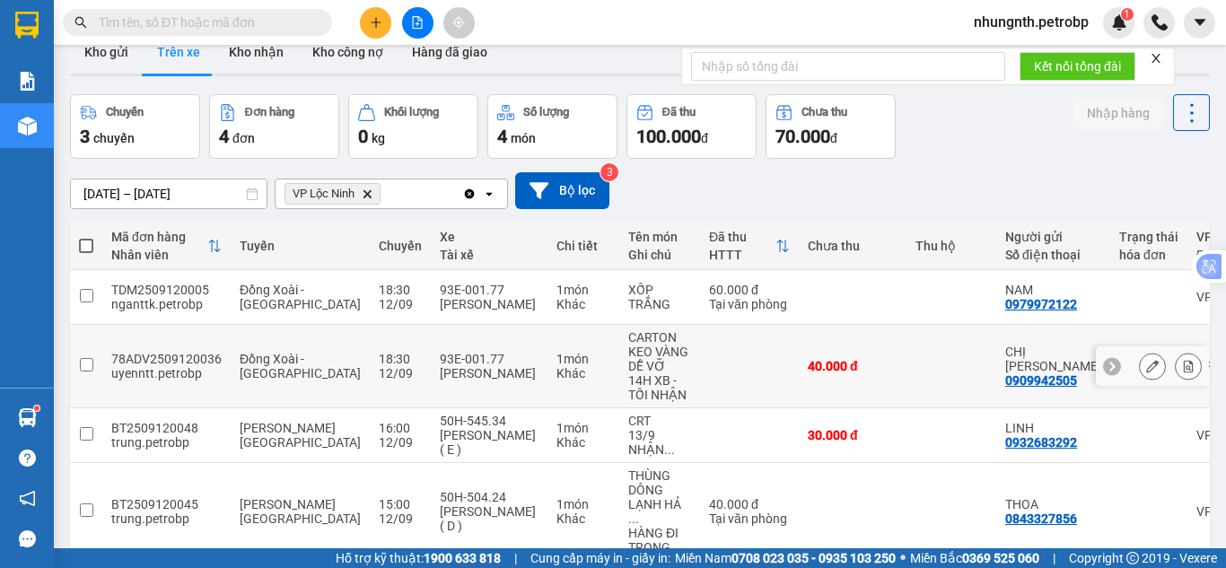
scroll to position [0, 0]
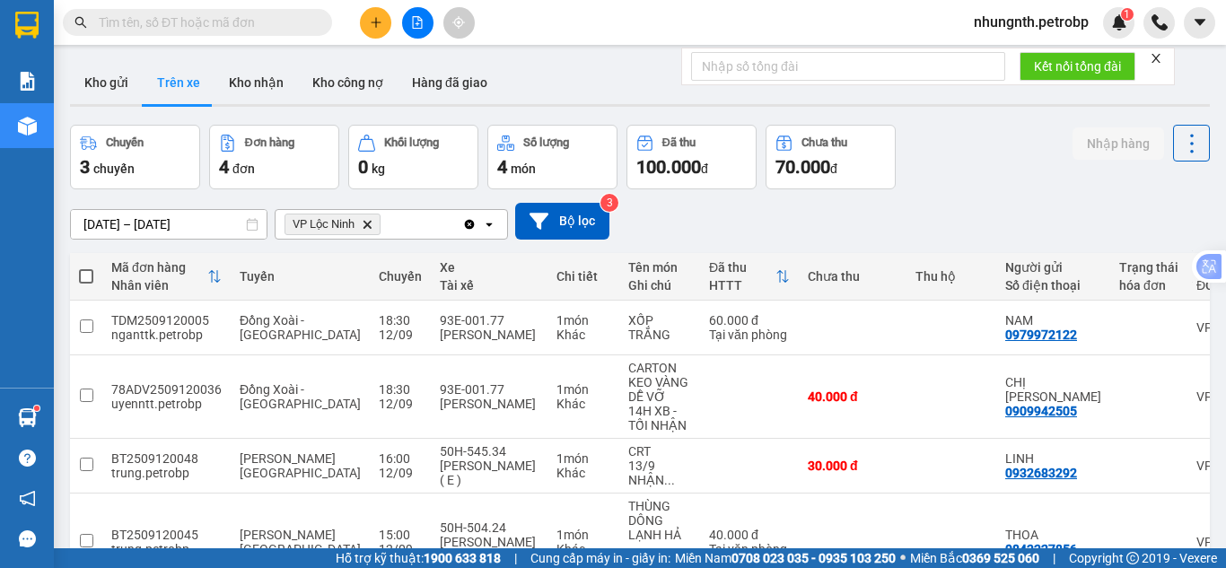
click at [150, 20] on input "text" at bounding box center [205, 23] width 212 height 20
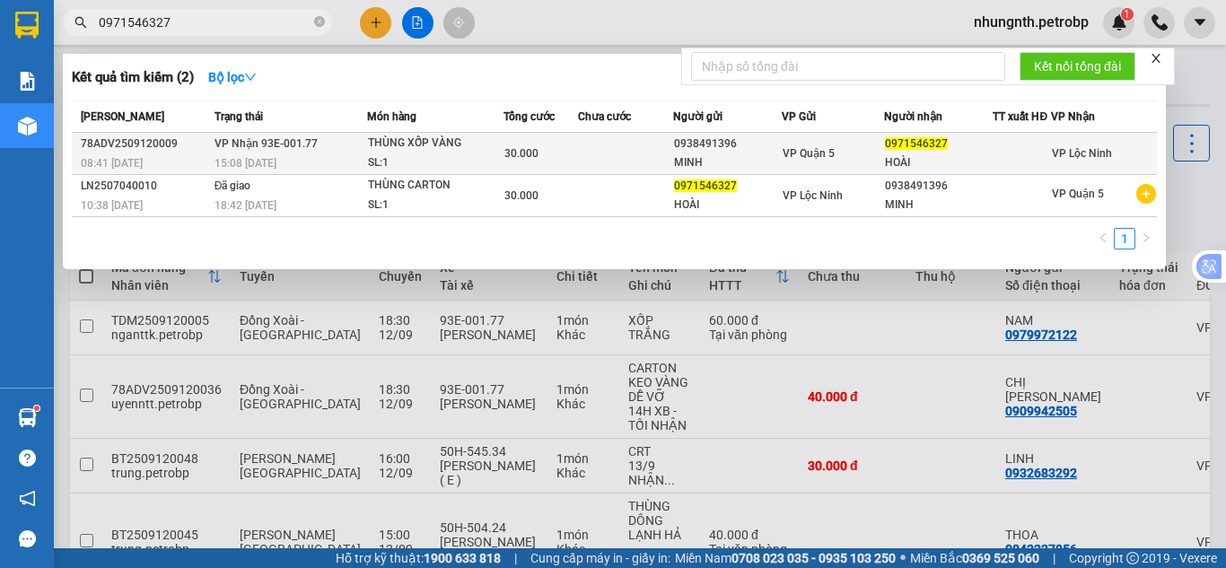
type input "0971546327"
click at [477, 160] on div "SL: 1" at bounding box center [435, 164] width 135 height 20
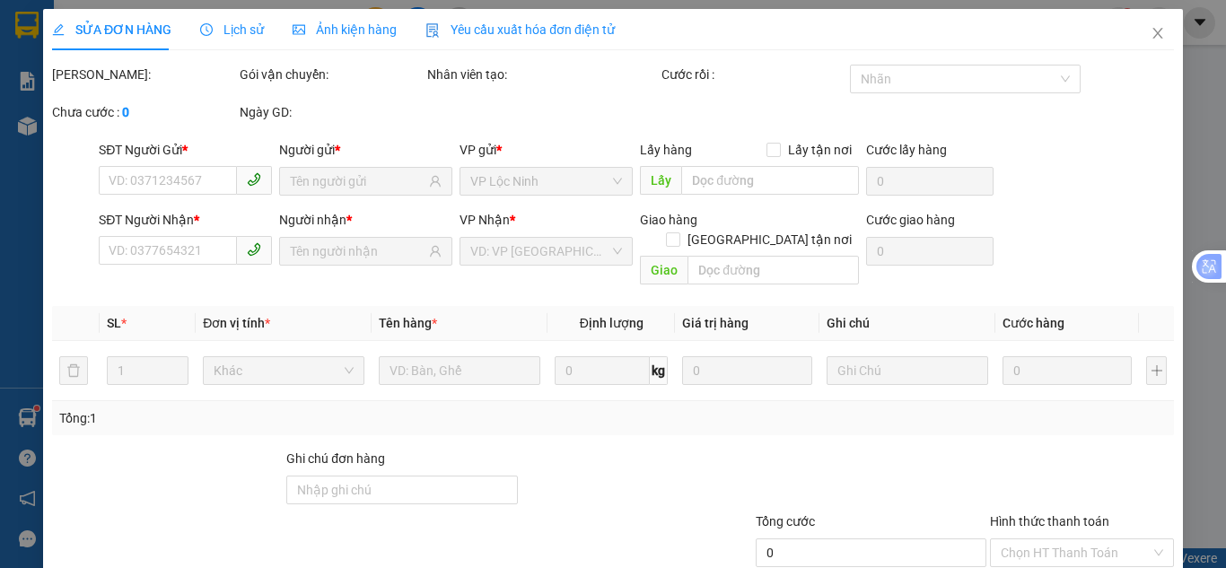
type input "0938491396"
type input "MINH"
type input "0971546327"
type input "HOÀI"
type input "30.000"
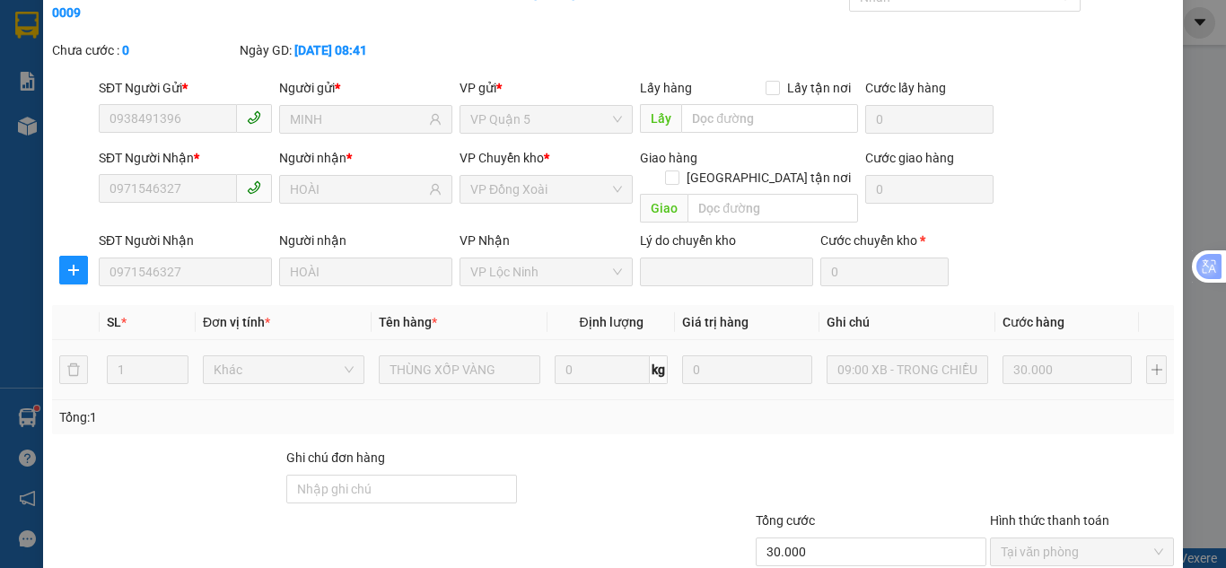
scroll to position [161, 0]
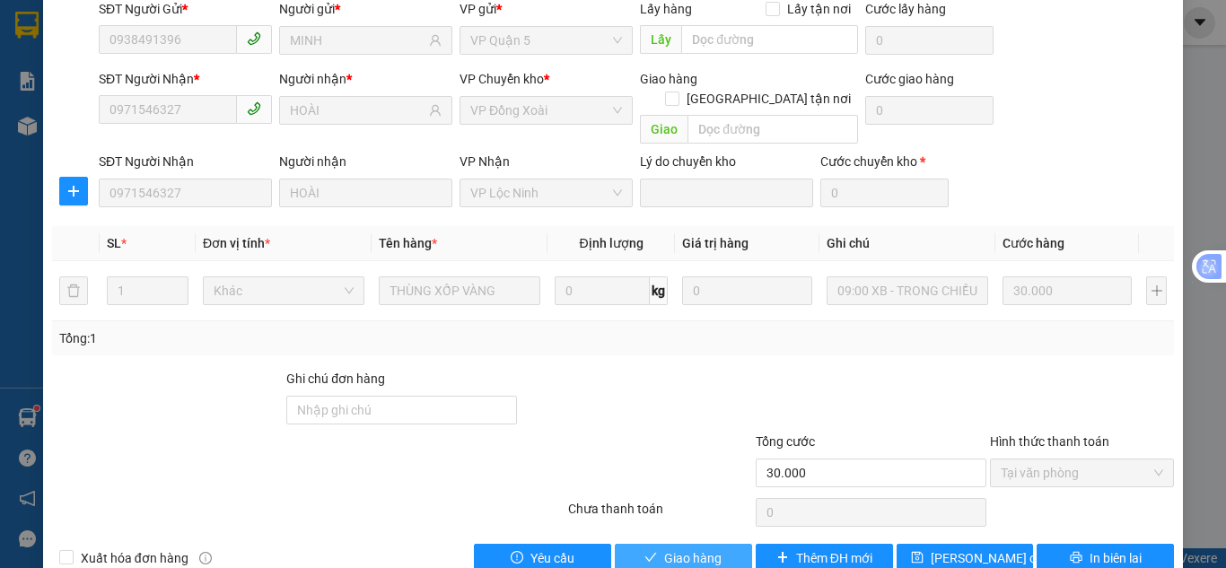
click at [673, 549] on span "Giao hàng" at bounding box center [692, 559] width 57 height 20
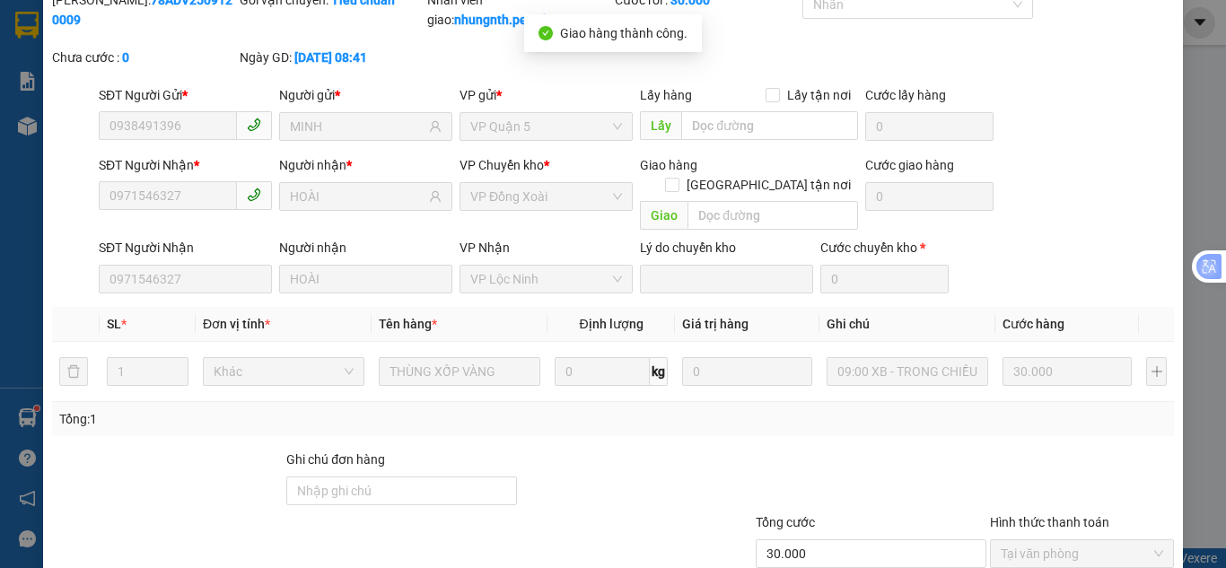
scroll to position [0, 0]
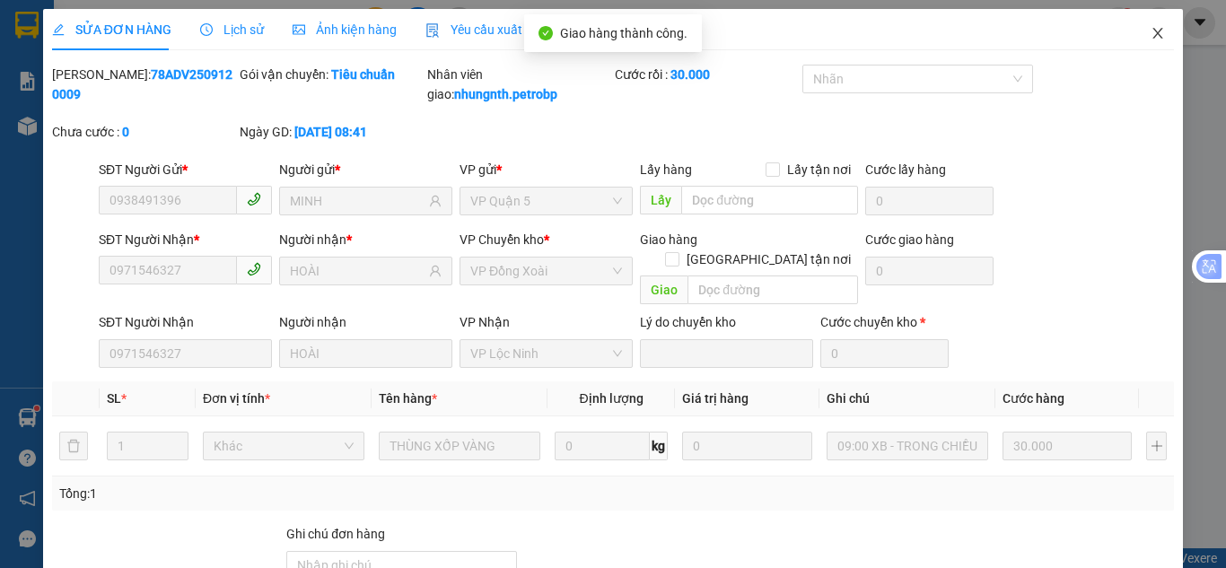
click at [1154, 38] on icon "close" at bounding box center [1159, 33] width 10 height 11
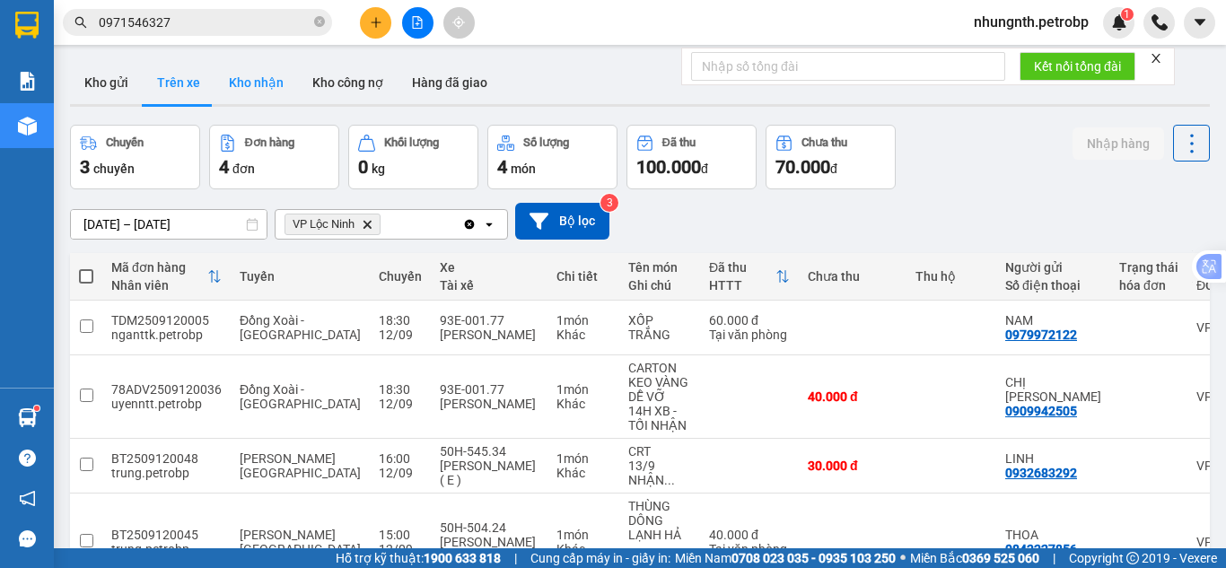
click at [246, 86] on button "Kho nhận" at bounding box center [256, 82] width 83 height 43
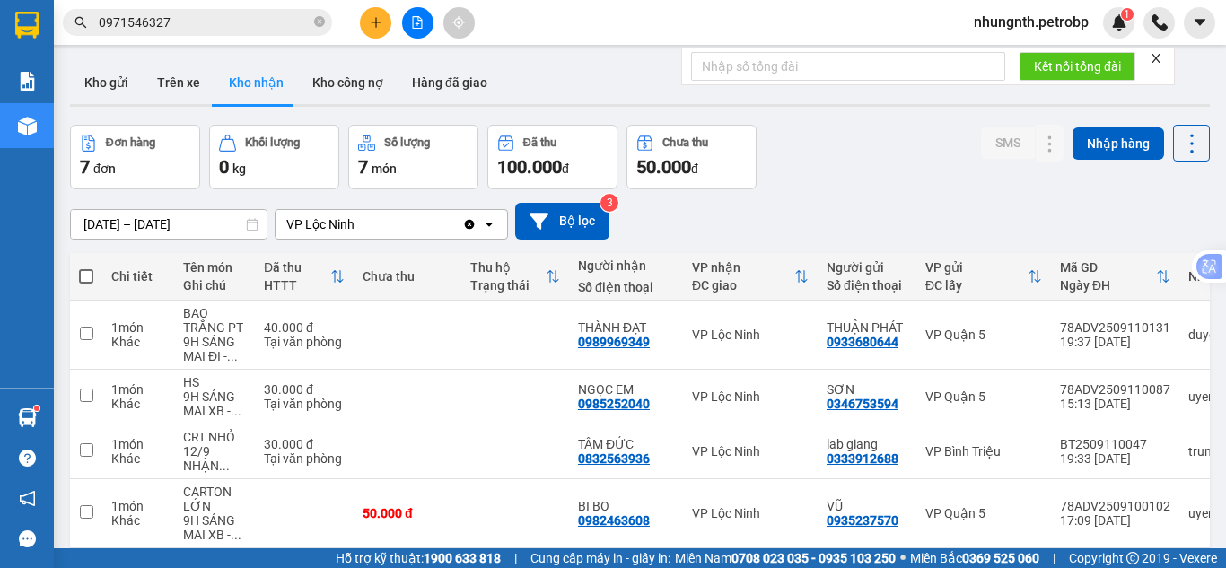
click at [215, 61] on button "Kho nhận" at bounding box center [256, 82] width 83 height 43
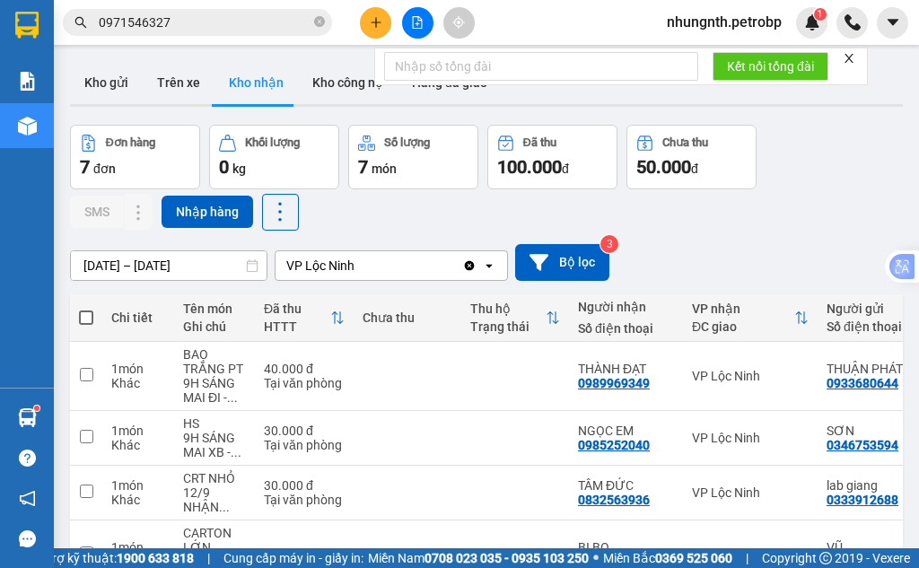
click at [215, 61] on button "Kho nhận" at bounding box center [256, 82] width 83 height 43
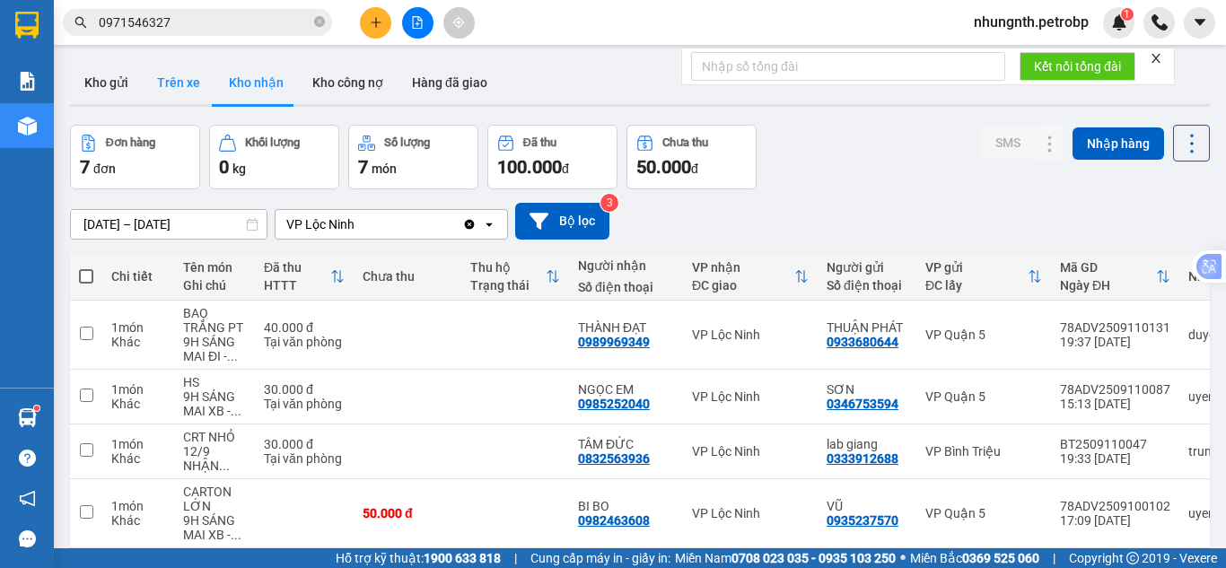
click at [180, 86] on button "Trên xe" at bounding box center [179, 82] width 72 height 43
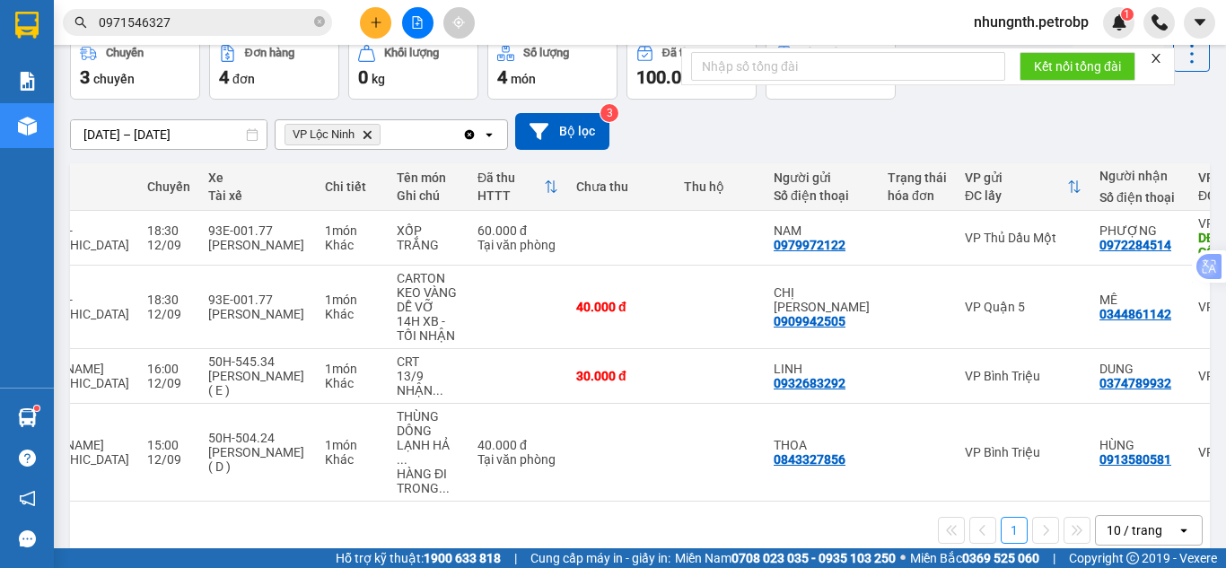
scroll to position [0, 230]
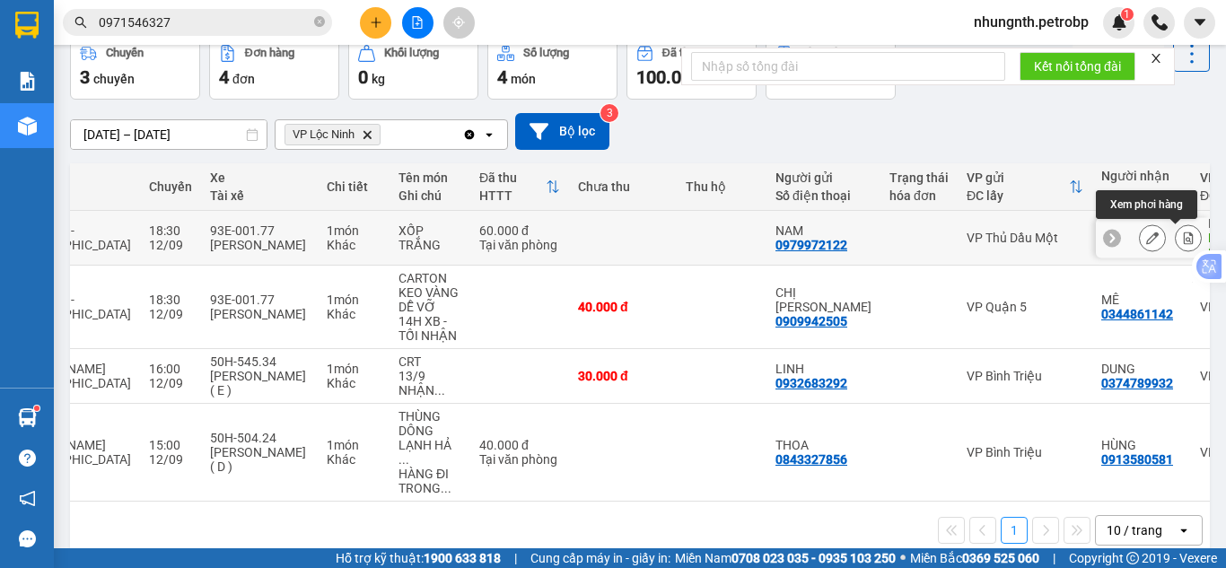
click at [1182, 241] on icon at bounding box center [1188, 238] width 13 height 13
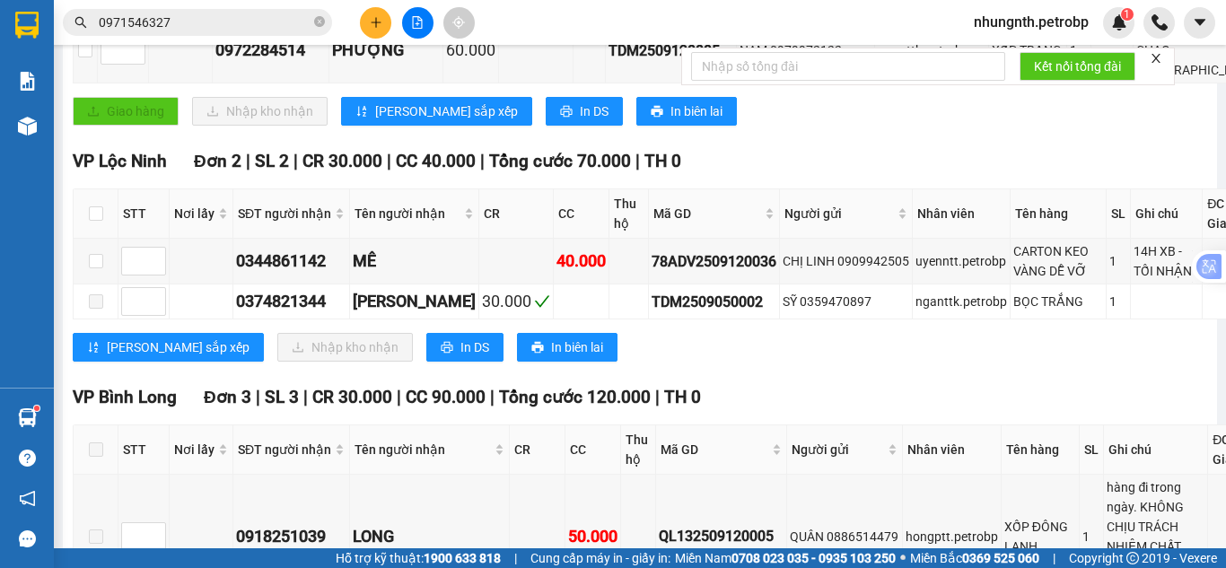
scroll to position [554, 0]
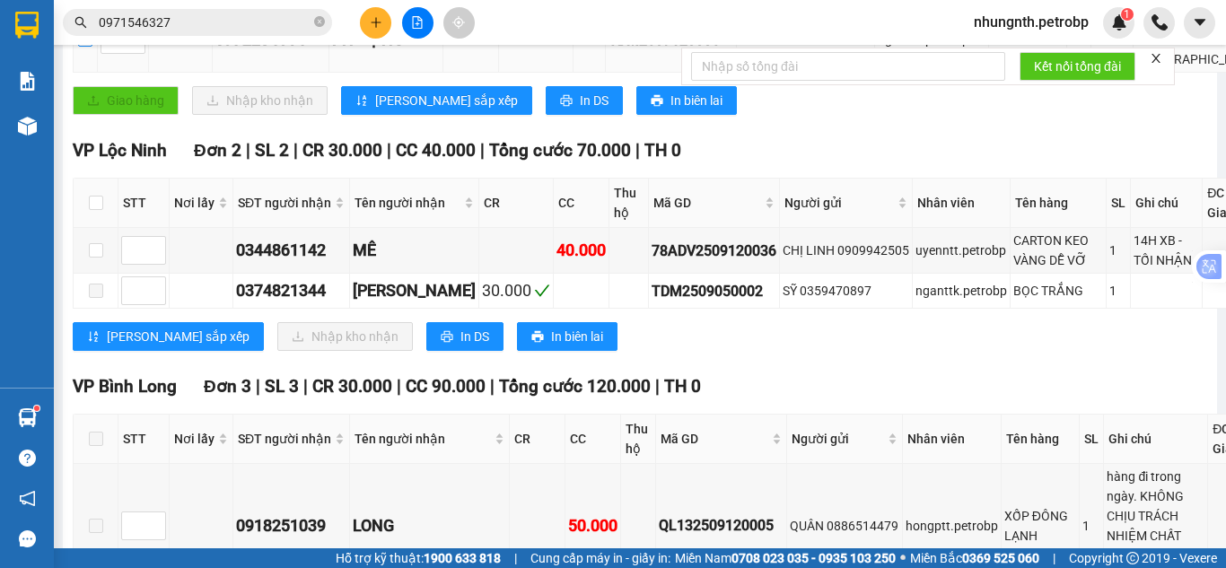
click at [89, 47] on input "checkbox" at bounding box center [85, 39] width 14 height 14
checkbox input "true"
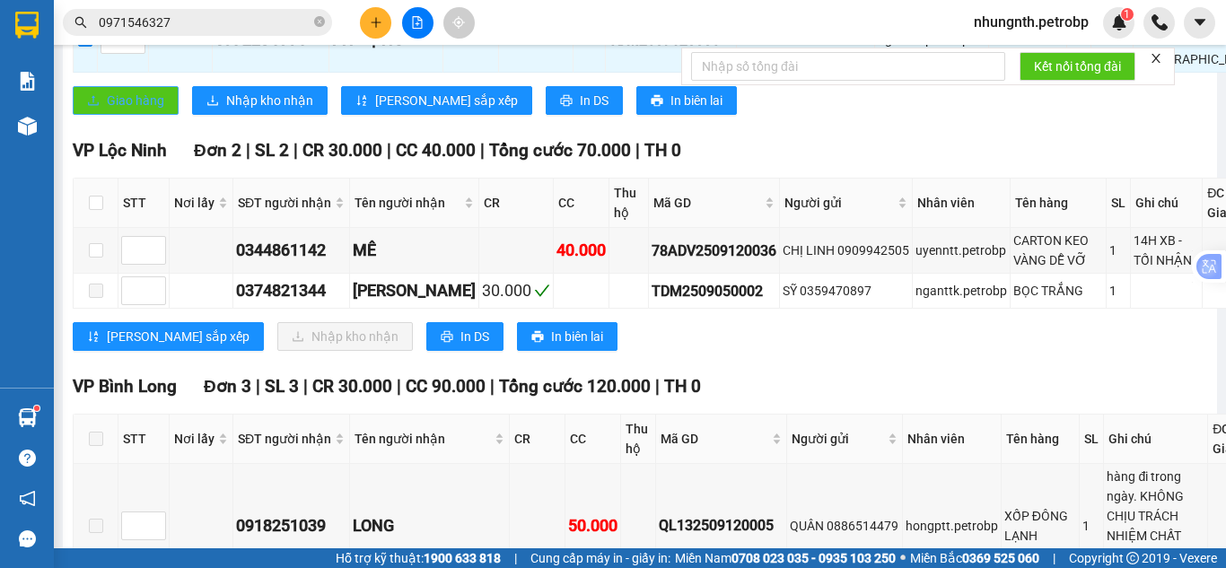
click at [102, 115] on button "Giao hàng" at bounding box center [126, 100] width 106 height 29
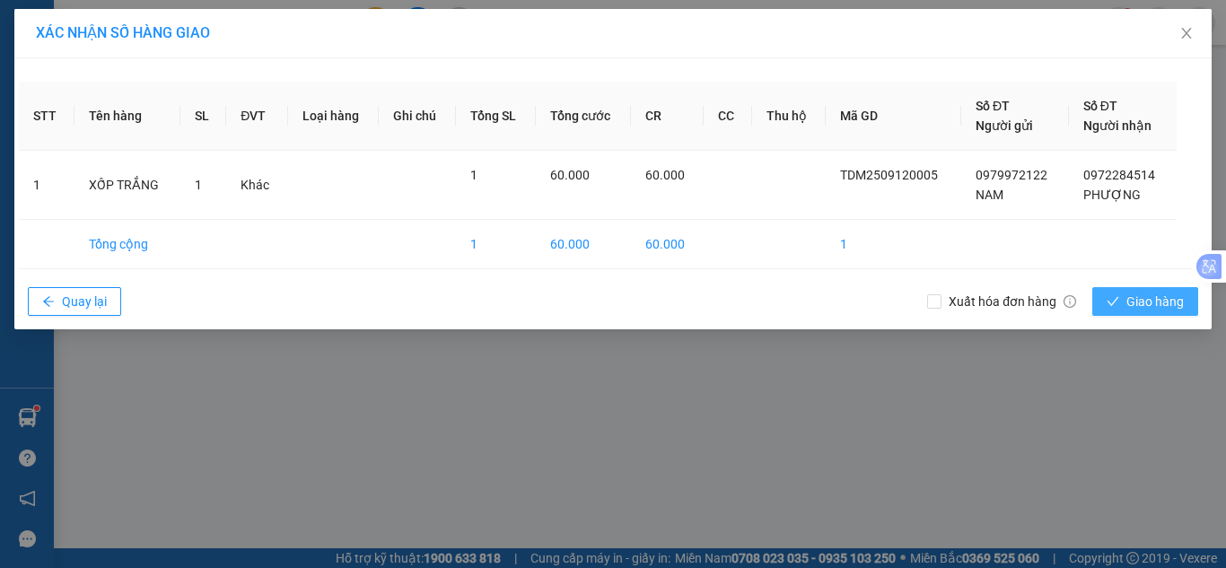
click at [1154, 309] on span "Giao hàng" at bounding box center [1155, 302] width 57 height 20
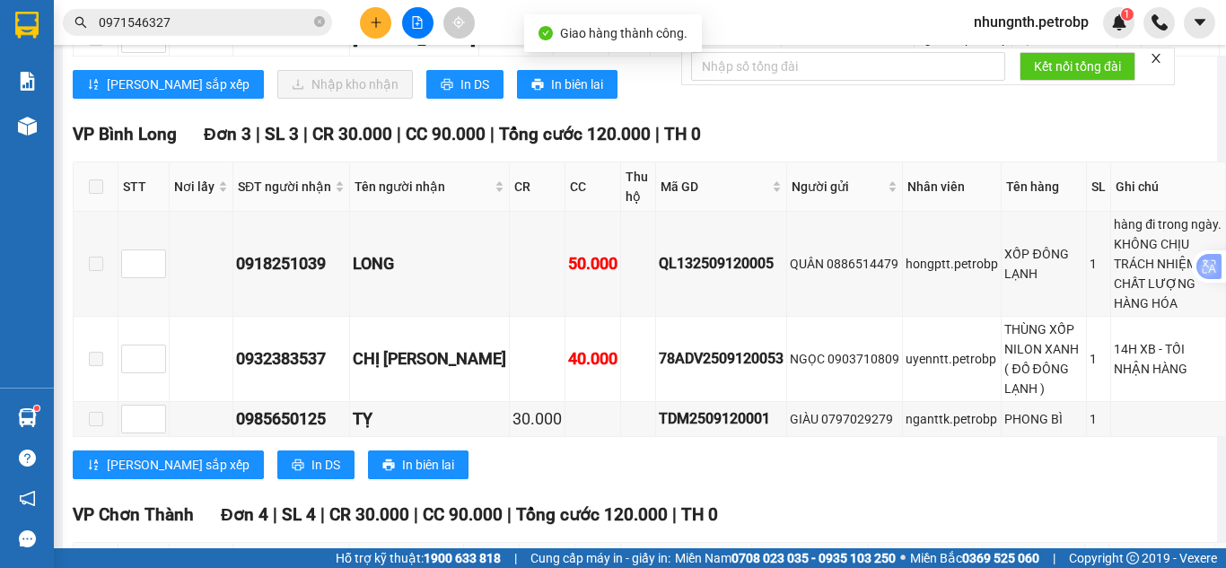
scroll to position [808, 0]
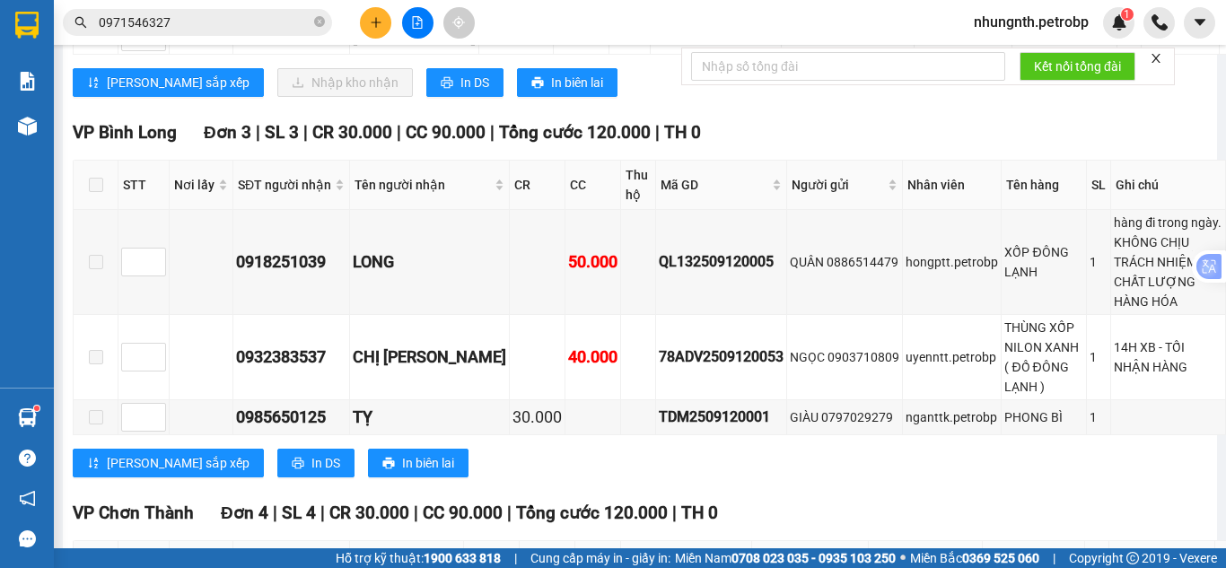
checkbox input "true"
click at [312, 92] on span "Nhập kho nhận" at bounding box center [355, 83] width 87 height 20
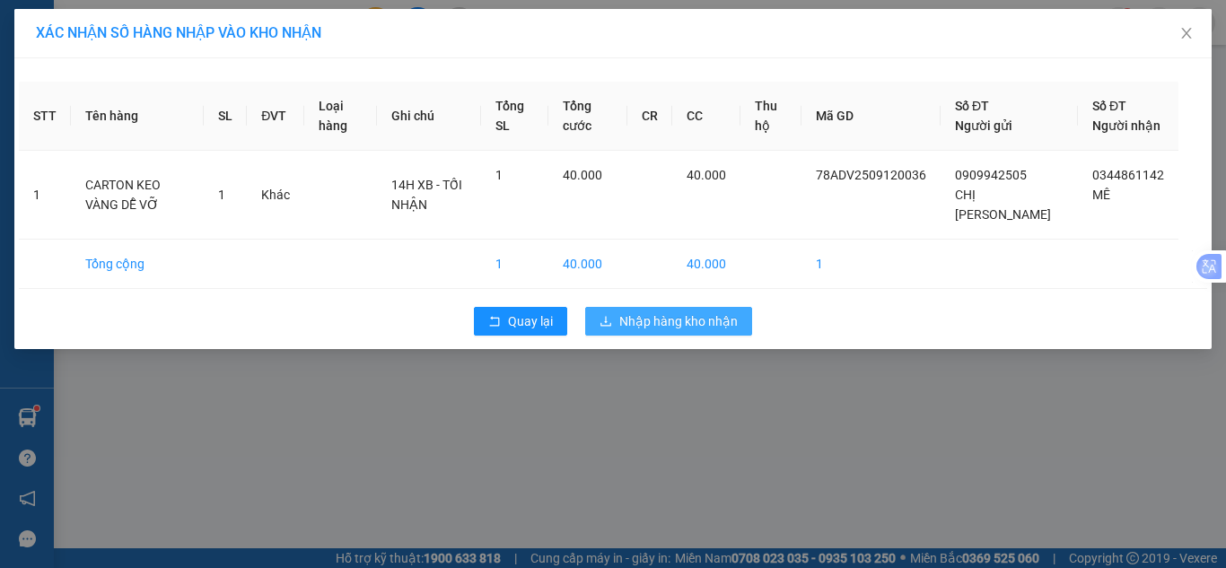
click at [692, 321] on span "Nhập hàng kho nhận" at bounding box center [678, 322] width 118 height 20
